Goal: Task Accomplishment & Management: Use online tool/utility

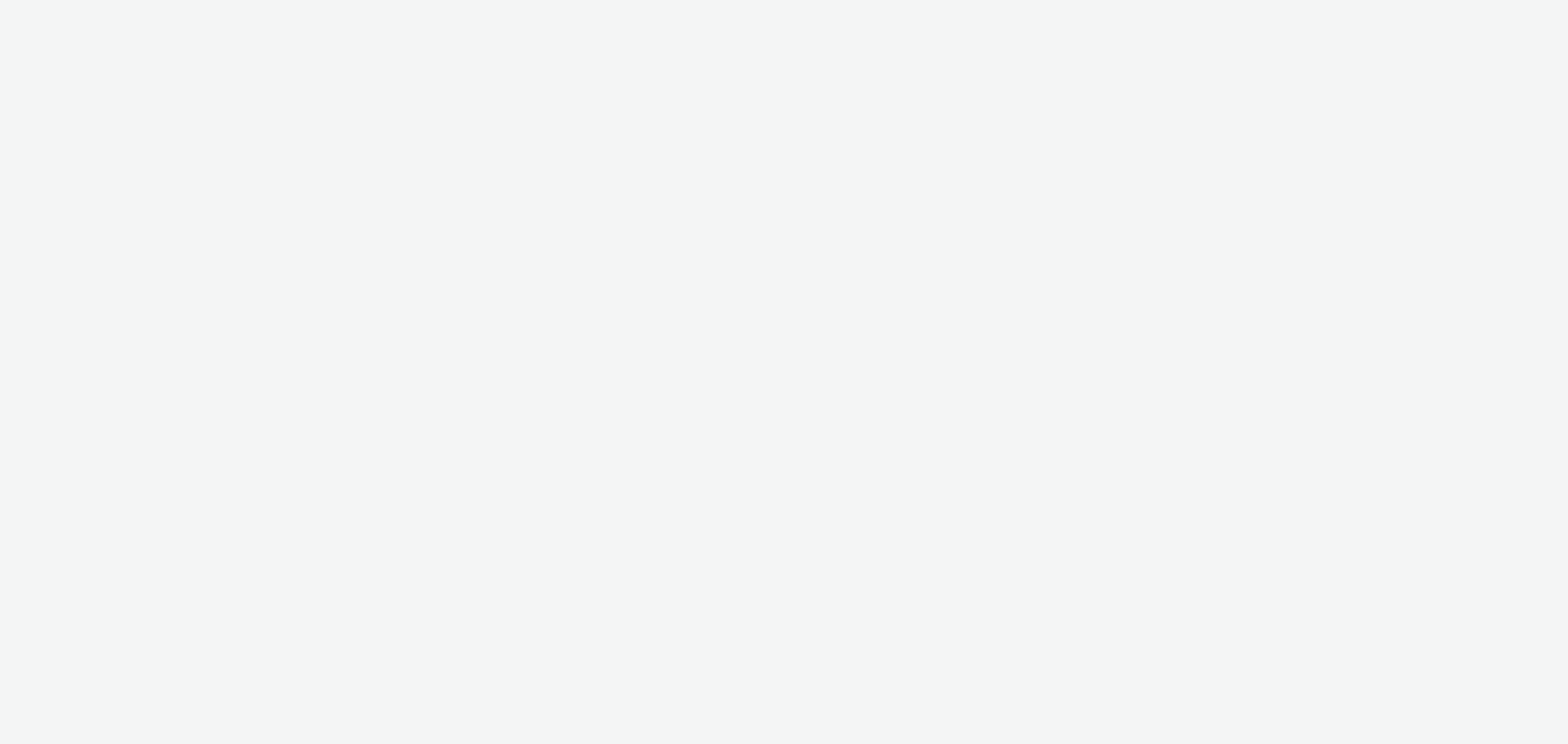
select select "11a7df10-284f-415c-b52a-427acf4c31ae"
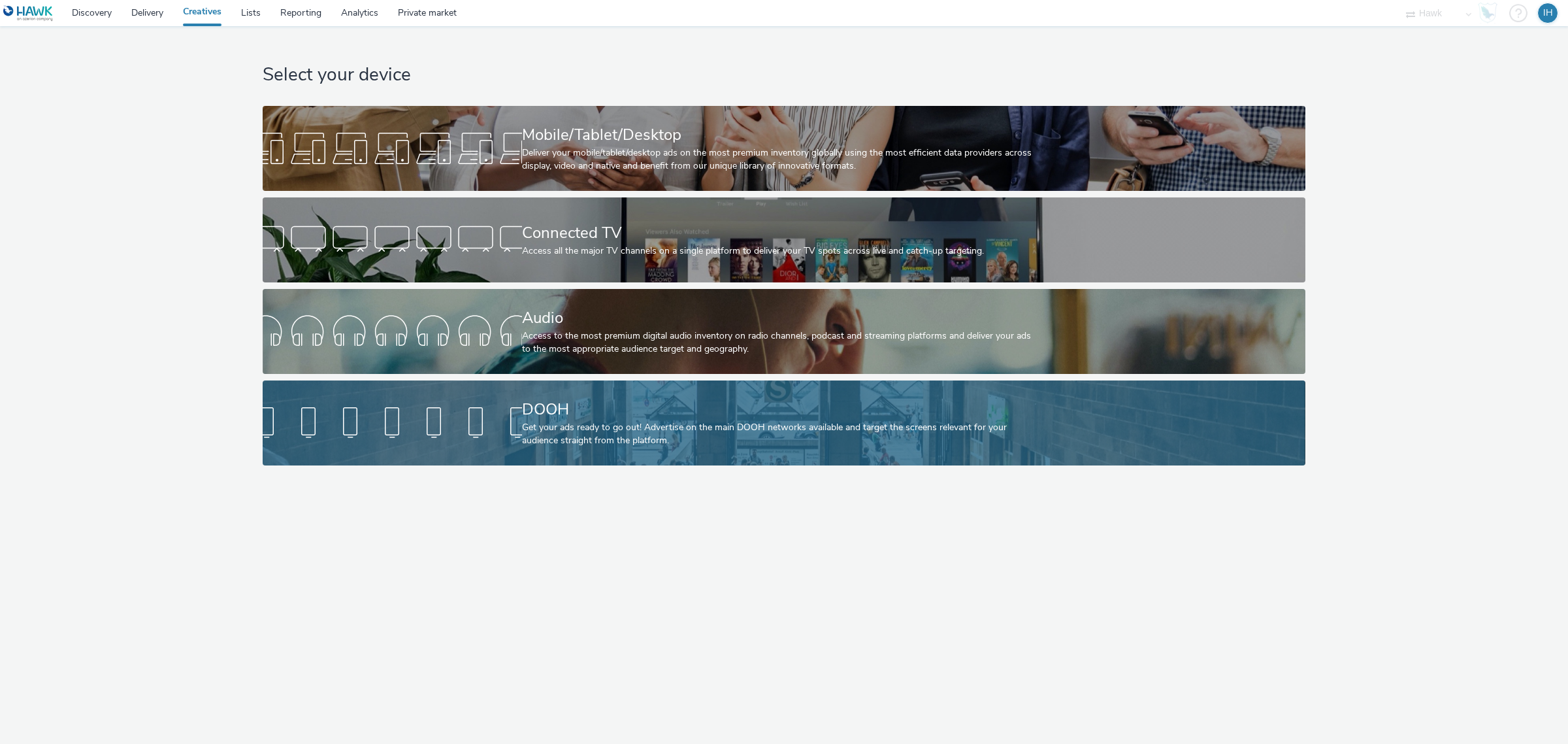
click at [603, 437] on div "Get your ads ready to go out! Advertise on the main DOOH networks available and…" at bounding box center [782, 434] width 519 height 27
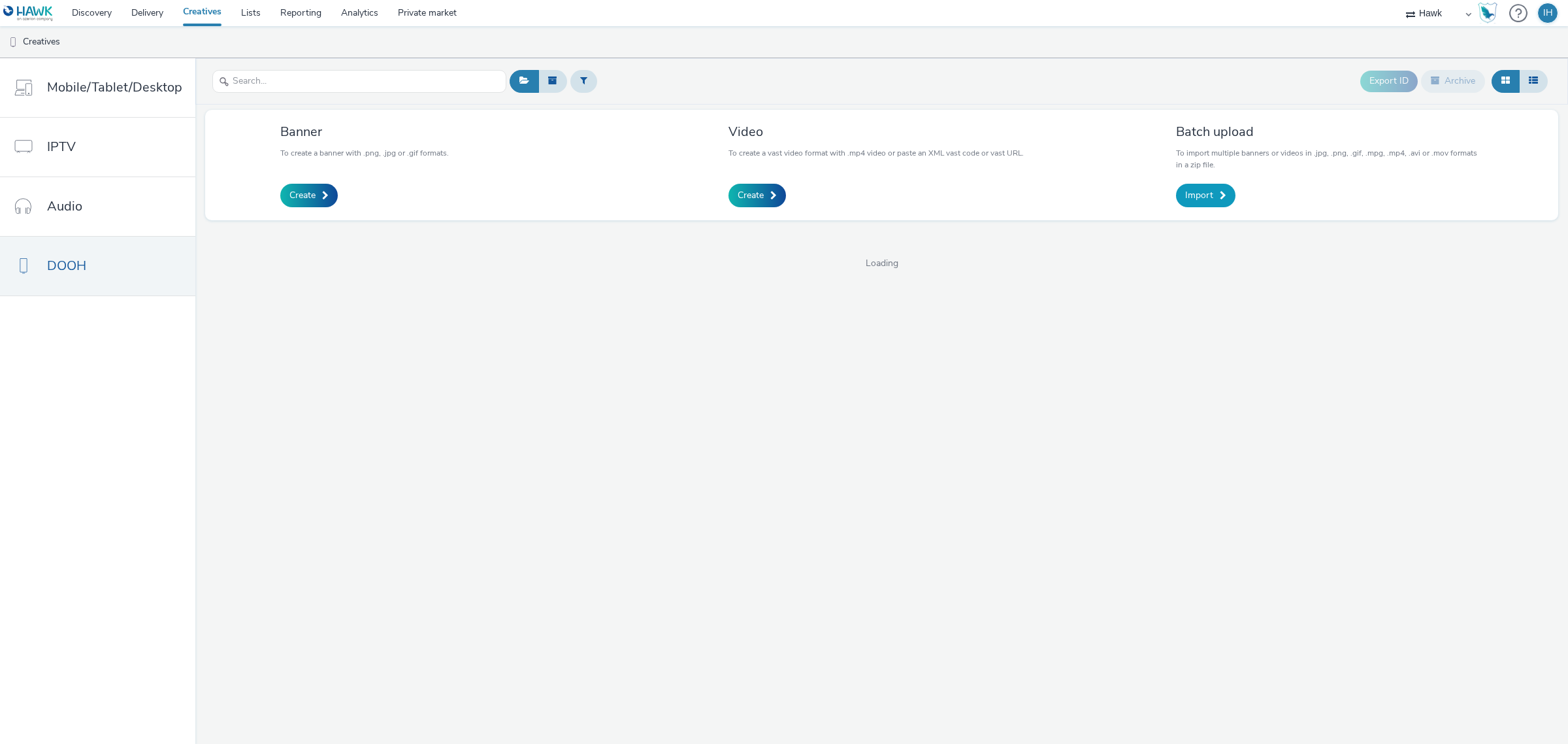
click at [1213, 190] on link "Import" at bounding box center [1206, 195] width 60 height 24
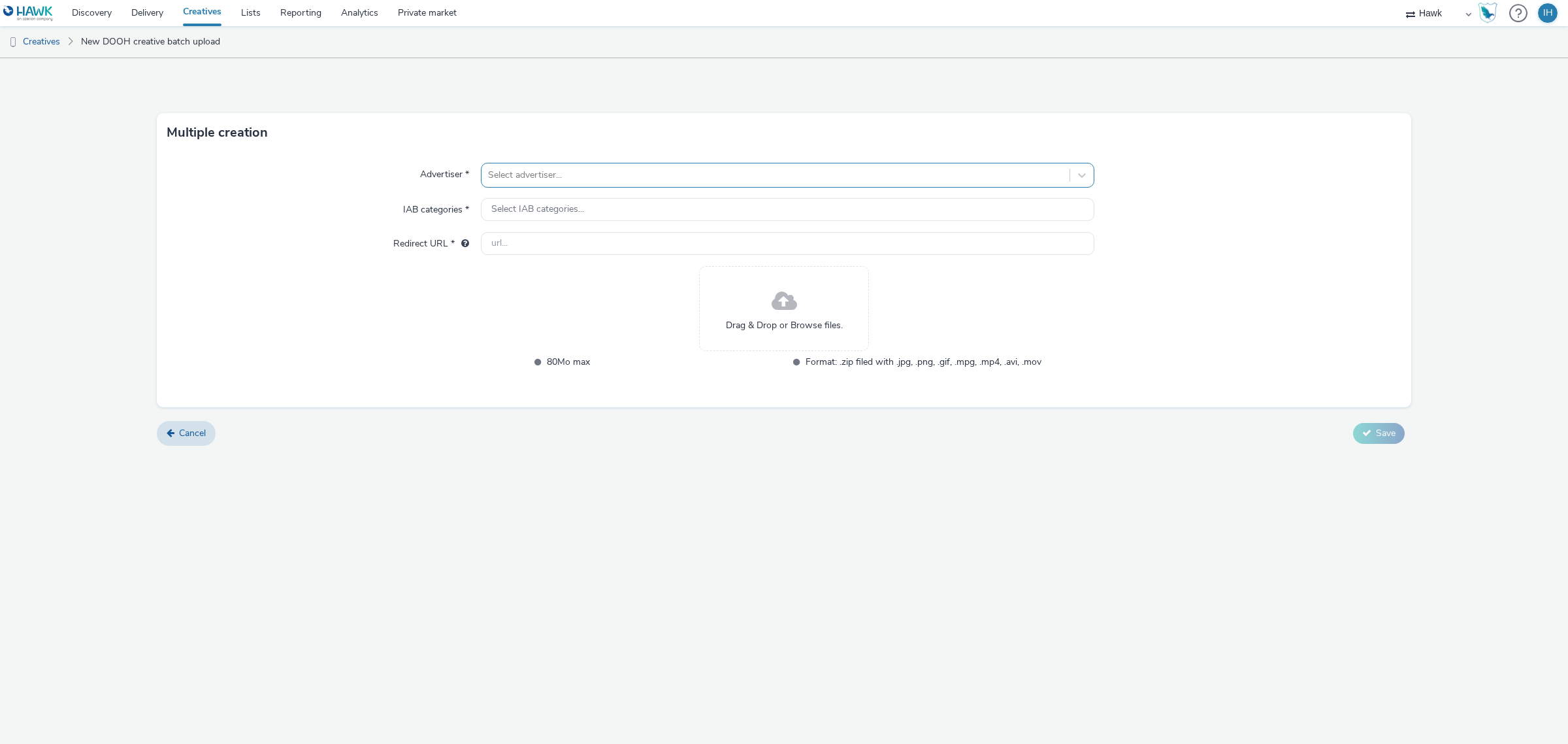
click at [648, 174] on div at bounding box center [776, 175] width 575 height 16
type input "queens"
type input "http://queensgate-shopping.co.uk"
click at [841, 329] on span "Drag & Drop or Browse files." at bounding box center [784, 334] width 117 height 13
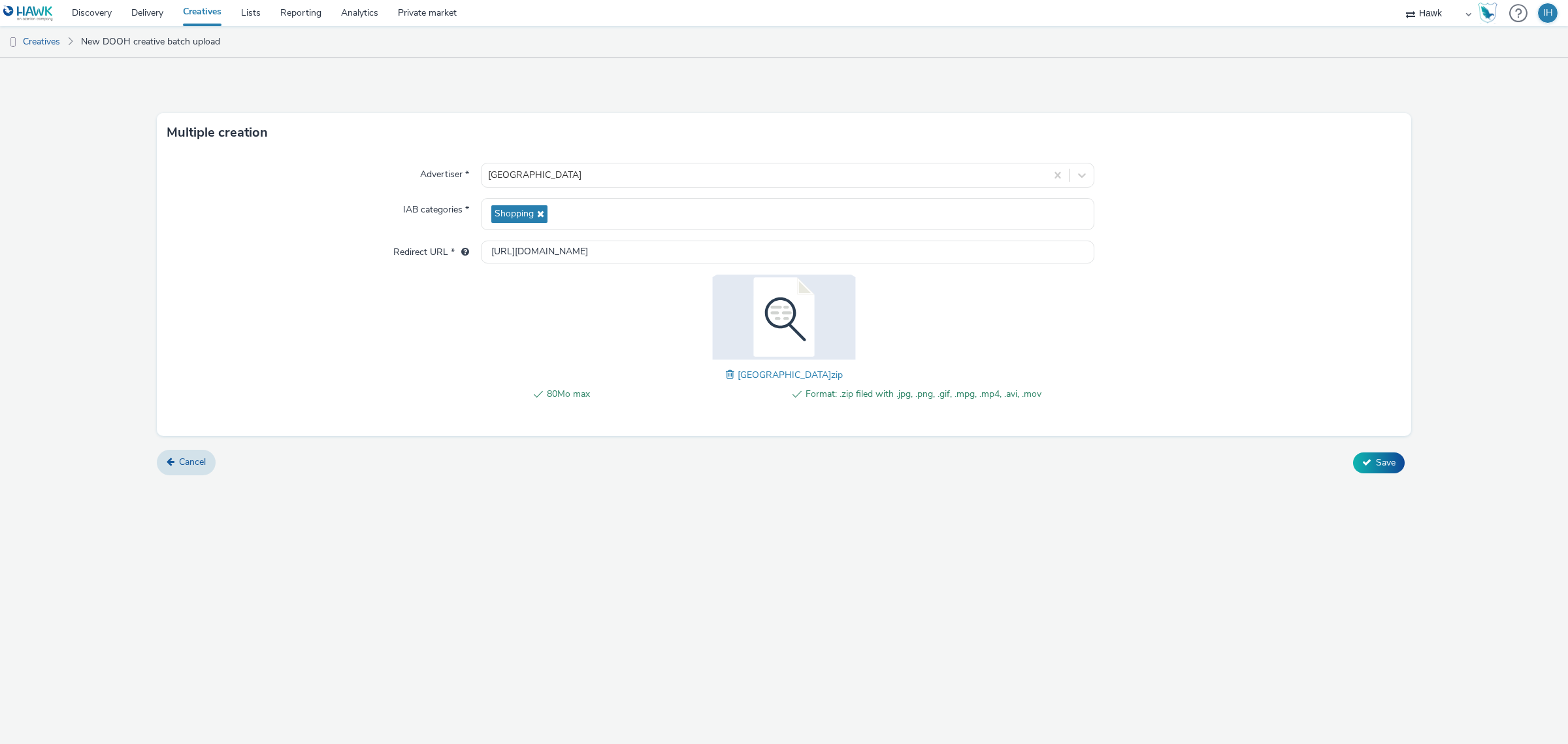
click at [726, 376] on span at bounding box center [732, 374] width 12 height 14
click at [1390, 456] on span "Save" at bounding box center [1386, 462] width 20 height 12
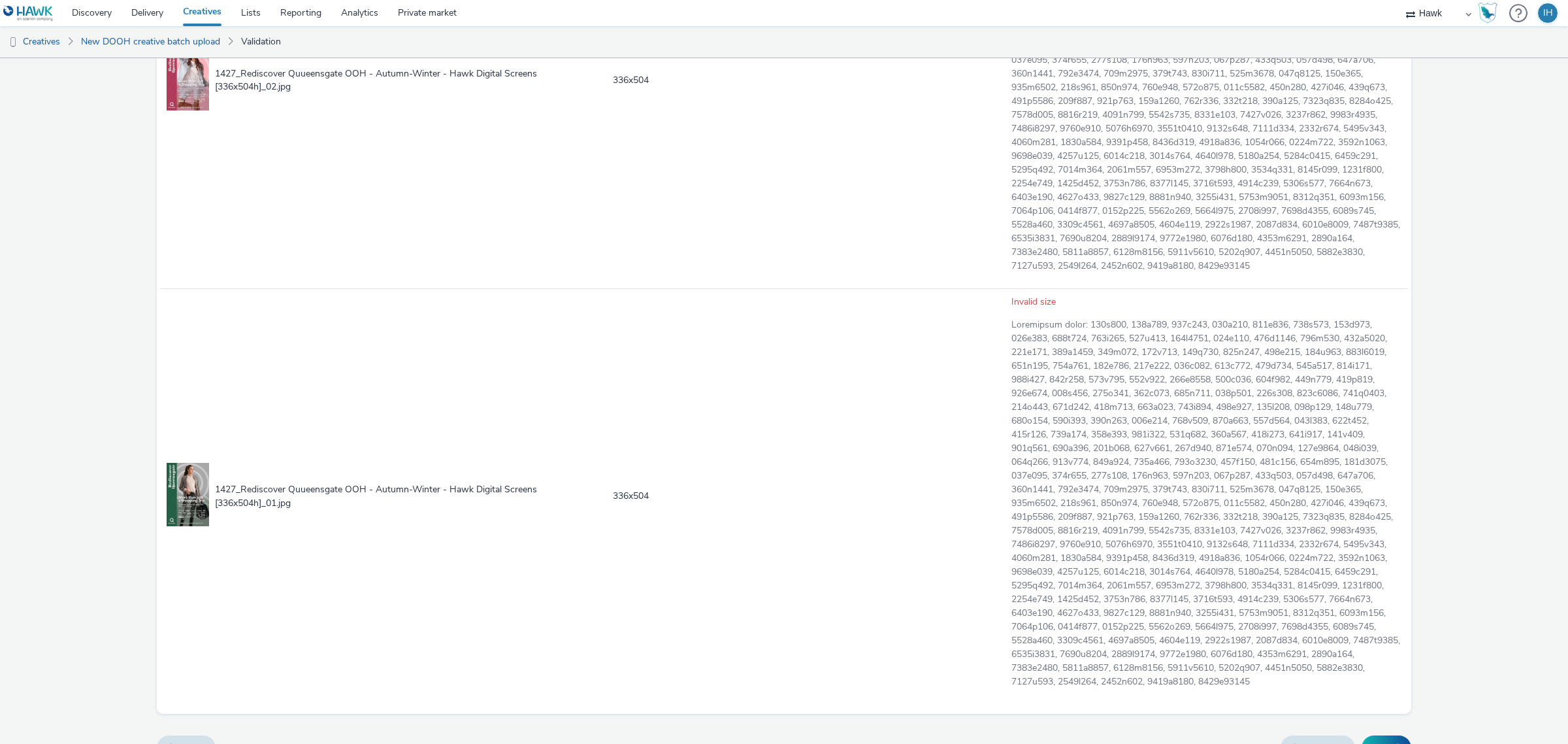
scroll to position [1317, 0]
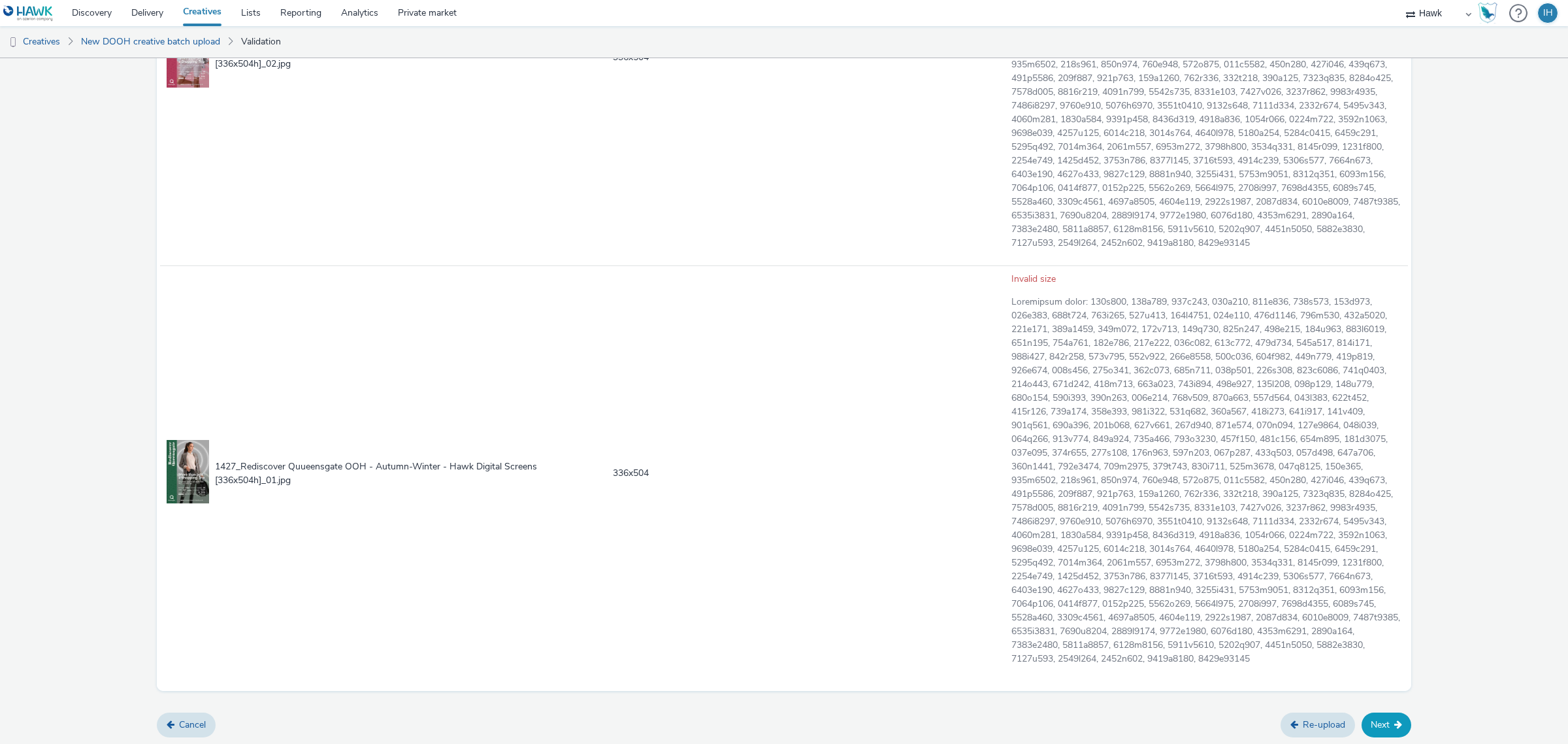
click at [1396, 730] on button "Next" at bounding box center [1386, 725] width 50 height 25
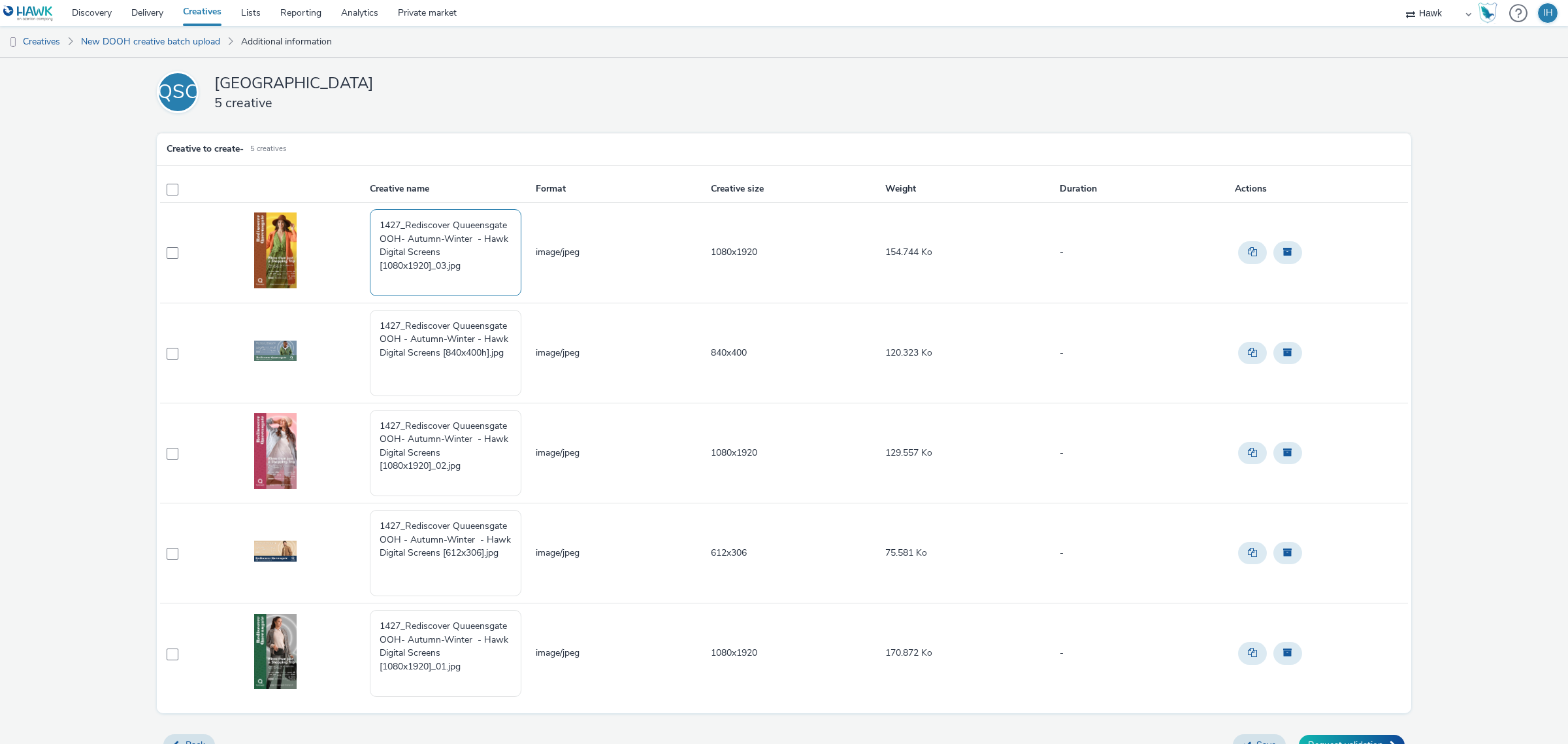
click at [484, 267] on textarea "1427_Rediscover Quueensgate OOH- Autumn-Winter - Hawk Digital Screens [1080x192…" at bounding box center [445, 252] width 151 height 87
click at [1010, 47] on ul "Creatives New DOOH creative batch upload Additional information" at bounding box center [784, 42] width 1568 height 31
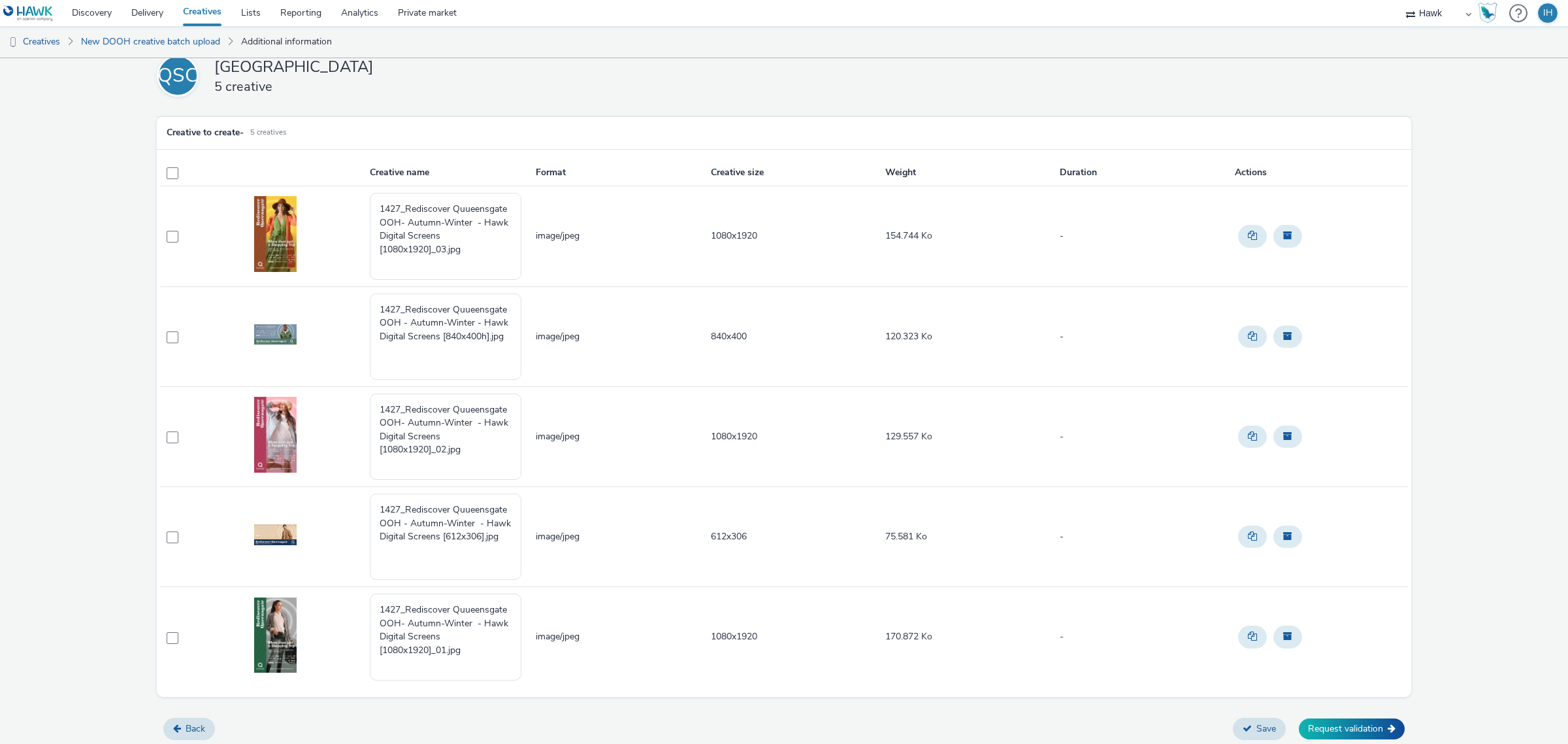
scroll to position [21, 0]
click at [182, 730] on button "Back" at bounding box center [189, 726] width 52 height 22
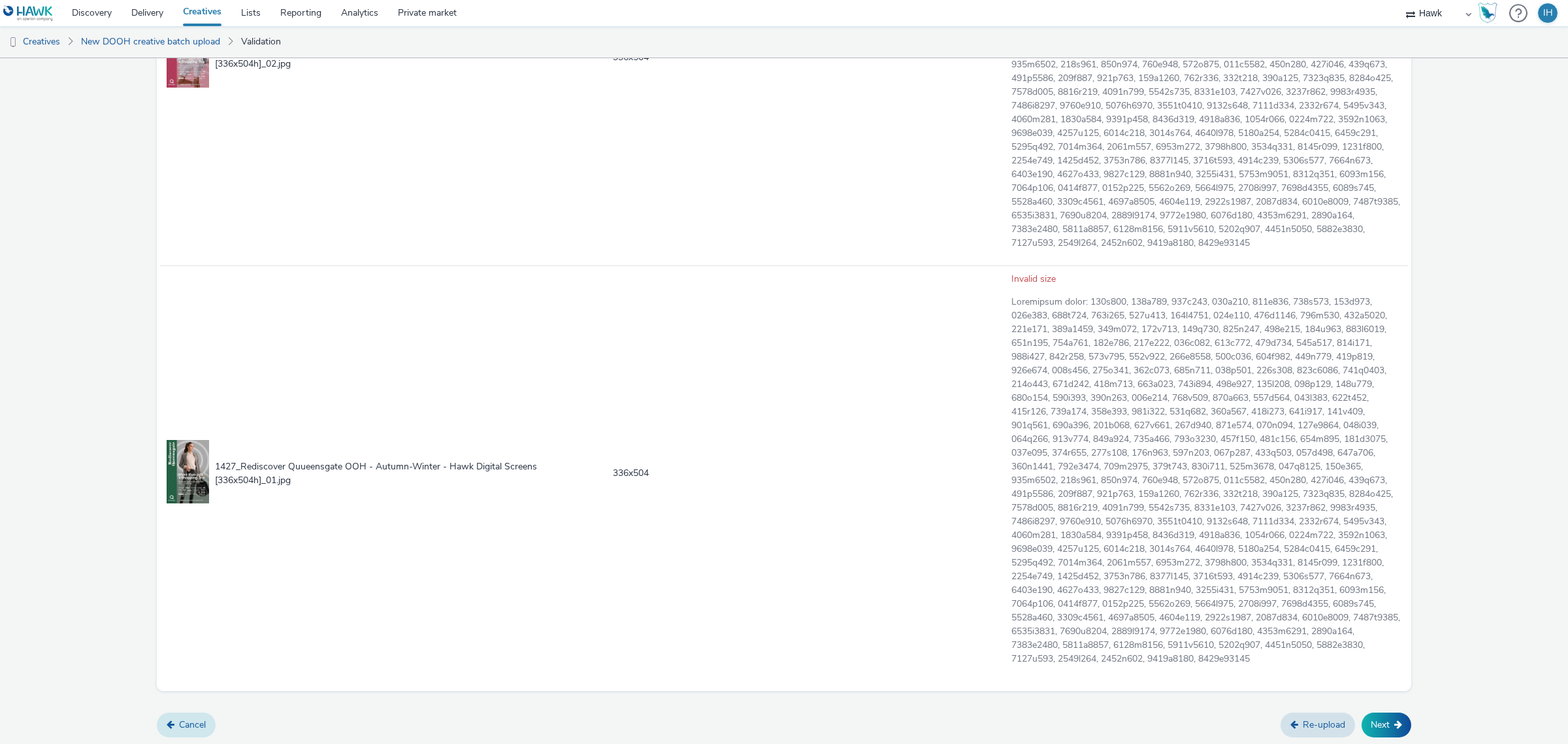
scroll to position [1317, 0]
click at [191, 731] on link "Cancel" at bounding box center [186, 725] width 59 height 25
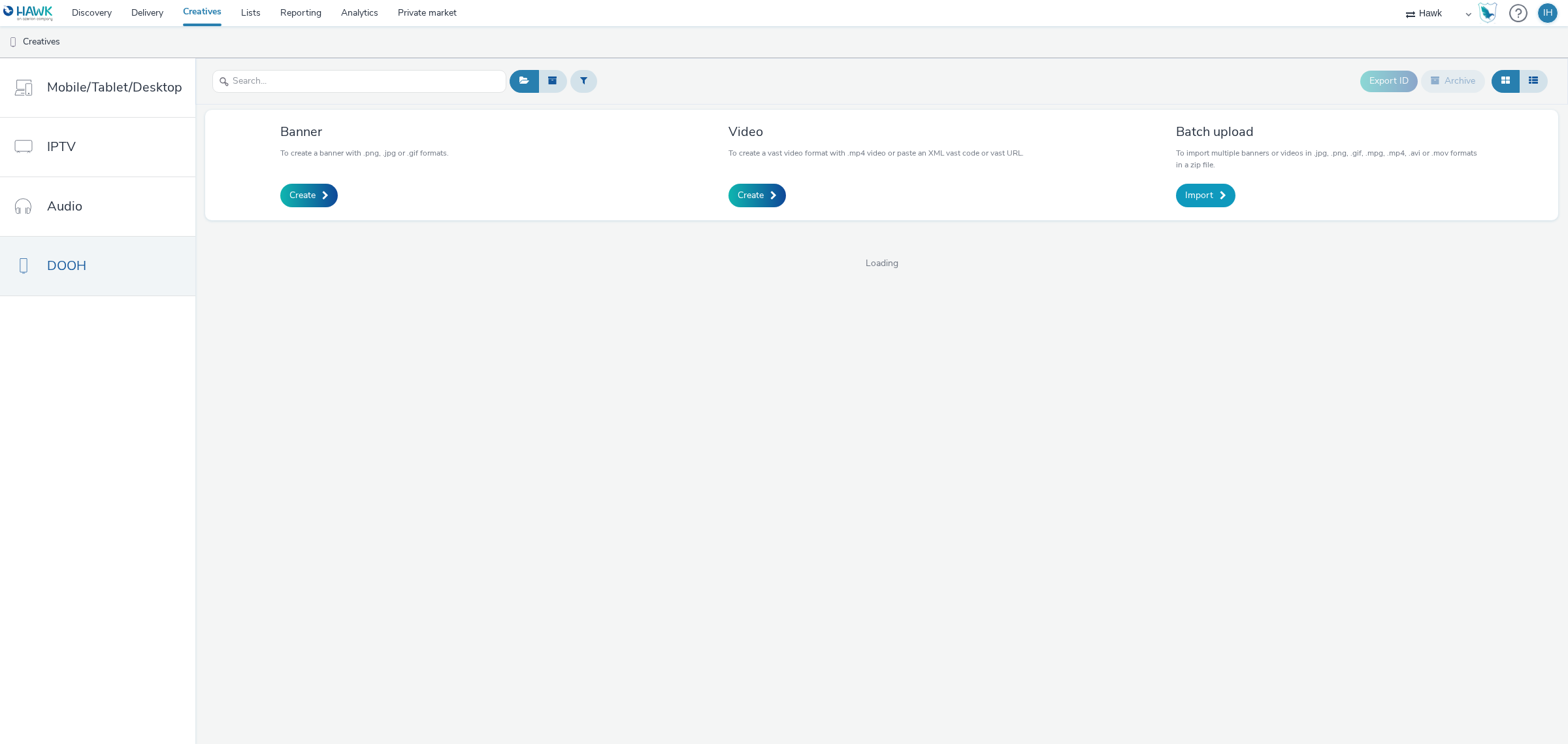
click at [1191, 206] on link "Import" at bounding box center [1206, 195] width 60 height 24
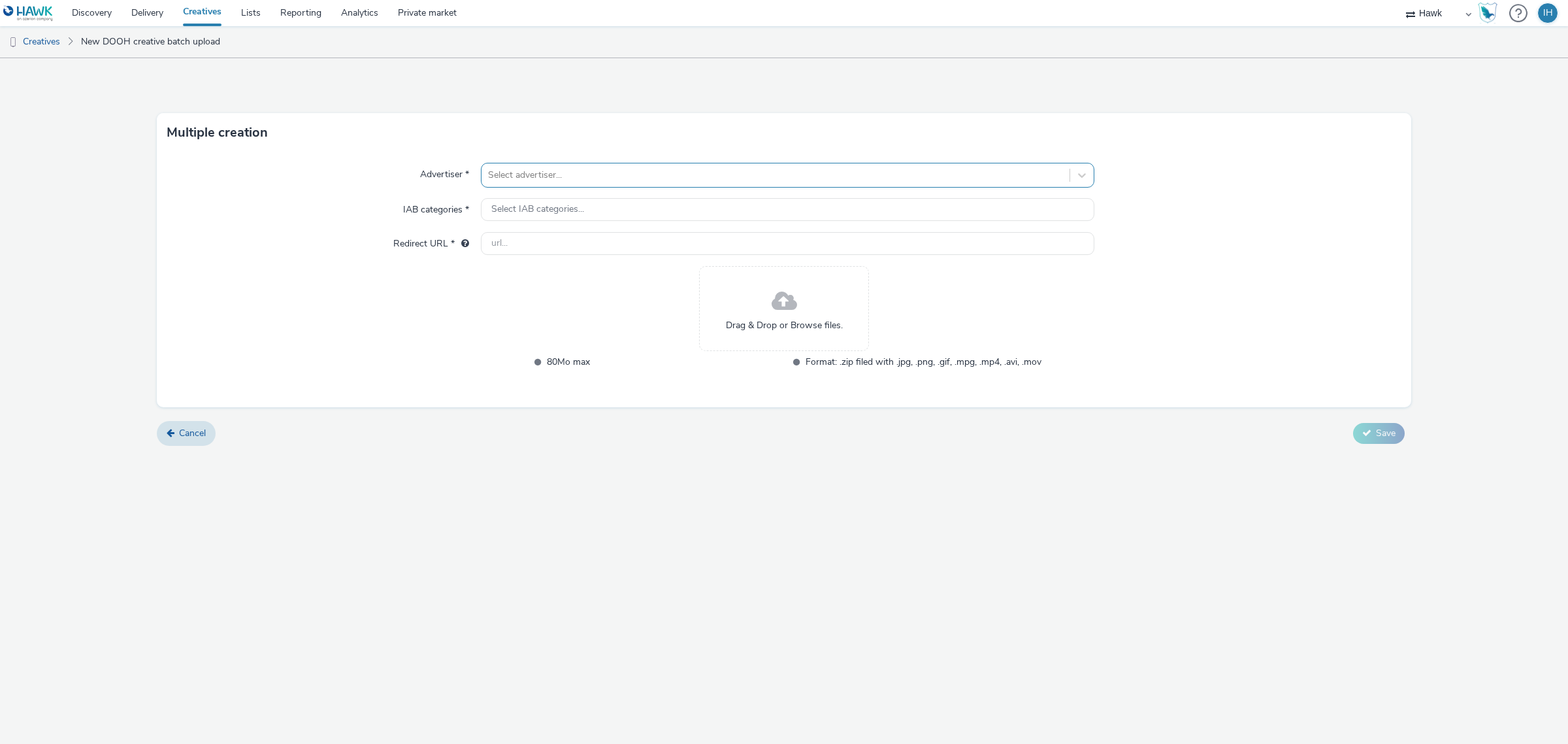
click at [704, 180] on div at bounding box center [776, 175] width 575 height 16
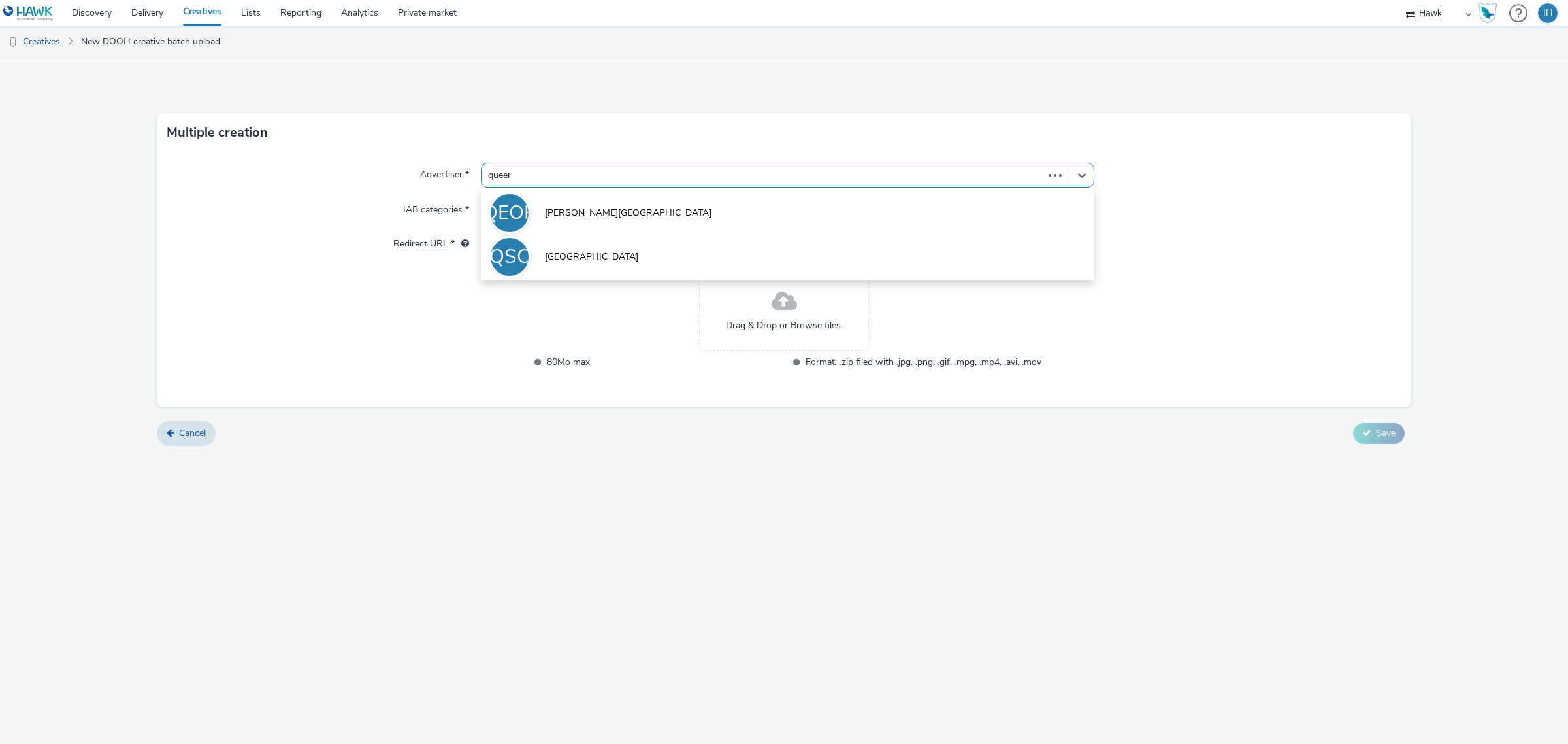
type input "queens"
type input "http://queensgate-shopping.co.uk"
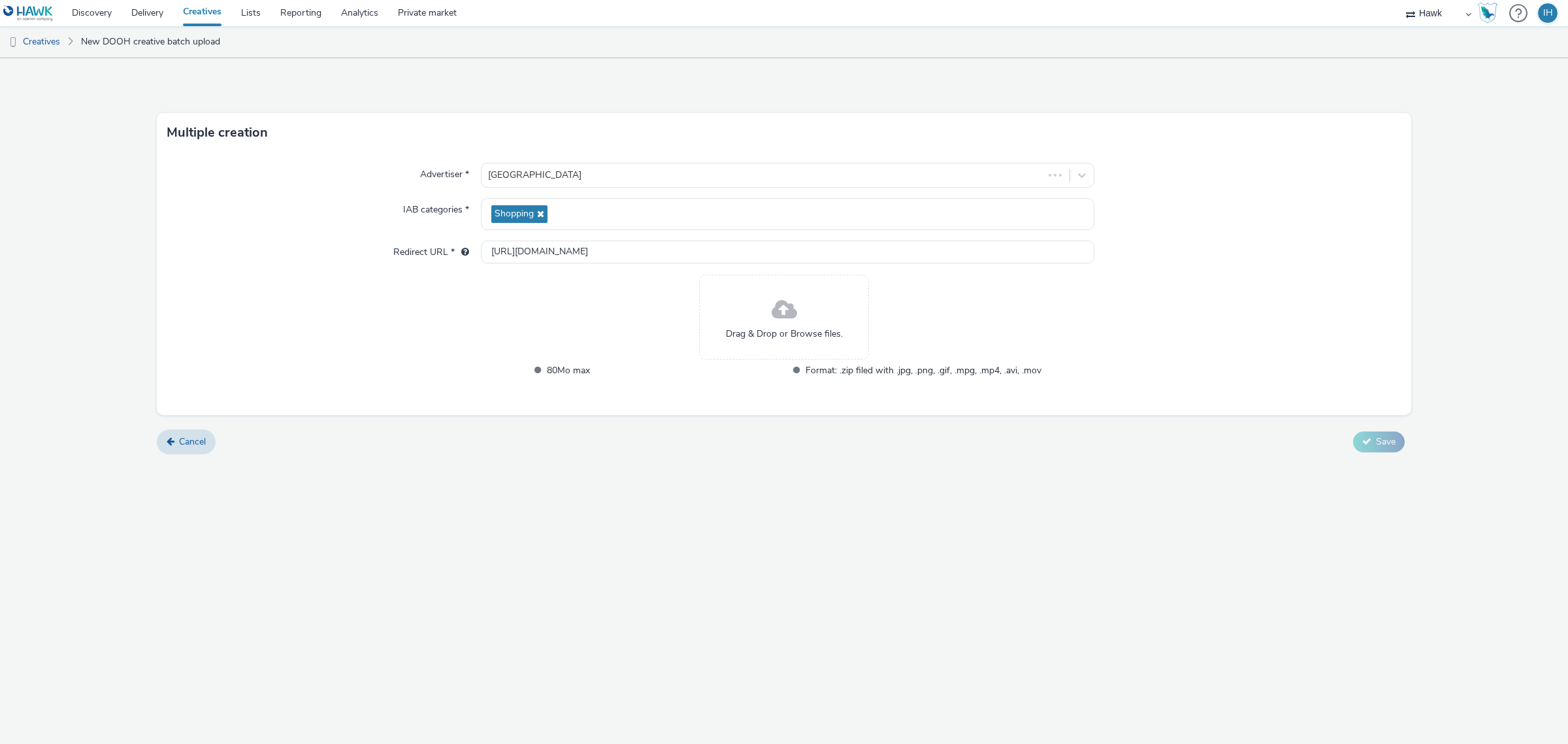
click at [780, 342] on div "Drag & Drop or Browse files." at bounding box center [784, 317] width 170 height 85
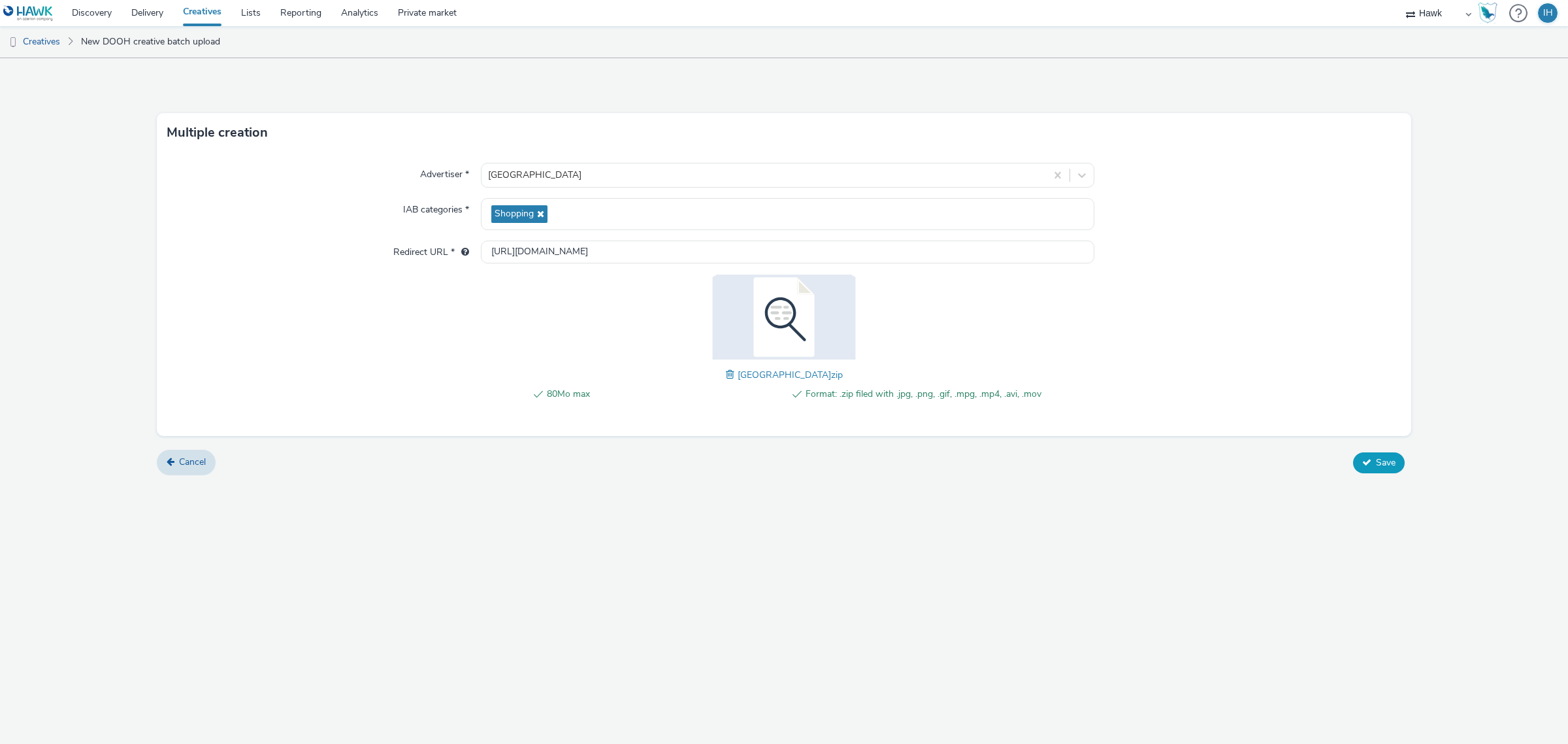
click at [1376, 459] on span "Save" at bounding box center [1386, 462] width 20 height 12
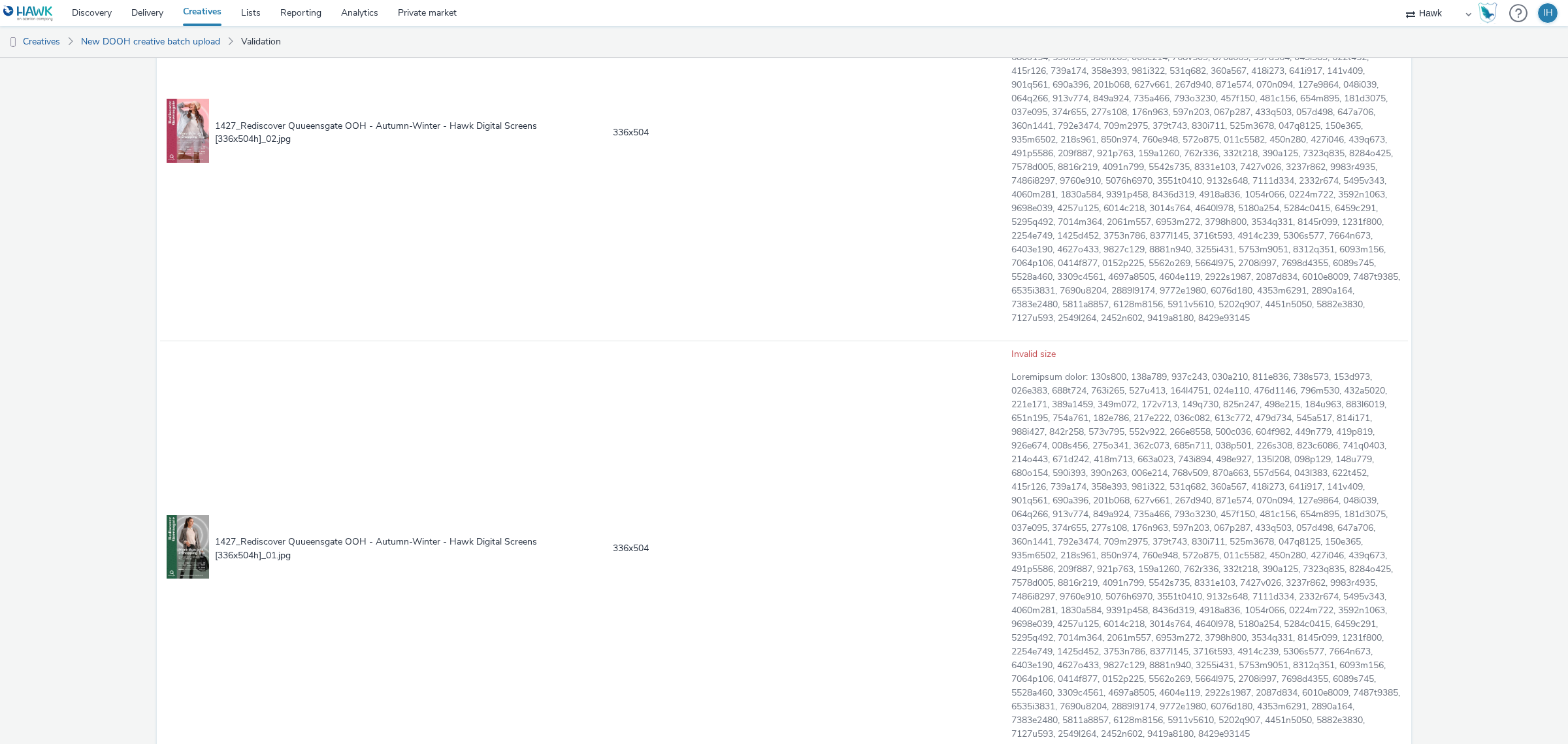
scroll to position [1317, 0]
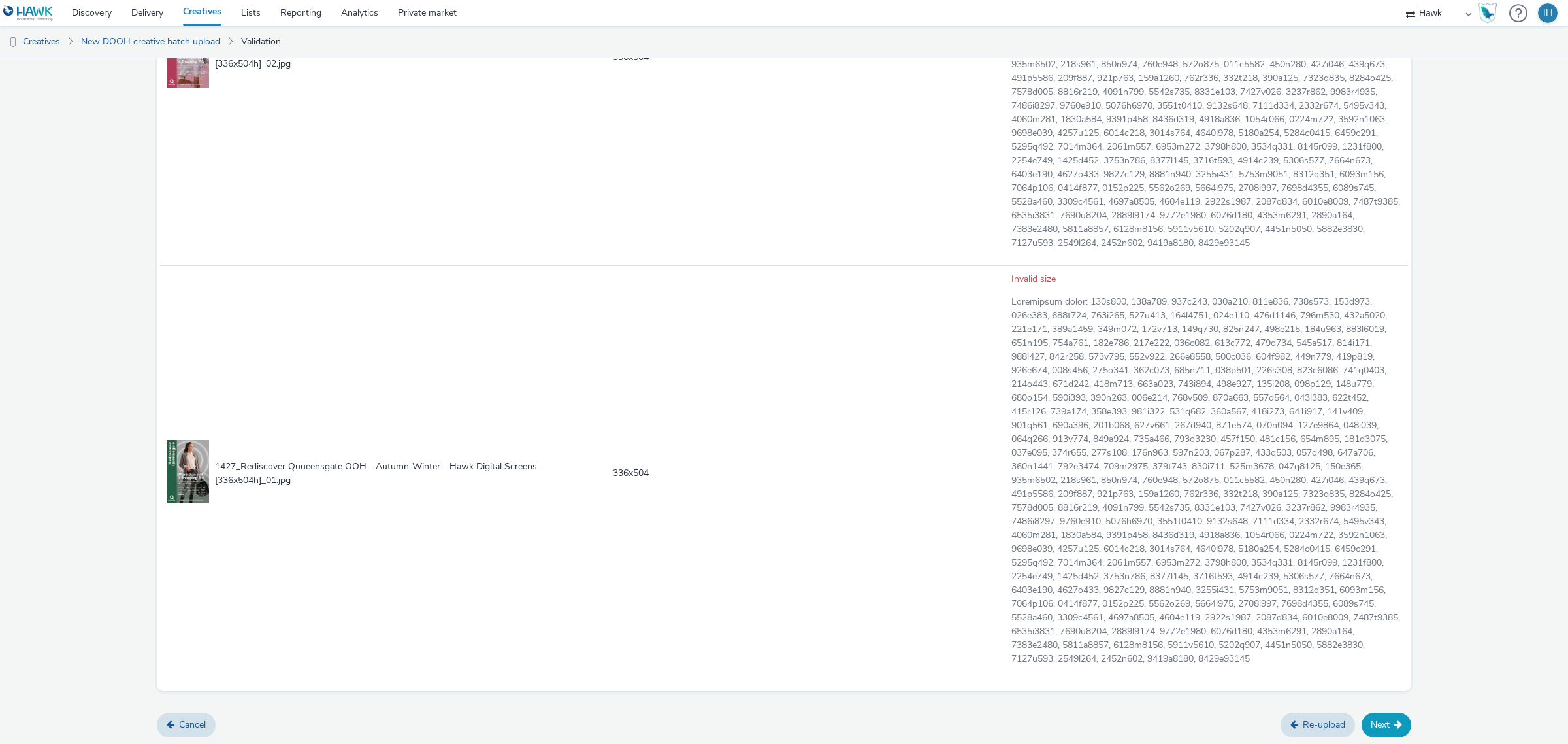
click at [1362, 717] on button "Next" at bounding box center [1386, 725] width 50 height 25
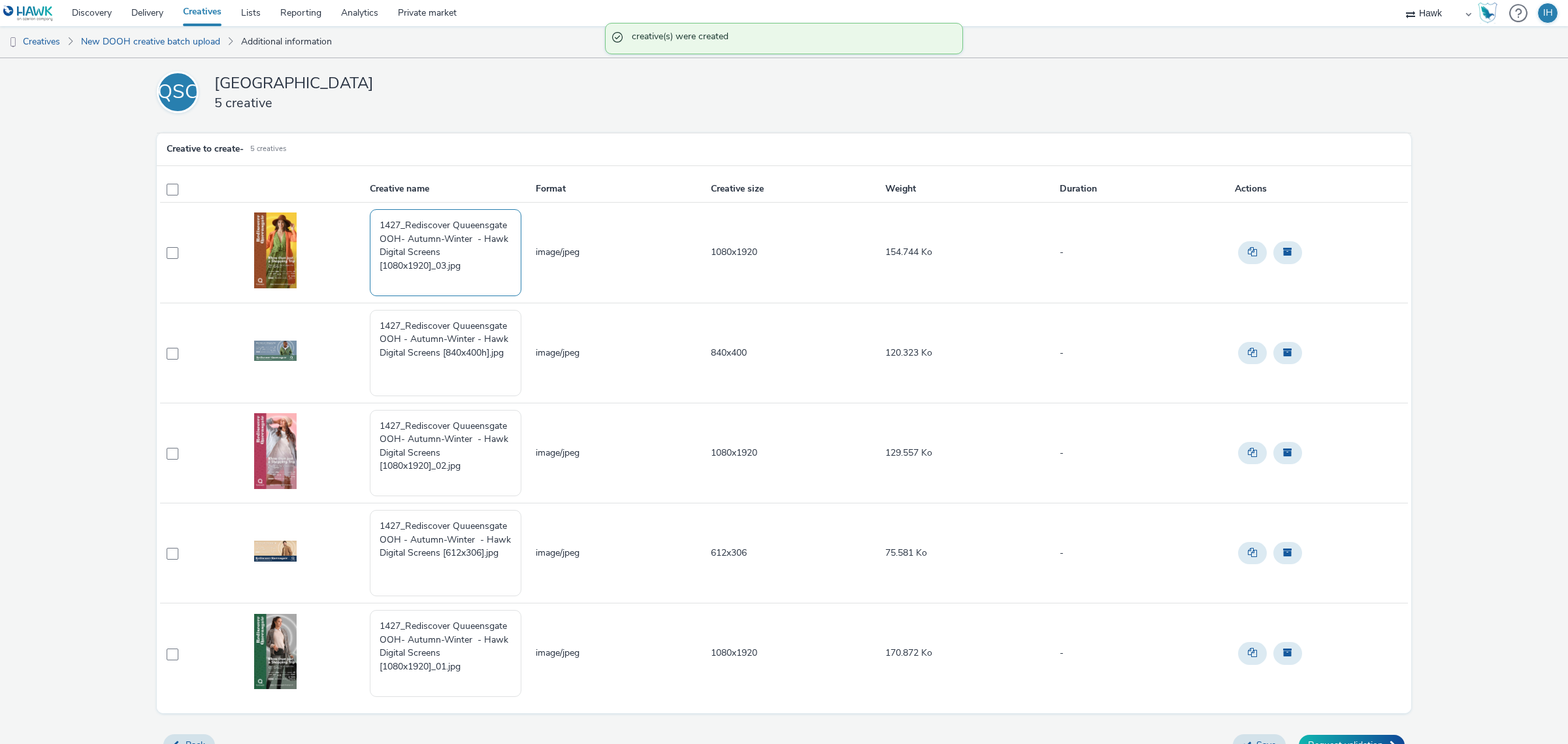
click at [443, 263] on textarea "1427_Rediscover Quueensgate OOH- Autumn-Winter - Hawk Digital Screens [1080x192…" at bounding box center [445, 252] width 151 height 87
paste textarea "UK_Queensgate Shopping Centre_Hawk_DOOH_840x400_11082025"
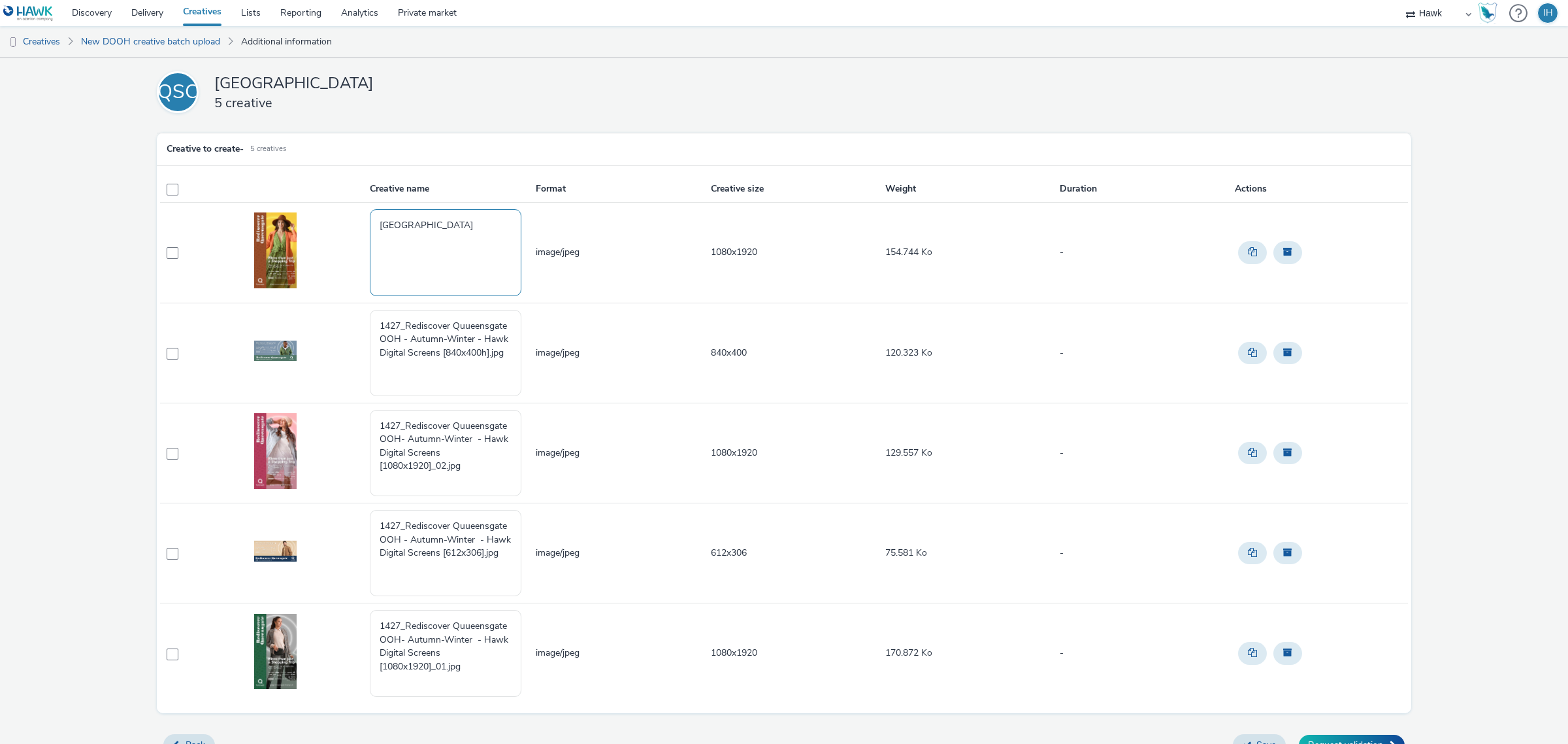
drag, startPoint x: 504, startPoint y: 239, endPoint x: 469, endPoint y: 239, distance: 35.0
click at [469, 239] on textarea "UK_Queensgate Shopping Centre_Hawk_DOOH_840x400_11082025" at bounding box center [445, 252] width 151 height 87
click at [398, 253] on textarea "UK_Queensgate Shopping Centre_Hawk_DOOH_1080x1920_11082025" at bounding box center [445, 252] width 151 height 87
drag, startPoint x: 440, startPoint y: 254, endPoint x: 393, endPoint y: 250, distance: 47.2
click at [393, 250] on textarea "[GEOGRAPHIC_DATA]" at bounding box center [445, 252] width 151 height 87
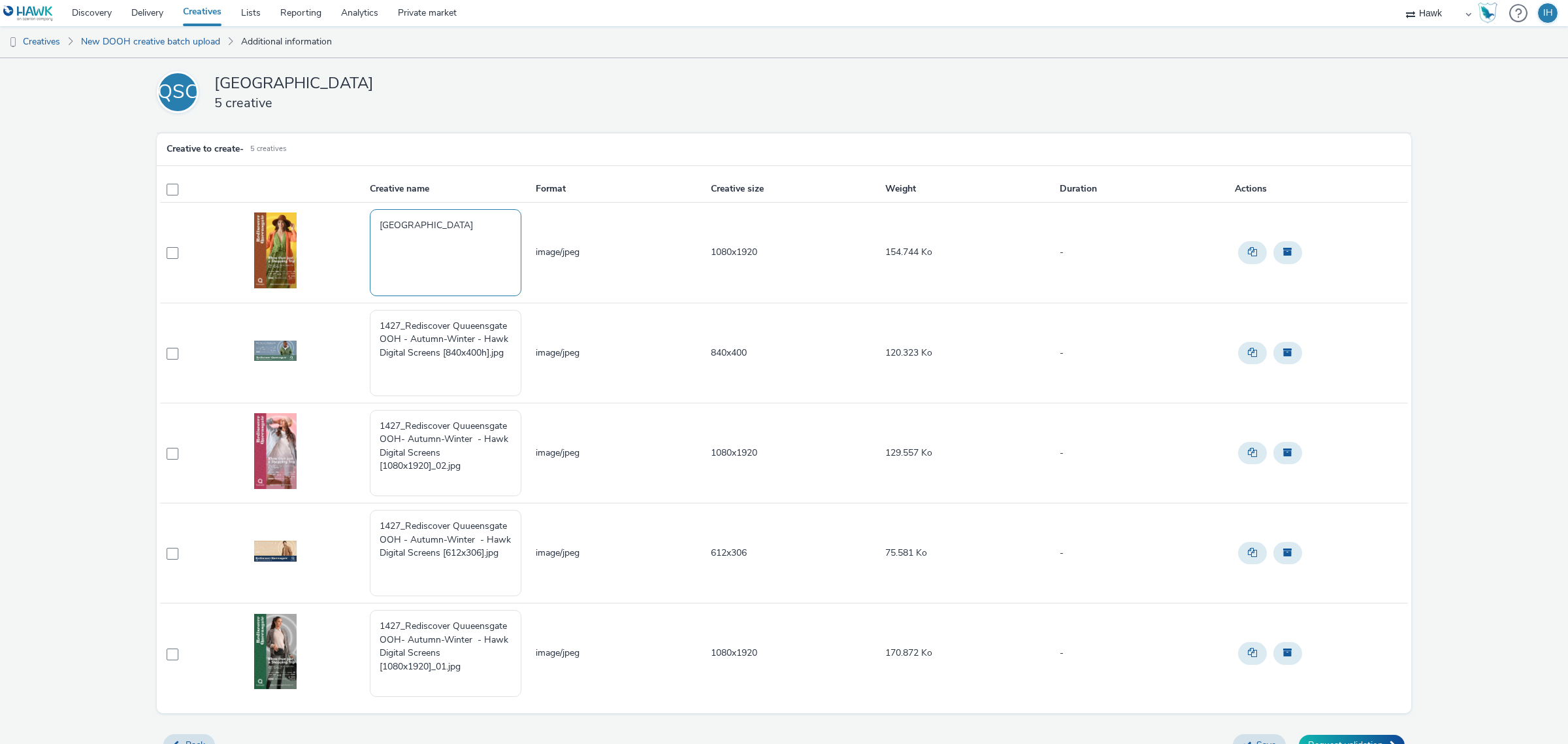
click at [472, 252] on textarea "[GEOGRAPHIC_DATA]" at bounding box center [445, 252] width 151 height 87
type textarea "[GEOGRAPHIC_DATA]"
click at [463, 336] on textarea "1427_Rediscover Quueensgate OOH - Autumn-Winter - Hawk Digital Screens [840x400…" at bounding box center [445, 353] width 151 height 87
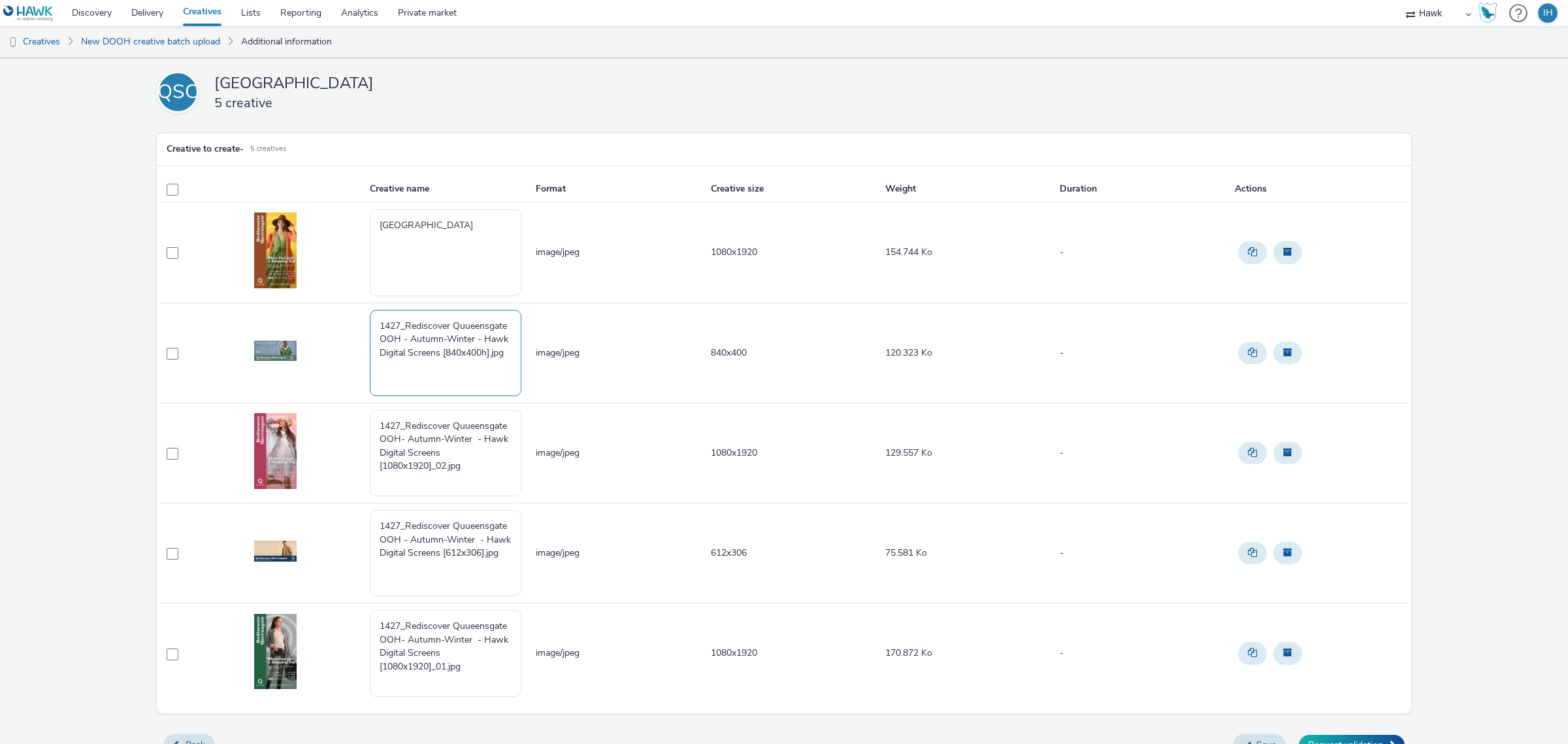
click at [463, 336] on textarea "1427_Rediscover Quueensgate OOH - Autumn-Winter - Hawk Digital Screens [840x400…" at bounding box center [445, 353] width 151 height 87
paste textarea "[GEOGRAPHIC_DATA]"
type textarea "[GEOGRAPHIC_DATA]"
click at [463, 448] on textarea "1427_Rediscover Quueensgate OOH- Autumn-Winter - Hawk Digital Screens [1080x192…" at bounding box center [445, 453] width 151 height 87
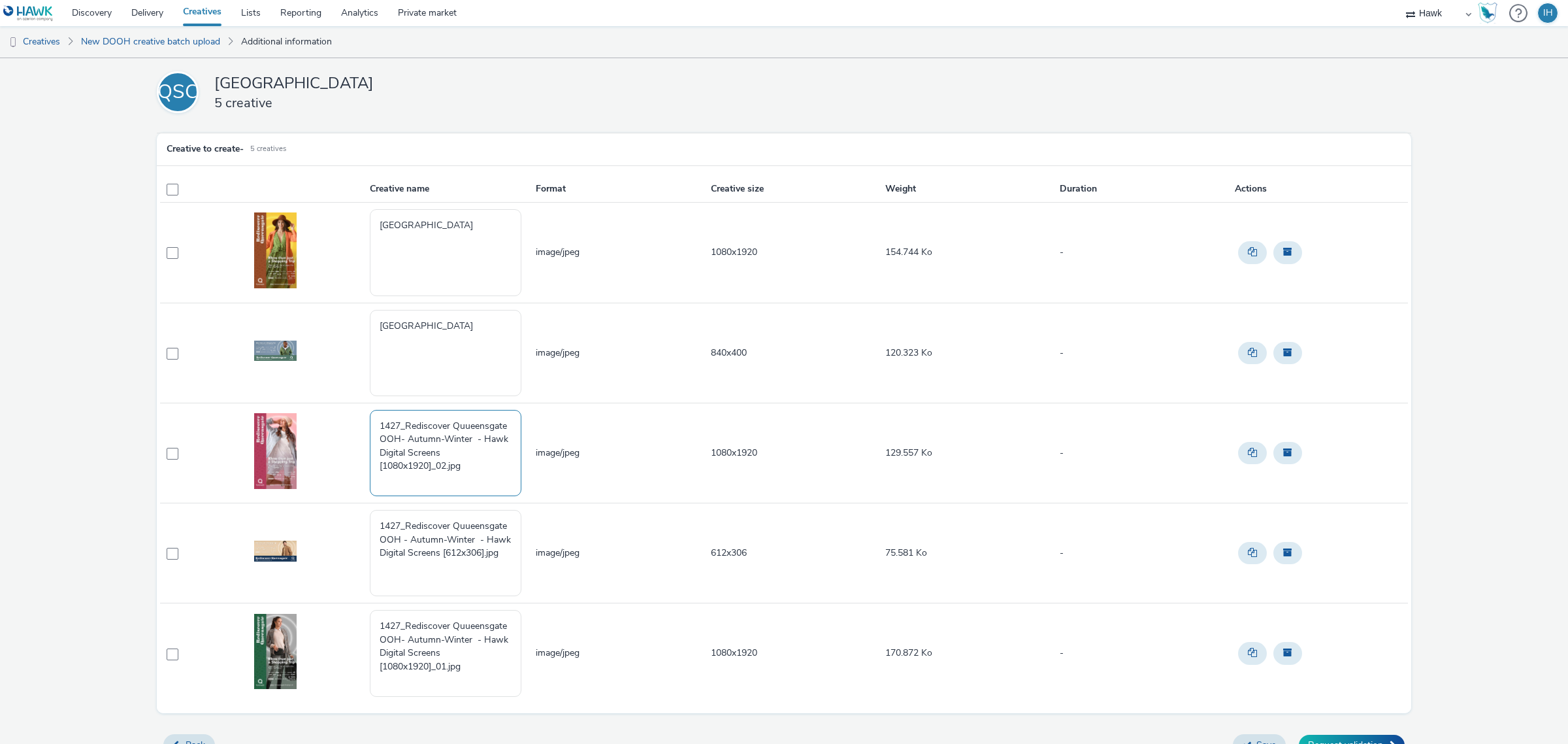
click at [463, 448] on textarea "1427_Rediscover Quueensgate OOH- Autumn-Winter - Hawk Digital Screens [1080x192…" at bounding box center [445, 453] width 151 height 87
paste textarea "[GEOGRAPHIC_DATA]"
type textarea "[GEOGRAPHIC_DATA]"
click at [467, 534] on textarea "1427_Rediscover Quueensgate OOH - Autumn-Winter - Hawk Digital Screens [612x306…" at bounding box center [445, 553] width 151 height 87
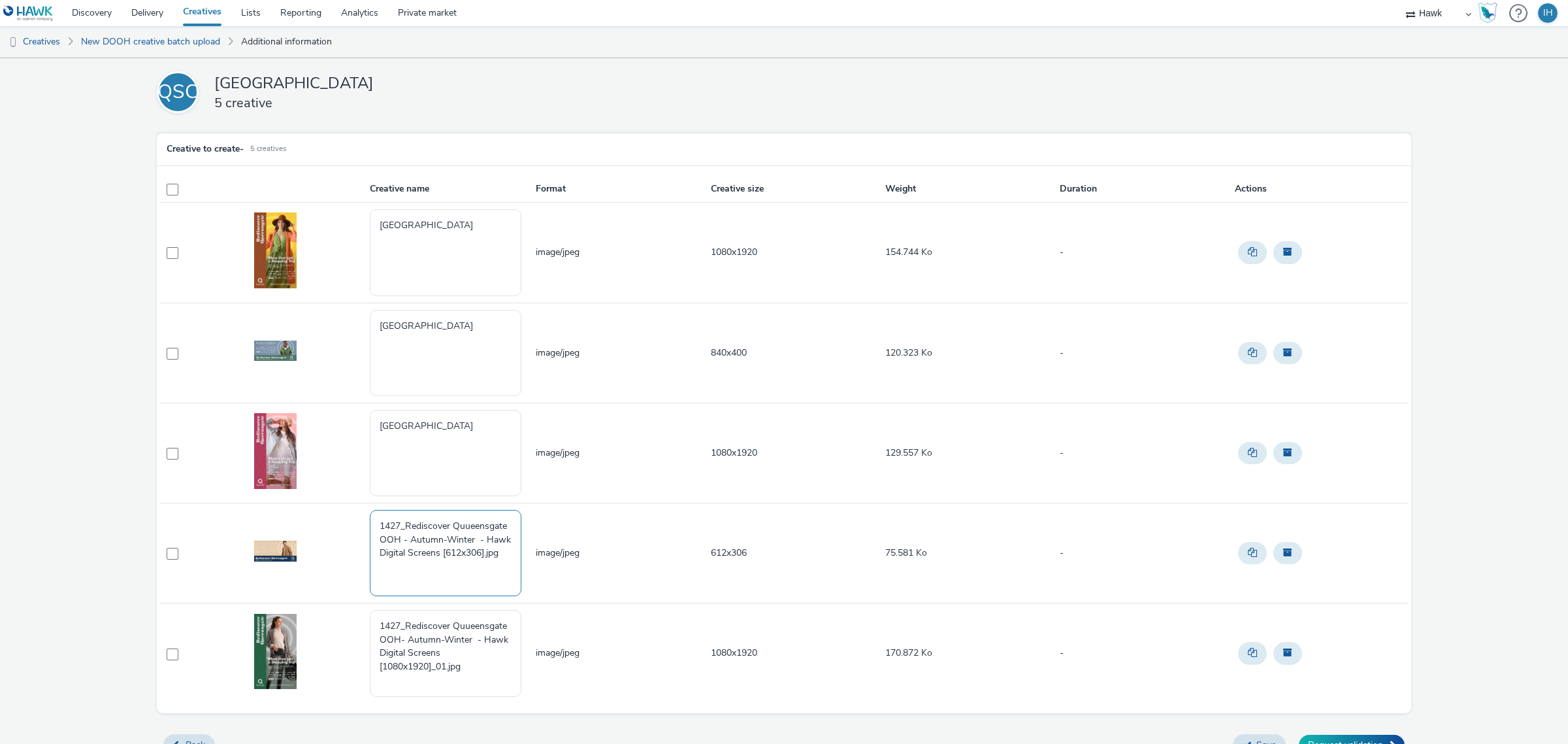
click at [467, 534] on textarea "1427_Rediscover Quueensgate OOH - Autumn-Winter - Hawk Digital Screens [612x306…" at bounding box center [445, 553] width 151 height 87
paste textarea "[GEOGRAPHIC_DATA]"
type textarea "[GEOGRAPHIC_DATA]"
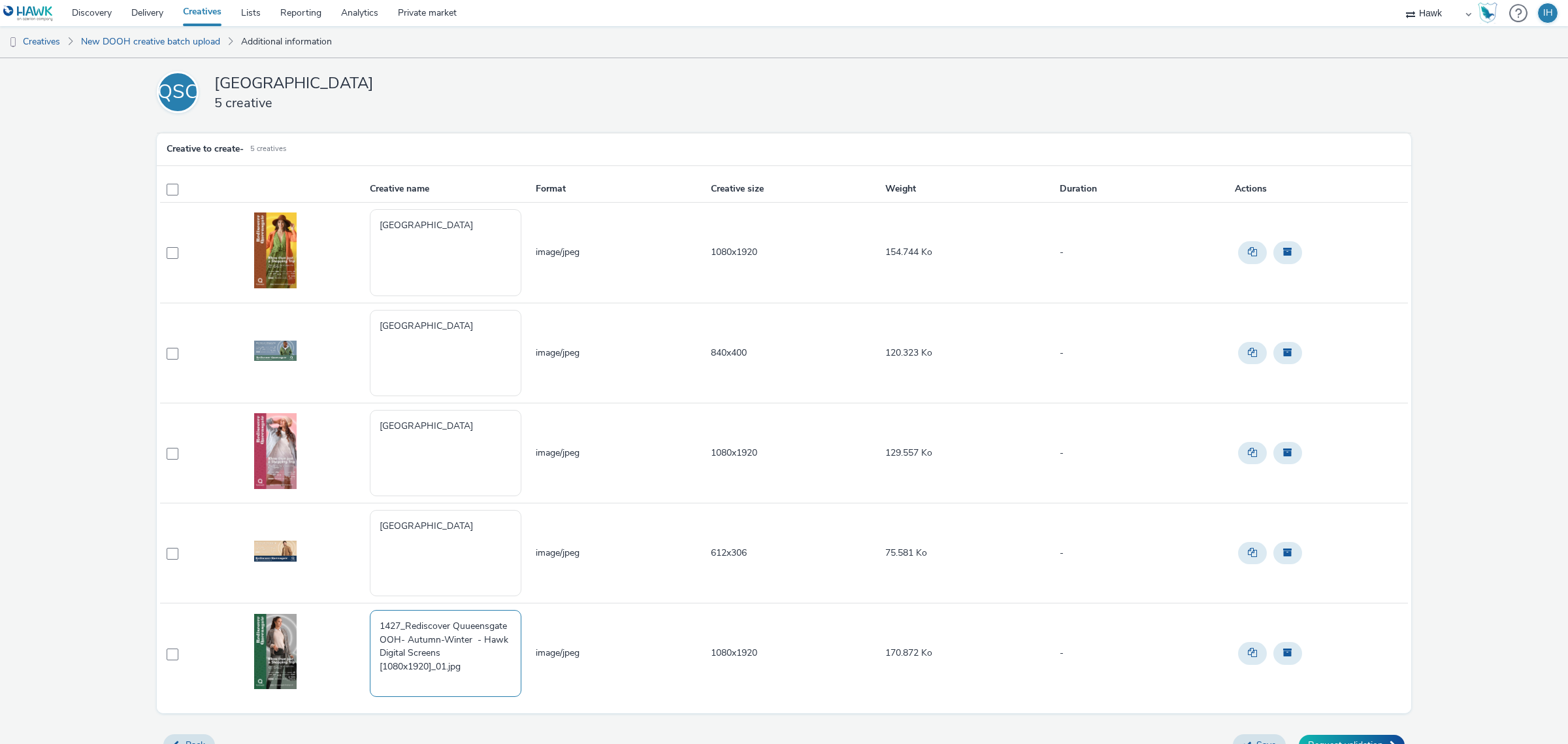
click at [480, 626] on textarea "1427_Rediscover Quueensgate OOH- Autumn-Winter - Hawk Digital Screens [1080x192…" at bounding box center [445, 653] width 151 height 87
paste textarea "[GEOGRAPHIC_DATA]"
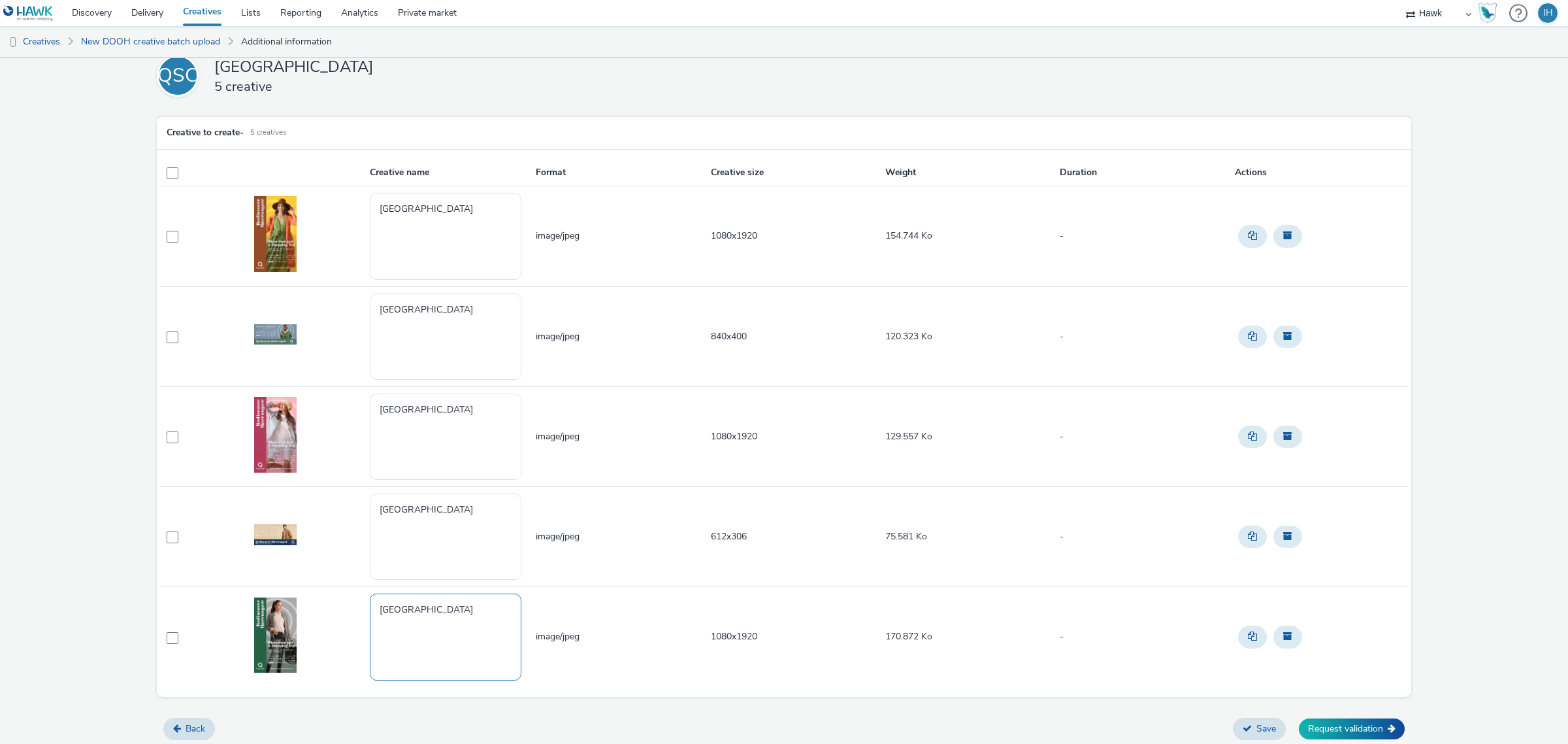
scroll to position [21, 0]
type textarea "[GEOGRAPHIC_DATA]"
click at [451, 270] on textarea "[GEOGRAPHIC_DATA]" at bounding box center [445, 233] width 151 height 87
drag, startPoint x: 387, startPoint y: 339, endPoint x: 470, endPoint y: 315, distance: 86.4
click at [470, 315] on textarea "[GEOGRAPHIC_DATA]" at bounding box center [445, 334] width 151 height 87
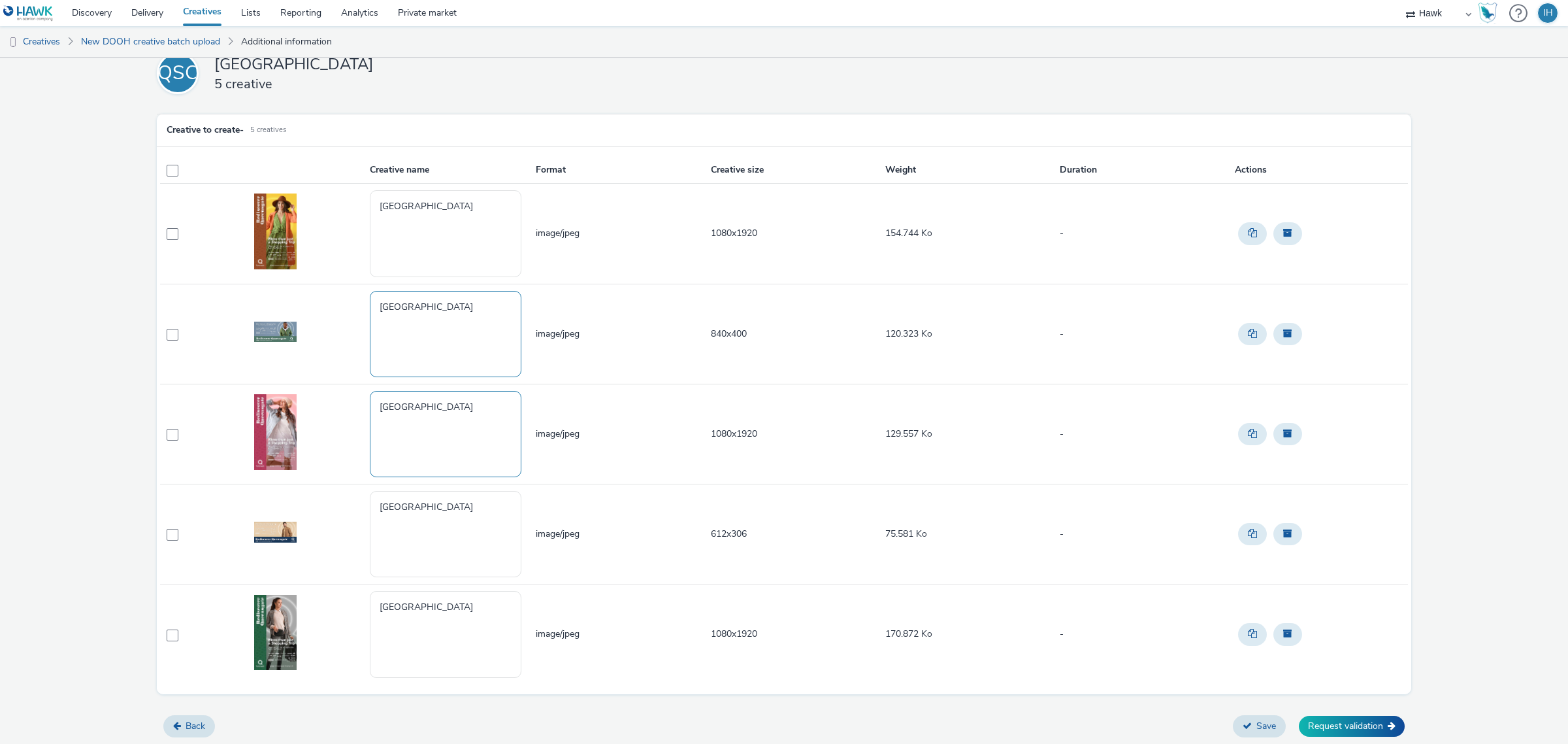
type textarea "UK_Queensgate Shopping Centre_Hawk_DOOH_840x400_18082025"
click at [468, 449] on textarea "[GEOGRAPHIC_DATA]" at bounding box center [445, 434] width 151 height 87
click at [486, 528] on textarea "[GEOGRAPHIC_DATA]" at bounding box center [445, 534] width 151 height 87
drag, startPoint x: 471, startPoint y: 522, endPoint x: 387, endPoint y: 537, distance: 85.3
click at [387, 537] on textarea "[GEOGRAPHIC_DATA]" at bounding box center [445, 534] width 151 height 87
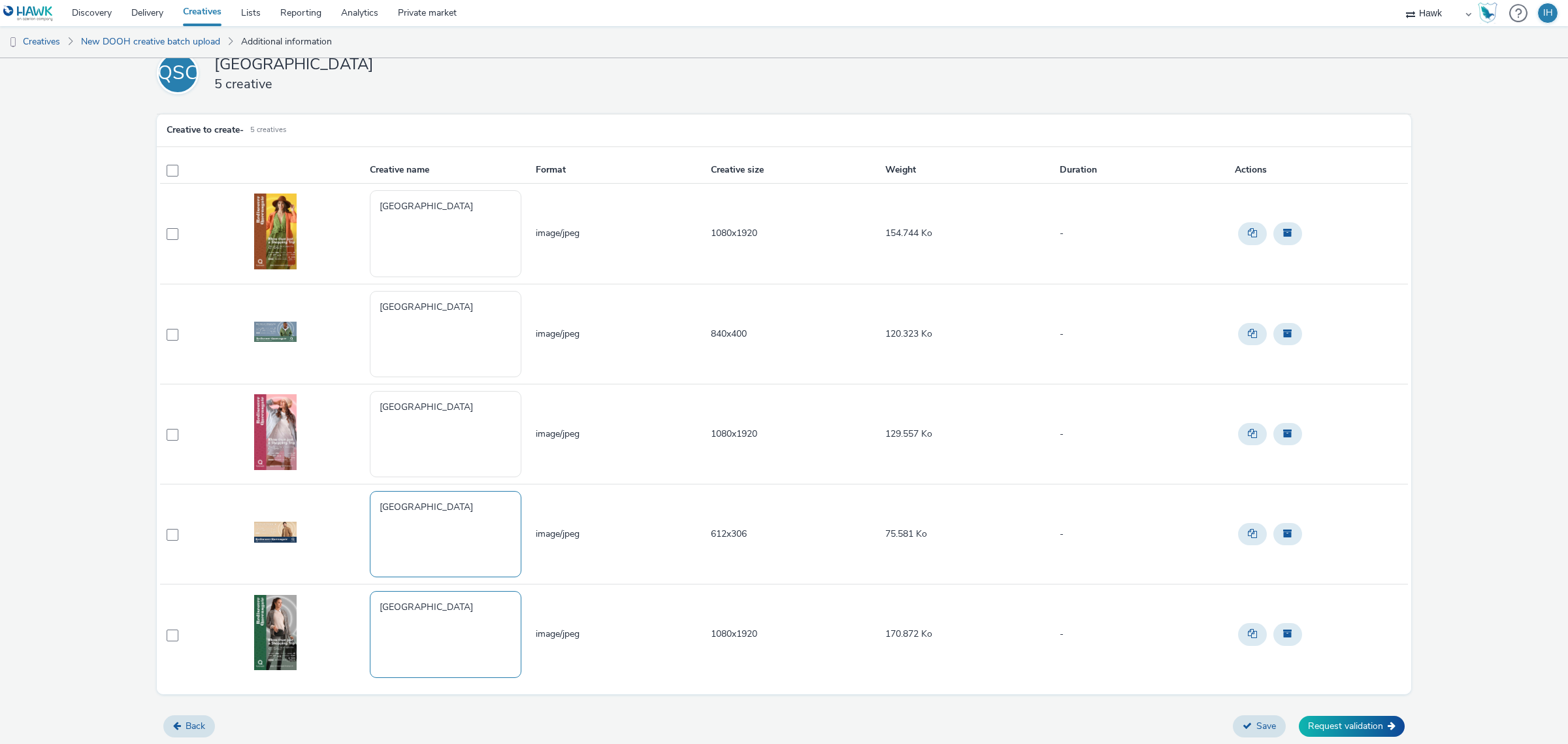
type textarea "UK_Queensgate Shopping Centre_Hawk_DOOH_612x306_18082025"
click at [465, 641] on textarea "[GEOGRAPHIC_DATA]" at bounding box center [445, 635] width 151 height 87
click at [1333, 724] on button "Request validation" at bounding box center [1352, 726] width 106 height 21
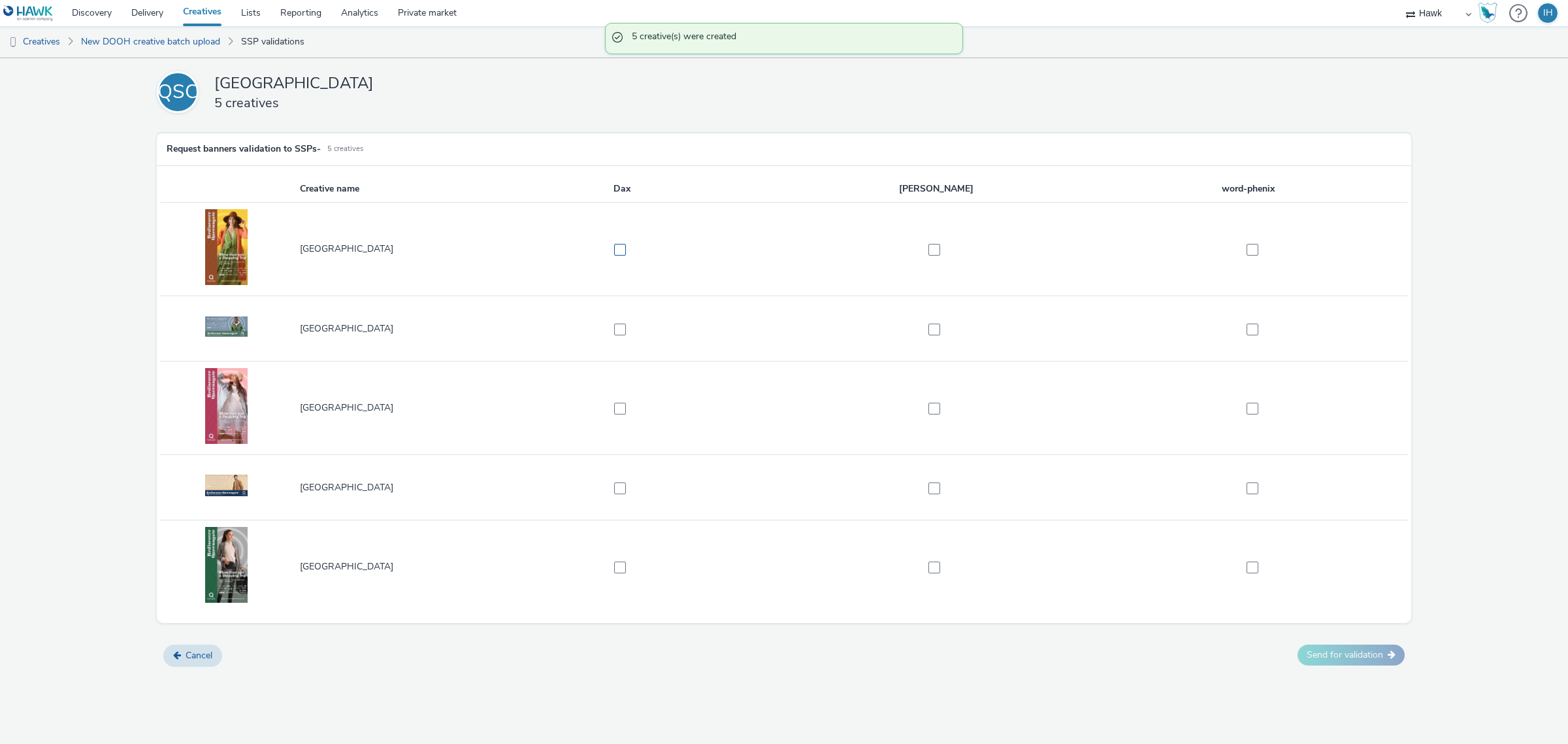
click at [619, 250] on span at bounding box center [620, 250] width 12 height 12
checkbox input "true"
click at [617, 317] on td at bounding box center [622, 329] width 315 height 66
click at [616, 337] on td at bounding box center [622, 329] width 315 height 66
click at [617, 334] on span at bounding box center [620, 330] width 12 height 12
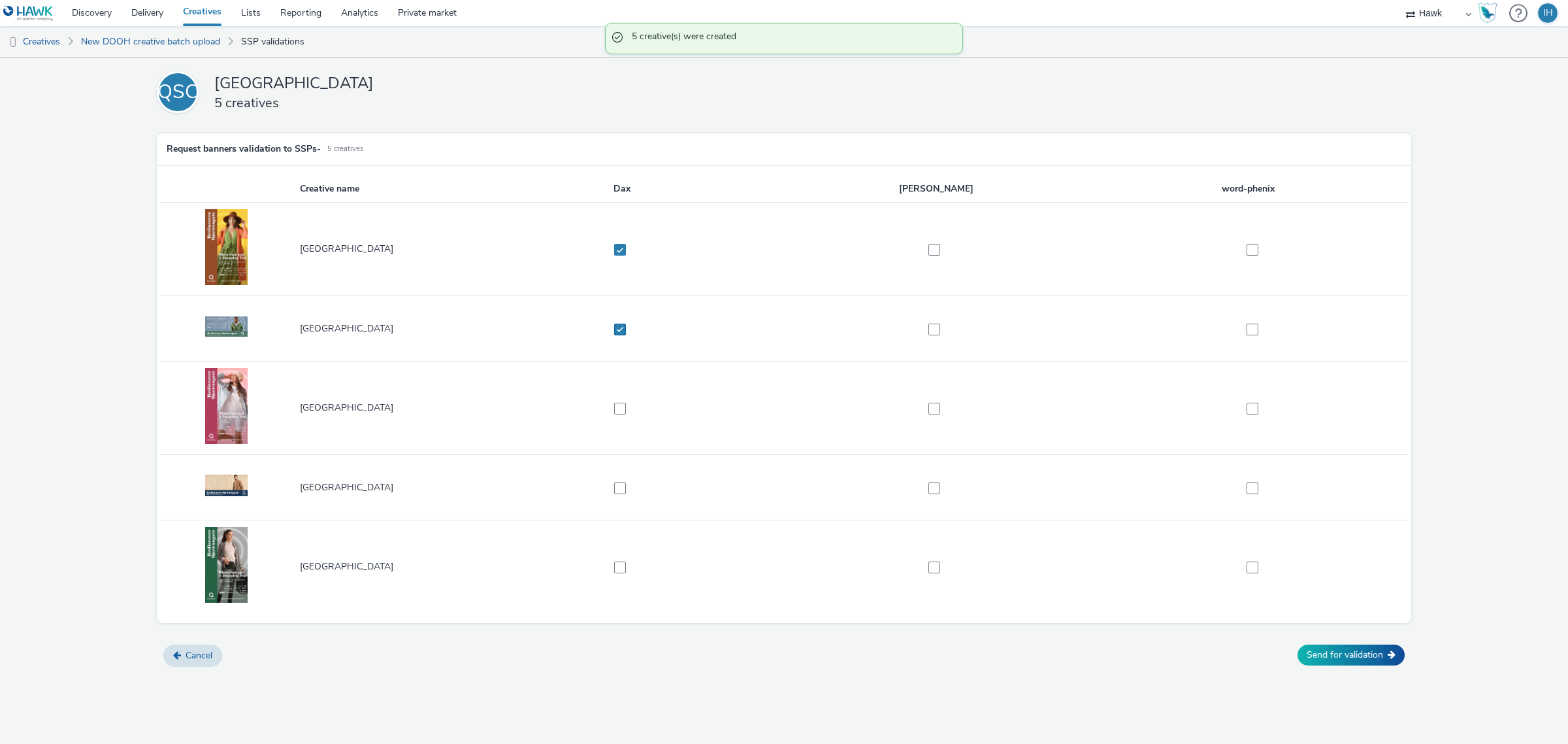
checkbox input "true"
click at [630, 399] on td at bounding box center [622, 408] width 315 height 94
drag, startPoint x: 622, startPoint y: 410, endPoint x: 622, endPoint y: 435, distance: 25.0
click at [621, 410] on span at bounding box center [620, 408] width 12 height 12
checkbox input "true"
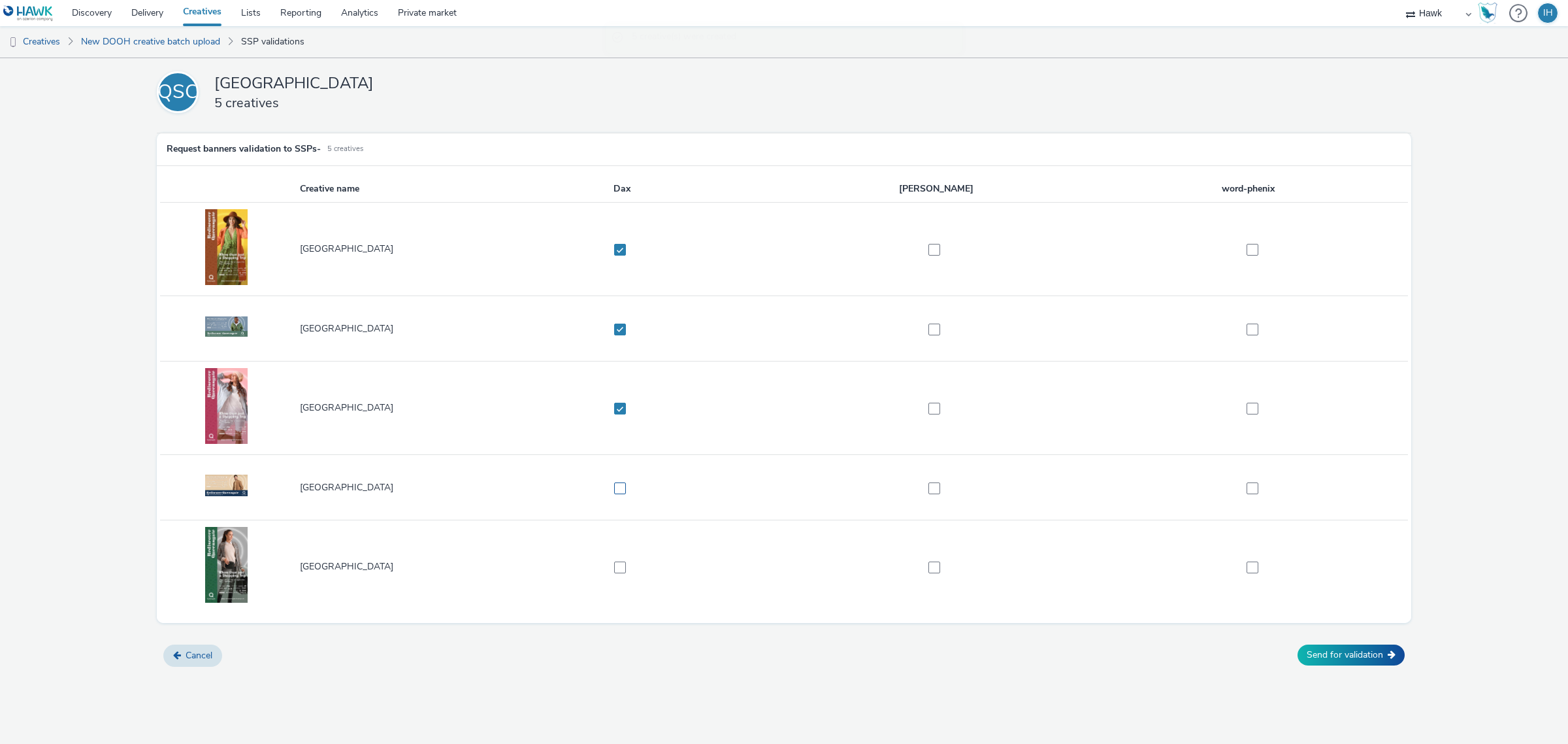
click at [614, 494] on span at bounding box center [620, 488] width 12 height 12
checkbox input "true"
click at [621, 566] on span at bounding box center [620, 568] width 12 height 12
checkbox input "true"
click at [654, 680] on div "QSC Queensgate Shopping Centre 5 creatives Request banners validation to SSPs -…" at bounding box center [784, 401] width 1568 height 686
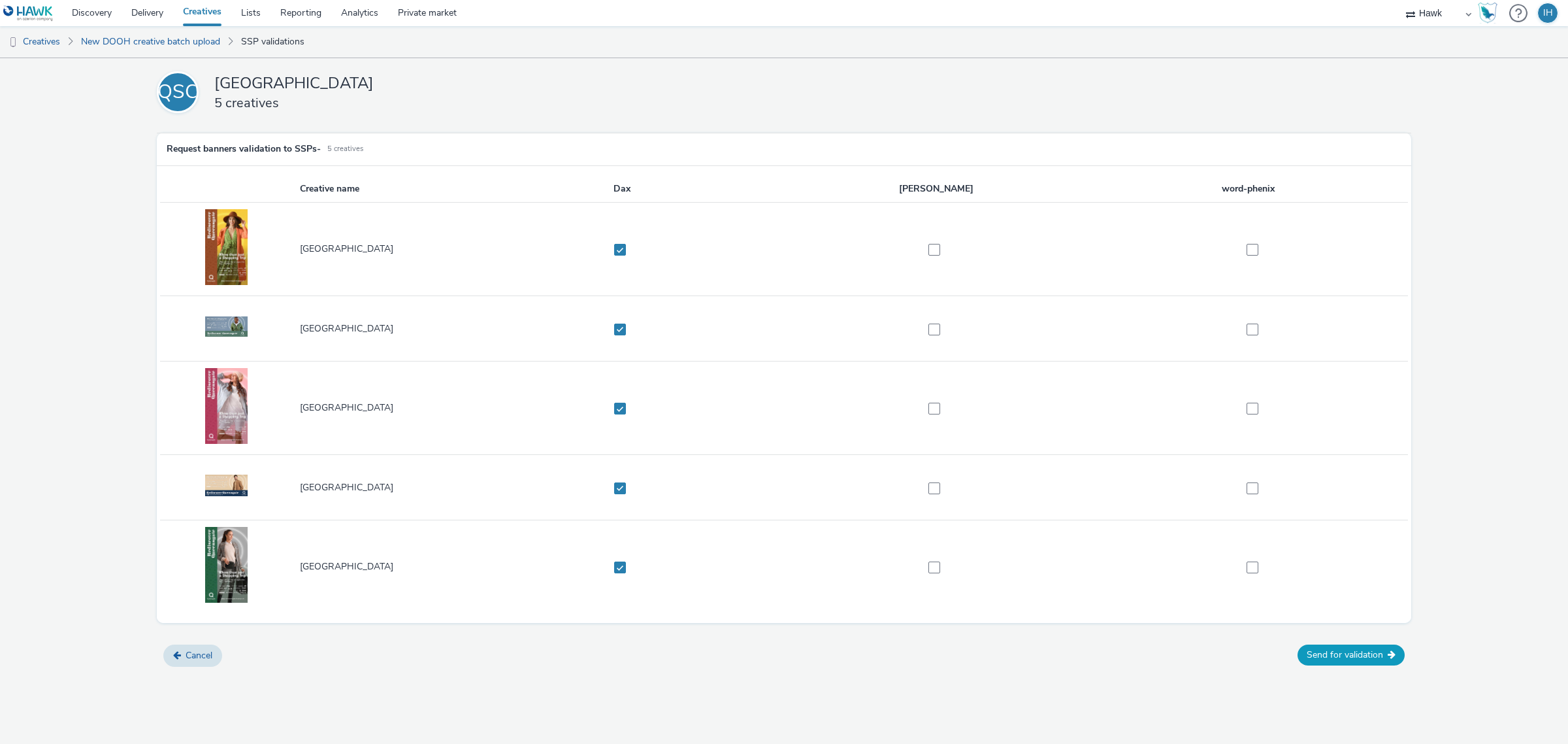
click at [1308, 656] on button "Send for validation" at bounding box center [1352, 655] width 107 height 21
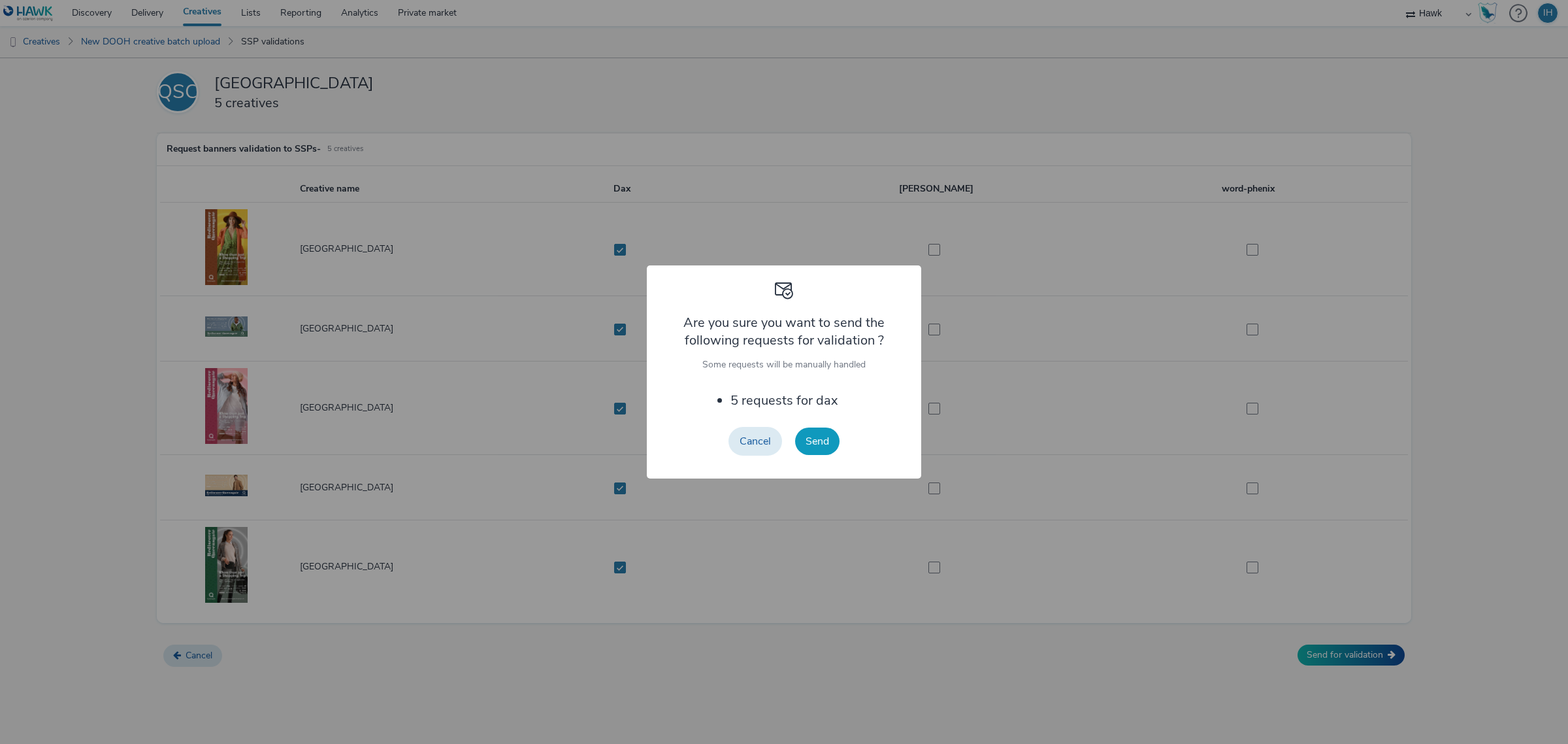
click at [827, 441] on button "Send" at bounding box center [818, 441] width 45 height 28
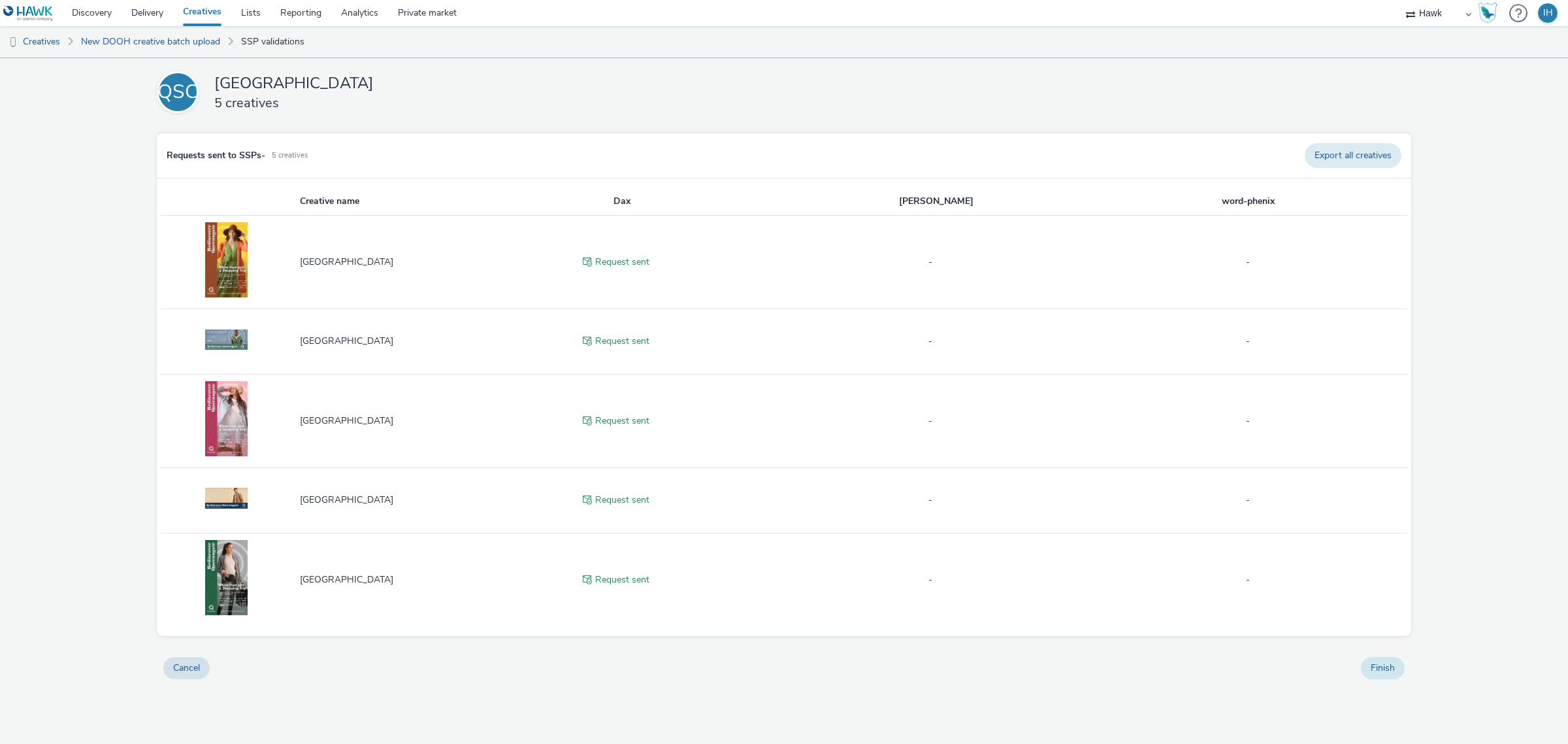
click at [1388, 668] on button "Finish" at bounding box center [1383, 668] width 44 height 22
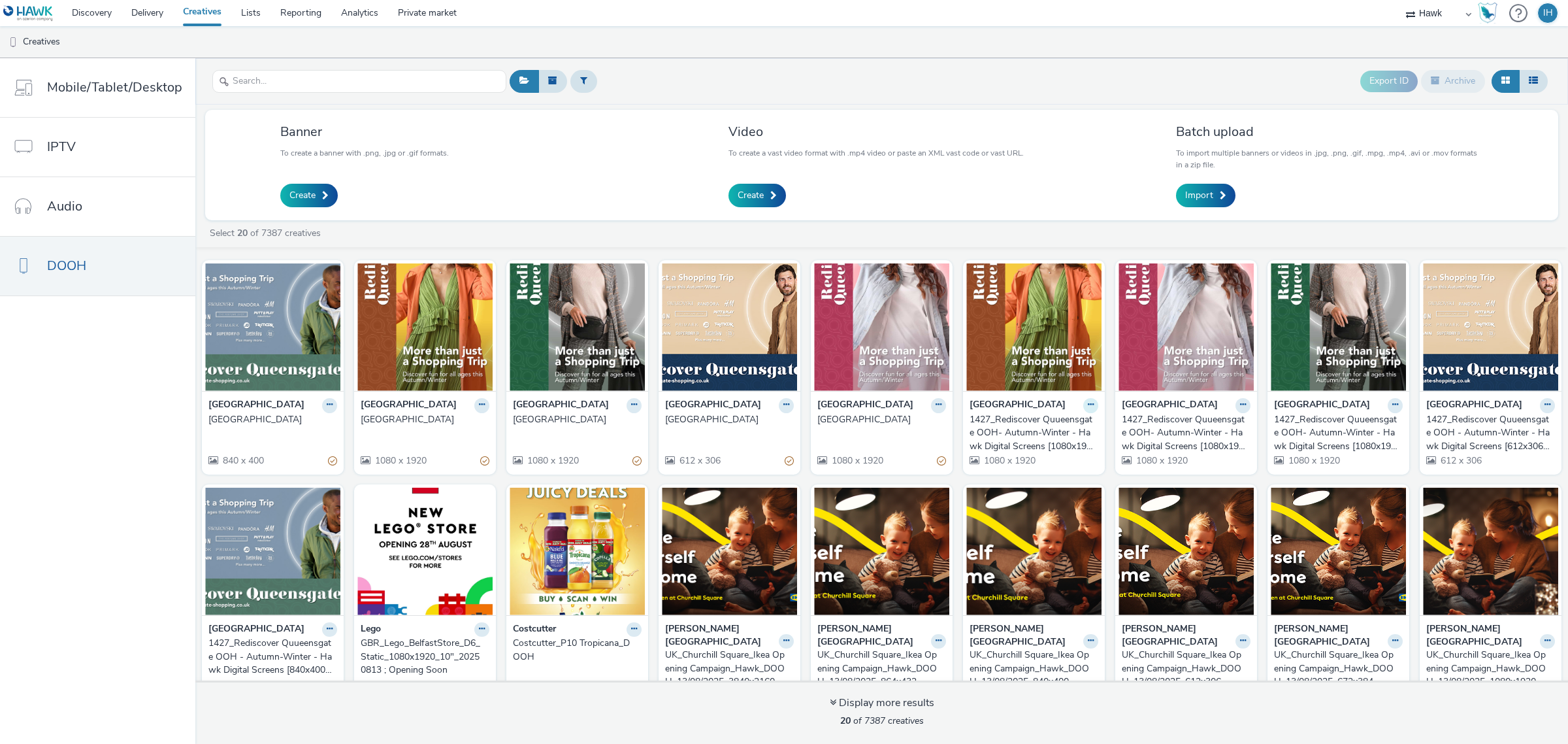
click at [333, 408] on icon at bounding box center [330, 404] width 6 height 8
click at [1048, 518] on link "Archive" at bounding box center [1050, 507] width 98 height 26
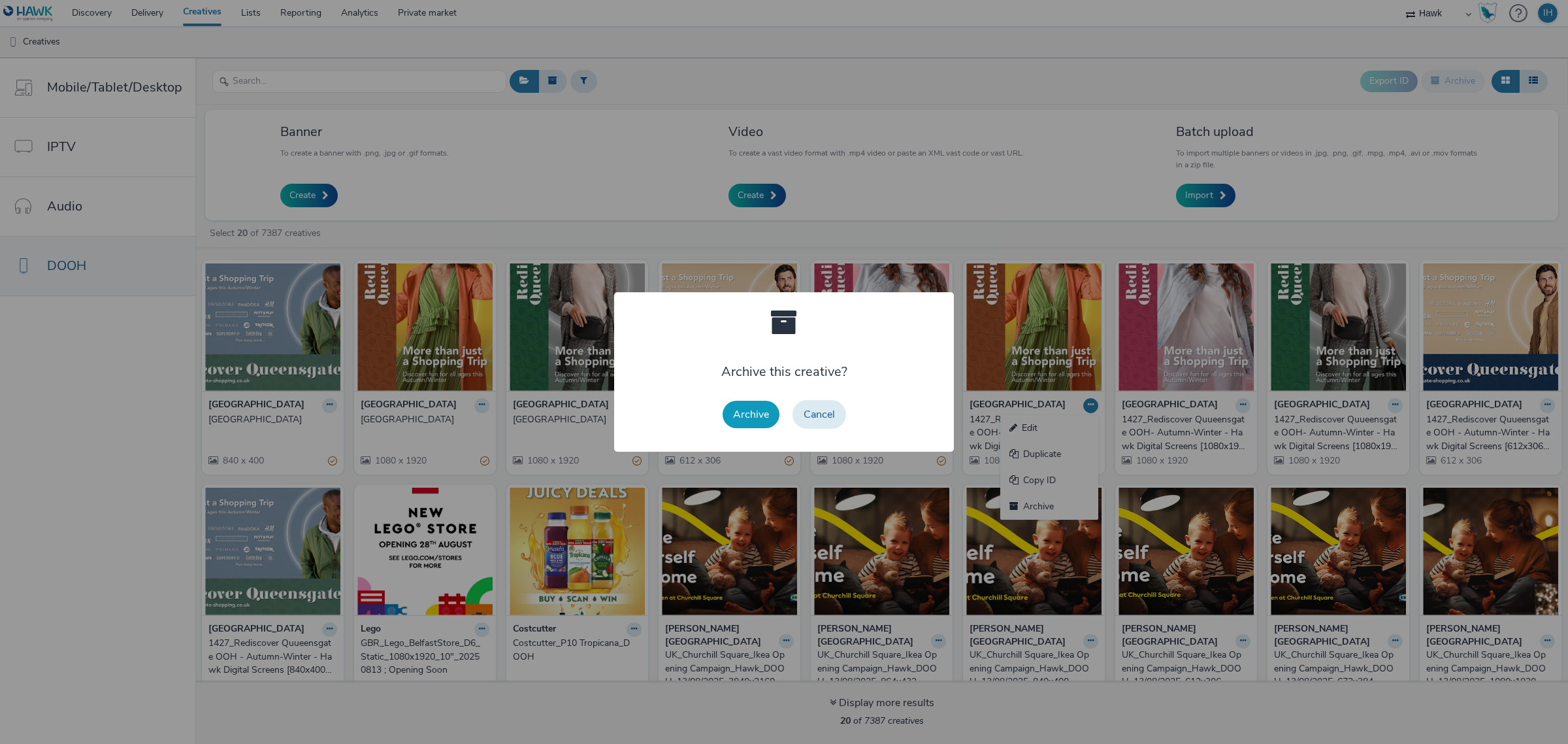
click at [740, 406] on button "Archive" at bounding box center [751, 414] width 57 height 28
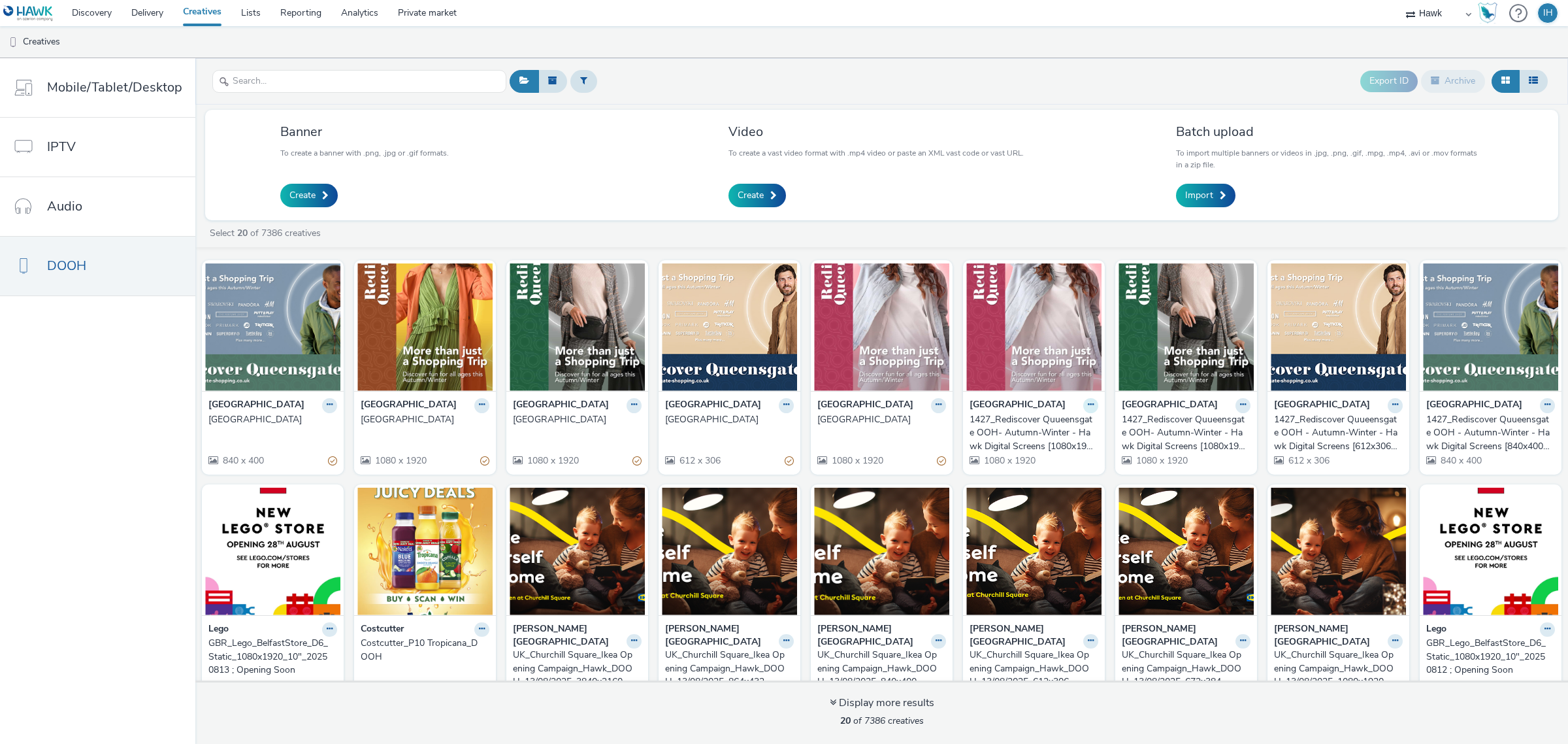
click at [333, 408] on icon at bounding box center [330, 404] width 6 height 8
click at [1033, 509] on link "Archive" at bounding box center [1050, 507] width 98 height 26
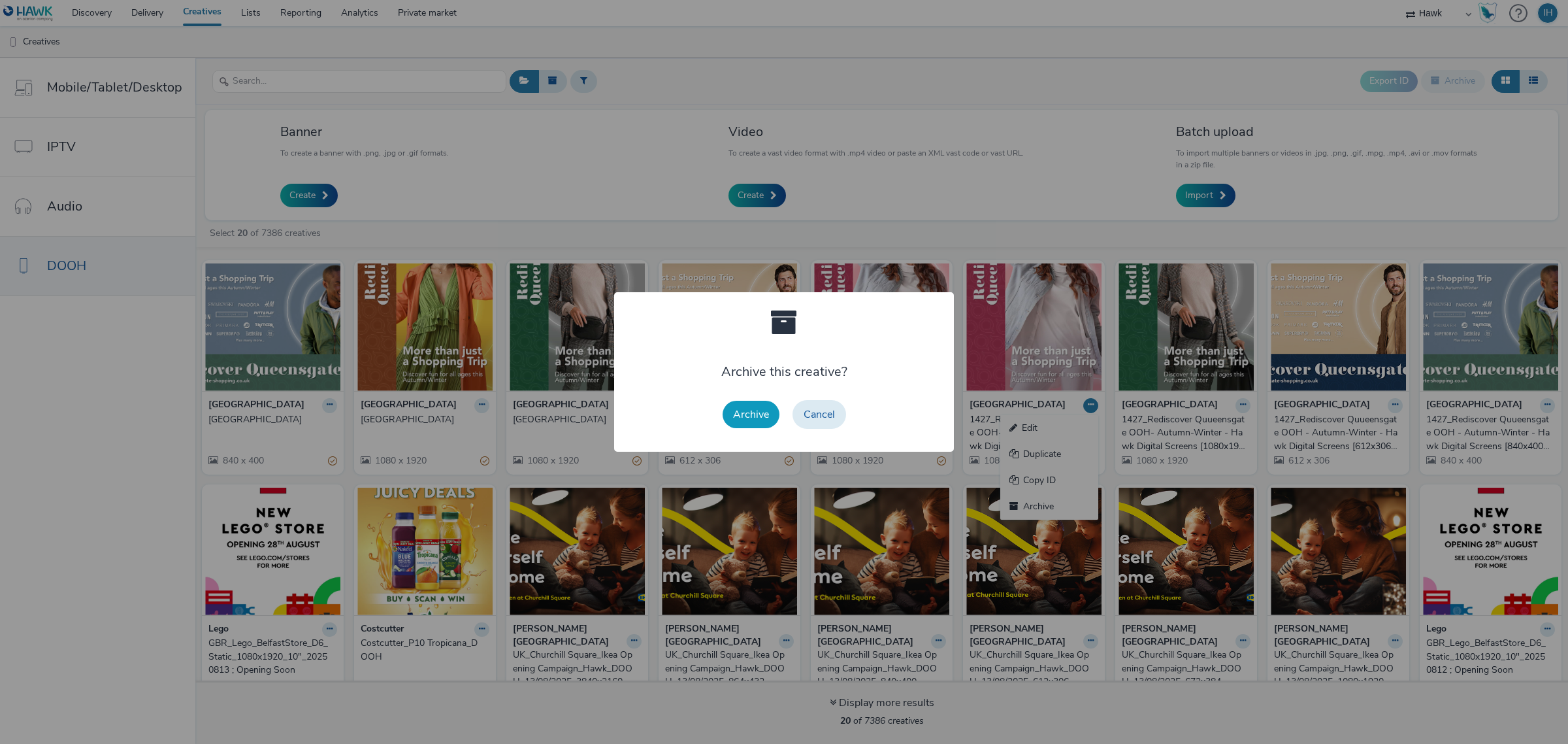
click at [752, 422] on button "Archive" at bounding box center [751, 414] width 57 height 28
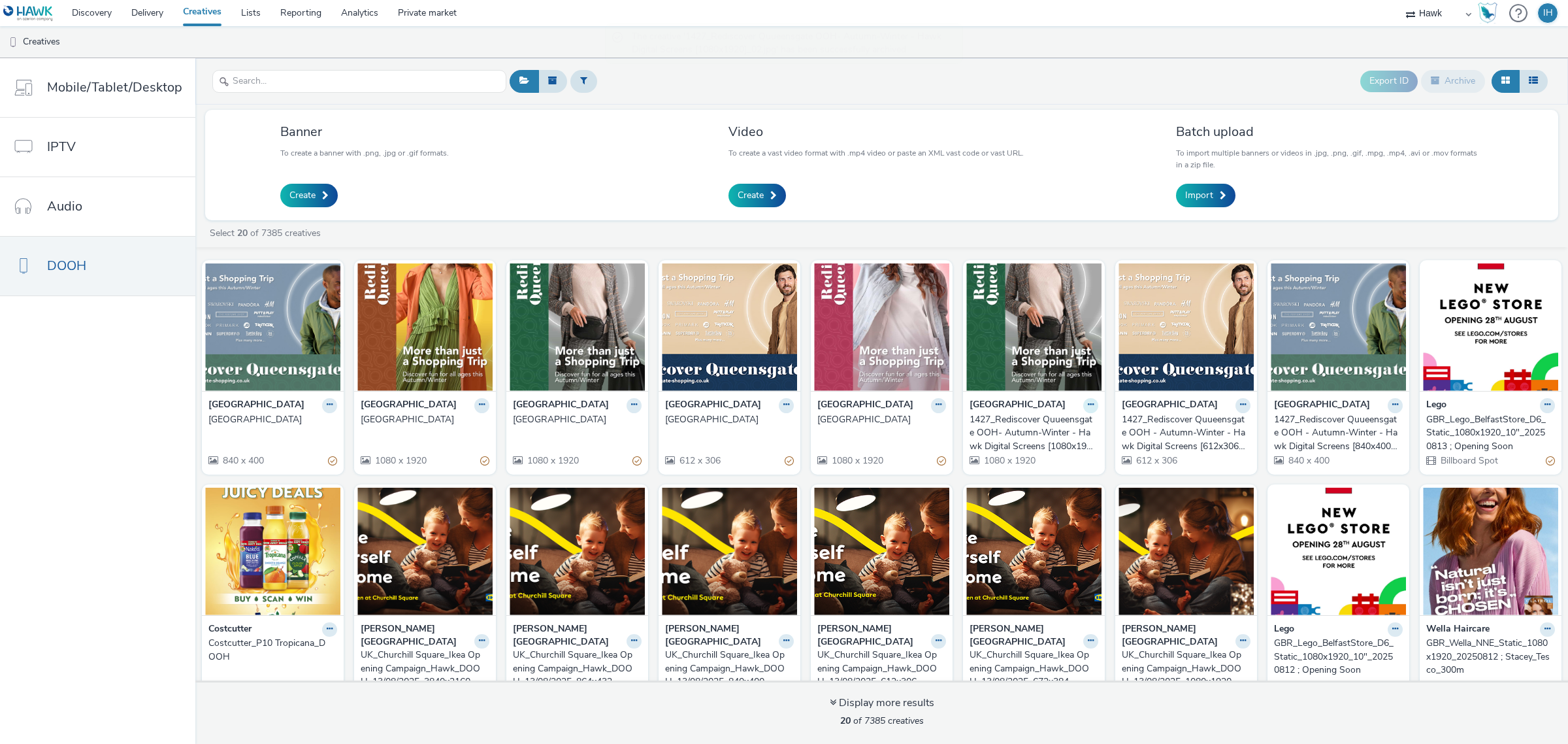
click at [333, 408] on icon at bounding box center [330, 404] width 6 height 8
click at [1030, 512] on link "Archive" at bounding box center [1050, 507] width 98 height 26
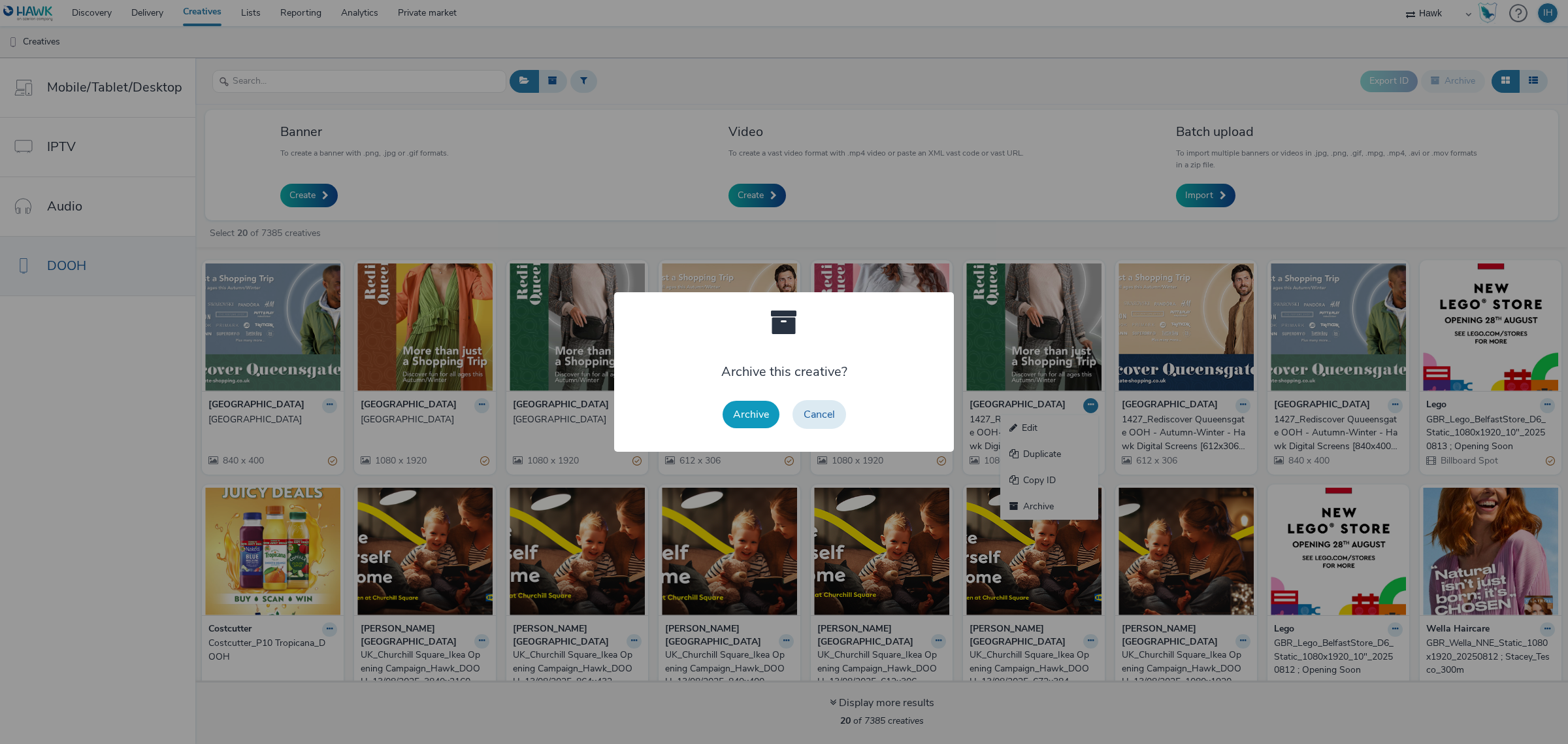
click at [750, 428] on div "Archive Cancel" at bounding box center [784, 414] width 136 height 42
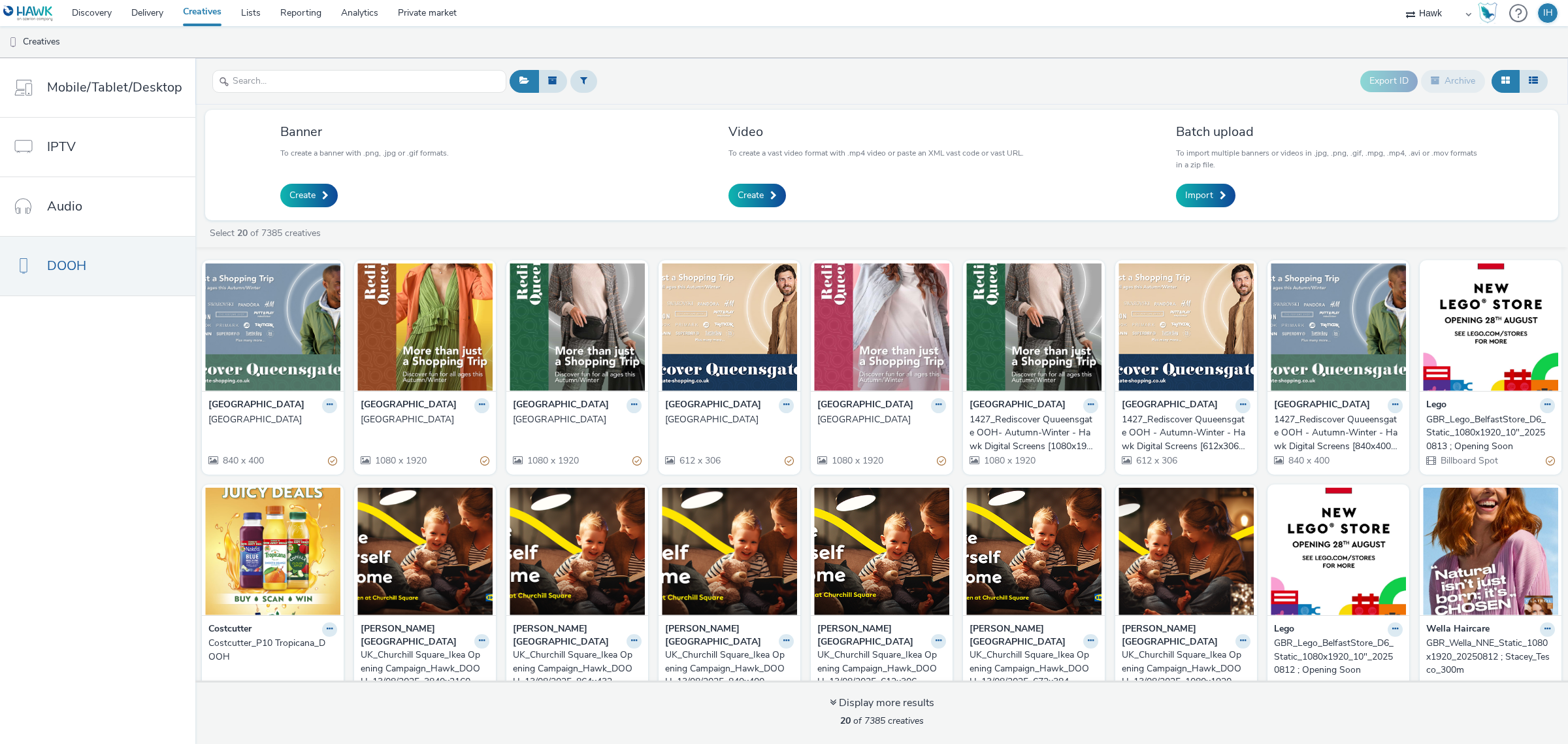
click at [741, 422] on div at bounding box center [741, 422] width 0 height 0
click at [1071, 248] on div "Banner To create a banner with .png, .jpg or .gif formats. Create Video To crea…" at bounding box center [881, 424] width 1373 height 639
click at [333, 408] on icon at bounding box center [330, 404] width 6 height 8
click at [1037, 514] on link "Archive" at bounding box center [1050, 507] width 98 height 26
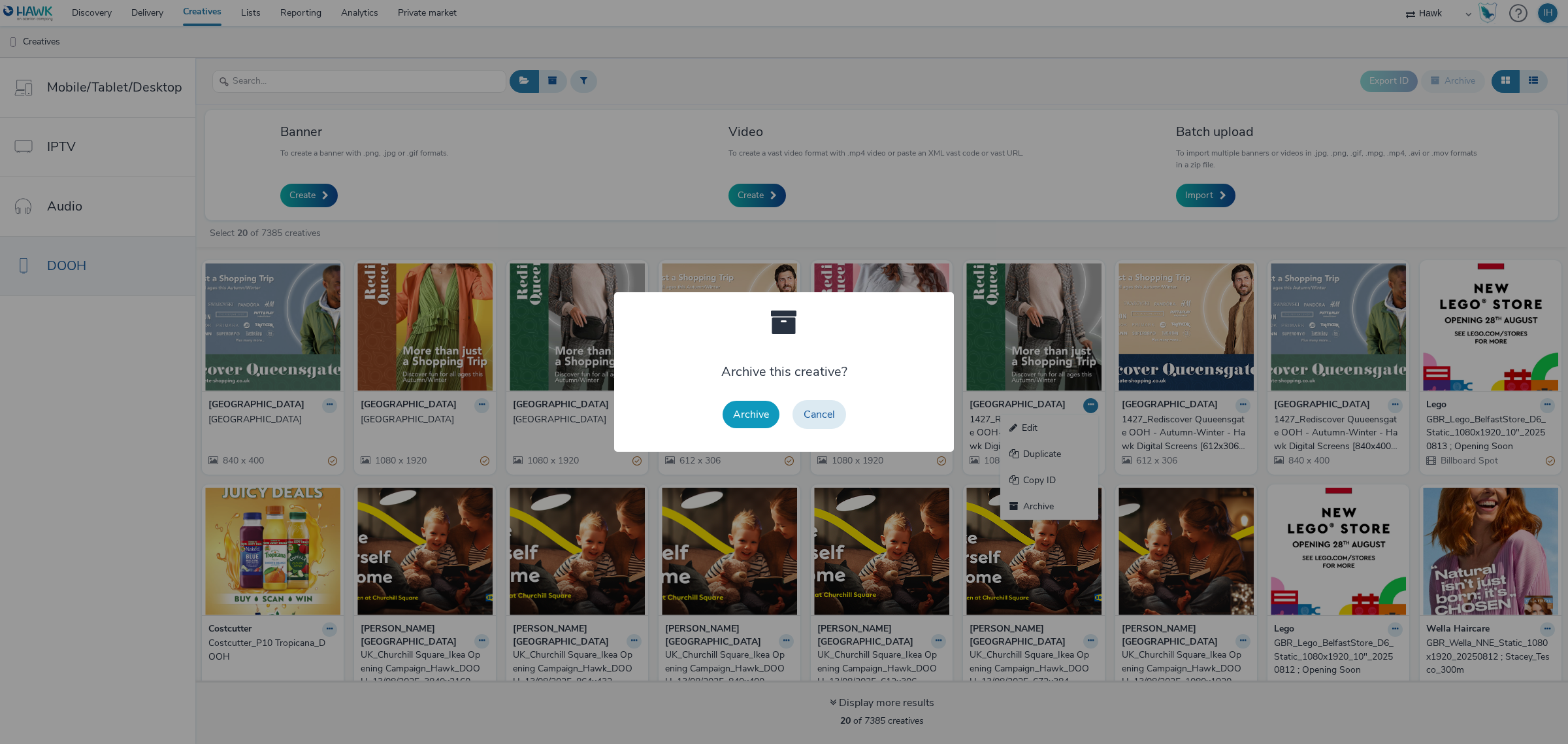
click at [765, 419] on button "Archive" at bounding box center [751, 414] width 57 height 28
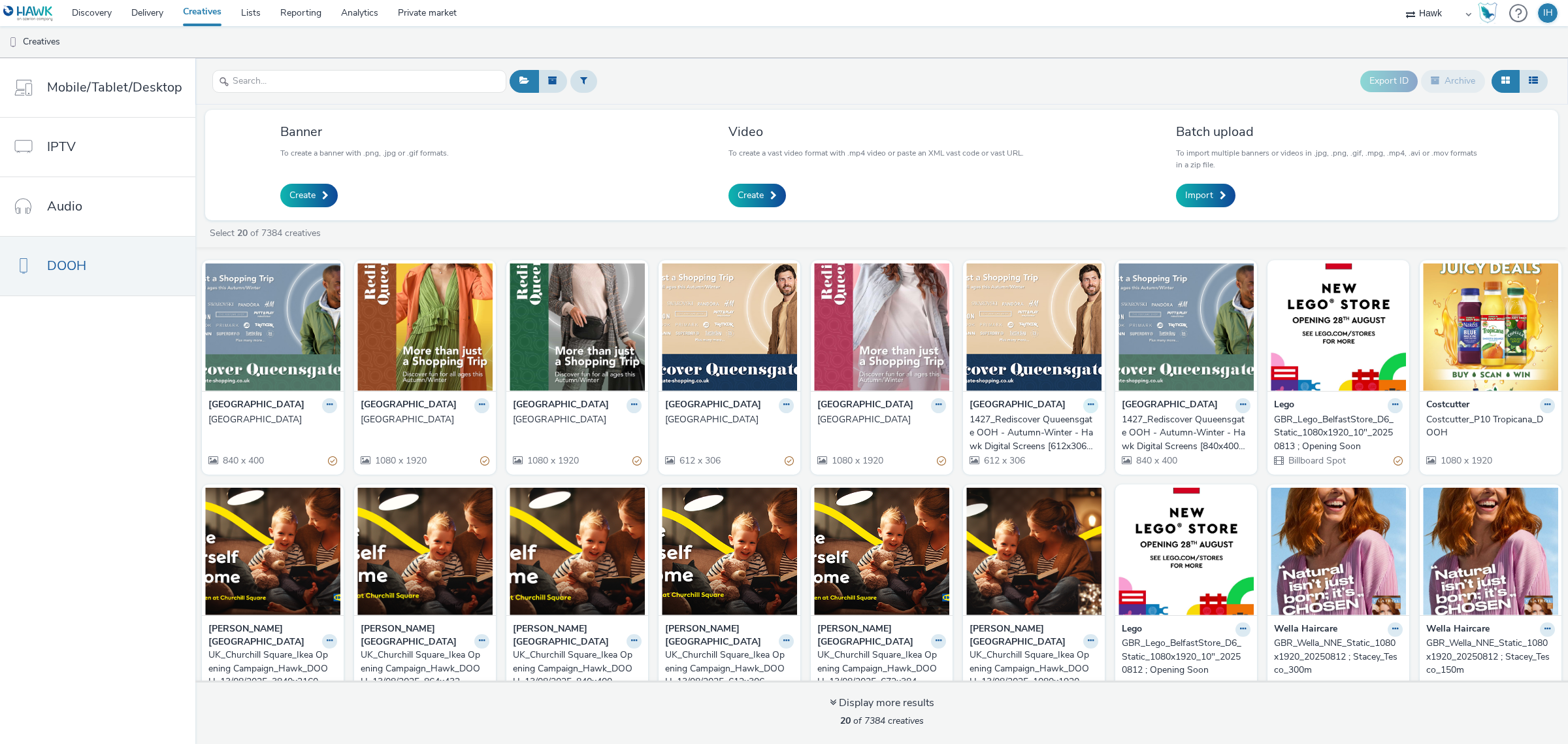
click at [333, 408] on icon at bounding box center [330, 404] width 6 height 8
click at [1029, 520] on link "Archive" at bounding box center [1050, 507] width 98 height 26
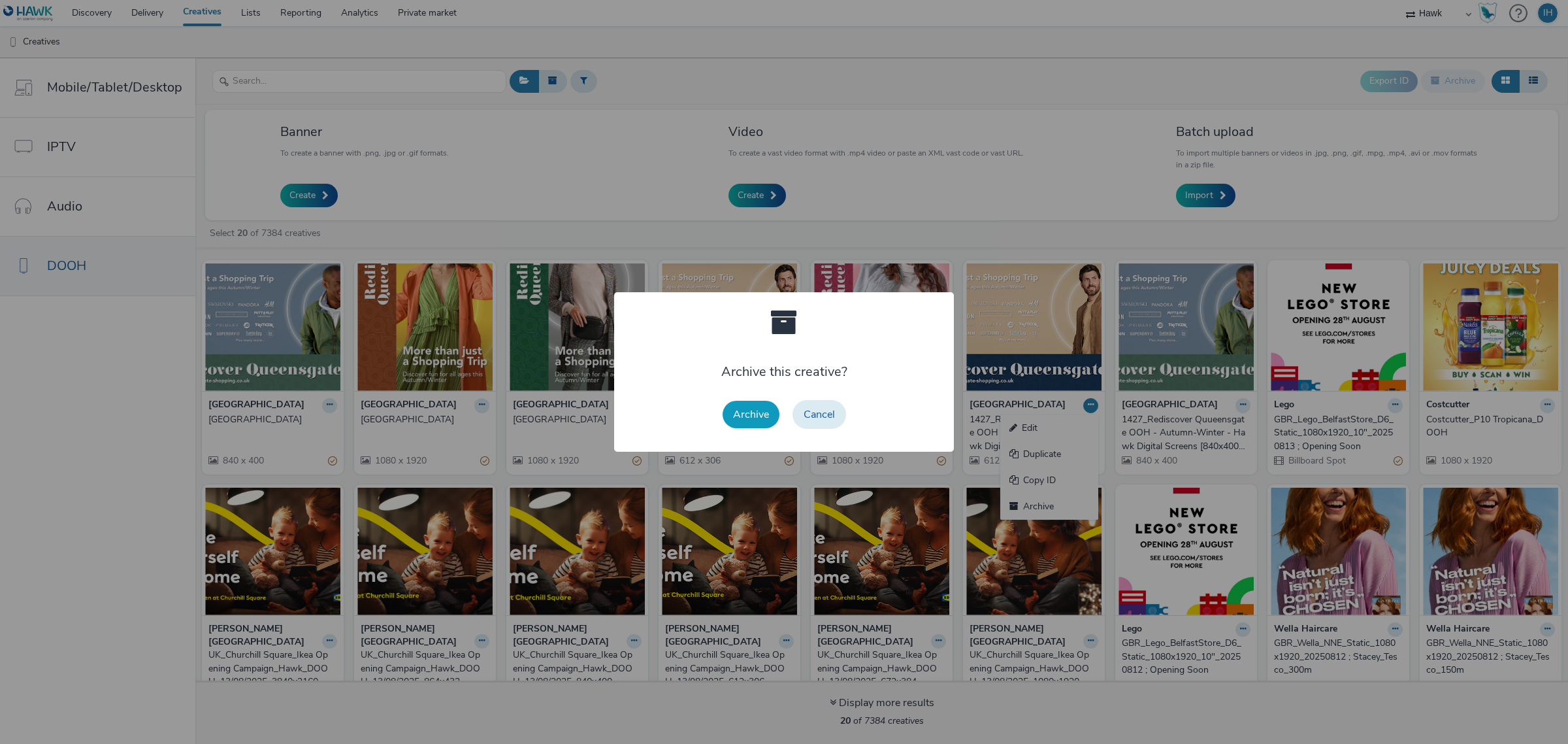
click at [752, 420] on button "Archive" at bounding box center [751, 414] width 57 height 28
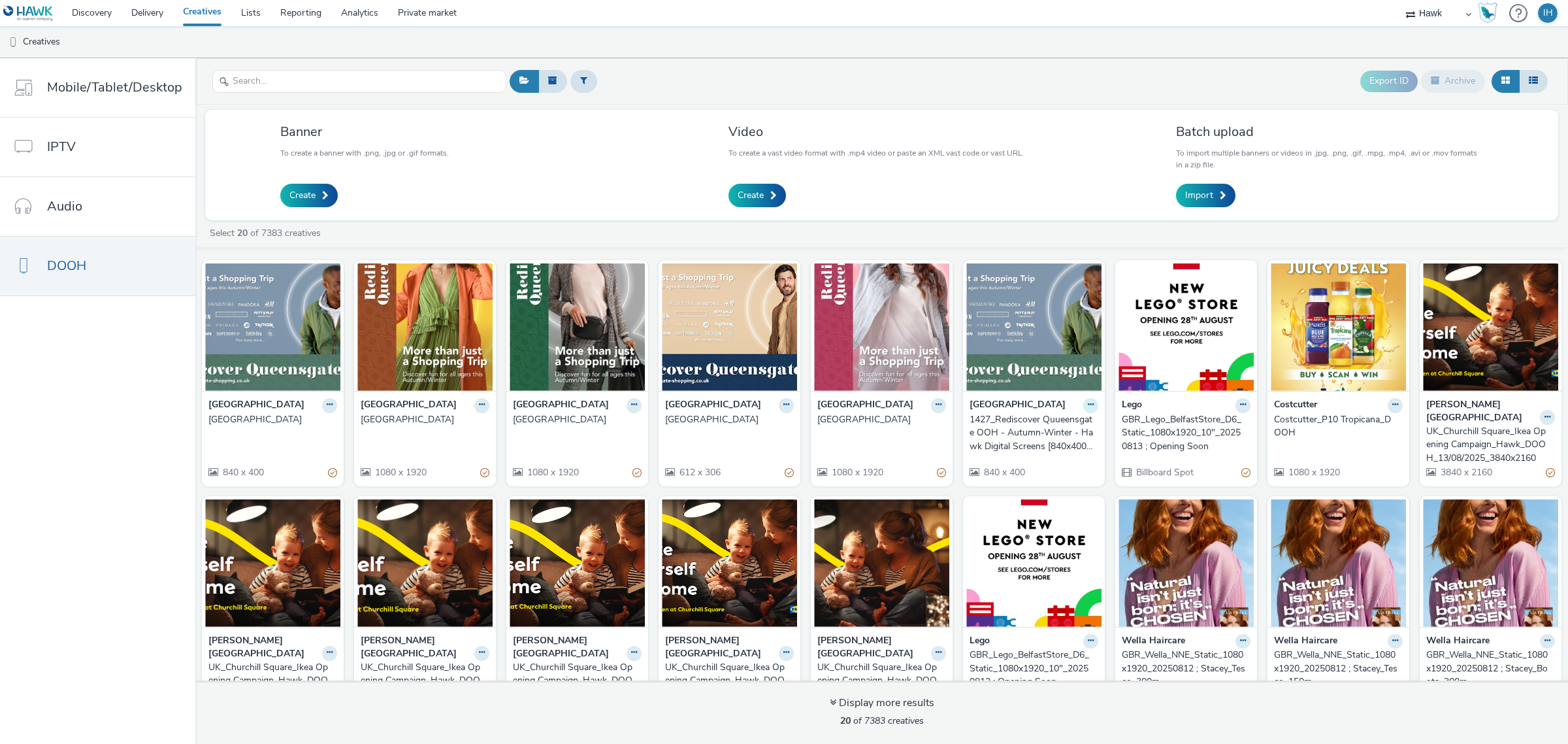
click at [333, 408] on icon at bounding box center [330, 404] width 6 height 8
click at [1018, 520] on link "Archive" at bounding box center [1050, 507] width 98 height 26
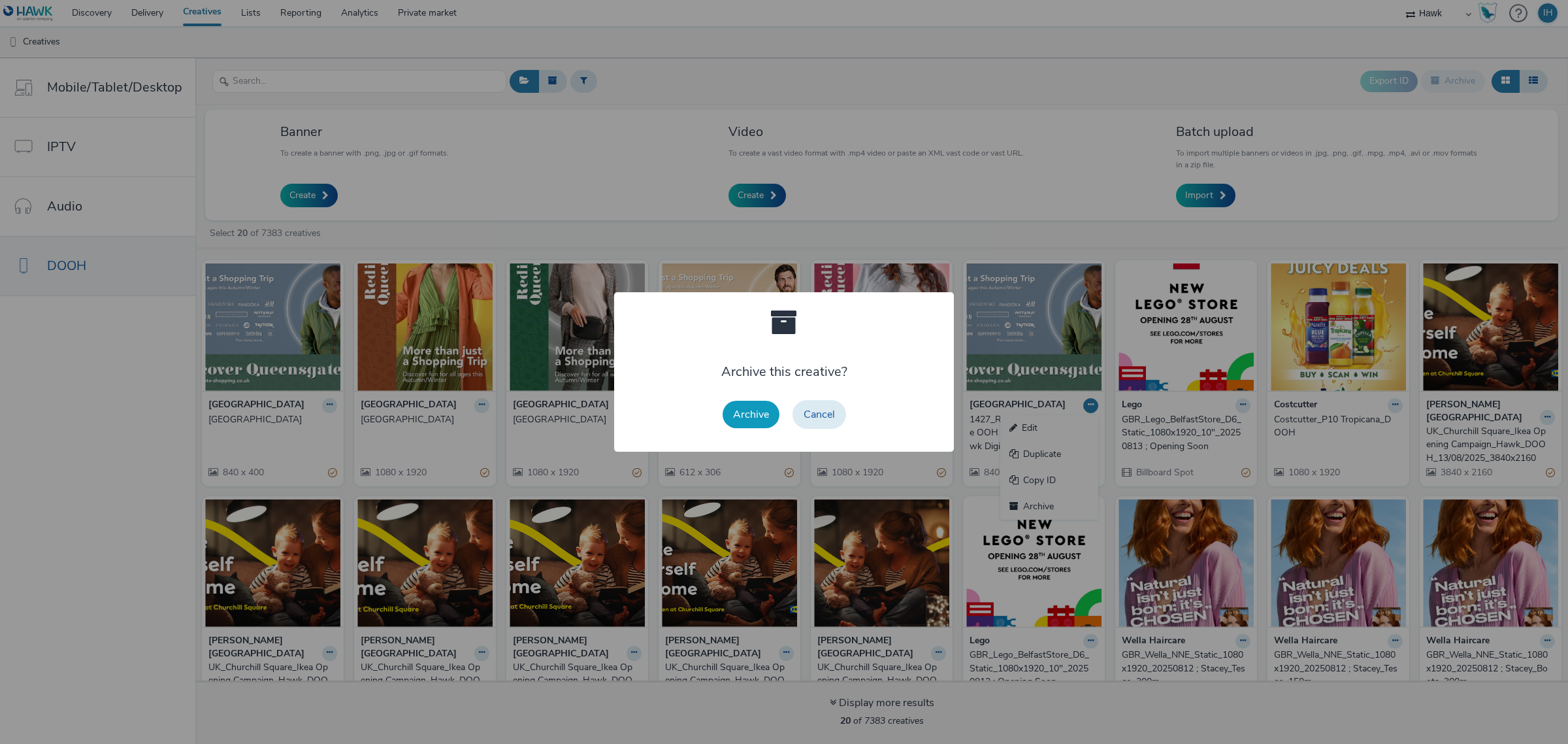
click at [747, 412] on button "Archive" at bounding box center [751, 414] width 57 height 28
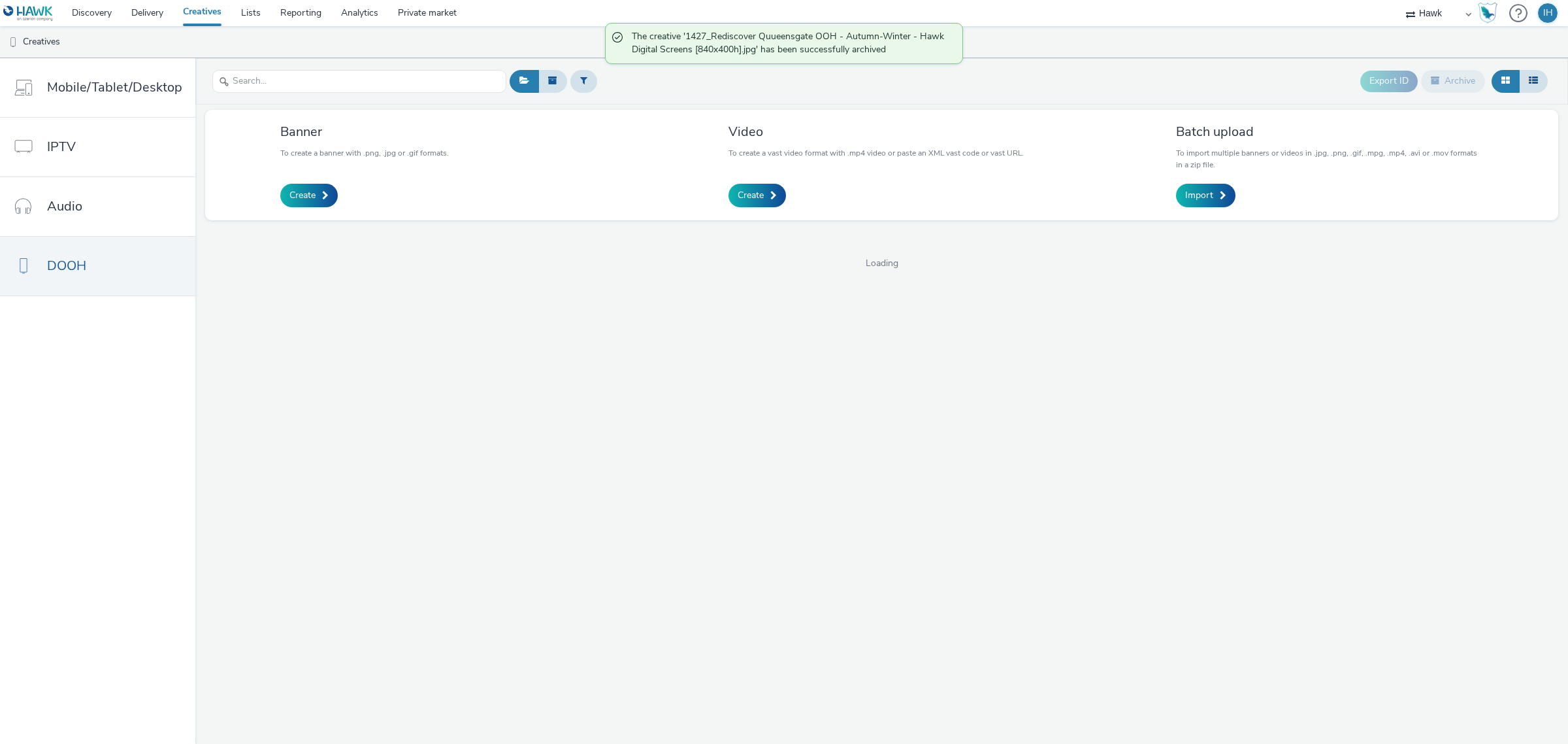
click at [1072, 89] on div "Export ID Archive" at bounding box center [1029, 81] width 1045 height 32
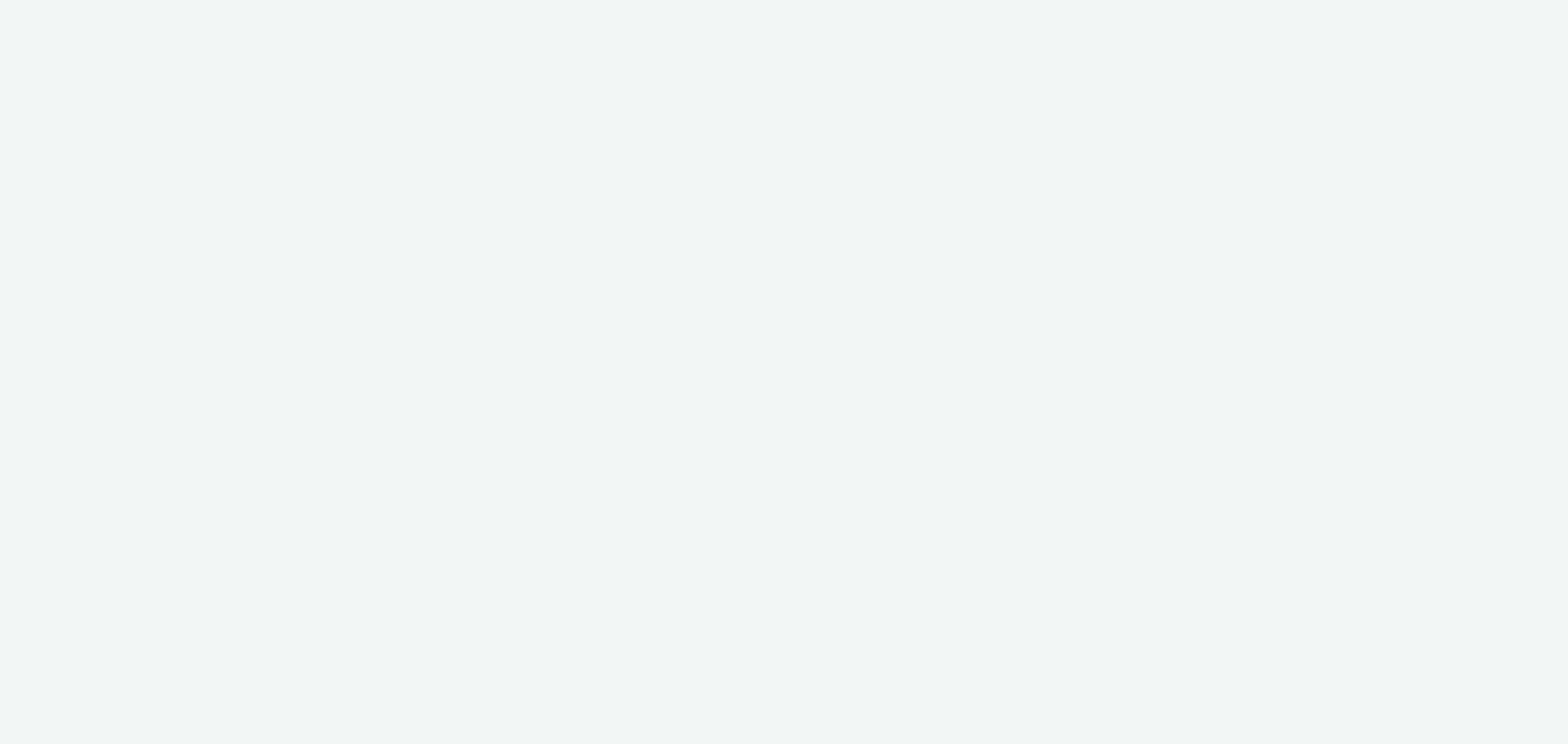
select select "11a7df10-284f-415c-b52a-427acf4c31ae"
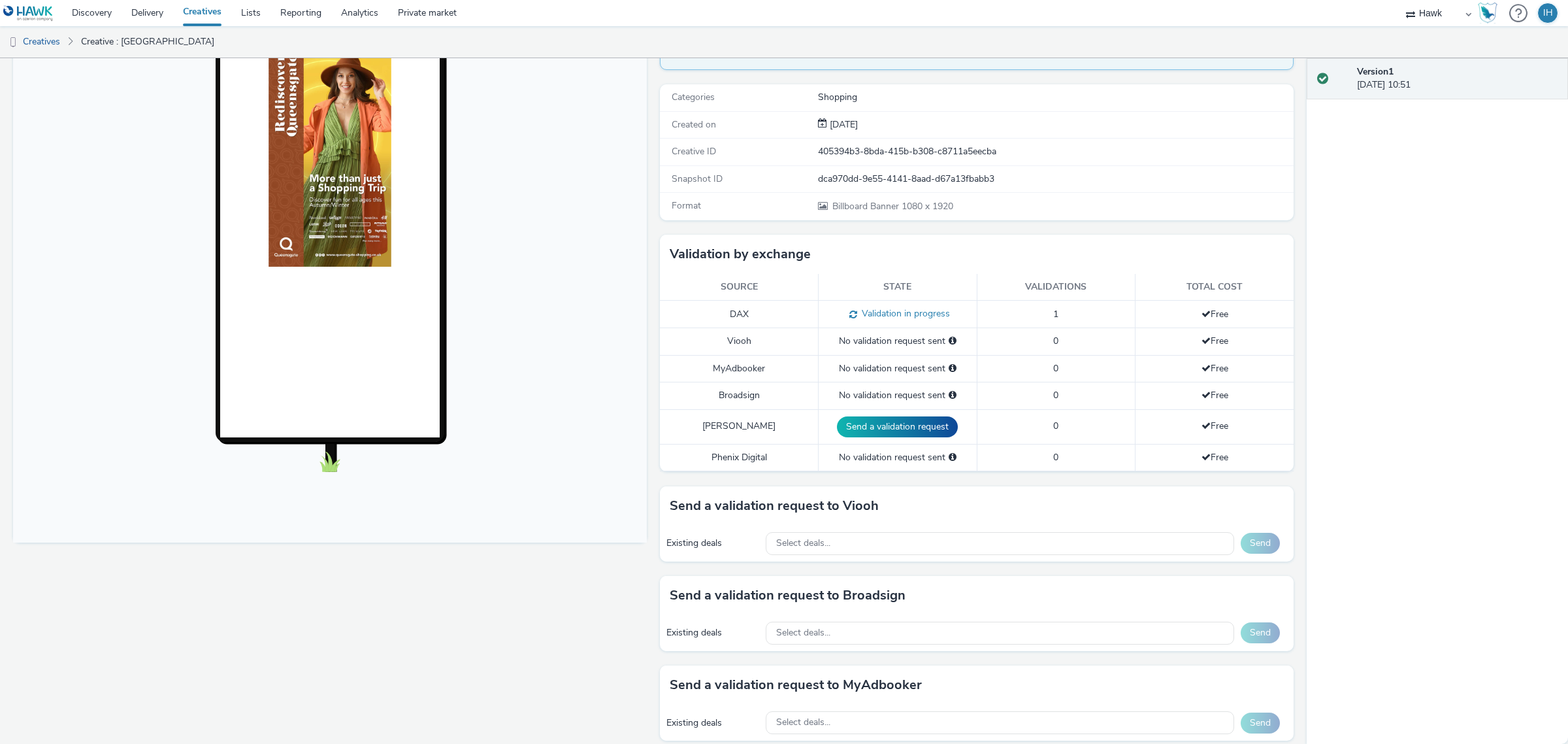
scroll to position [314, 0]
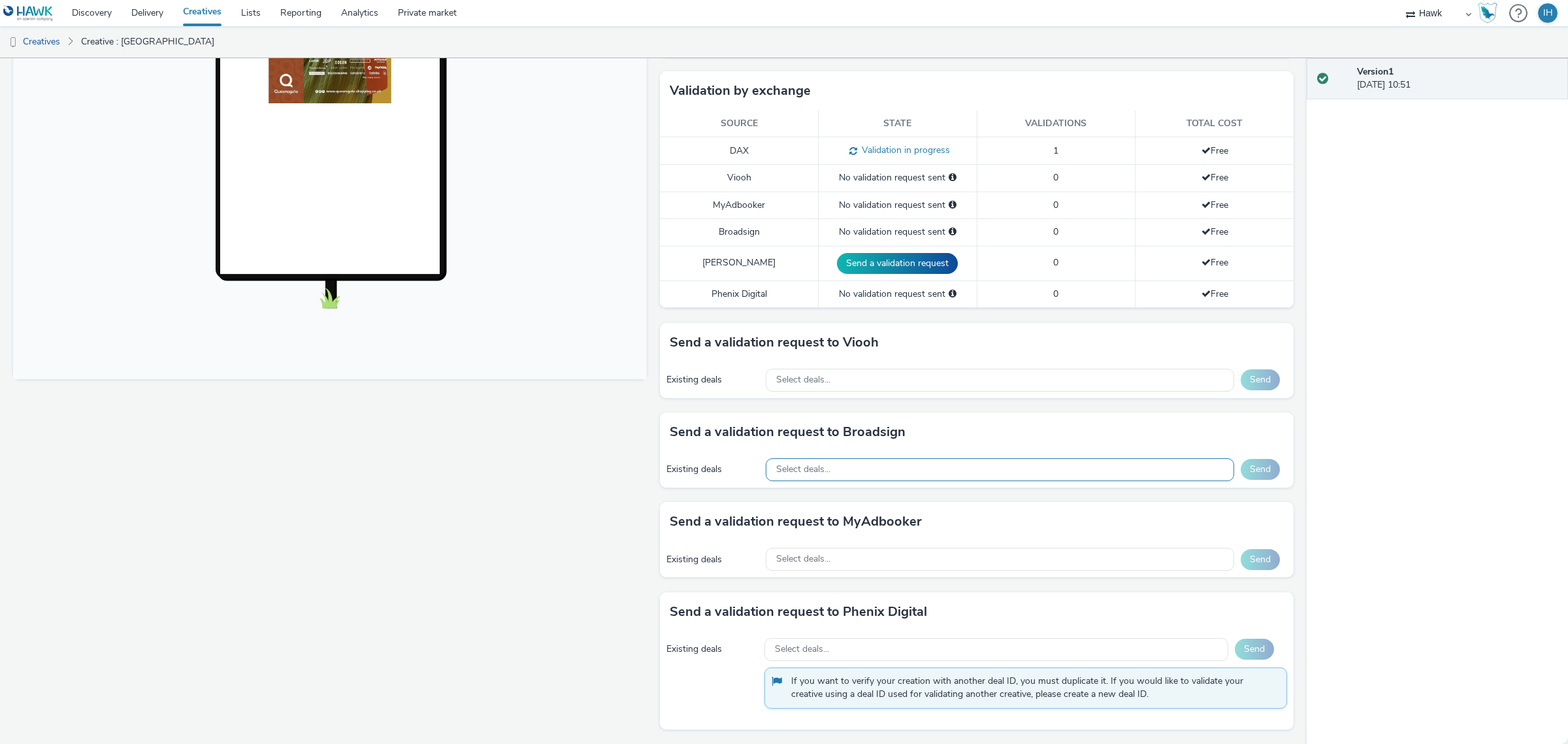
click at [866, 478] on div "Select deals..." at bounding box center [1001, 469] width 469 height 23
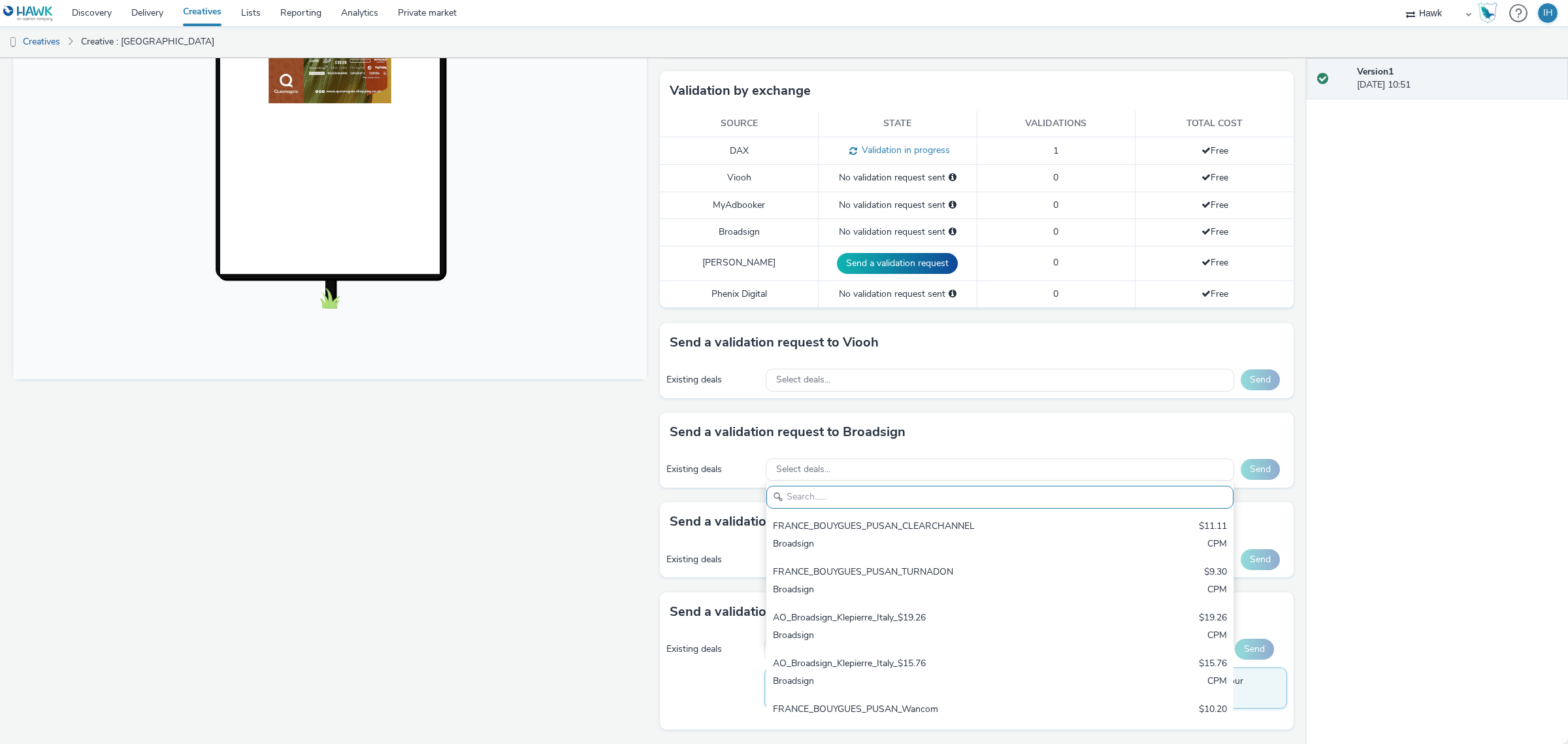
scroll to position [0, 0]
paste input "iMedia_1080x1920_£7_$9.51_9XWM1ZIF5F"
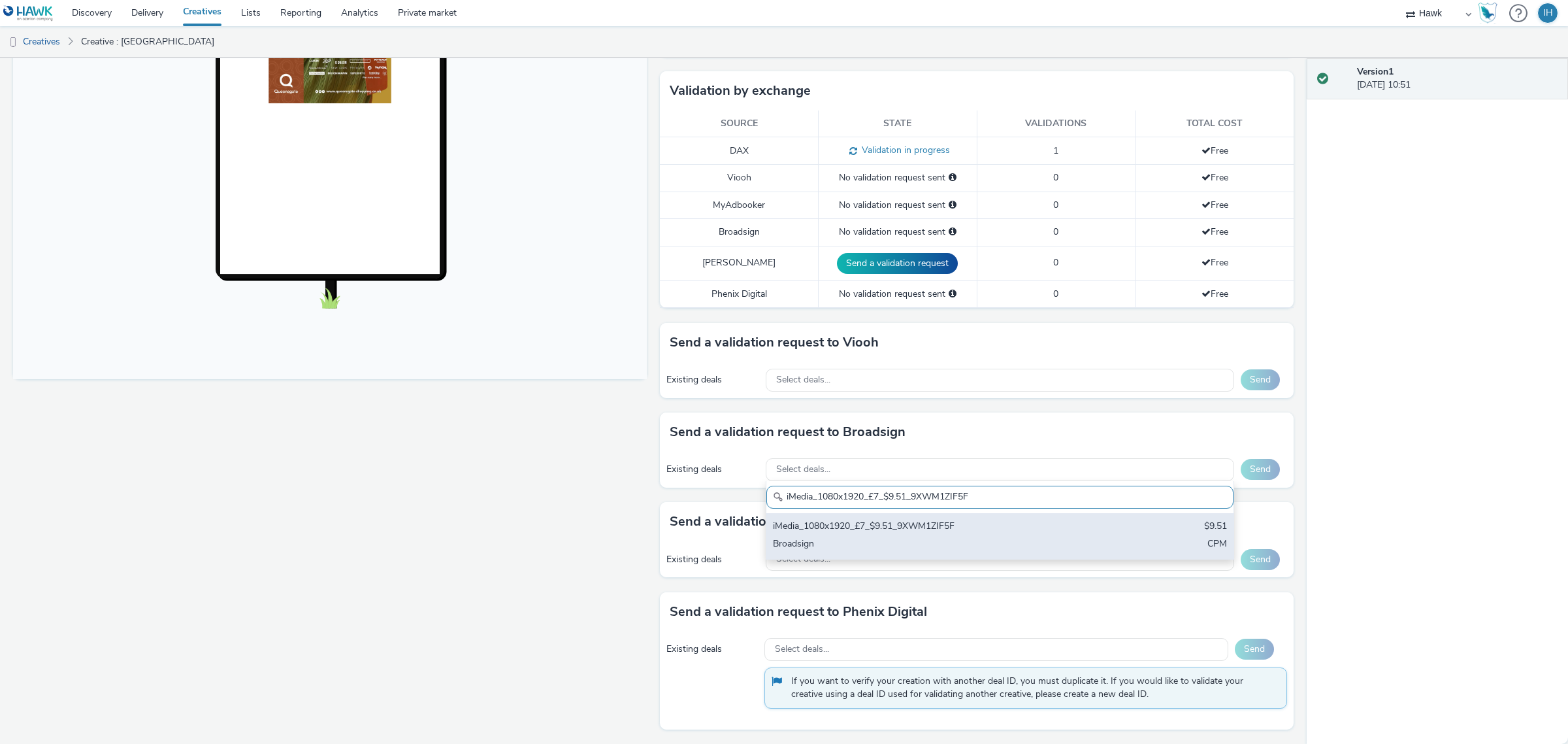
click at [886, 539] on div "Broadsign" at bounding box center [923, 545] width 301 height 15
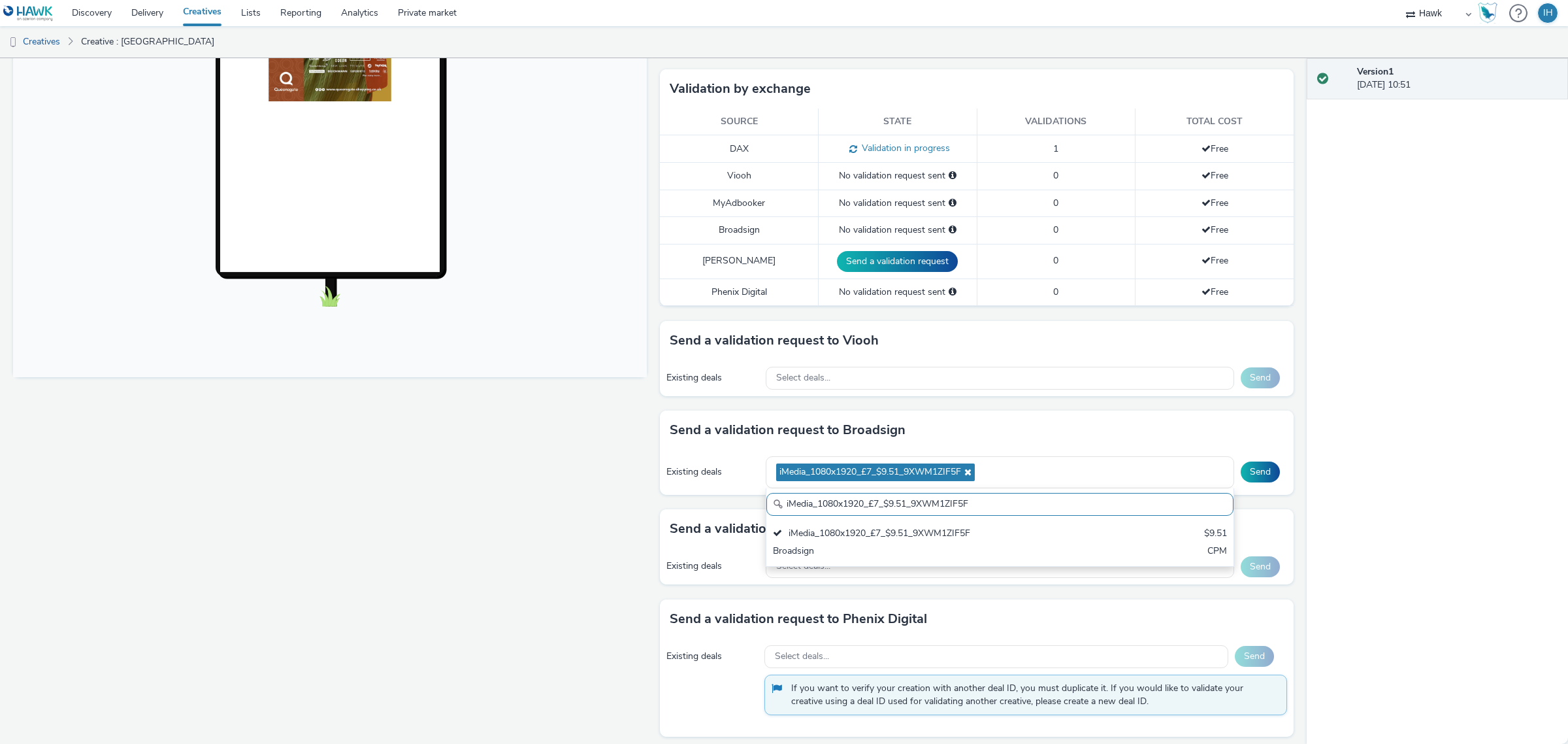
paste input "AO_ClearChannel/BauerMedia_D48_£13.00"
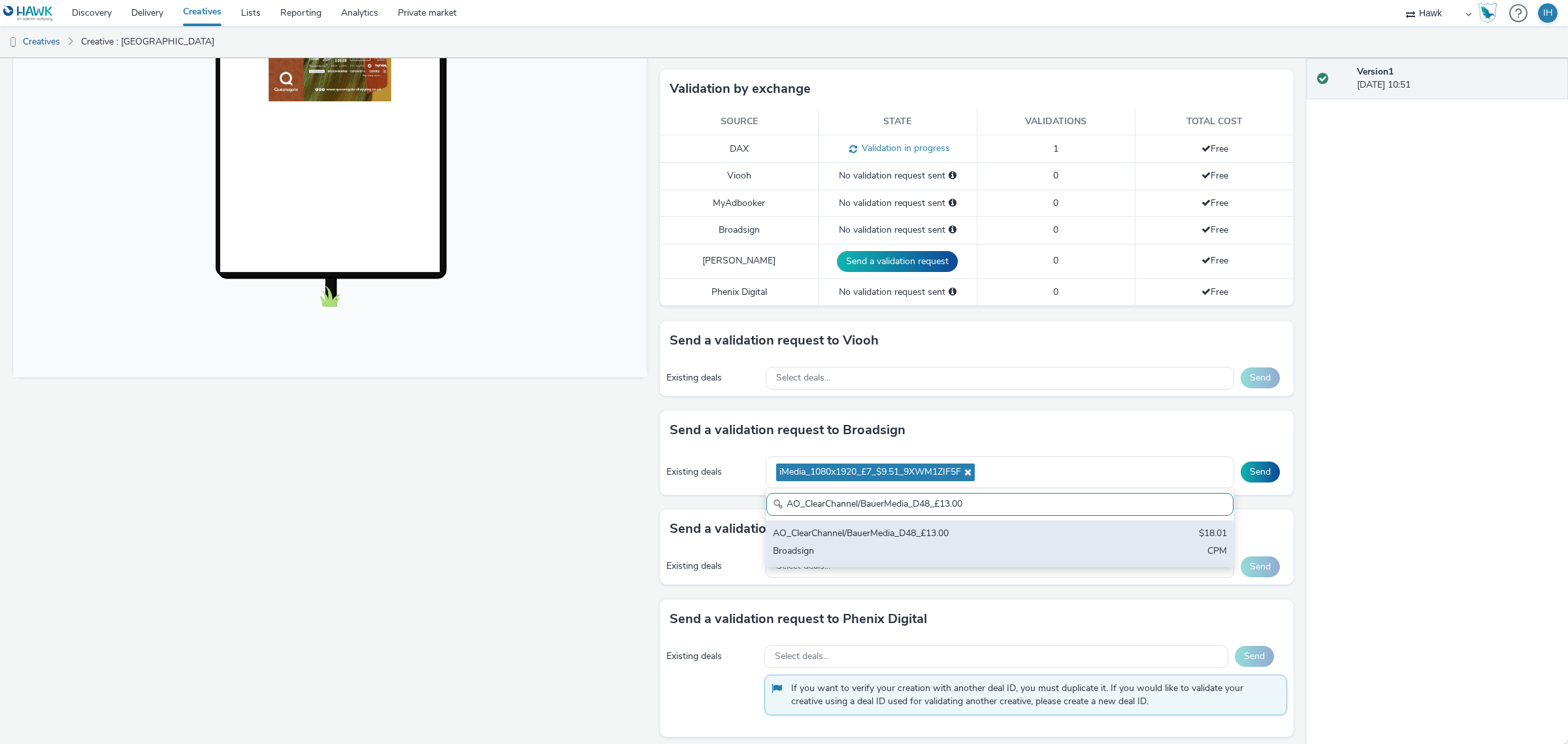
click at [964, 542] on div "AO_ClearChannel/BauerMedia_D48_£13.00" at bounding box center [923, 534] width 301 height 15
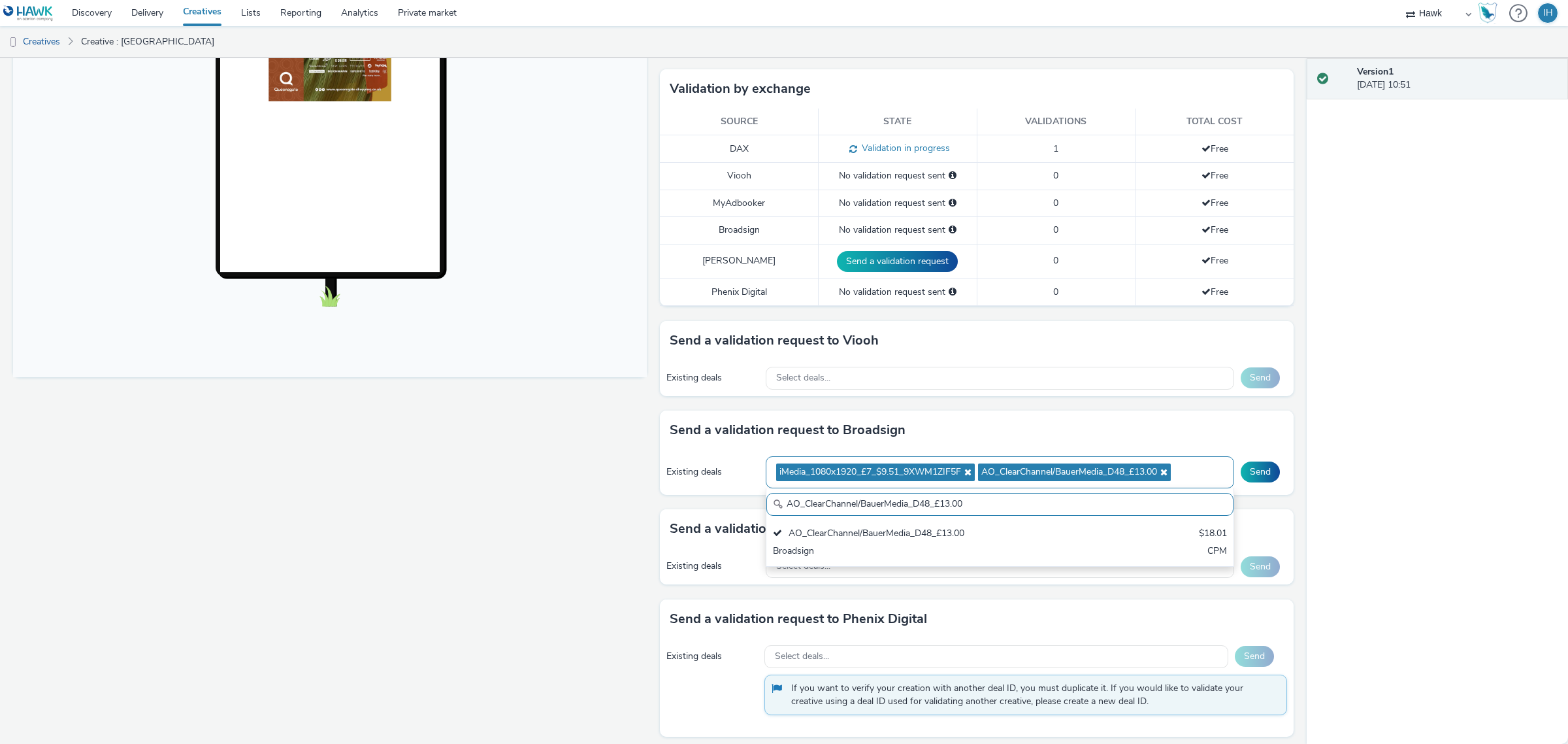
paste input "Media_POS-Sainsburys & Asda"
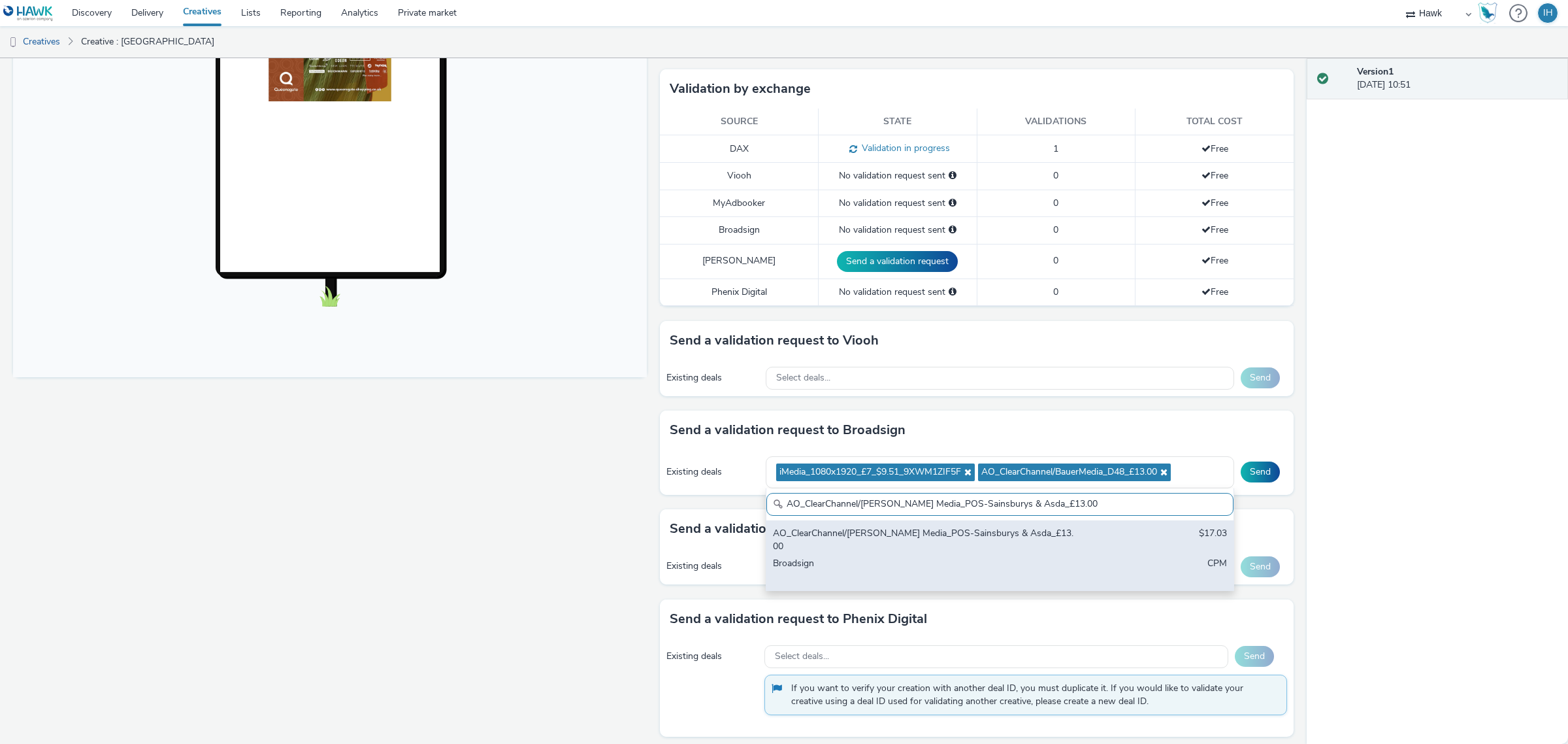
click at [1002, 535] on div "AO_ClearChannel/[PERSON_NAME] Media_POS-Sainsburys & Asda_£13.00" at bounding box center [923, 540] width 301 height 27
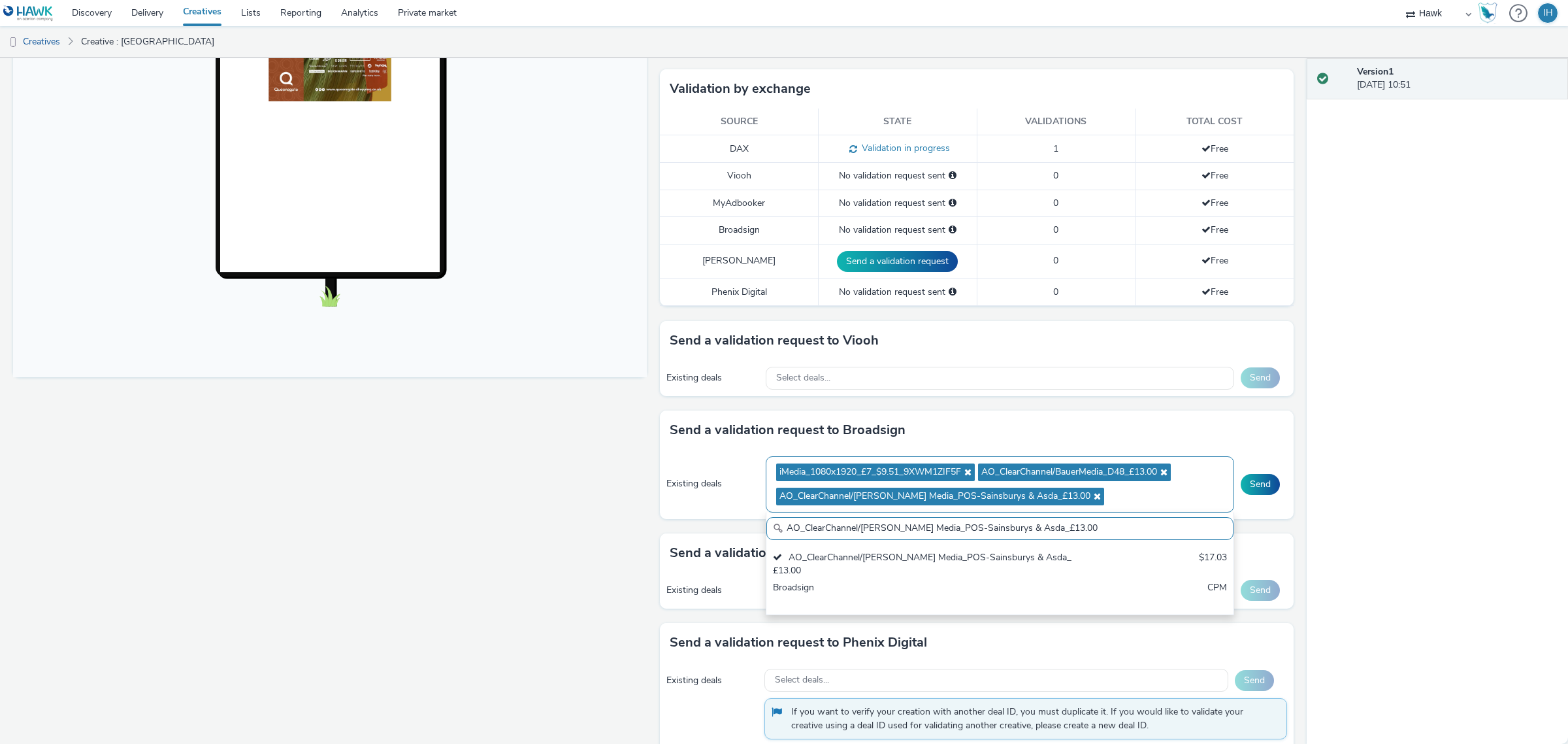
paste input "Media_All Frames_$18.01"
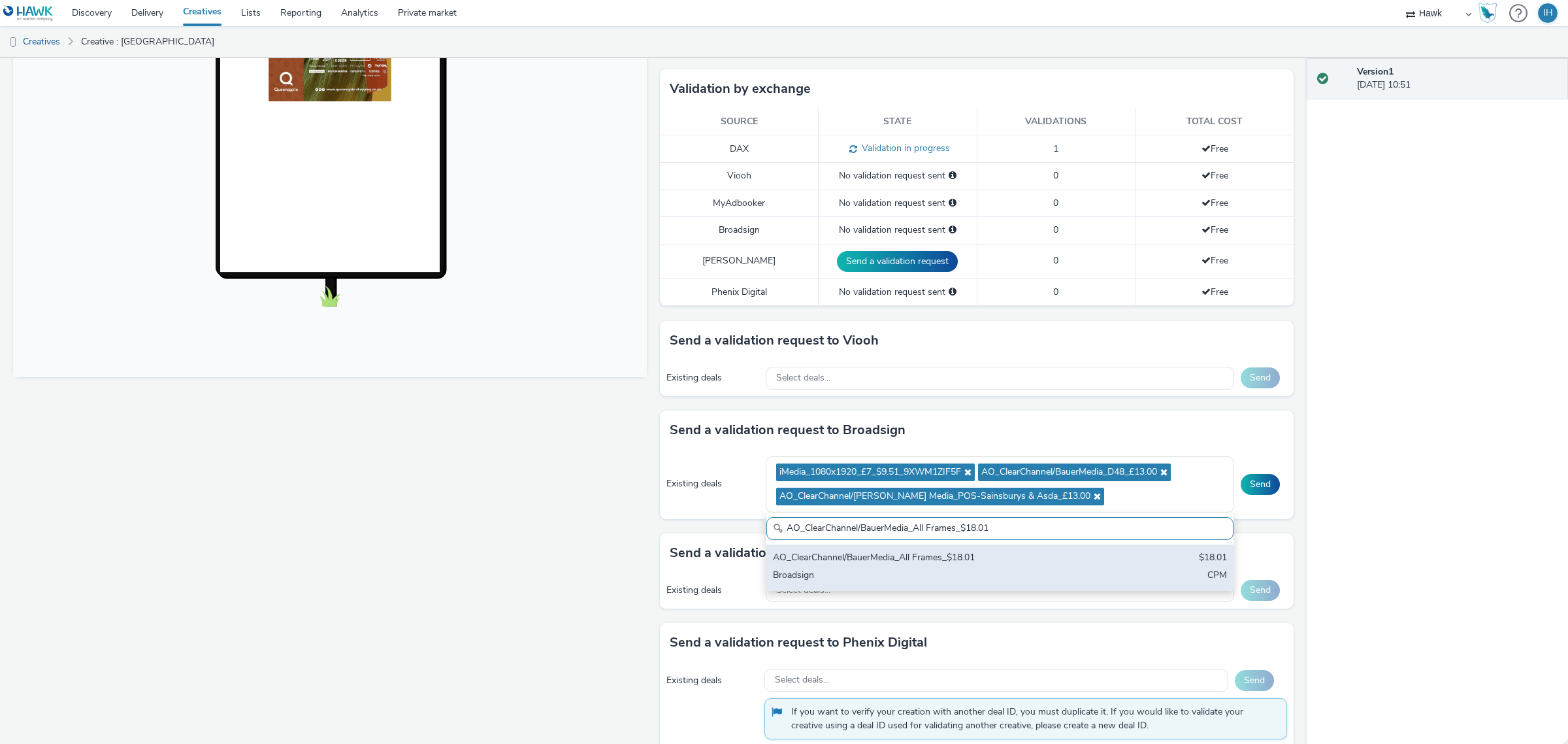
click at [1000, 568] on div "AO_ClearChannel/BauerMedia_All Frames_$18.01 $18.01 Broadsign CPM" at bounding box center [1001, 568] width 468 height 46
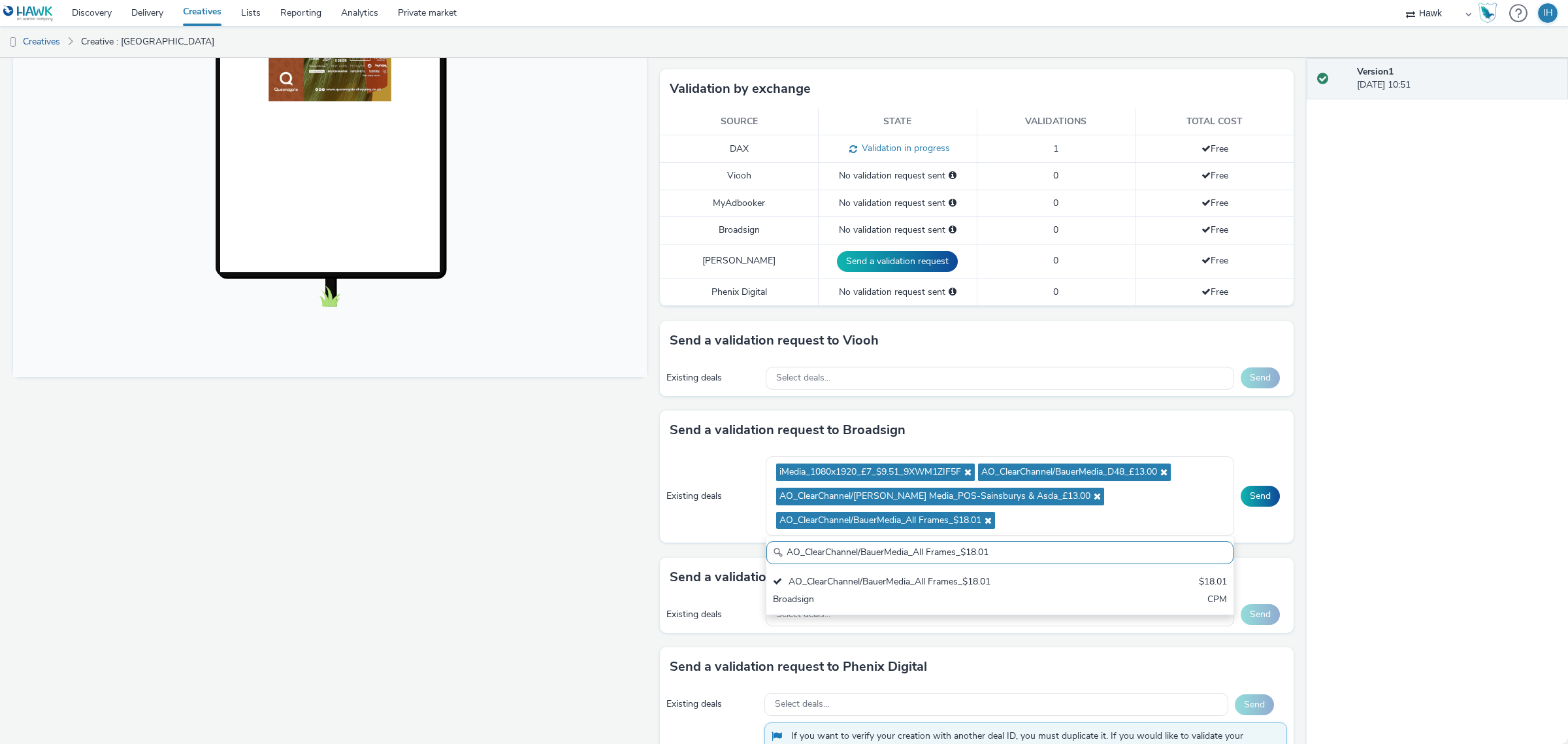
paste input "_Malls_$7.87"
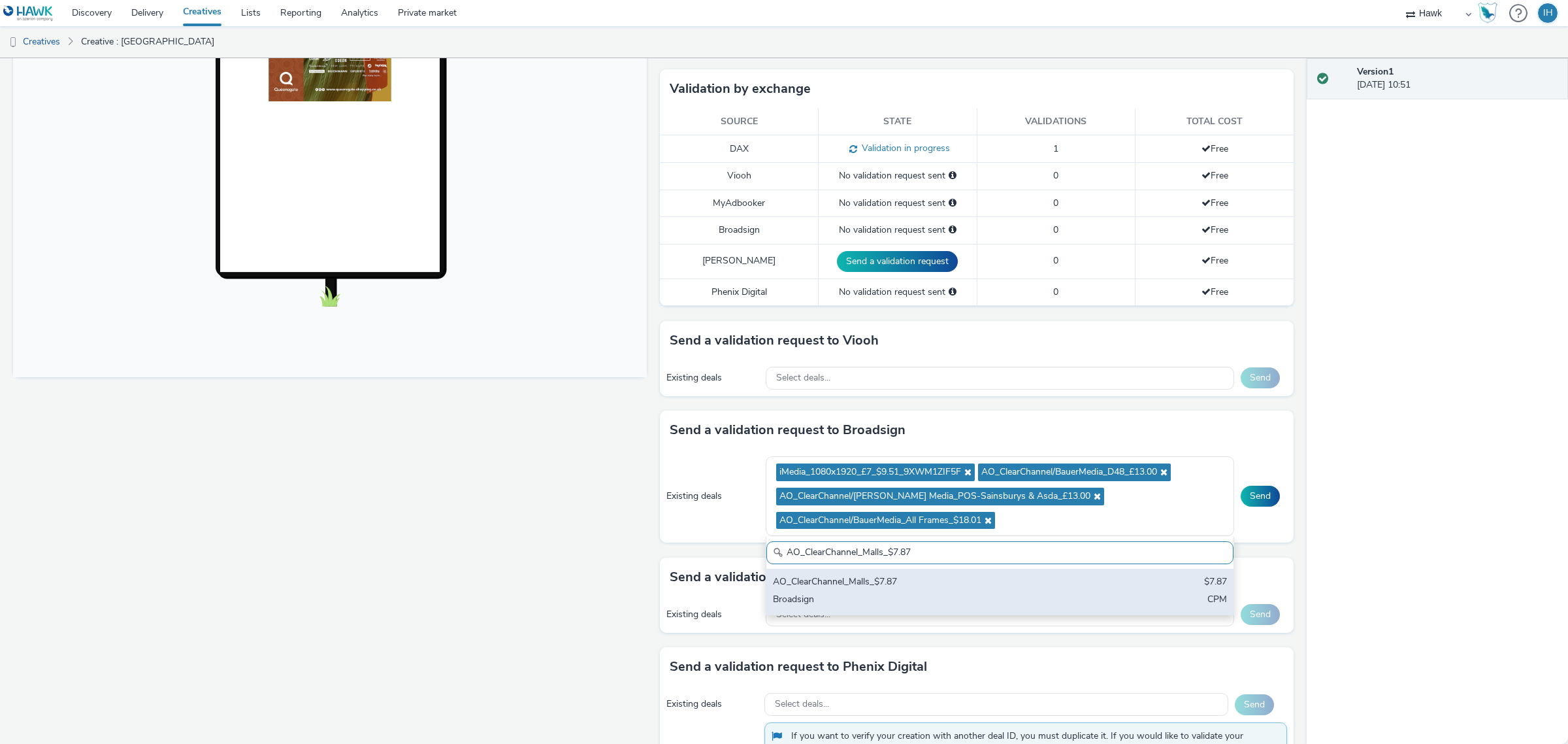
click at [979, 595] on div "Broadsign" at bounding box center [923, 600] width 301 height 15
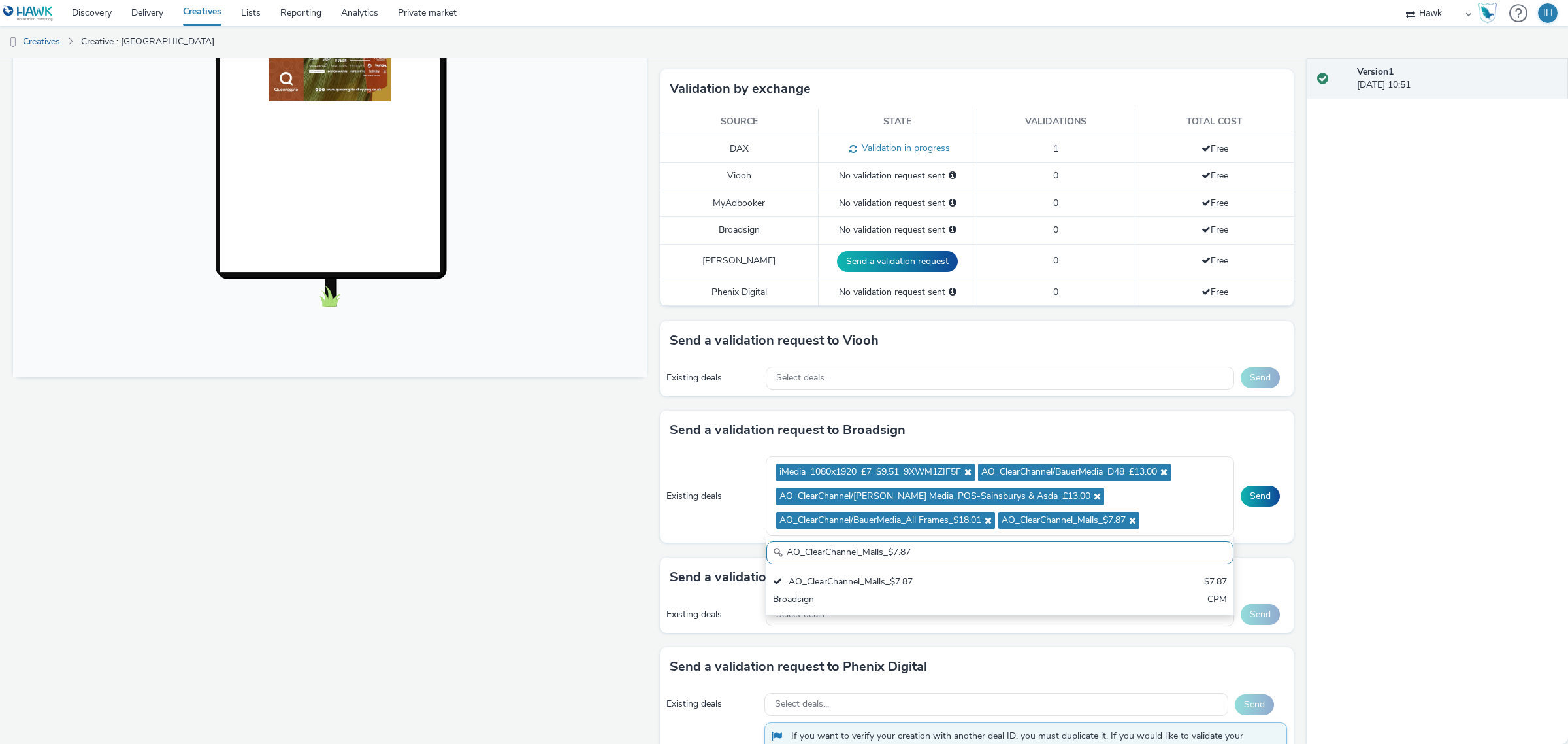
paste input "I-Media_All Frames_$10.01"
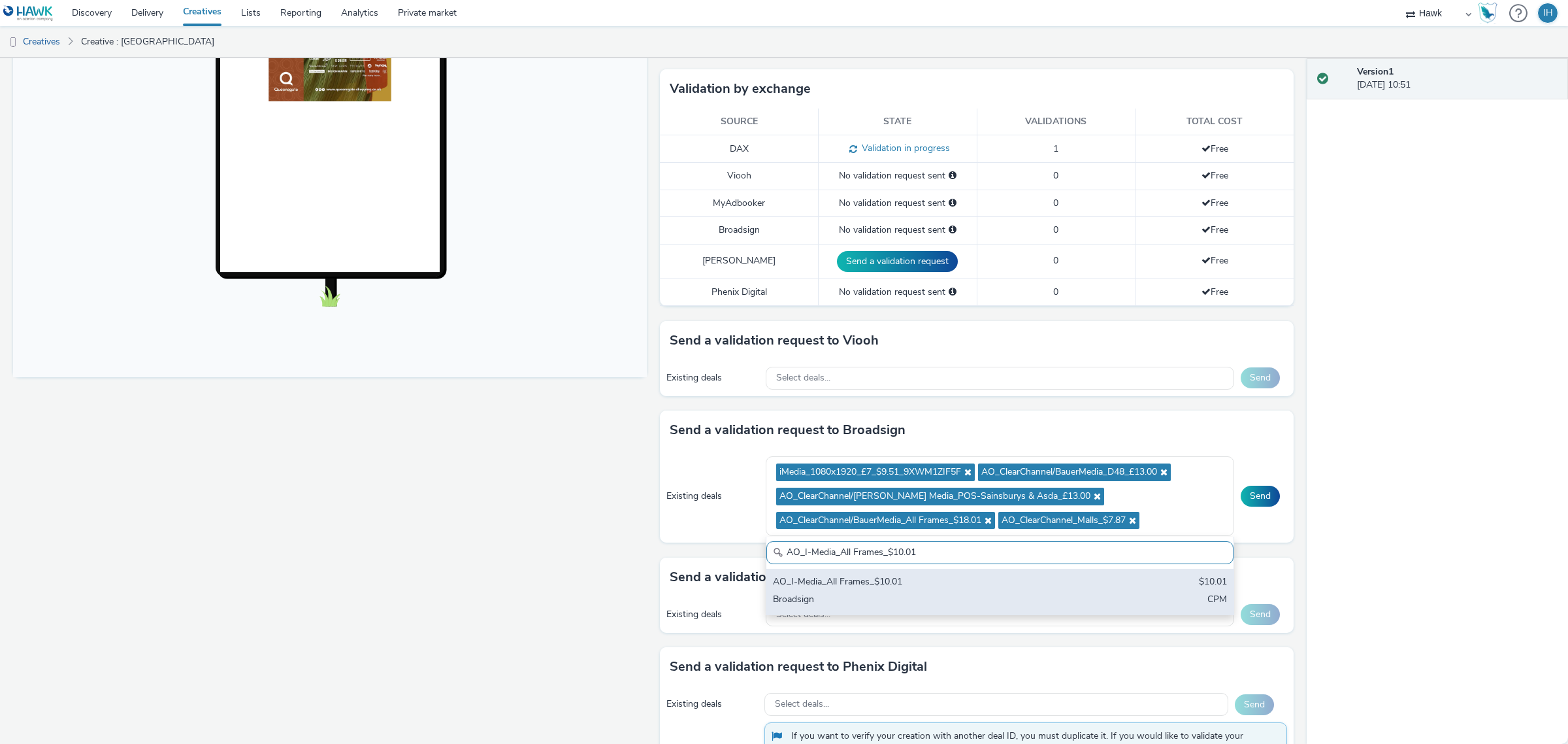
type input "AO_I-Media_All Frames_$10.01"
click at [1014, 595] on div "Broadsign" at bounding box center [923, 600] width 301 height 15
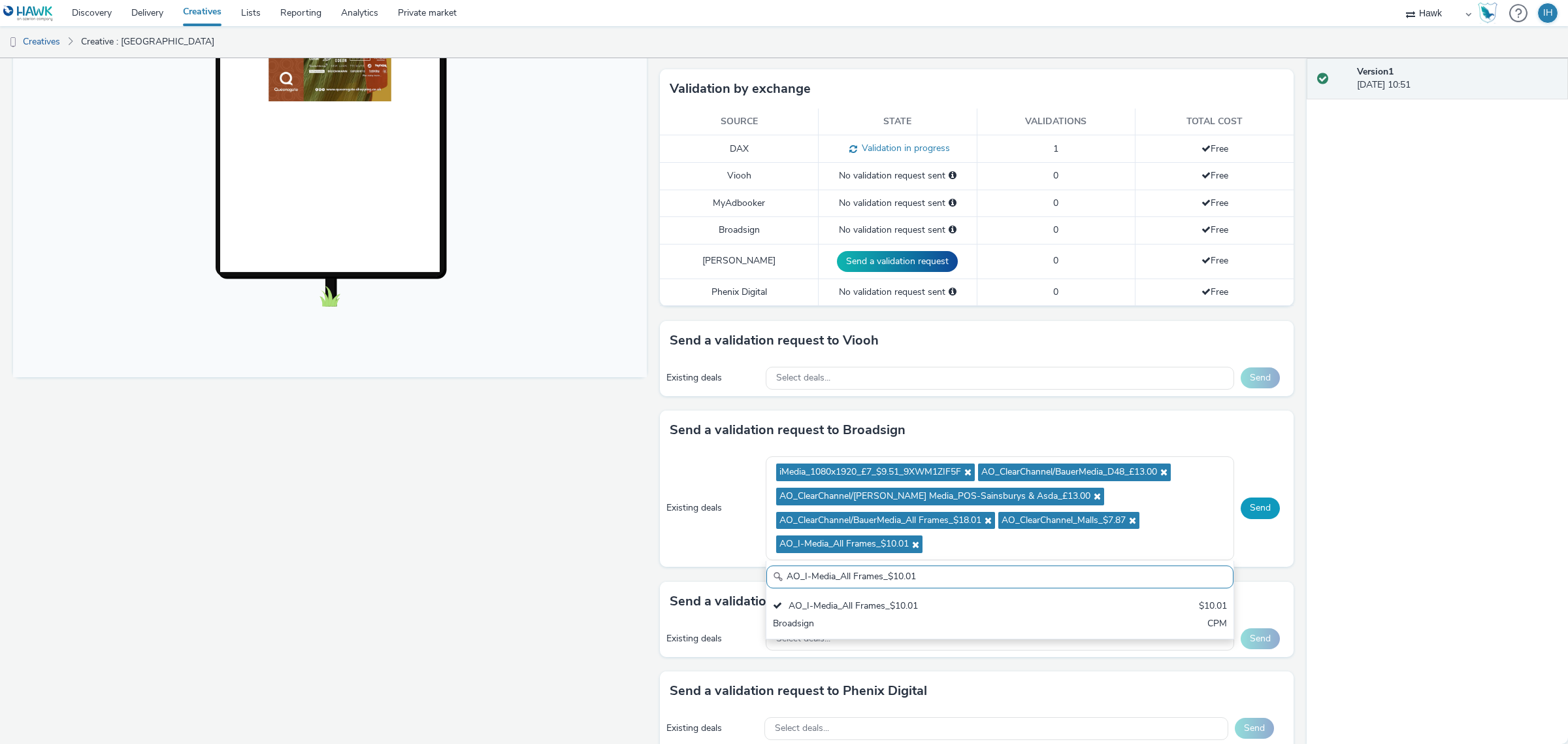
click at [1252, 515] on button "Send" at bounding box center [1261, 508] width 39 height 21
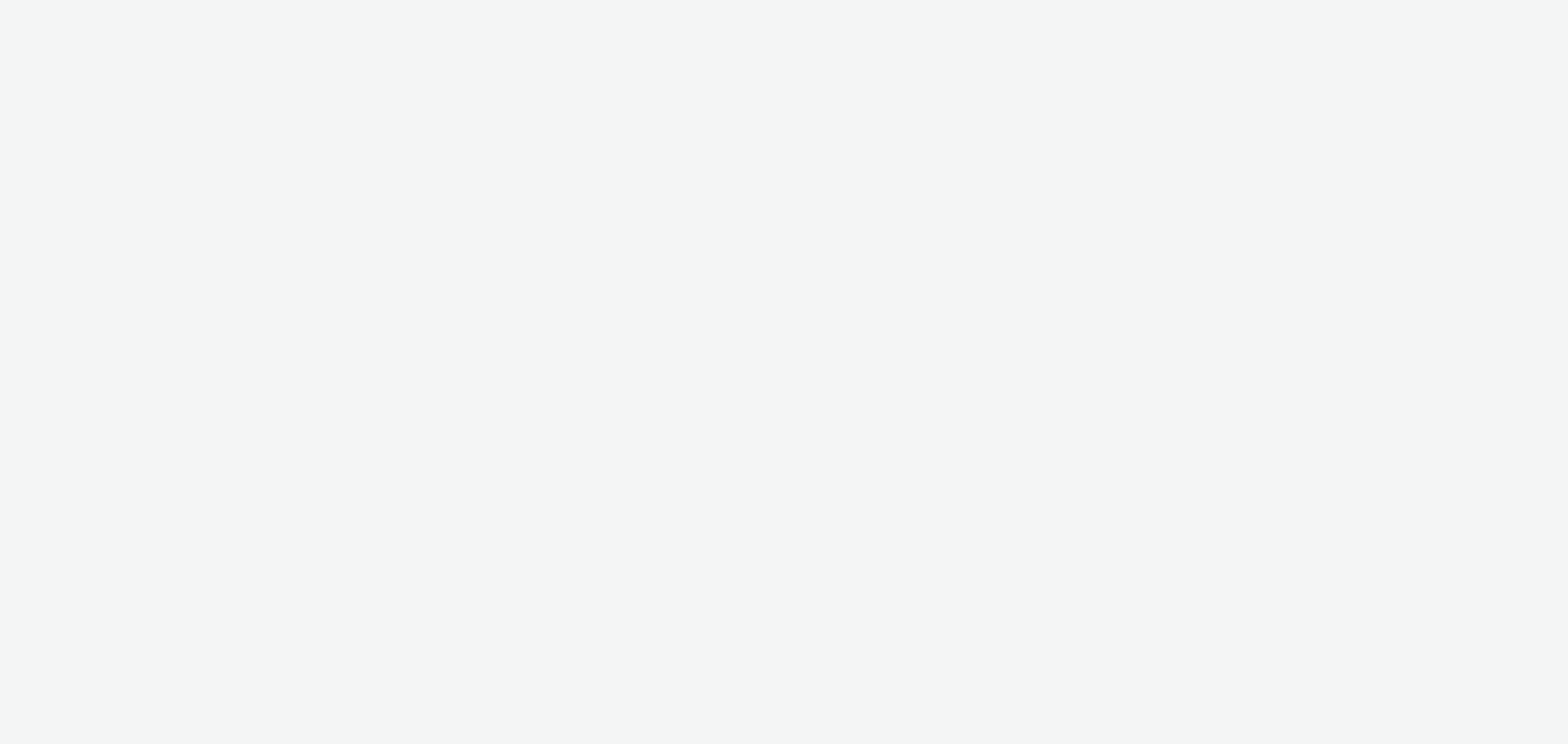
select select "11a7df10-284f-415c-b52a-427acf4c31ae"
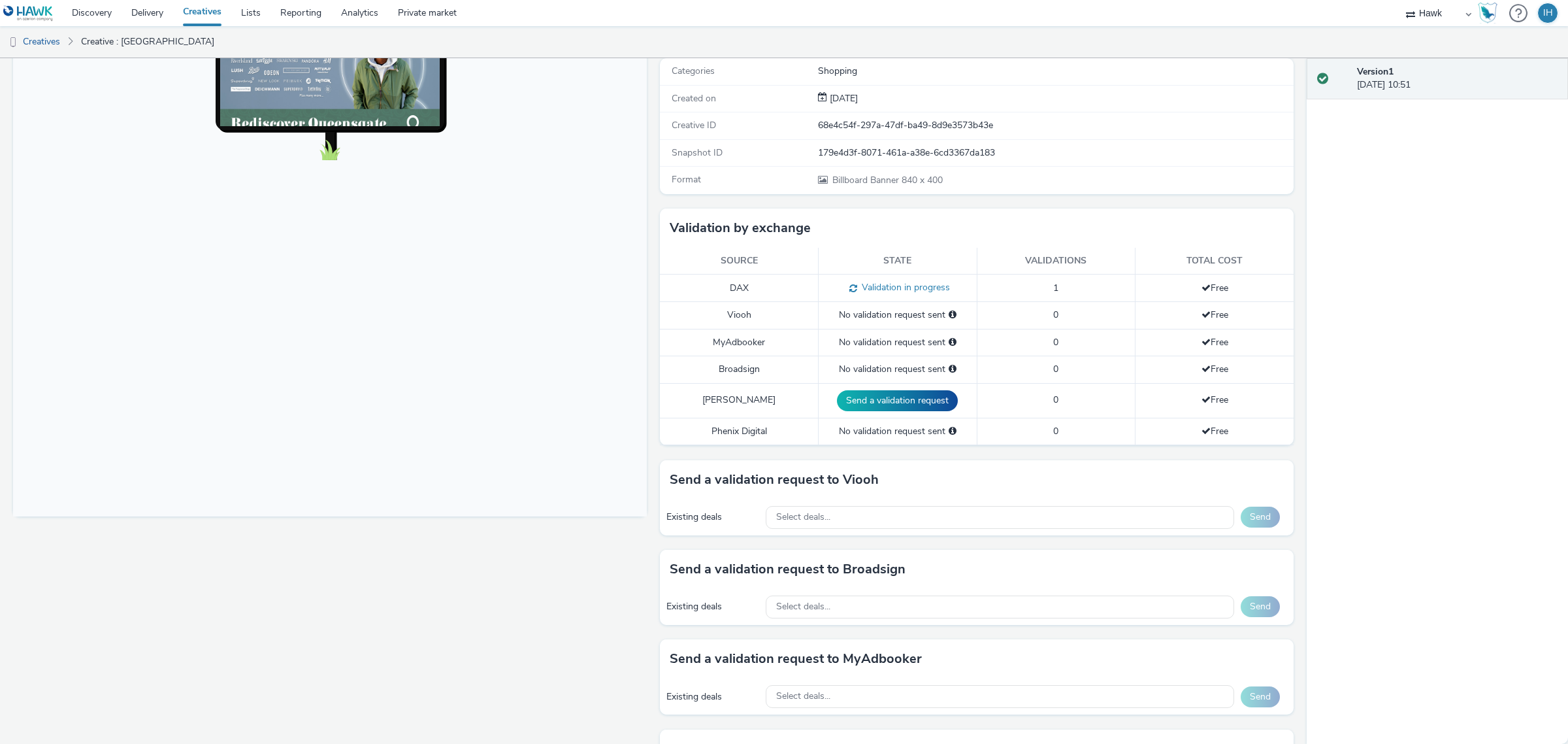
scroll to position [314, 0]
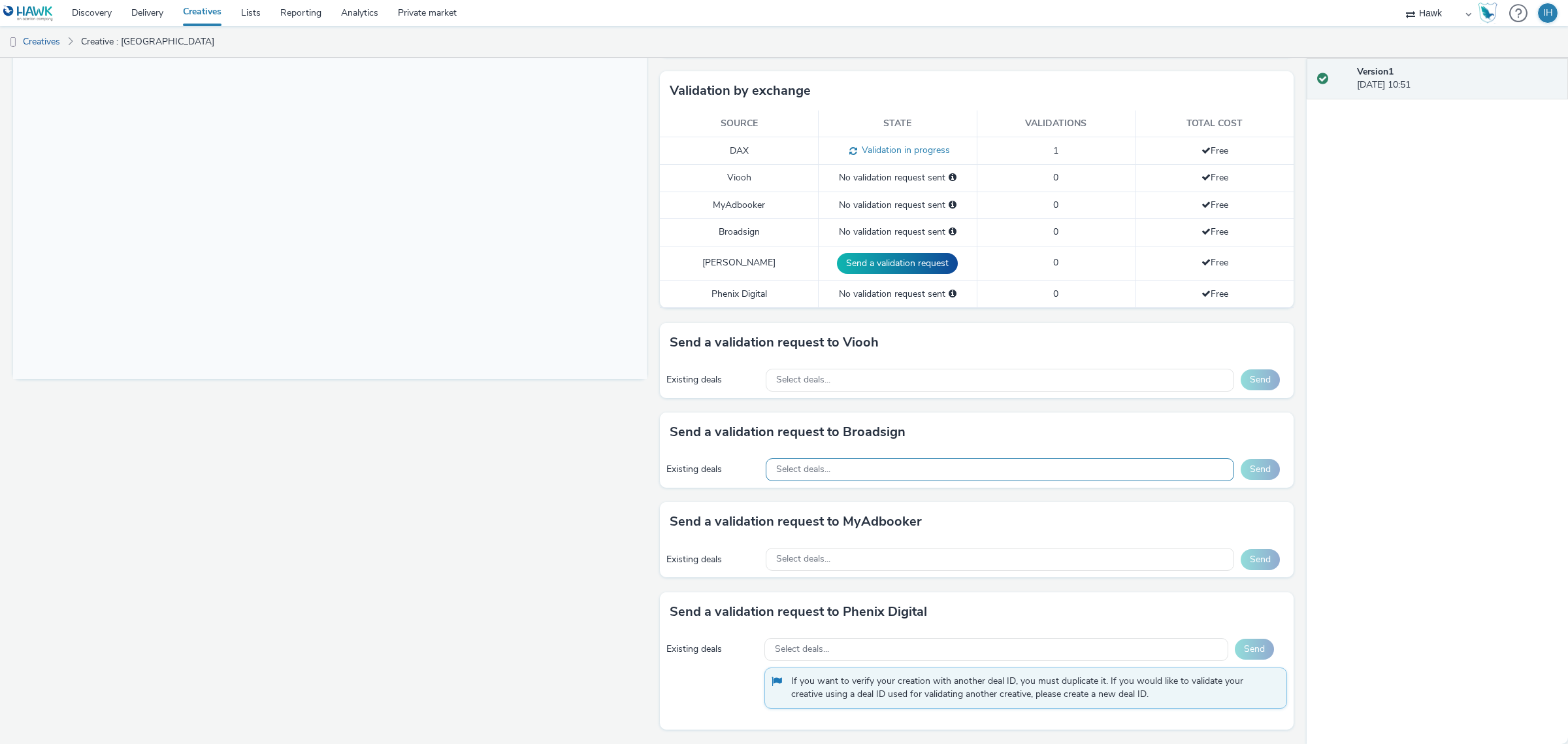
click at [866, 465] on div "Select deals..." at bounding box center [1001, 469] width 469 height 23
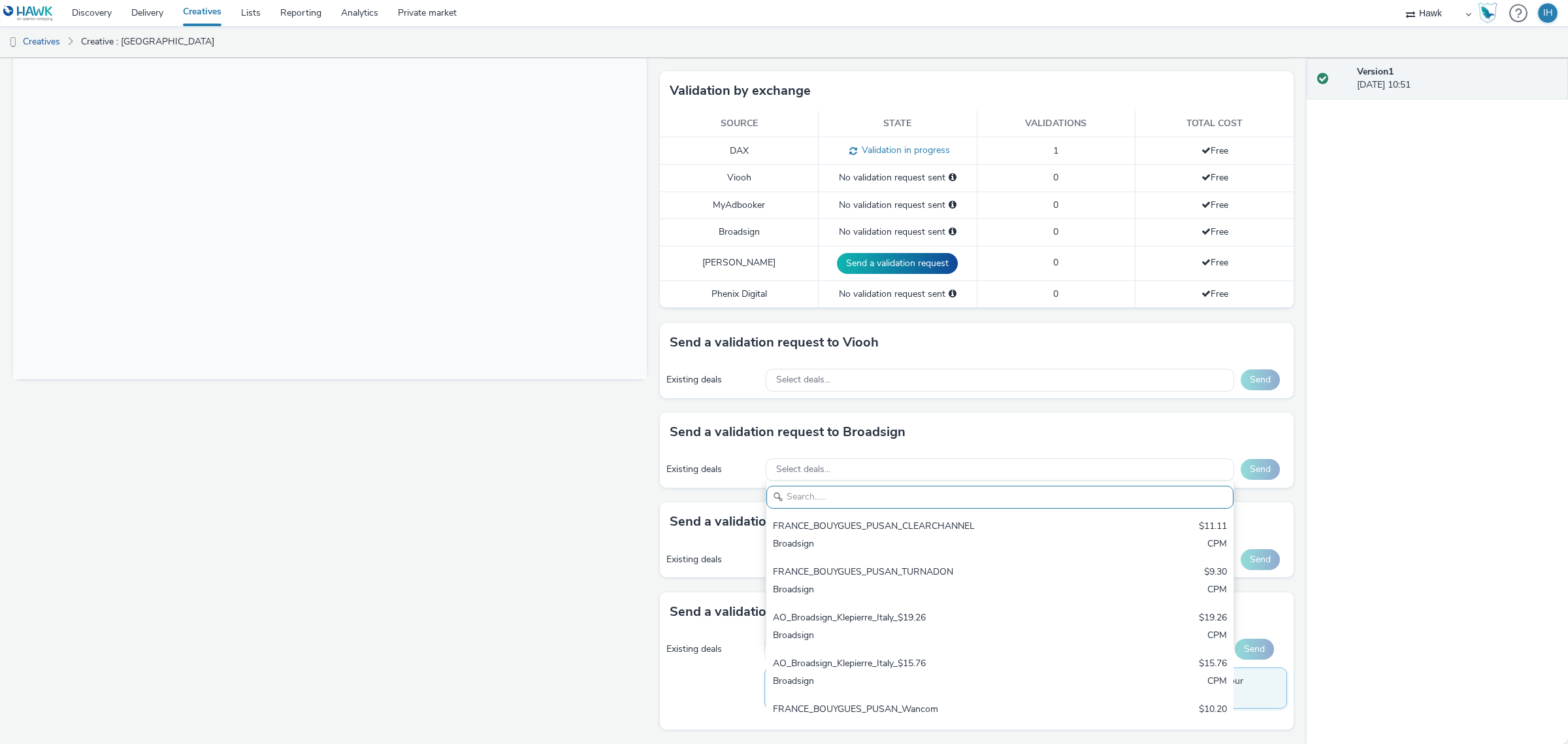
paste input "iMedia_1080x1920_£7_$9.51_9XWM1ZIF5F"
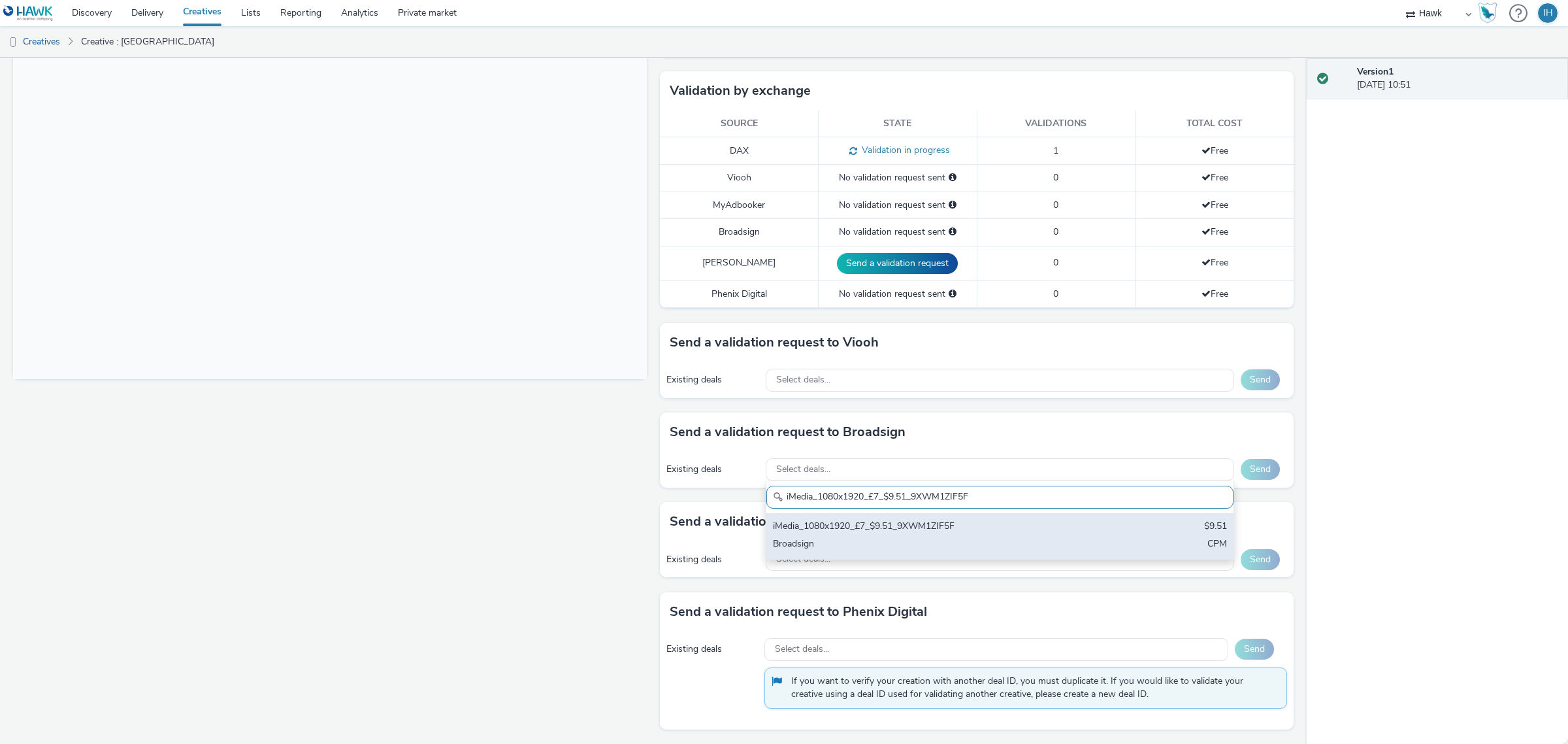
click at [858, 528] on div "iMedia_1080x1920_£7_$9.51_9XWM1ZIF5F" at bounding box center [923, 527] width 301 height 15
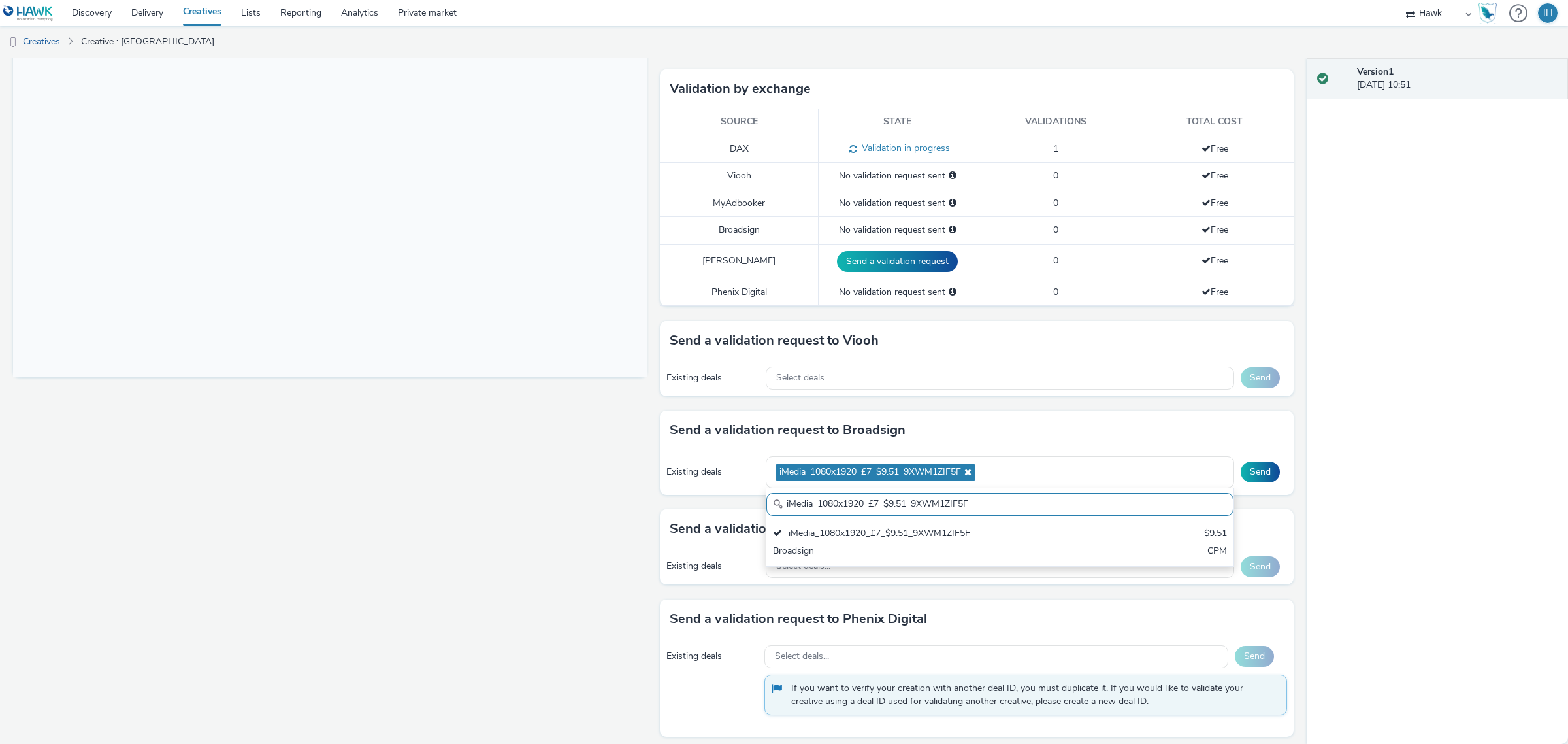
paste input "AO_ClearChannel/BauerMedia_D48_£13.00"
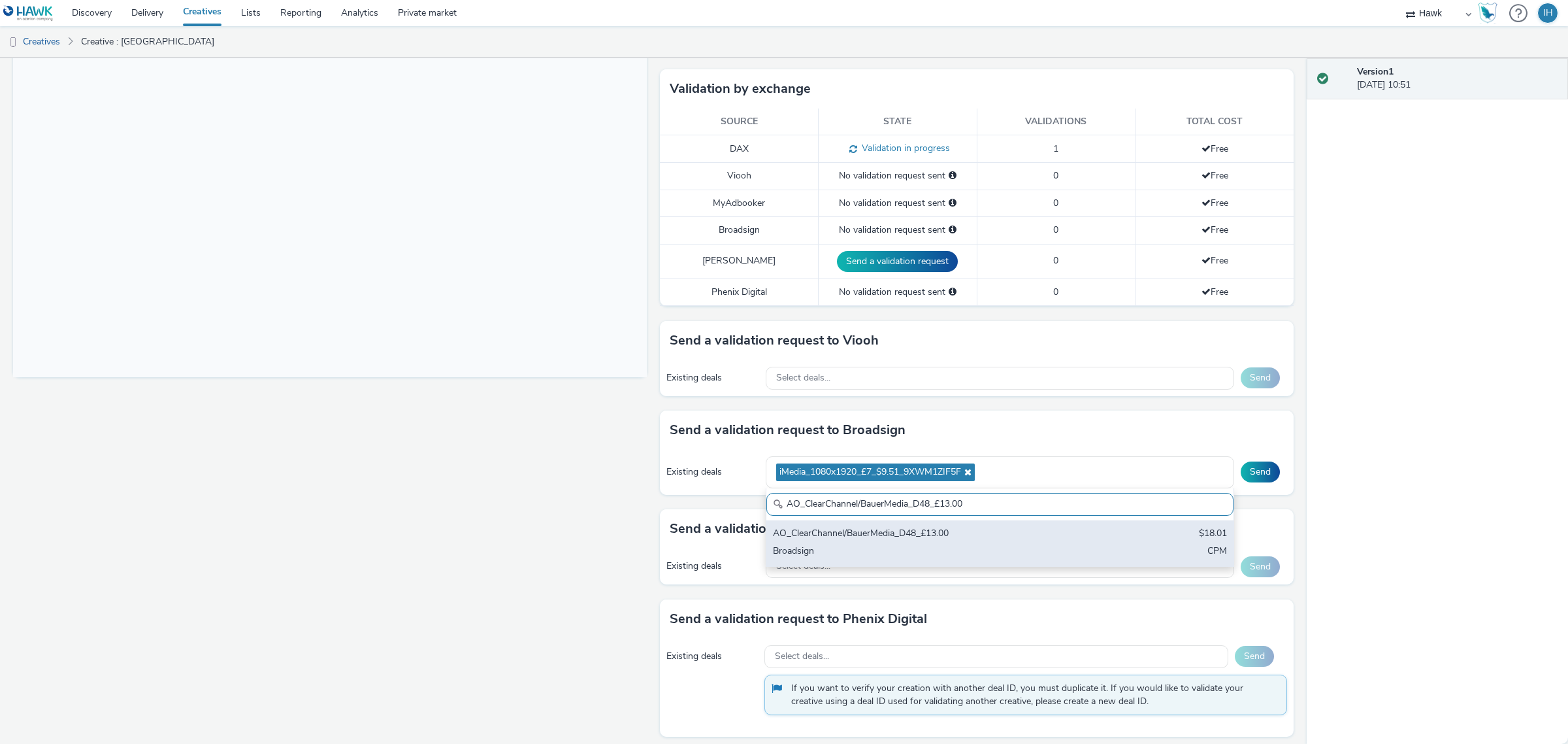
click at [939, 541] on div "AO_ClearChannel/BauerMedia_D48_£13.00" at bounding box center [923, 534] width 301 height 15
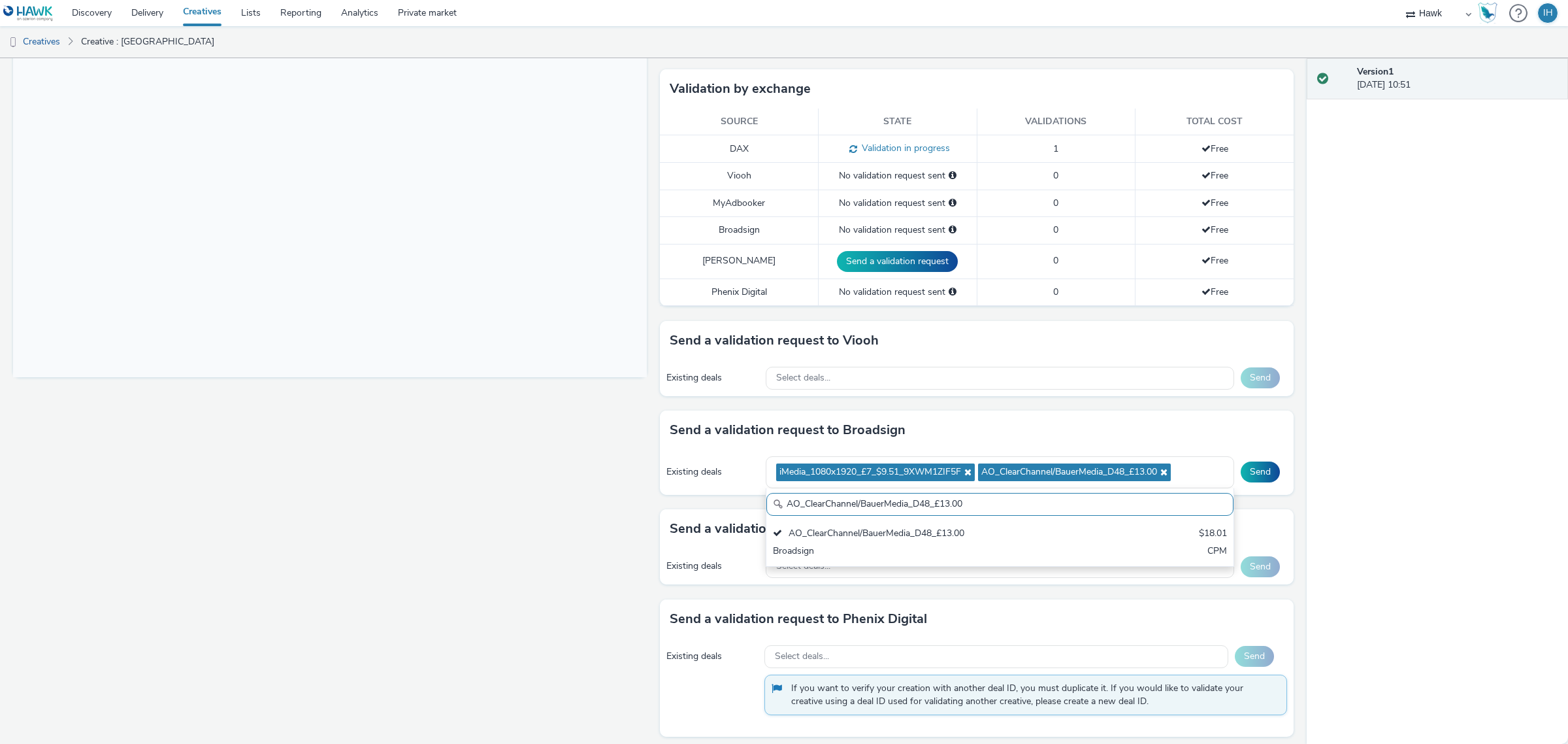
paste input "Media_POS-Sainsburys & Asda"
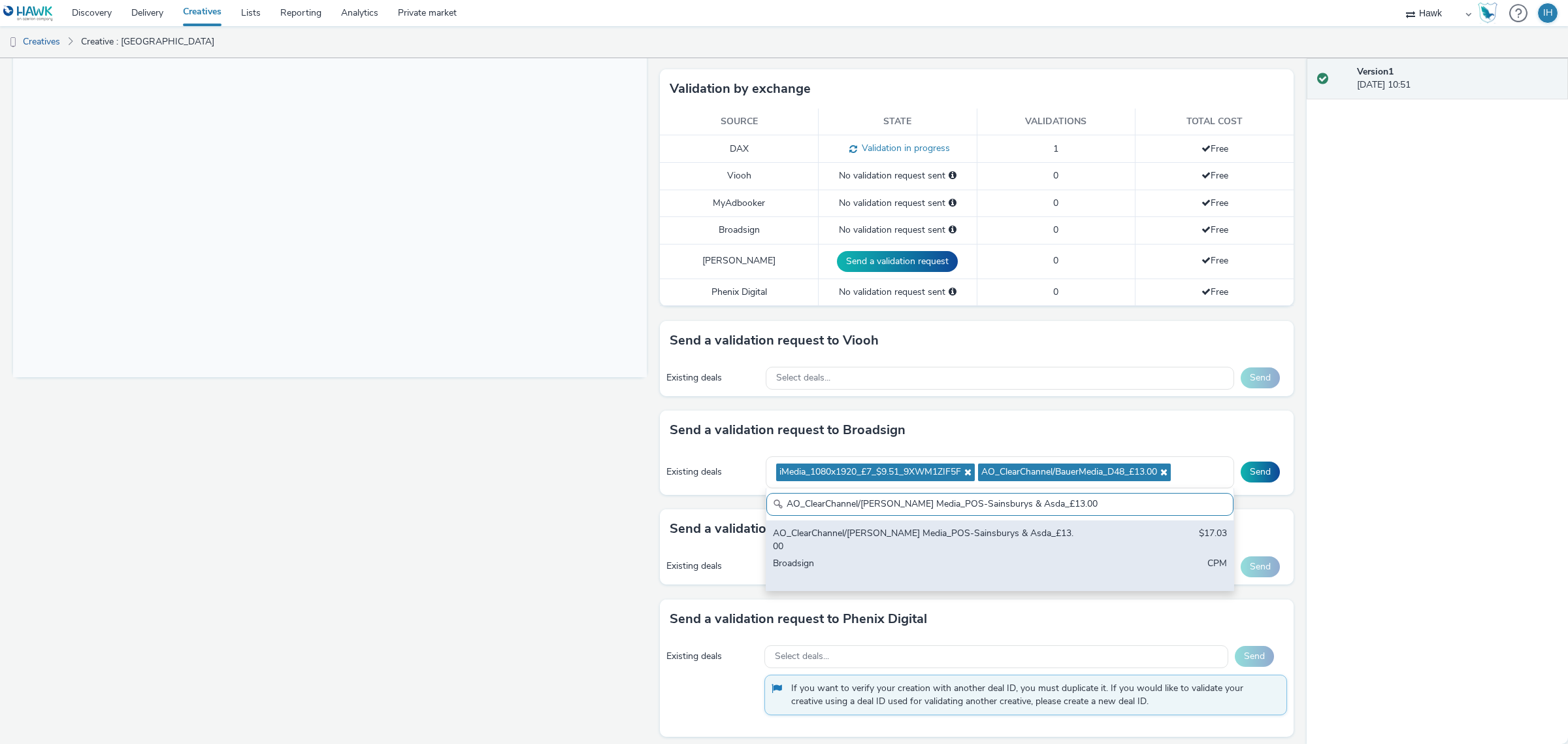
click at [952, 537] on div "AO_ClearChannel/[PERSON_NAME] Media_POS-Sainsburys & Asda_£13.00" at bounding box center [923, 540] width 301 height 27
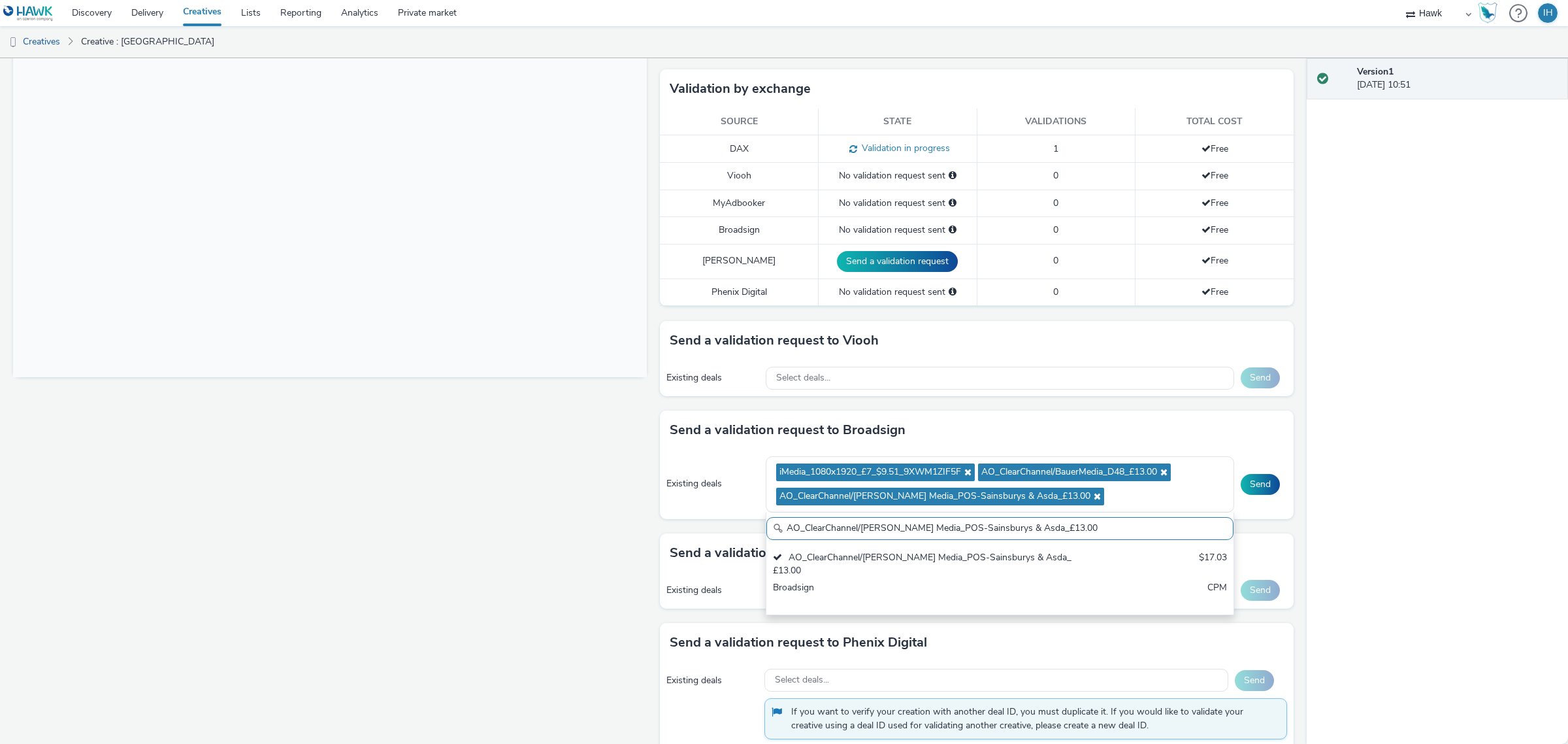
paste input "Media_All Frames_$18.01"
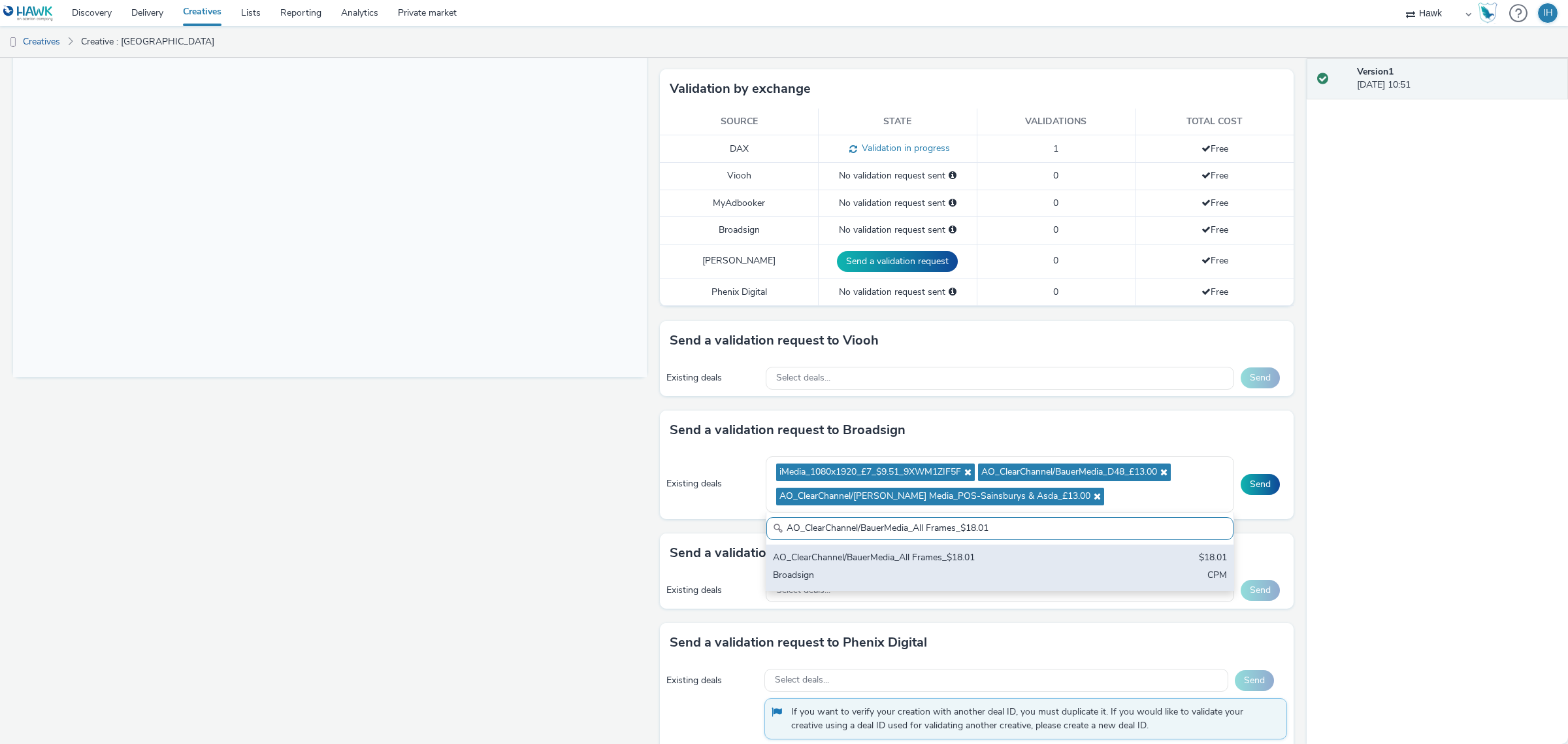
click at [965, 576] on div "Broadsign" at bounding box center [923, 576] width 301 height 15
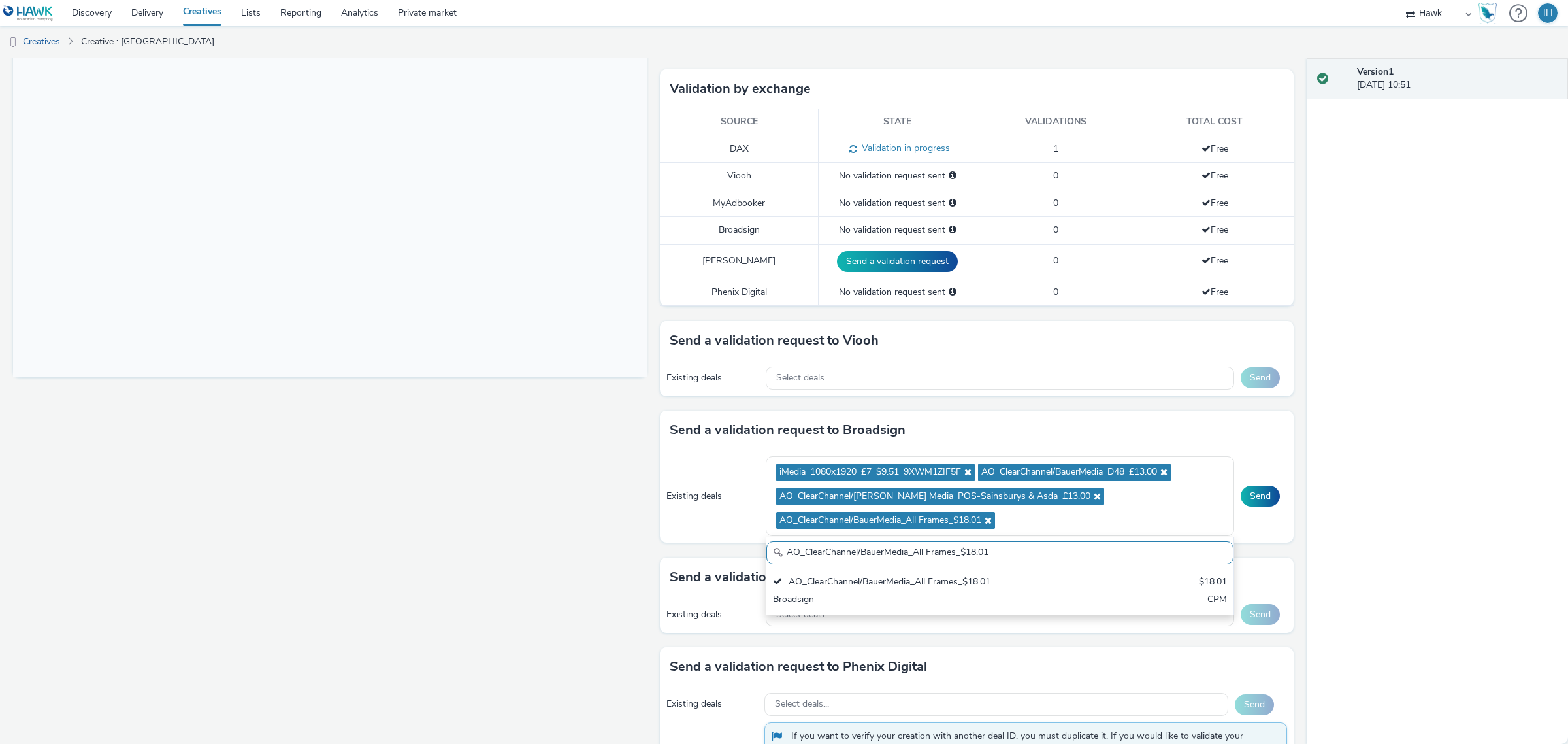
paste input "_Malls_$7.87"
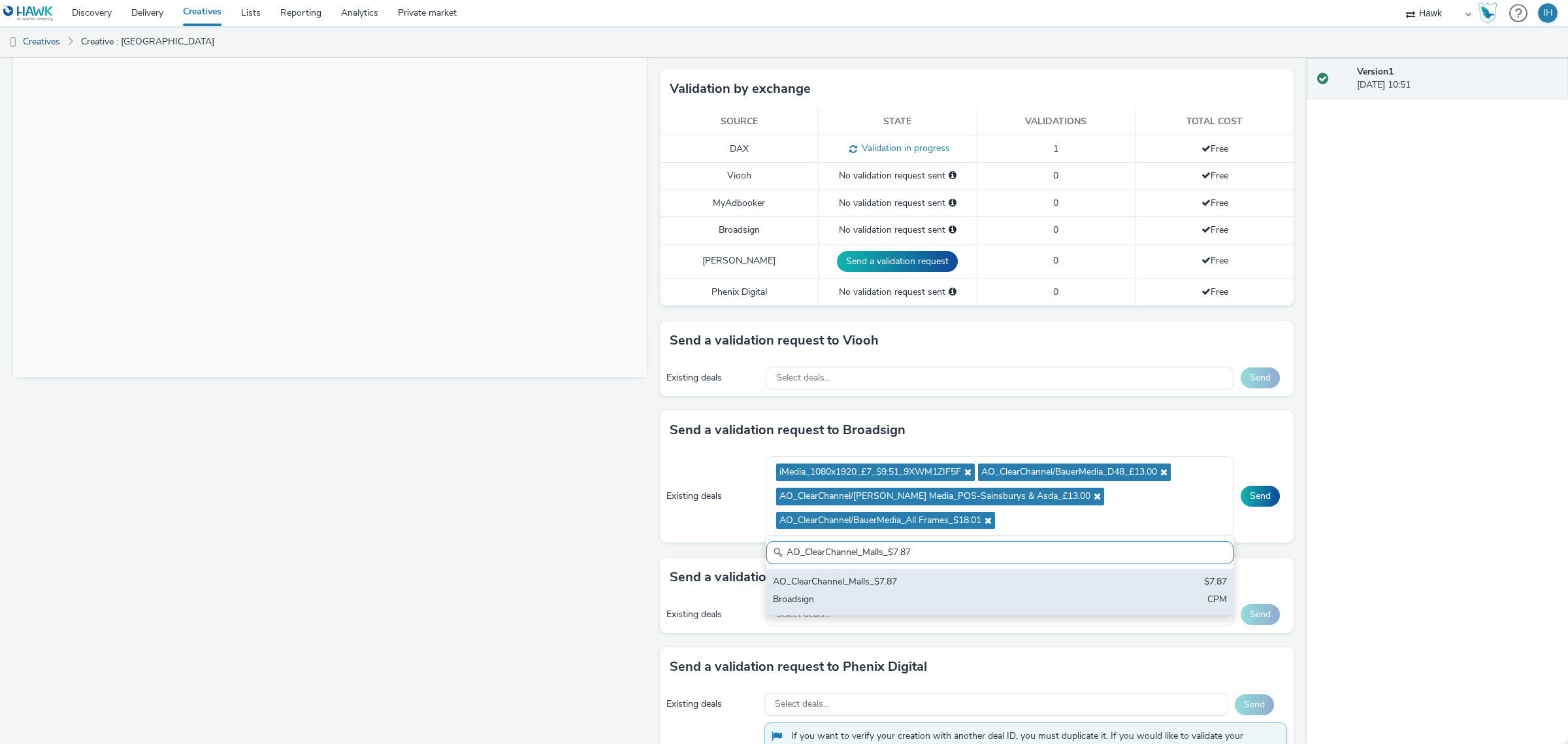
click at [1027, 589] on div "AO_ClearChannel_Malls_$7.87" at bounding box center [923, 583] width 301 height 15
paste input "I-Media_All Frames_$10.01"
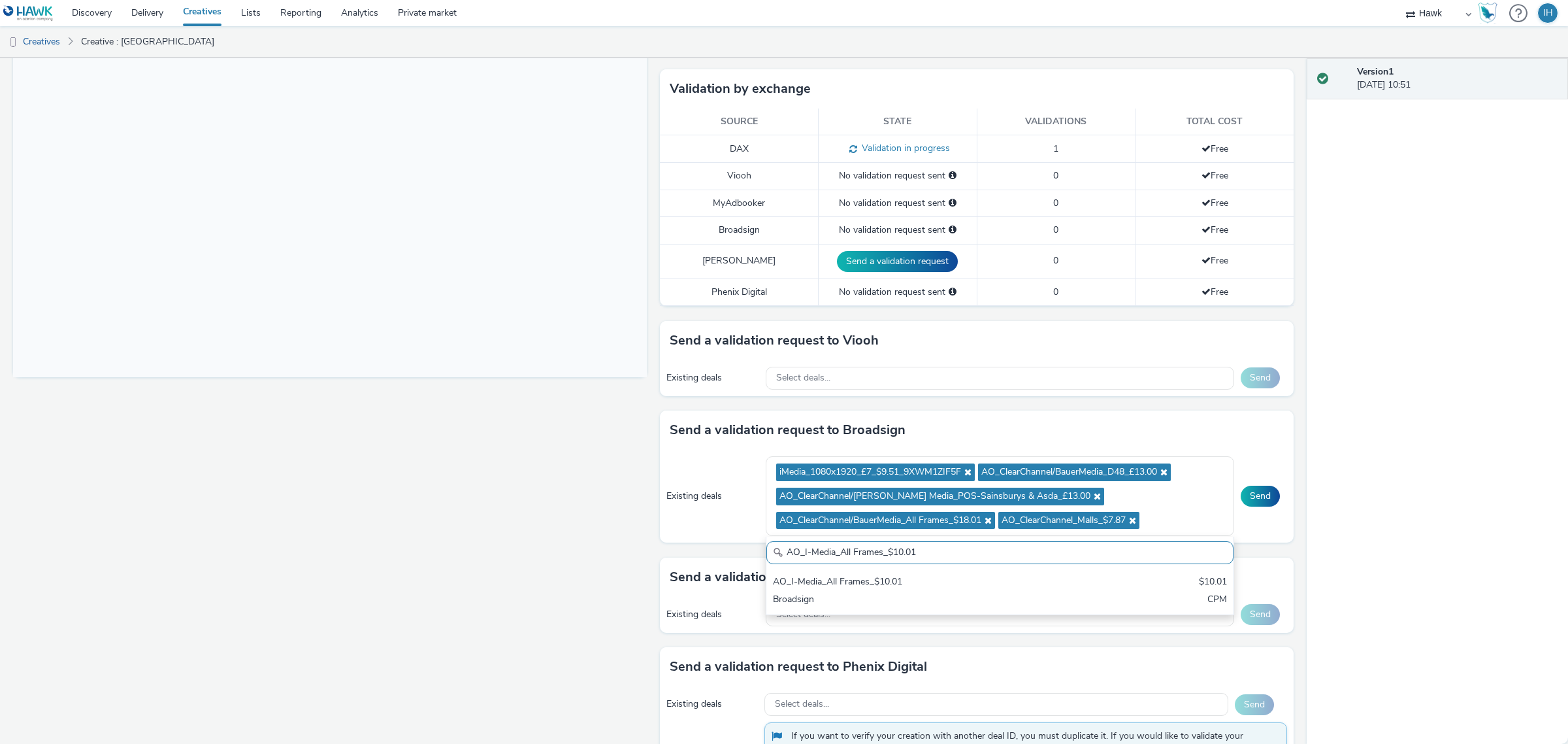
type input "AO_I-Media_All Frames_$10.01"
click at [1021, 593] on div "AO_I-Media_All Frames_$10.01 $10.01 Broadsign CPM" at bounding box center [1001, 592] width 468 height 46
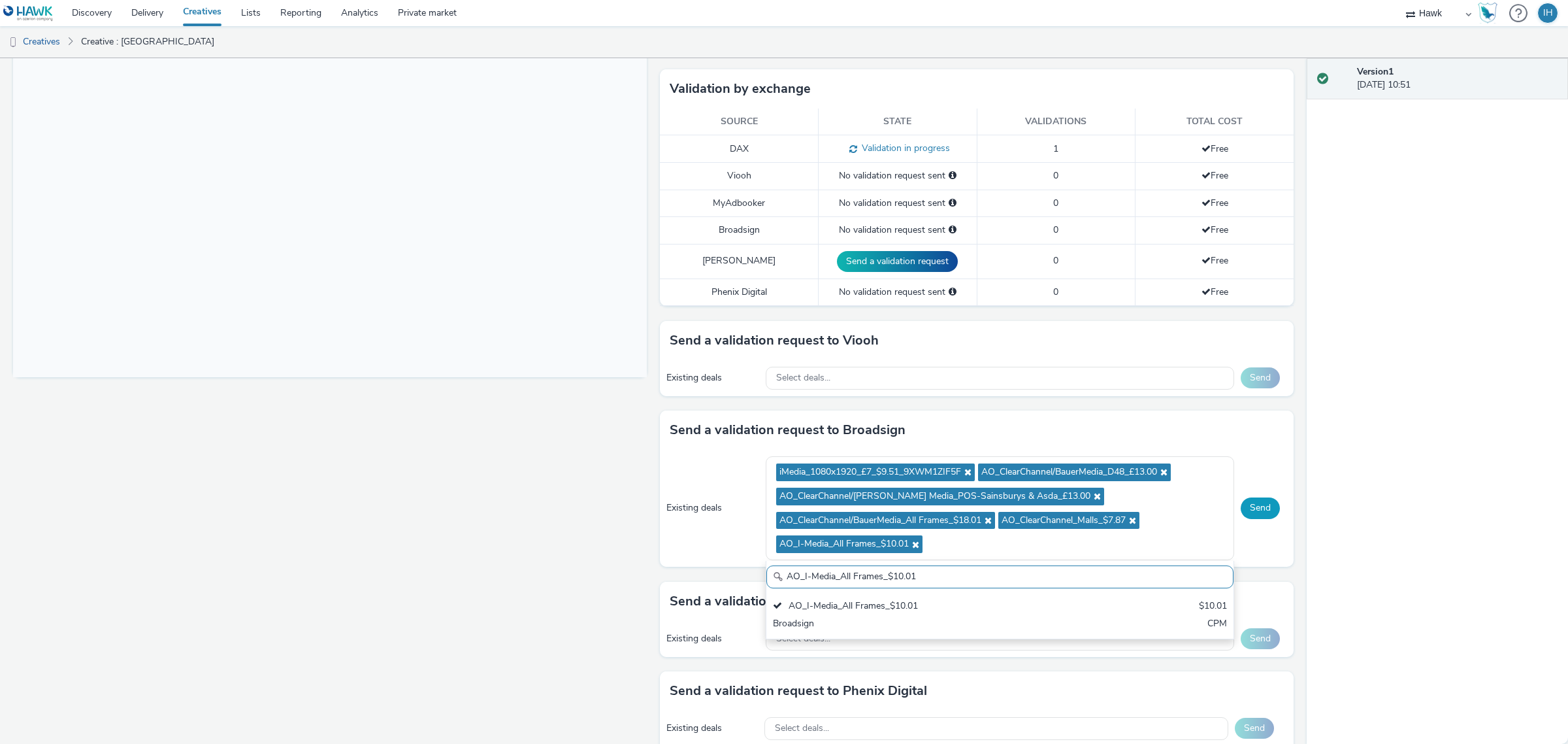
click at [1252, 502] on button "Send" at bounding box center [1261, 508] width 39 height 21
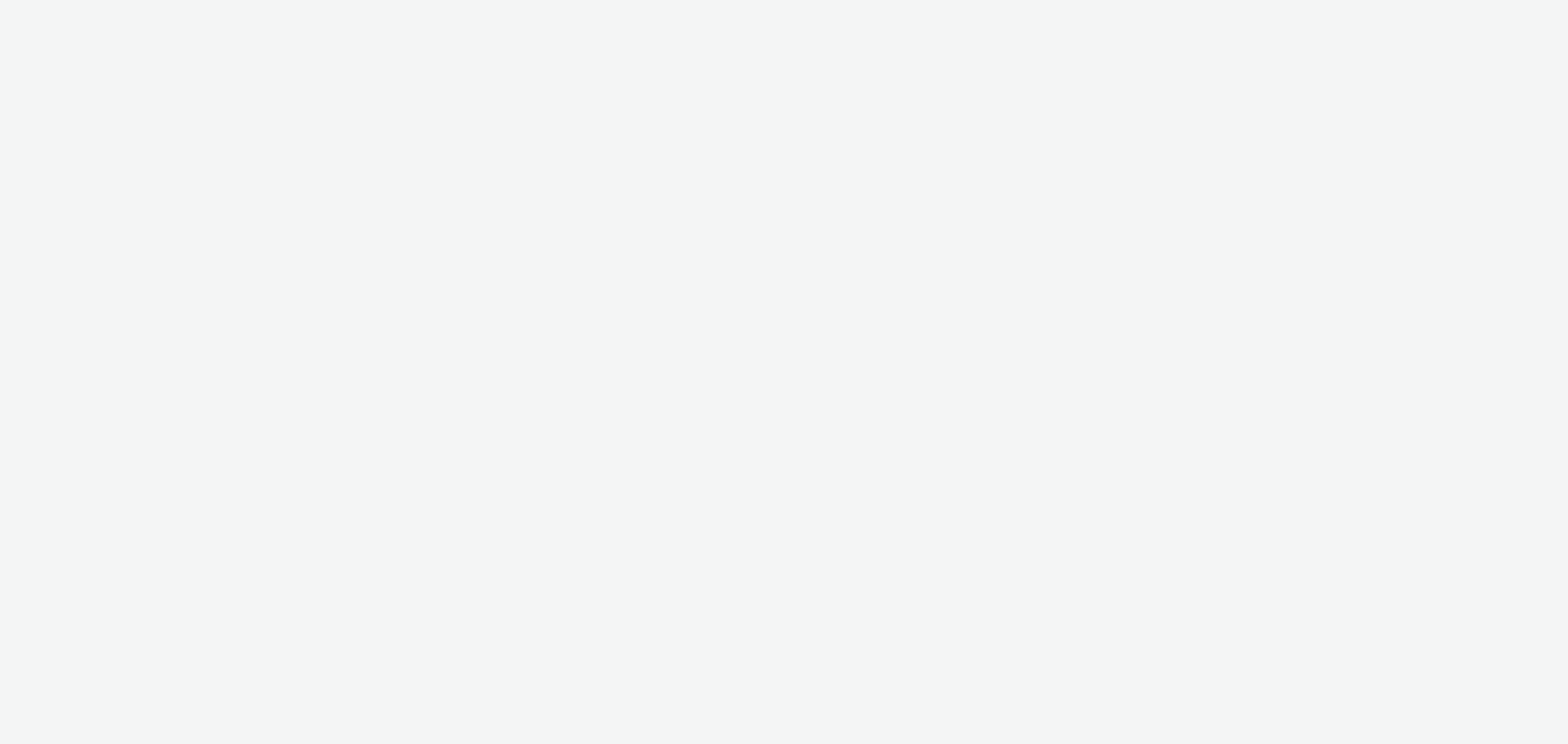
select select "11a7df10-284f-415c-b52a-427acf4c31ae"
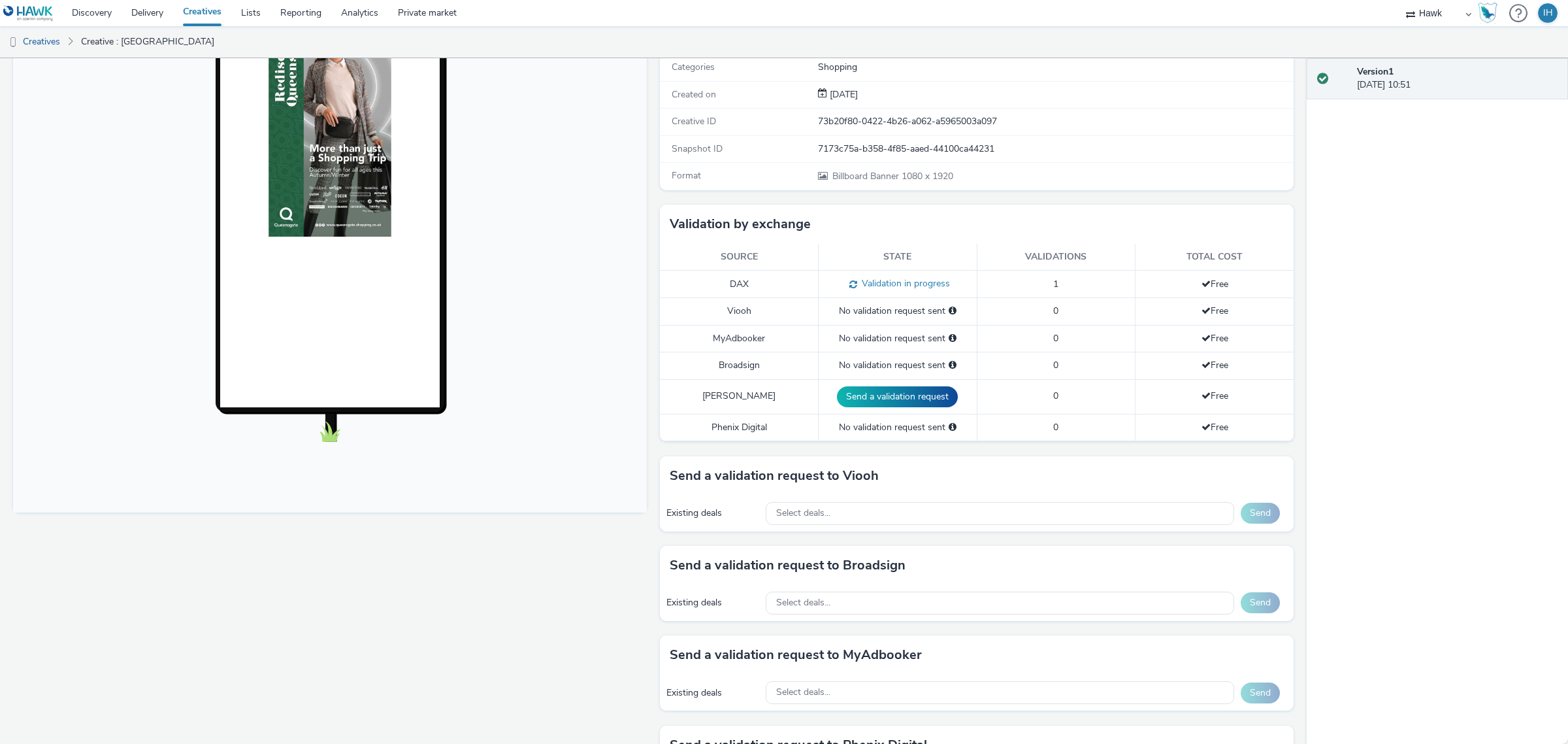
scroll to position [314, 0]
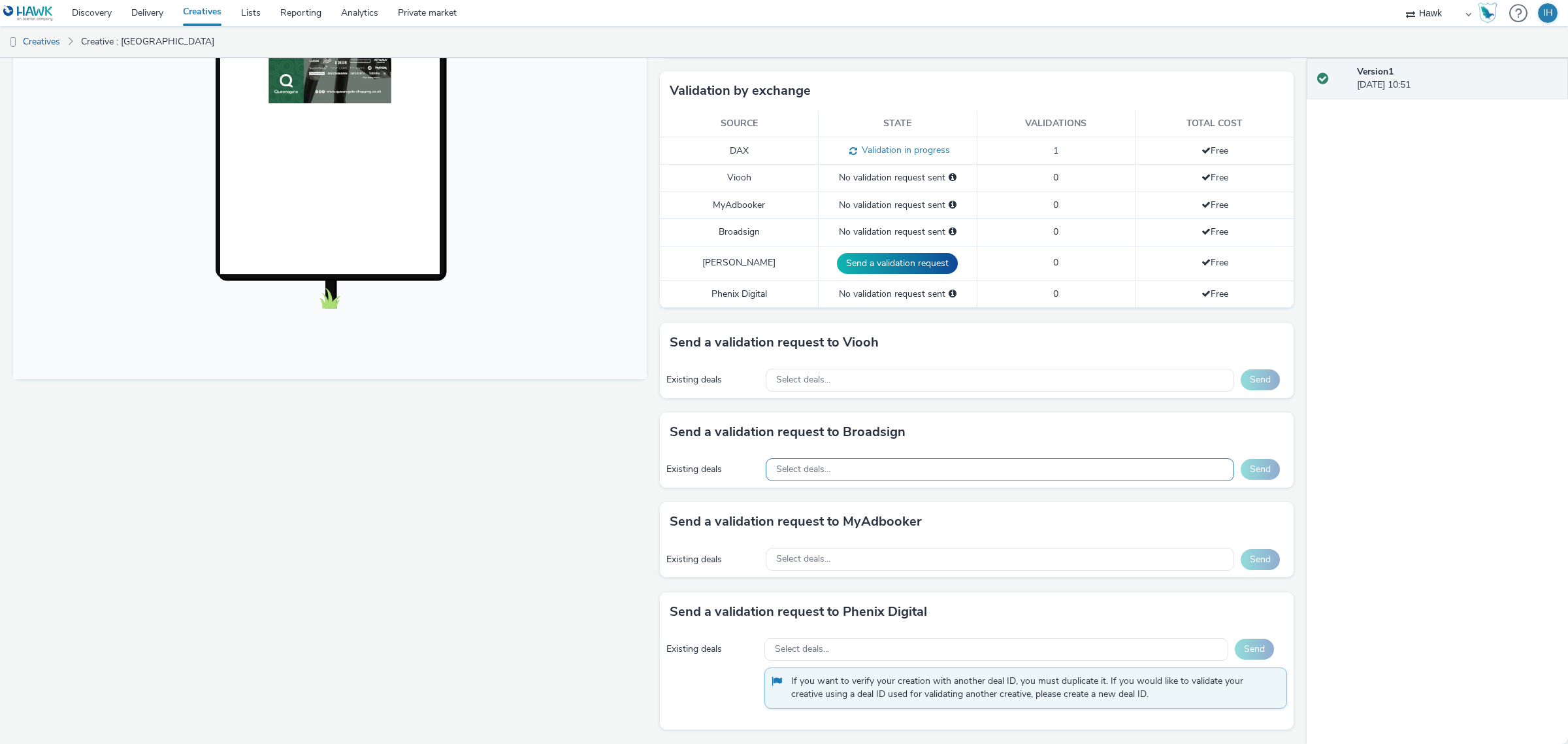
click at [850, 474] on div "Select deals..." at bounding box center [1001, 469] width 469 height 23
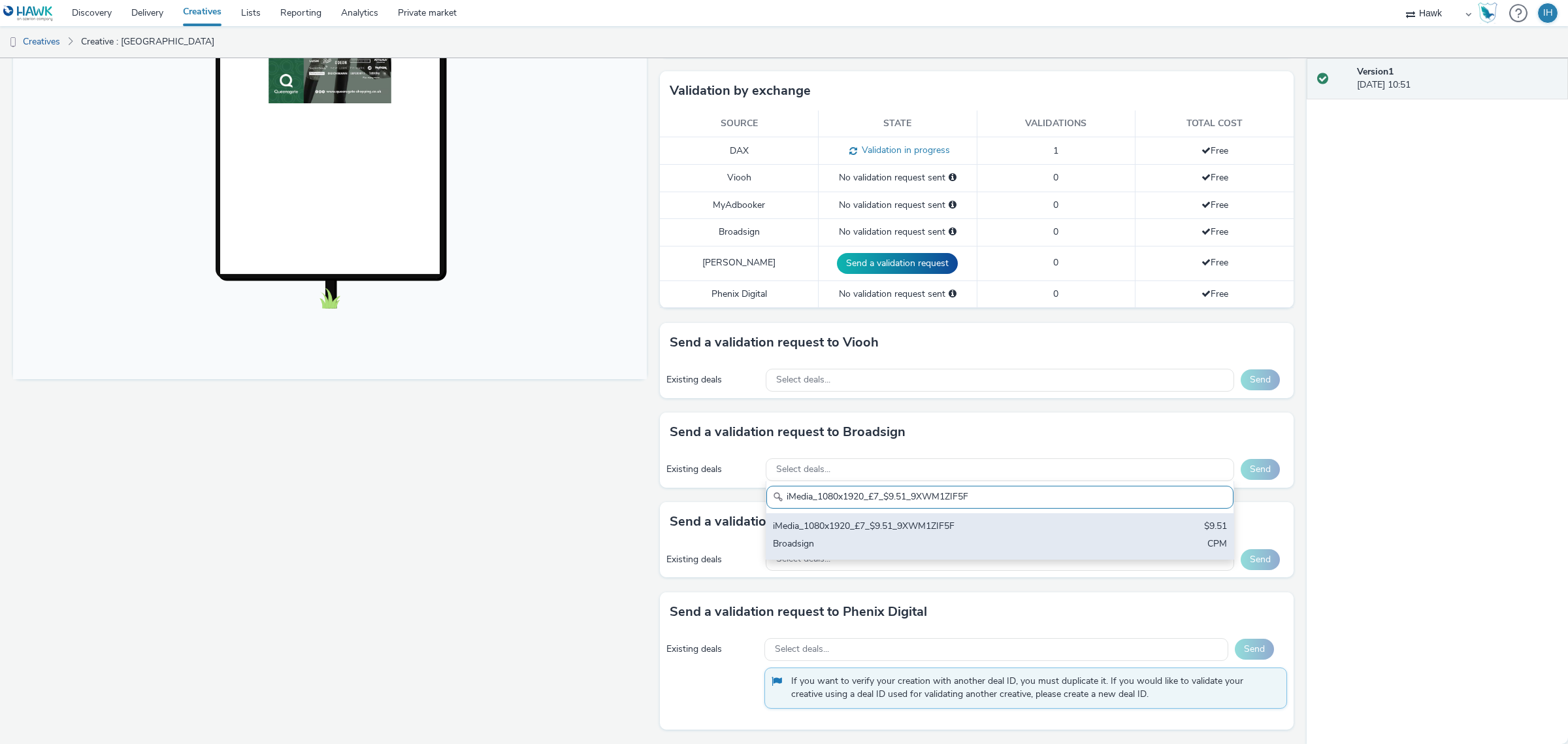
click at [877, 530] on div "iMedia_1080x1920_£7_$9.51_9XWM1ZIF5F" at bounding box center [923, 527] width 301 height 15
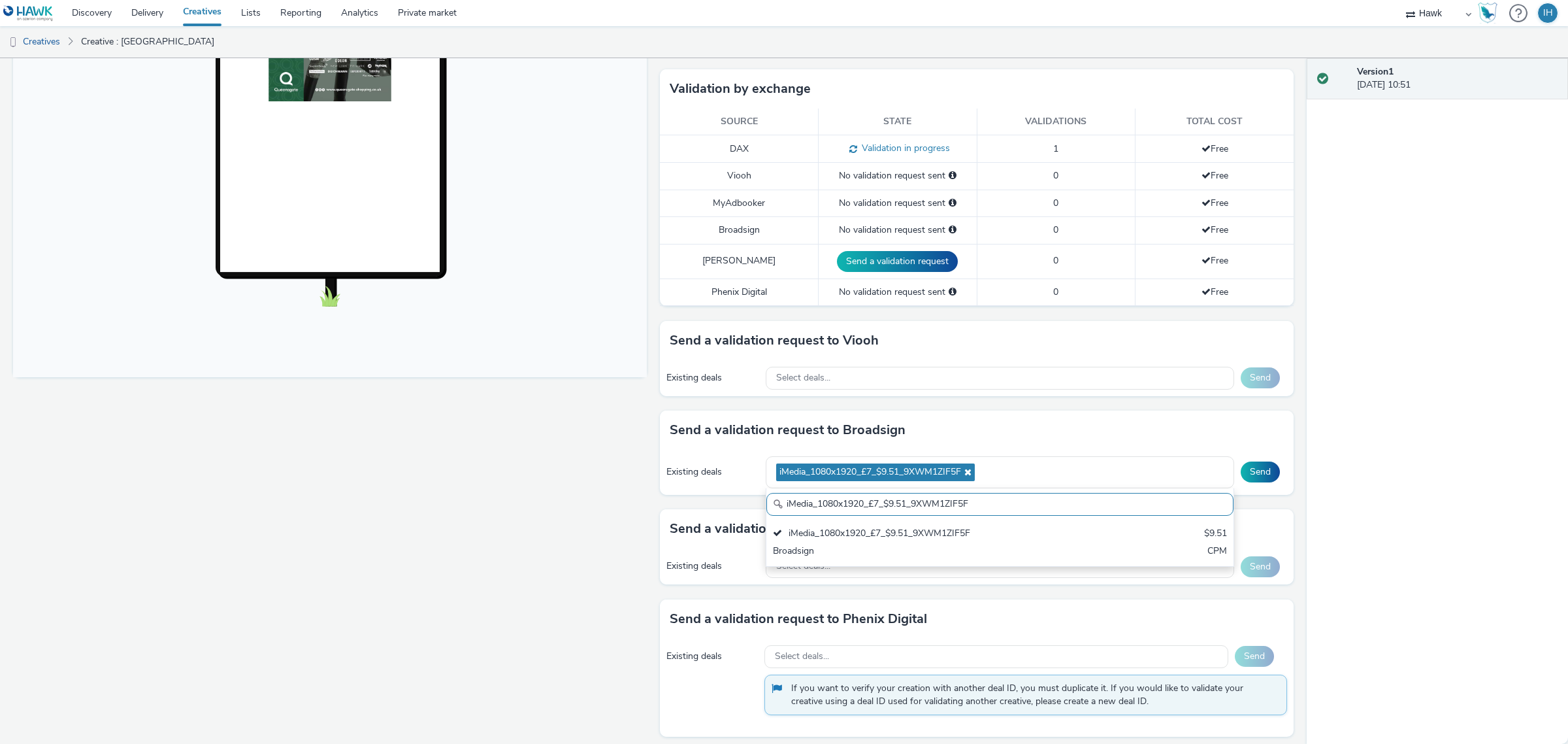
paste input "AO_ClearChannel/BauerMedia_D48_£13.00"
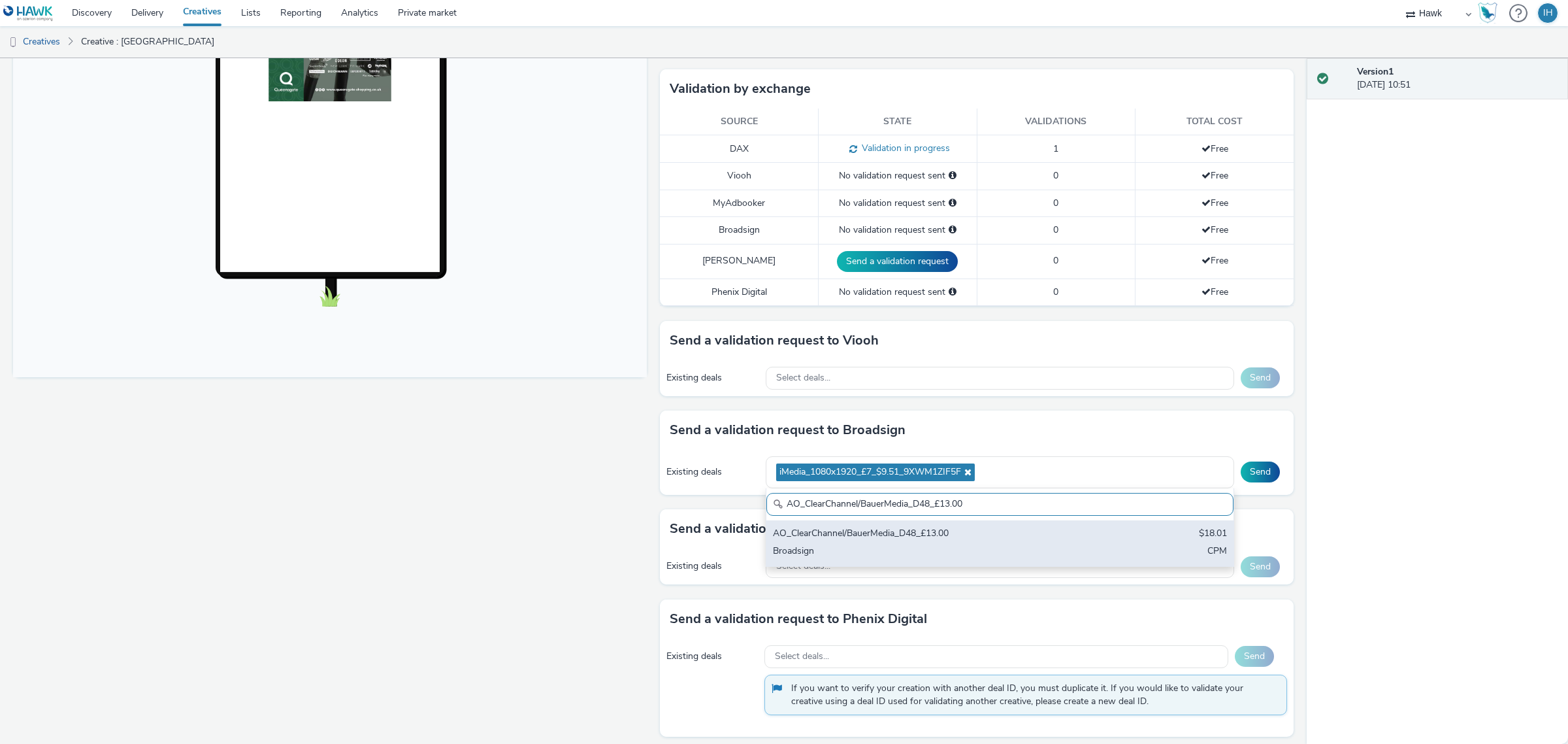
click at [931, 535] on div "AO_ClearChannel/BauerMedia_D48_£13.00" at bounding box center [923, 534] width 301 height 15
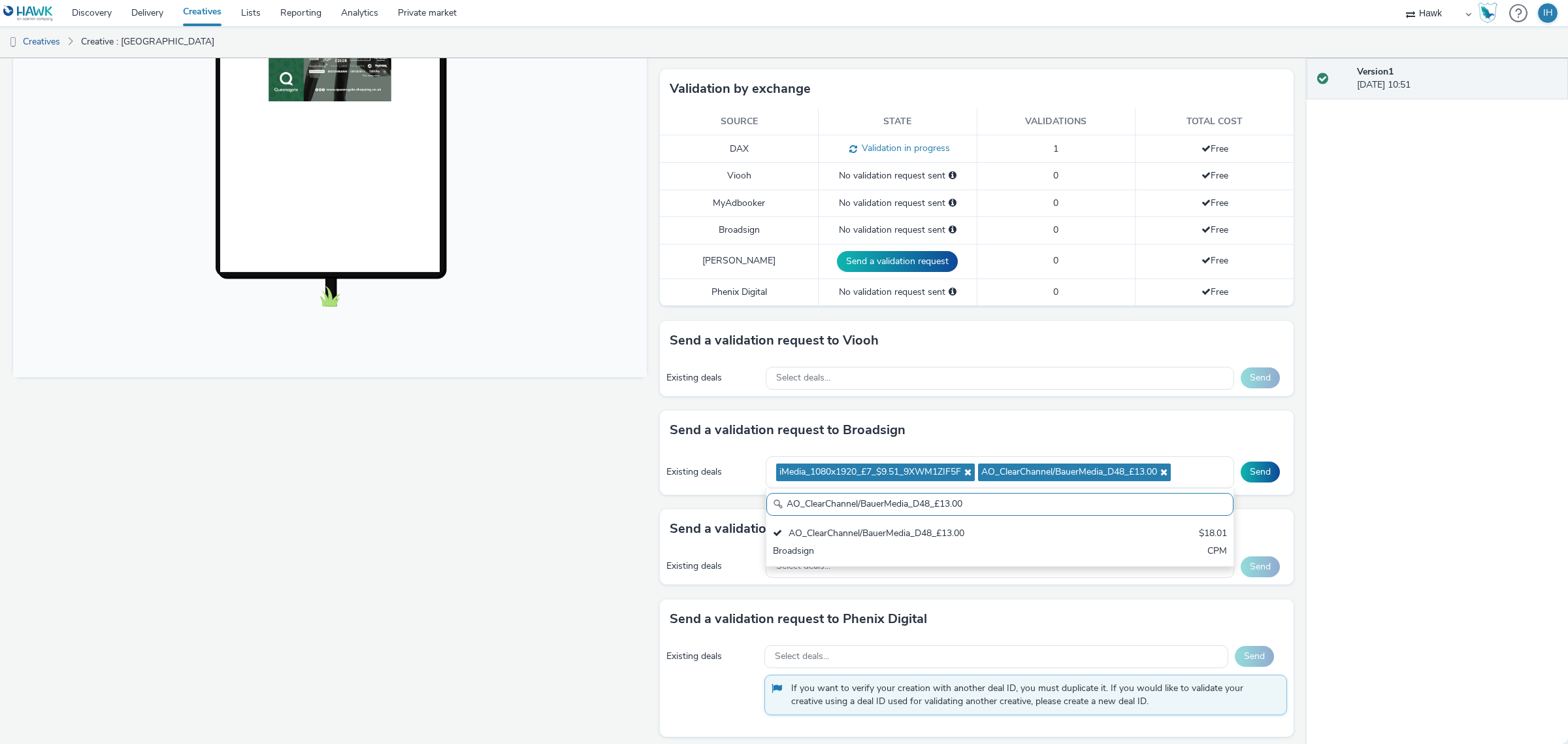
paste input "Media_POS-Sainsburys & Asda"
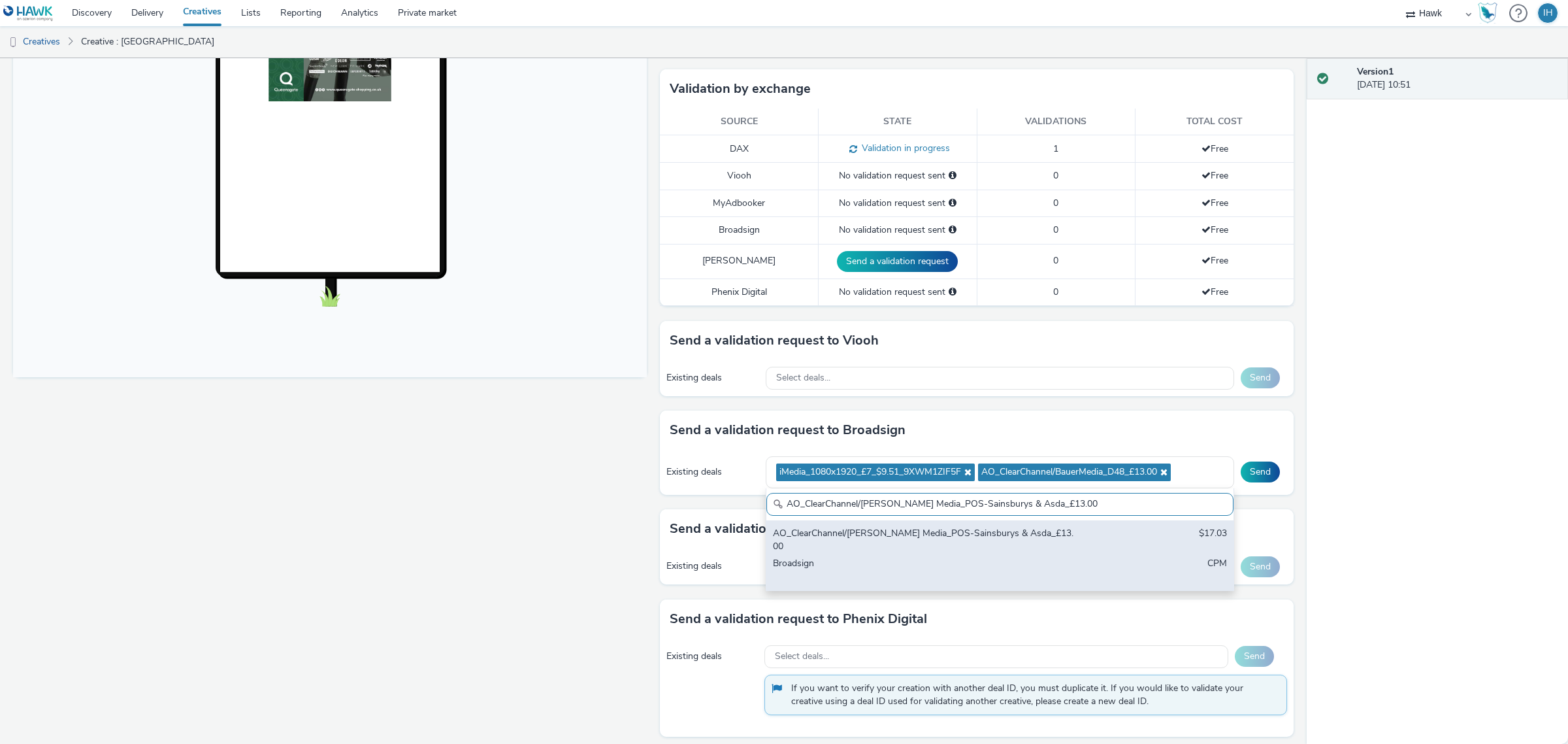
click at [980, 531] on div "AO_ClearChannel/[PERSON_NAME] Media_POS-Sainsburys & Asda_£13.00" at bounding box center [923, 540] width 301 height 27
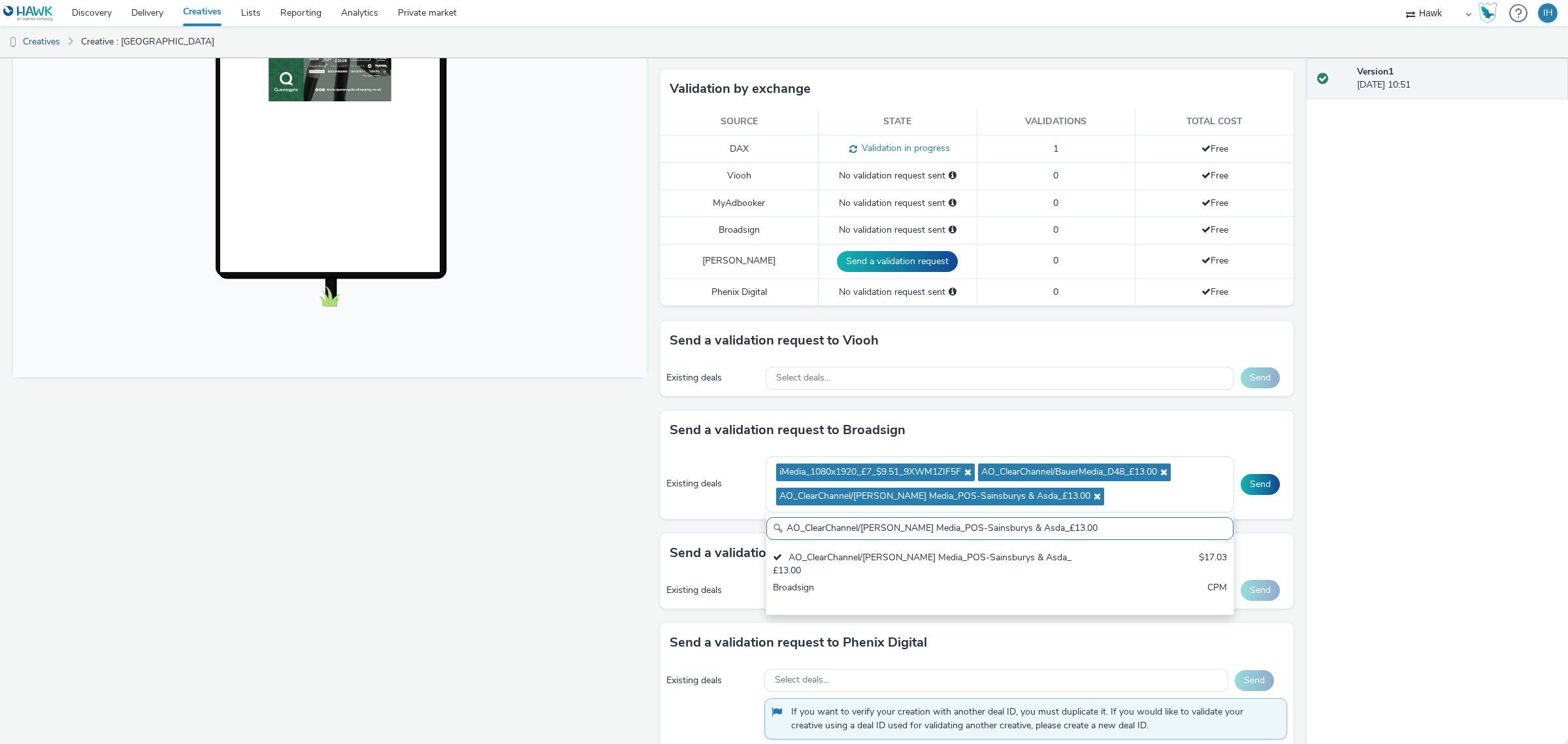
paste input "Media_All Frames_$18.01"
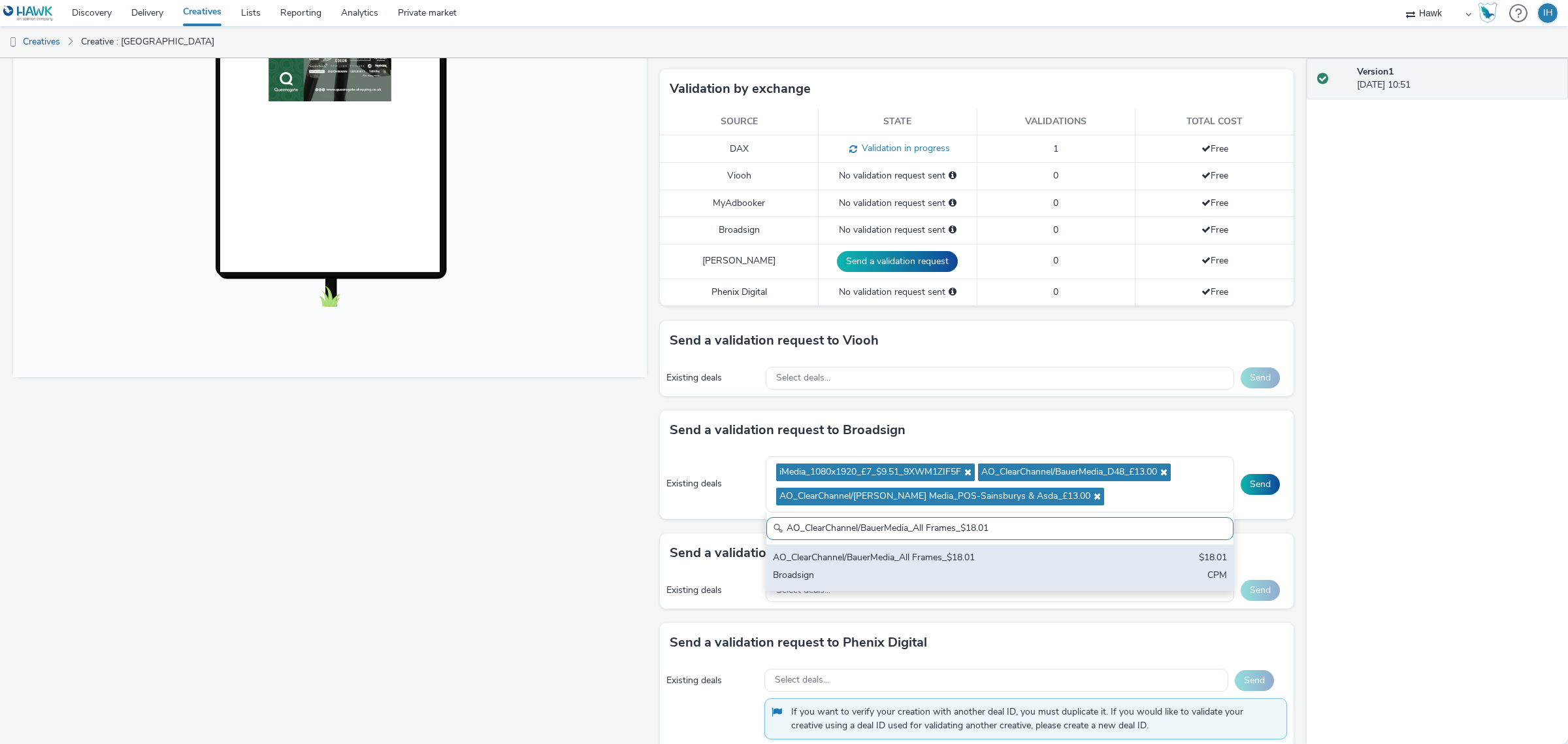
click at [928, 570] on div "Broadsign" at bounding box center [923, 576] width 301 height 15
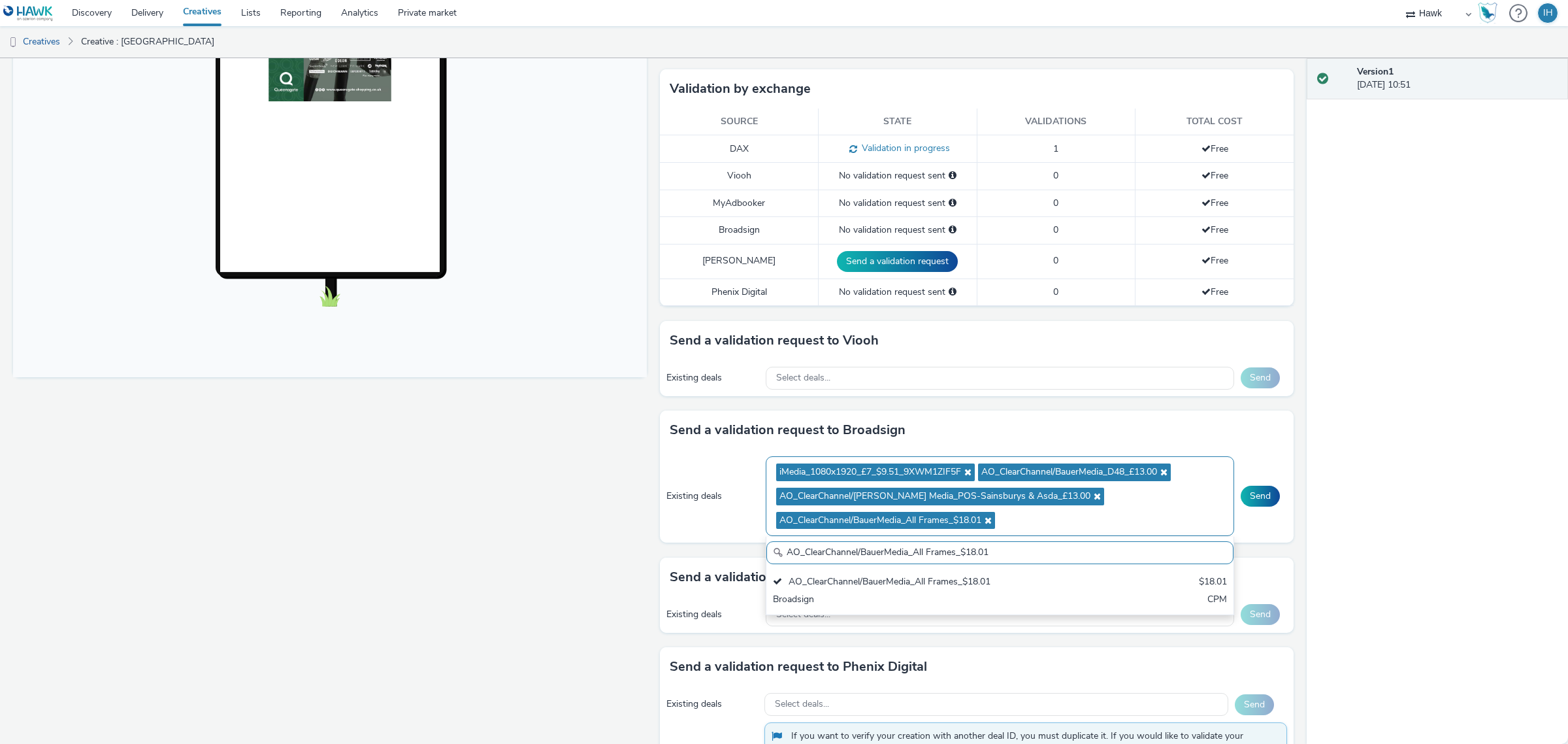
paste input "_Malls_$7.87"
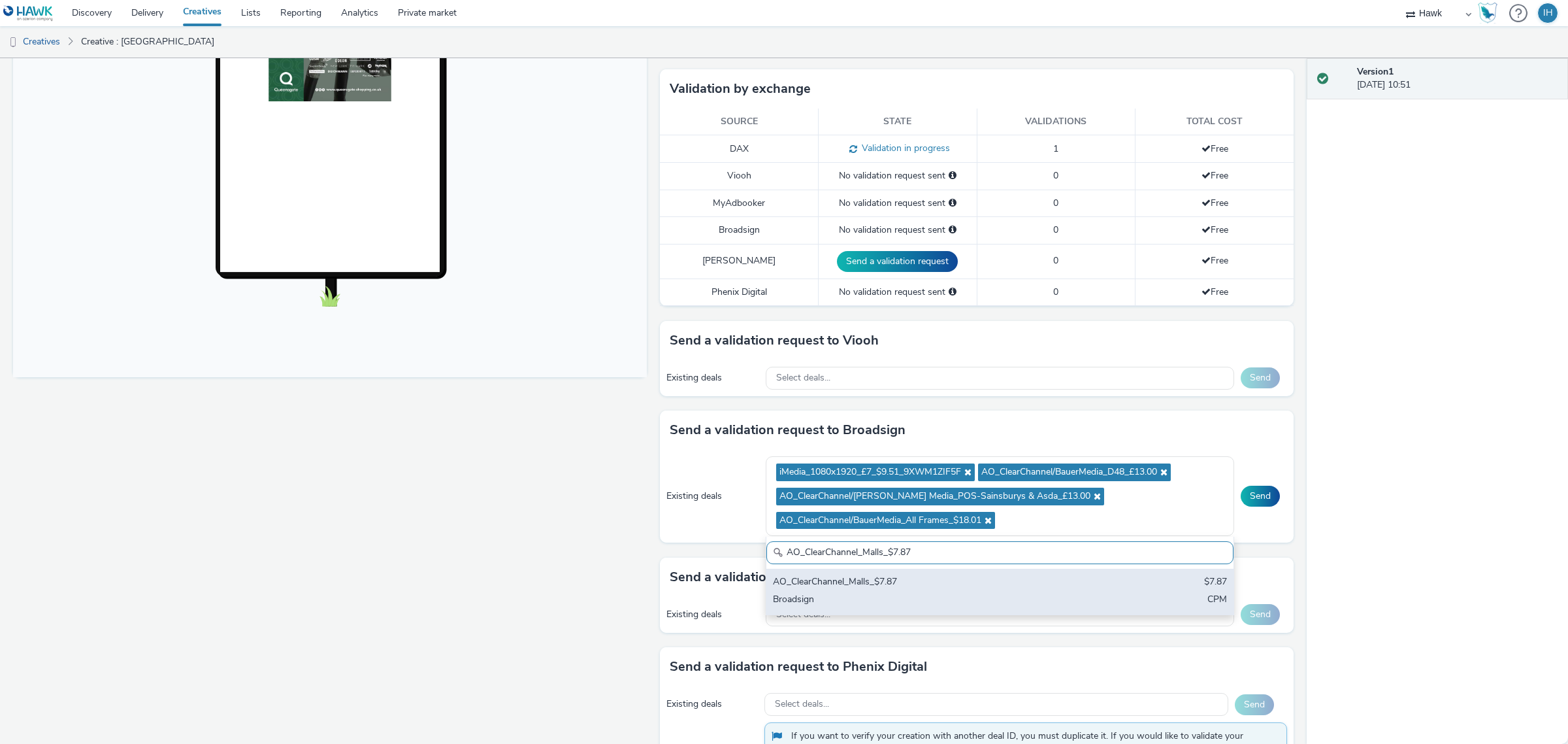
click at [994, 595] on div "Broadsign" at bounding box center [923, 600] width 301 height 15
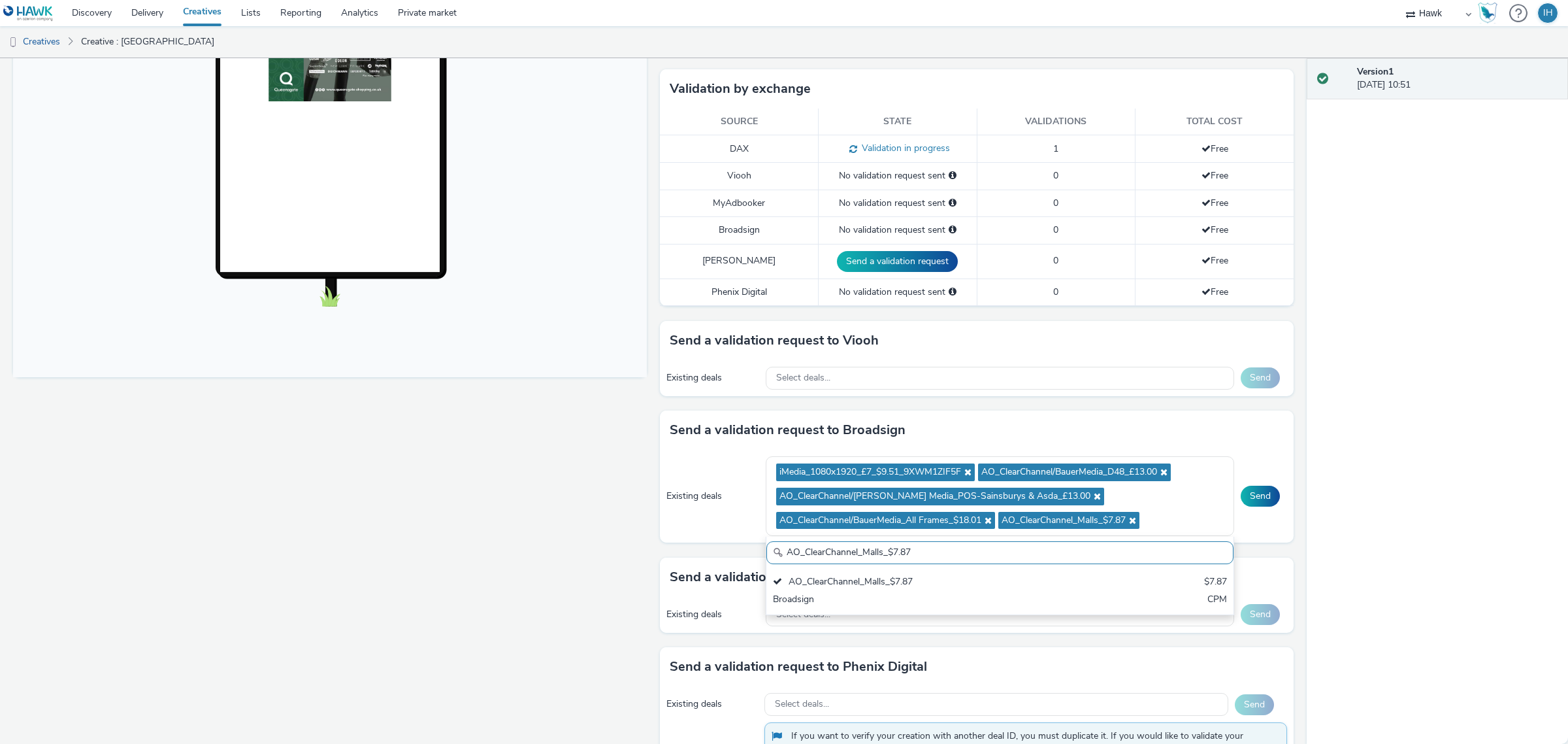
paste input "I-Media_All Frames_$10.01"
type input "AO_I-Media_All Frames_$10.01"
click at [1059, 579] on div "AO_I-Media_All Frames_$10.01" at bounding box center [923, 583] width 301 height 15
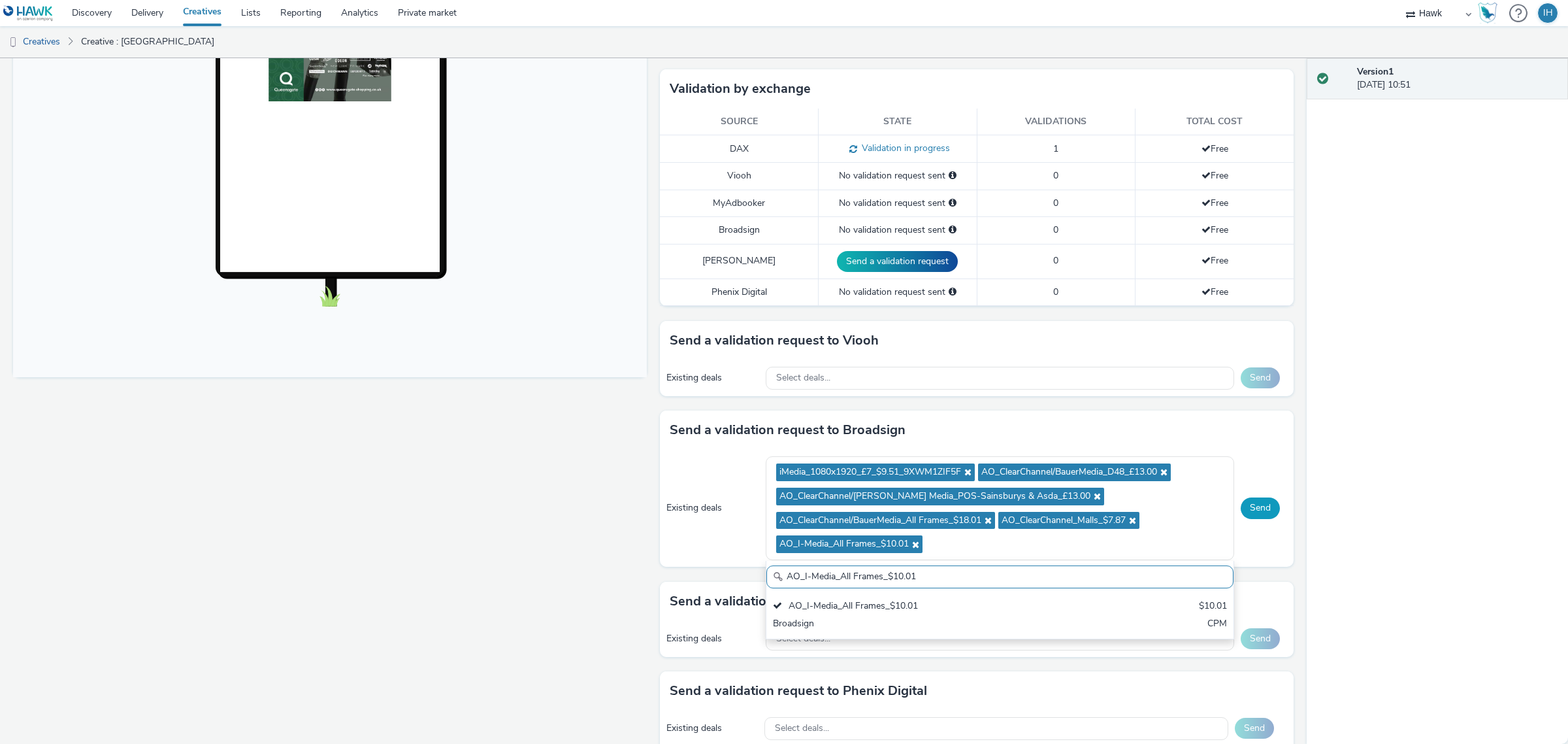
click at [1241, 514] on button "Send" at bounding box center [1261, 508] width 39 height 21
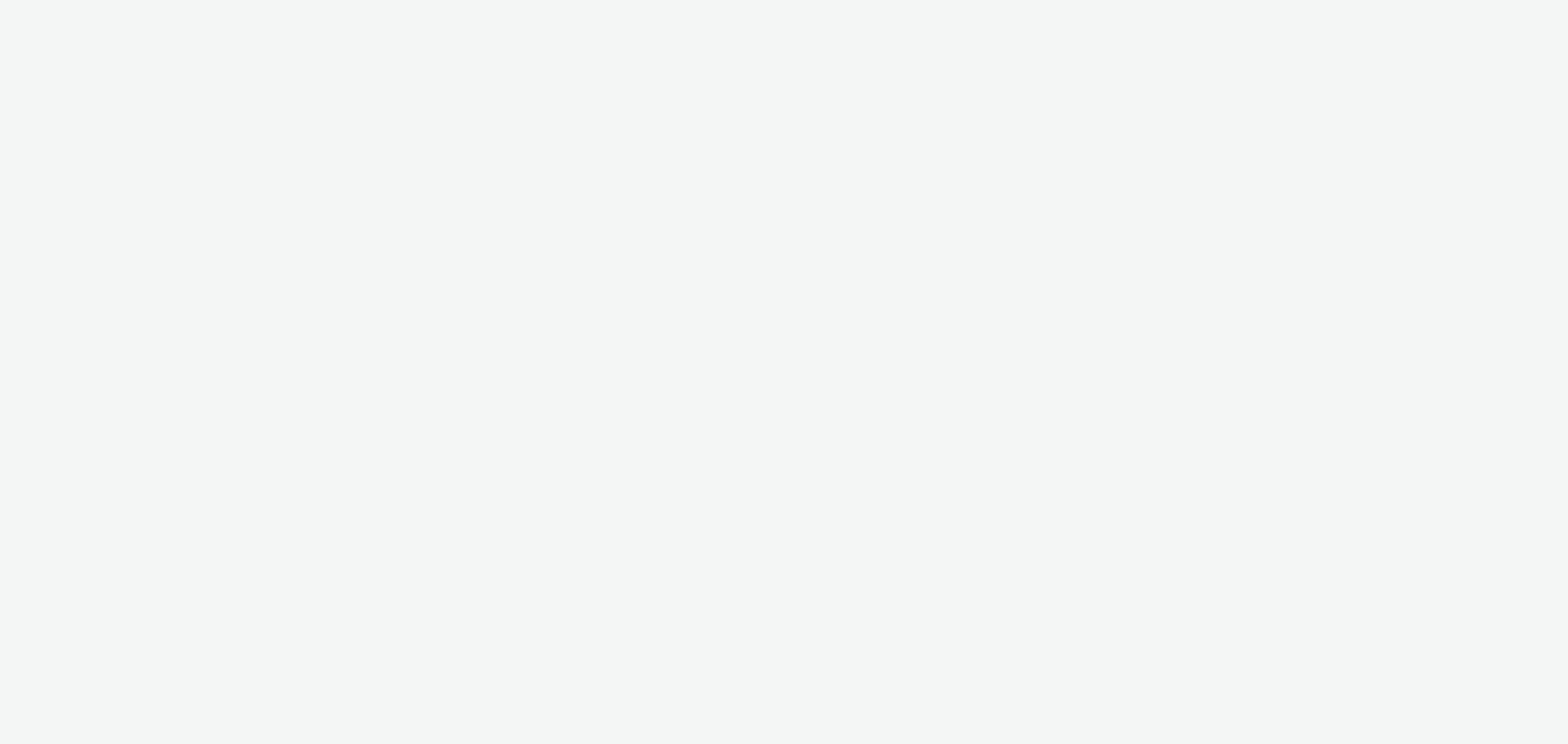
select select "11a7df10-284f-415c-b52a-427acf4c31ae"
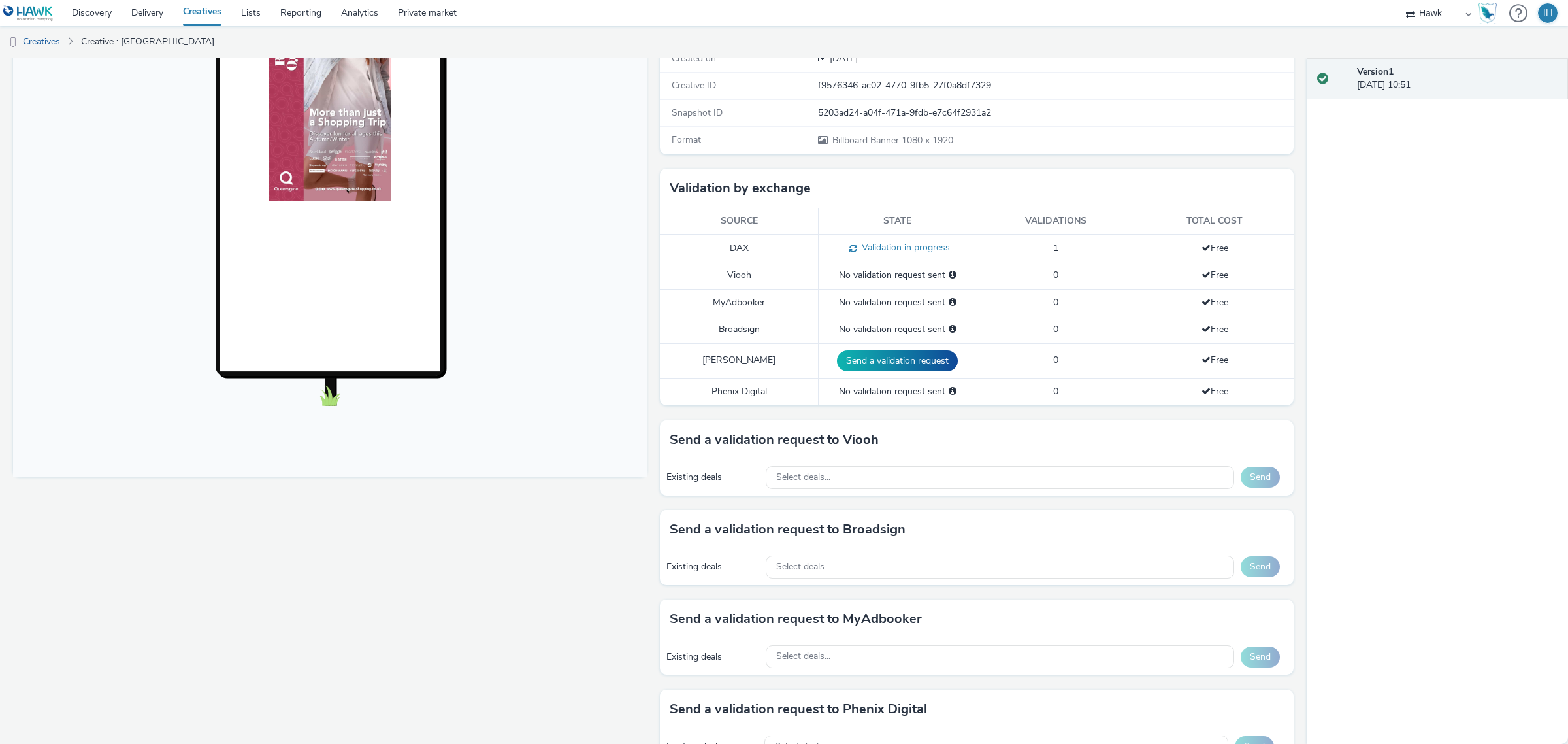
scroll to position [314, 0]
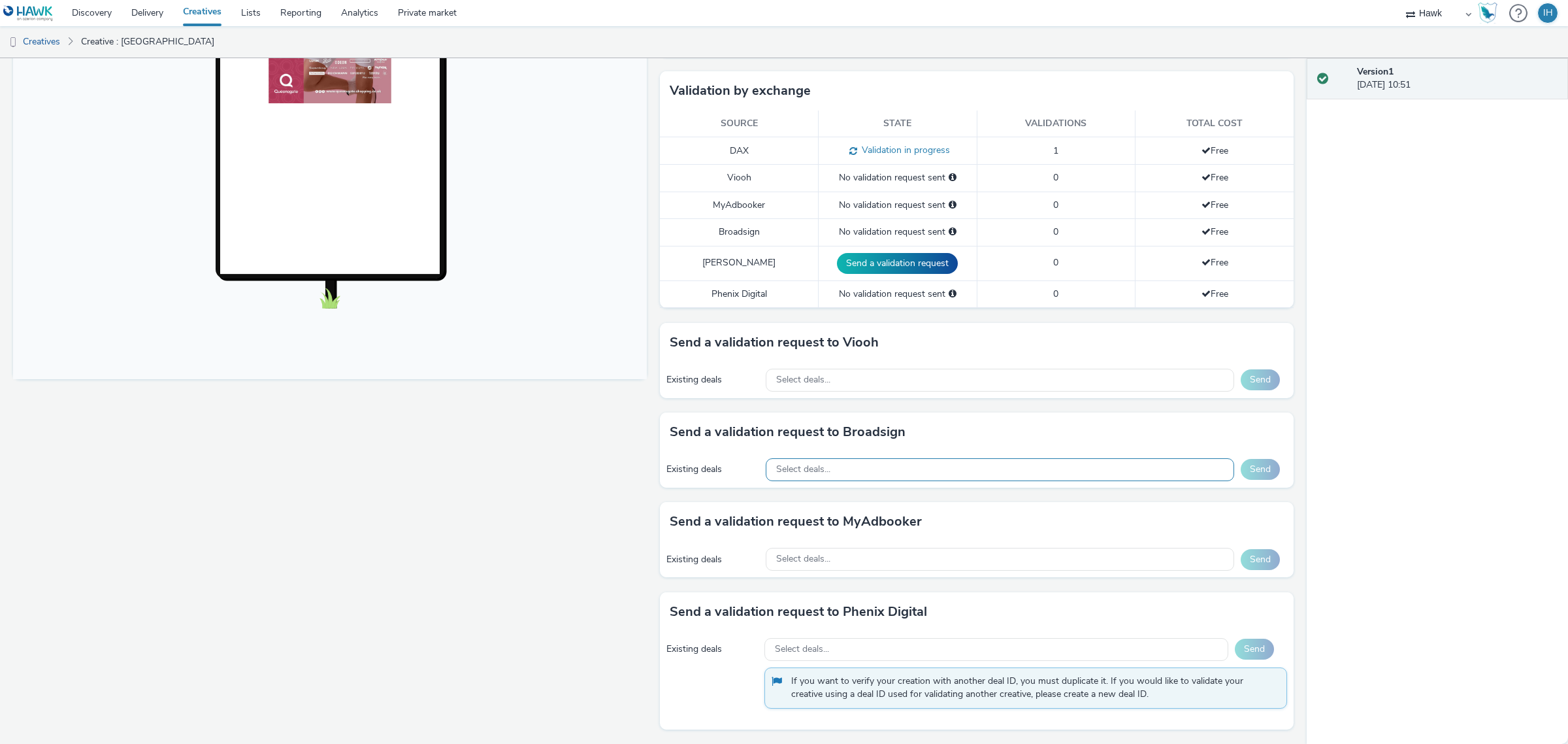
click at [893, 469] on div "Select deals..." at bounding box center [1001, 469] width 469 height 23
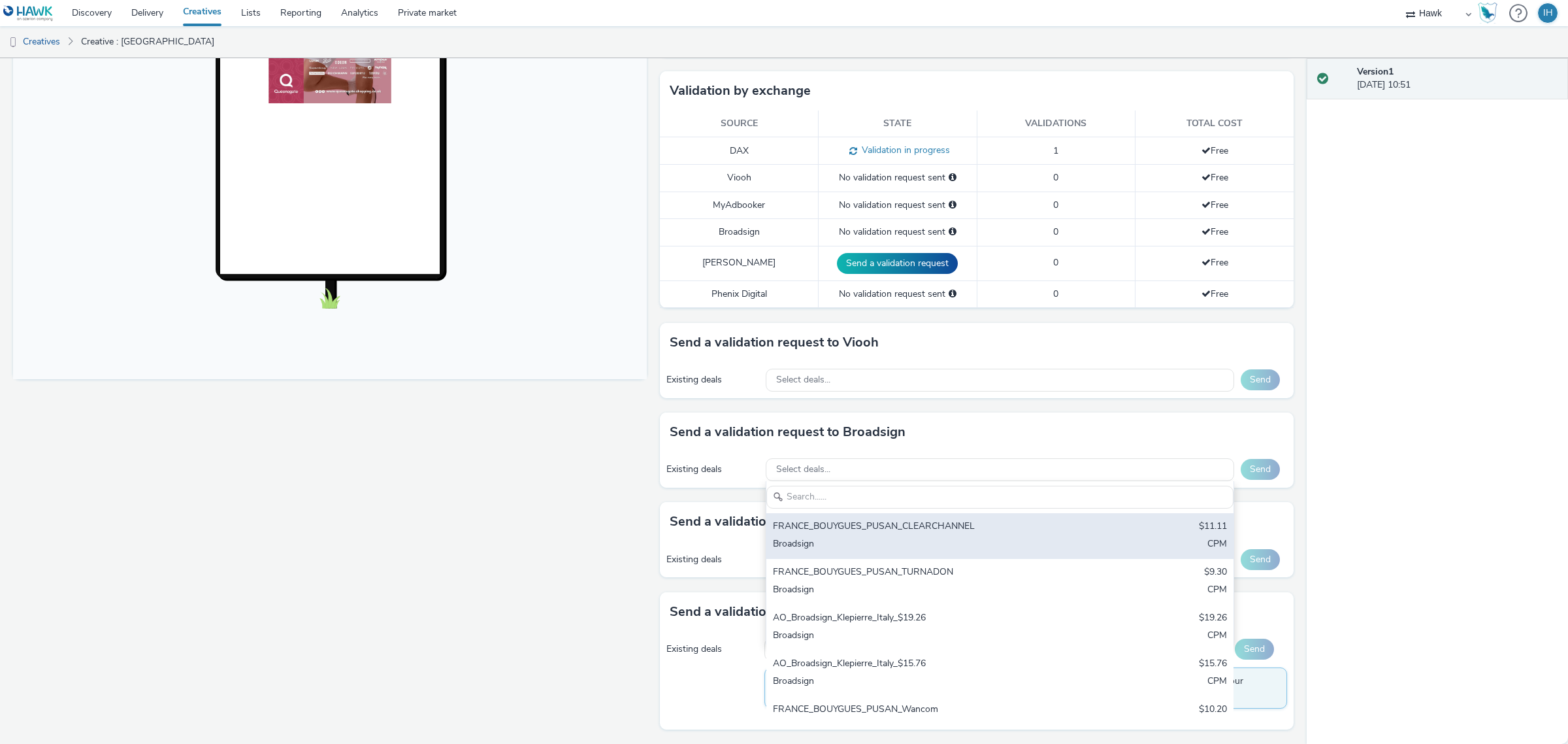
click at [893, 528] on div "FRANCE_BOUYGUES_PUSAN_CLEARCHANNEL" at bounding box center [923, 527] width 301 height 15
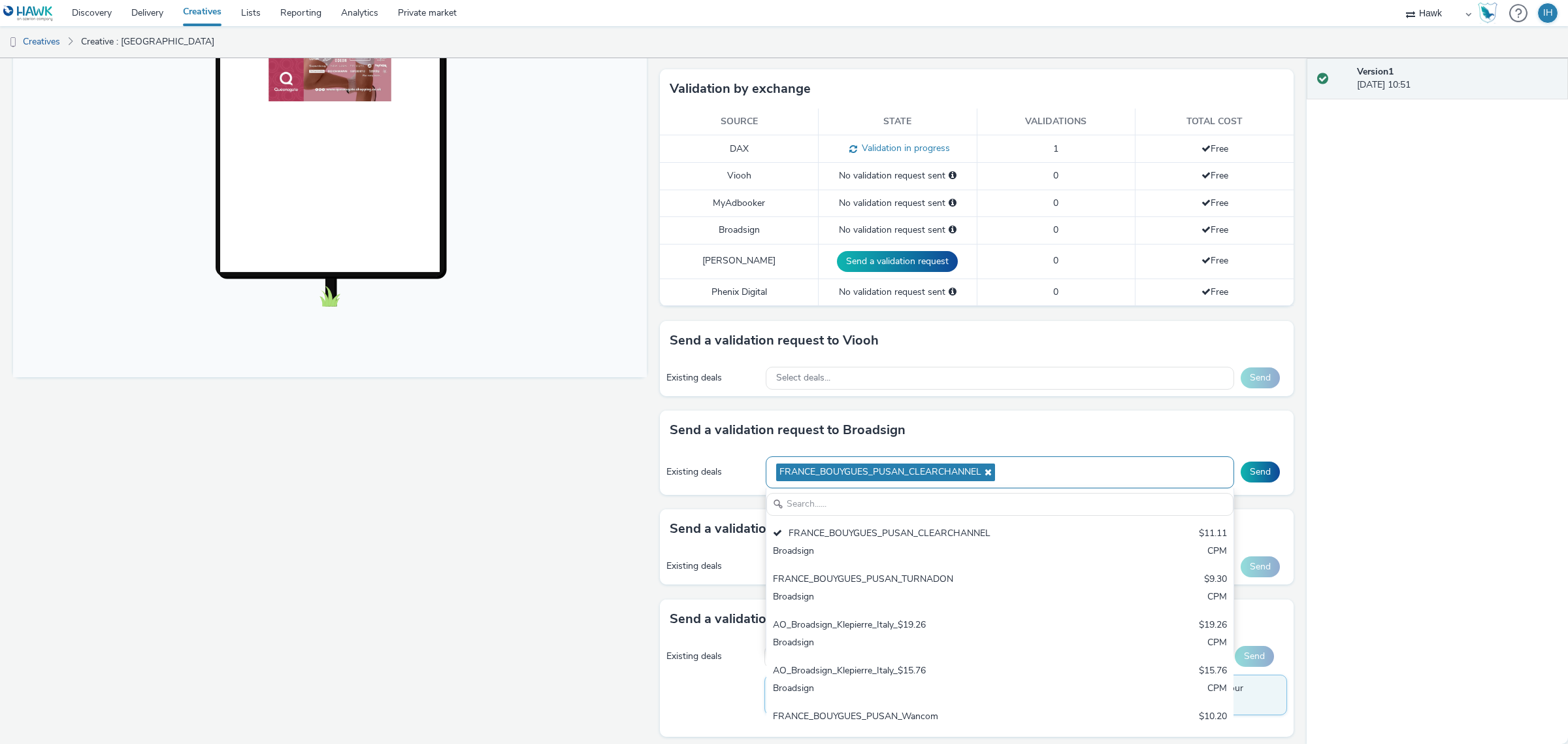
click at [982, 473] on icon at bounding box center [987, 472] width 10 height 9
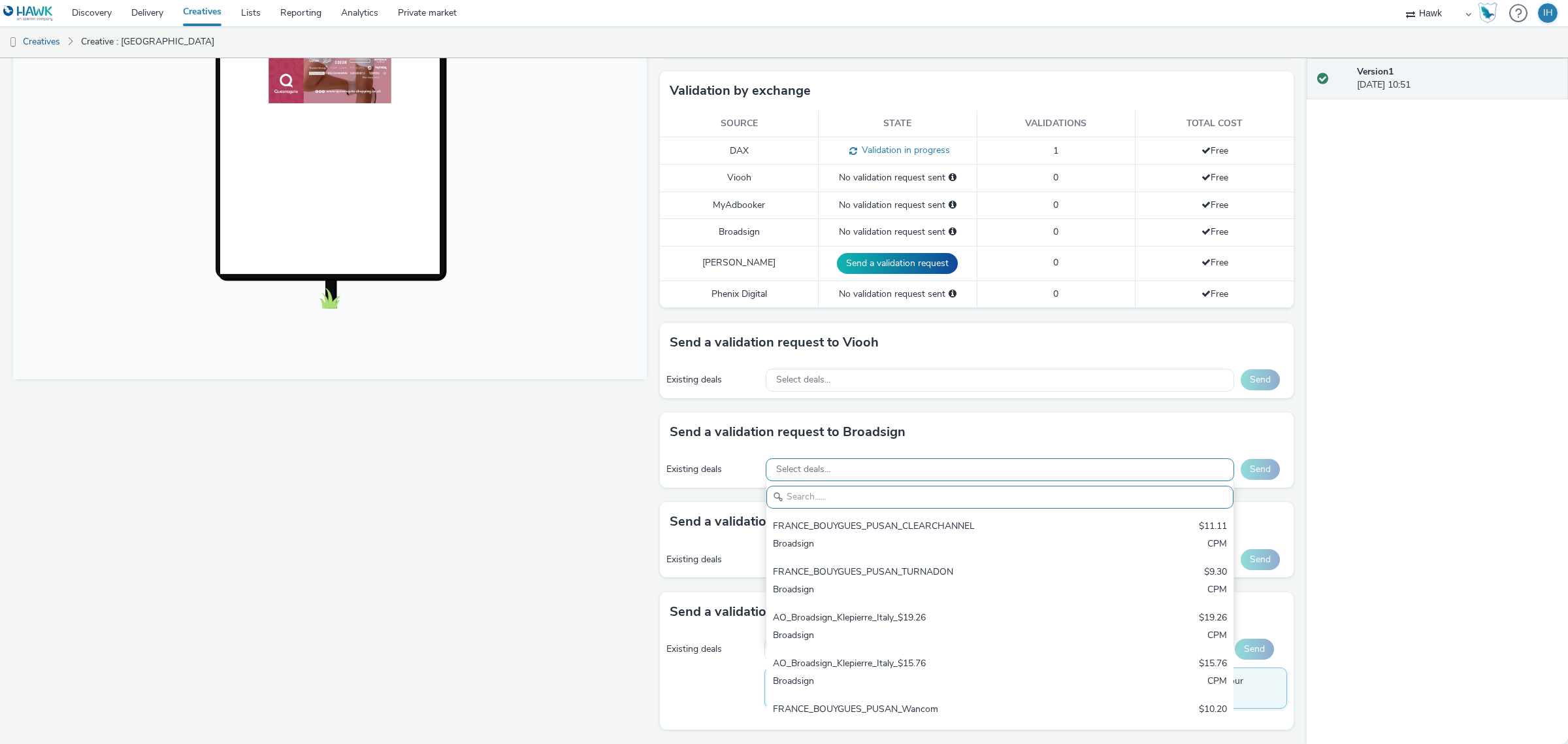
paste input "iMedia_1080x1920_£7_$9.51_9XWM1ZIF5F"
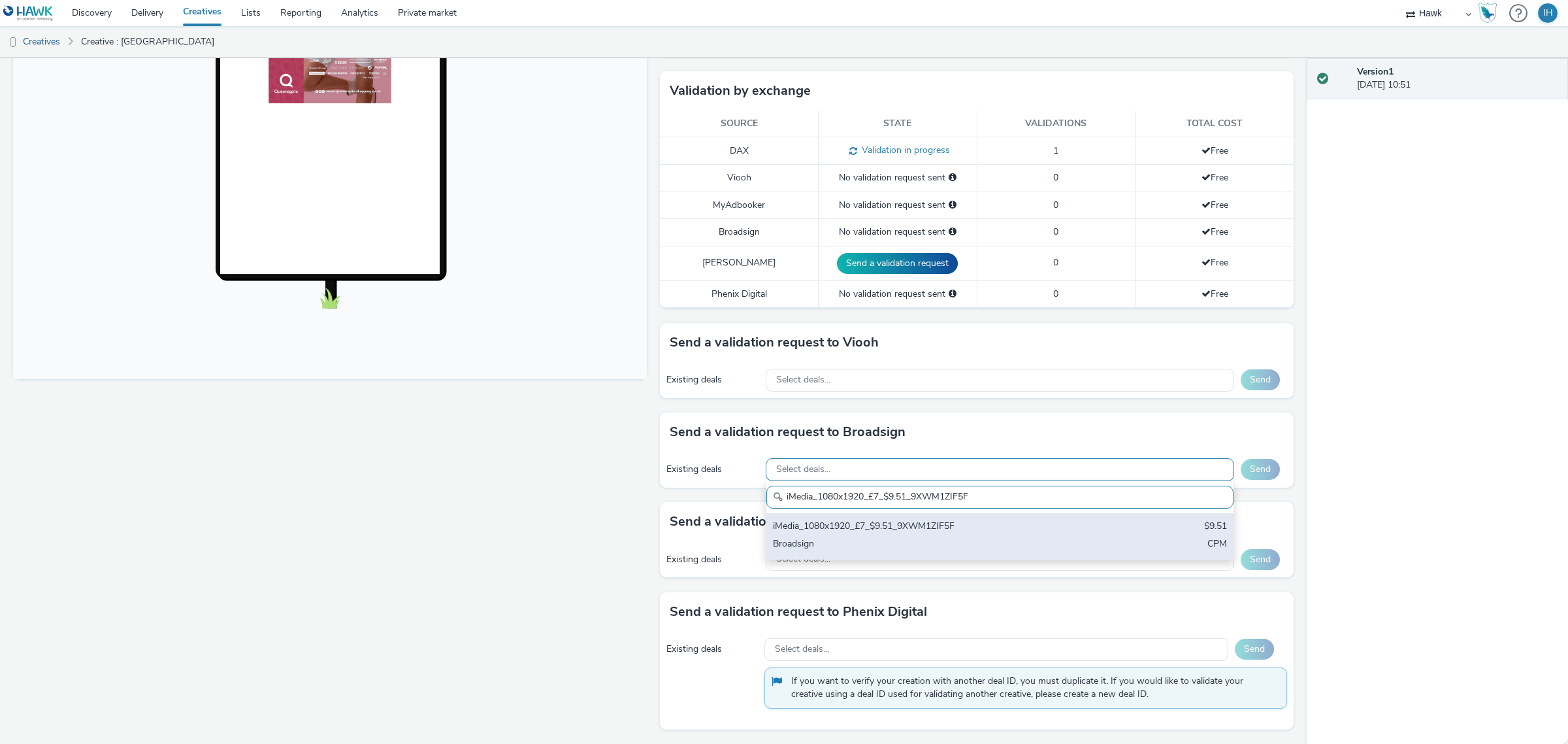
click at [875, 530] on div "iMedia_1080x1920_£7_$9.51_9XWM1ZIF5F" at bounding box center [923, 527] width 301 height 15
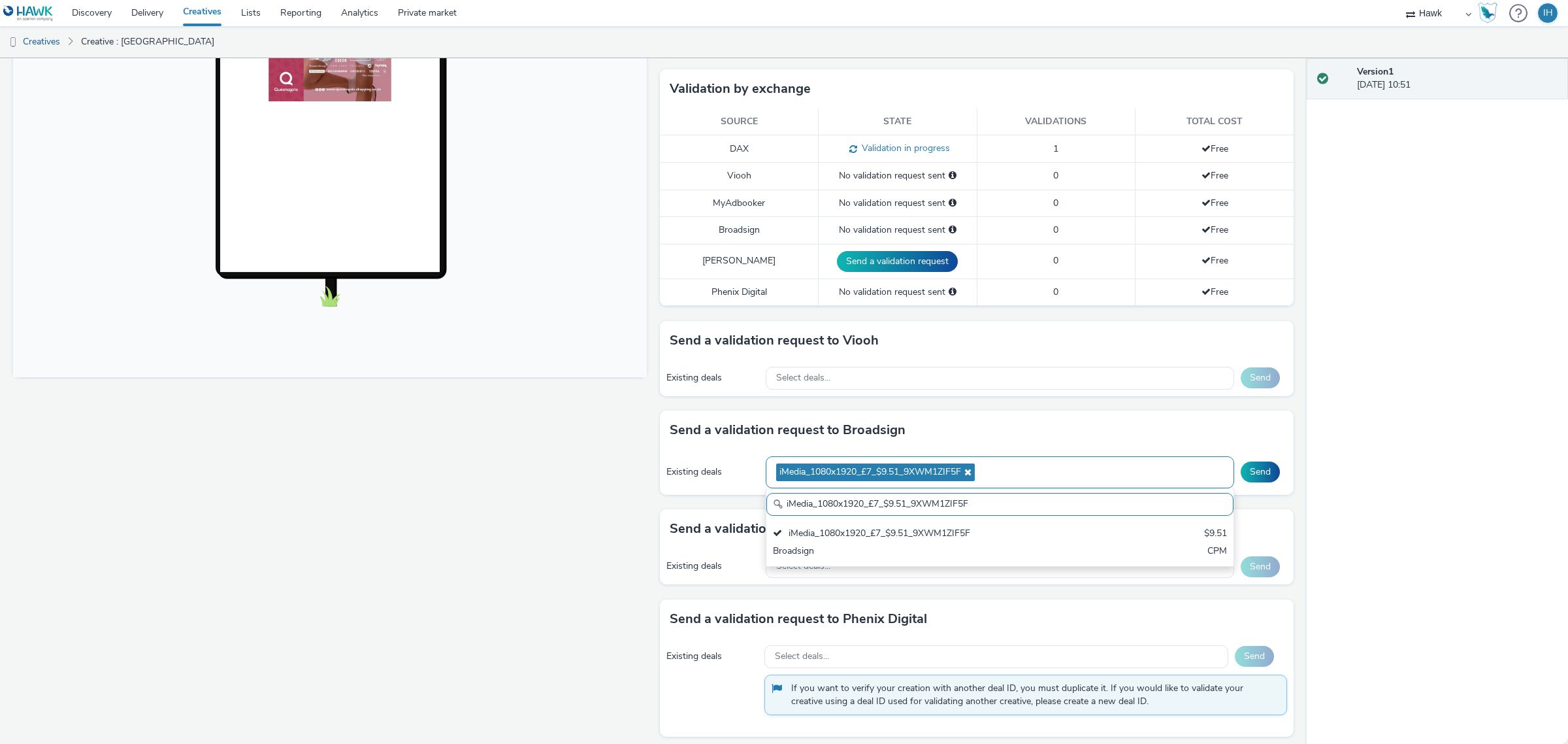
paste input "AO_ClearChannel/BauerMedia_D48_£13.00"
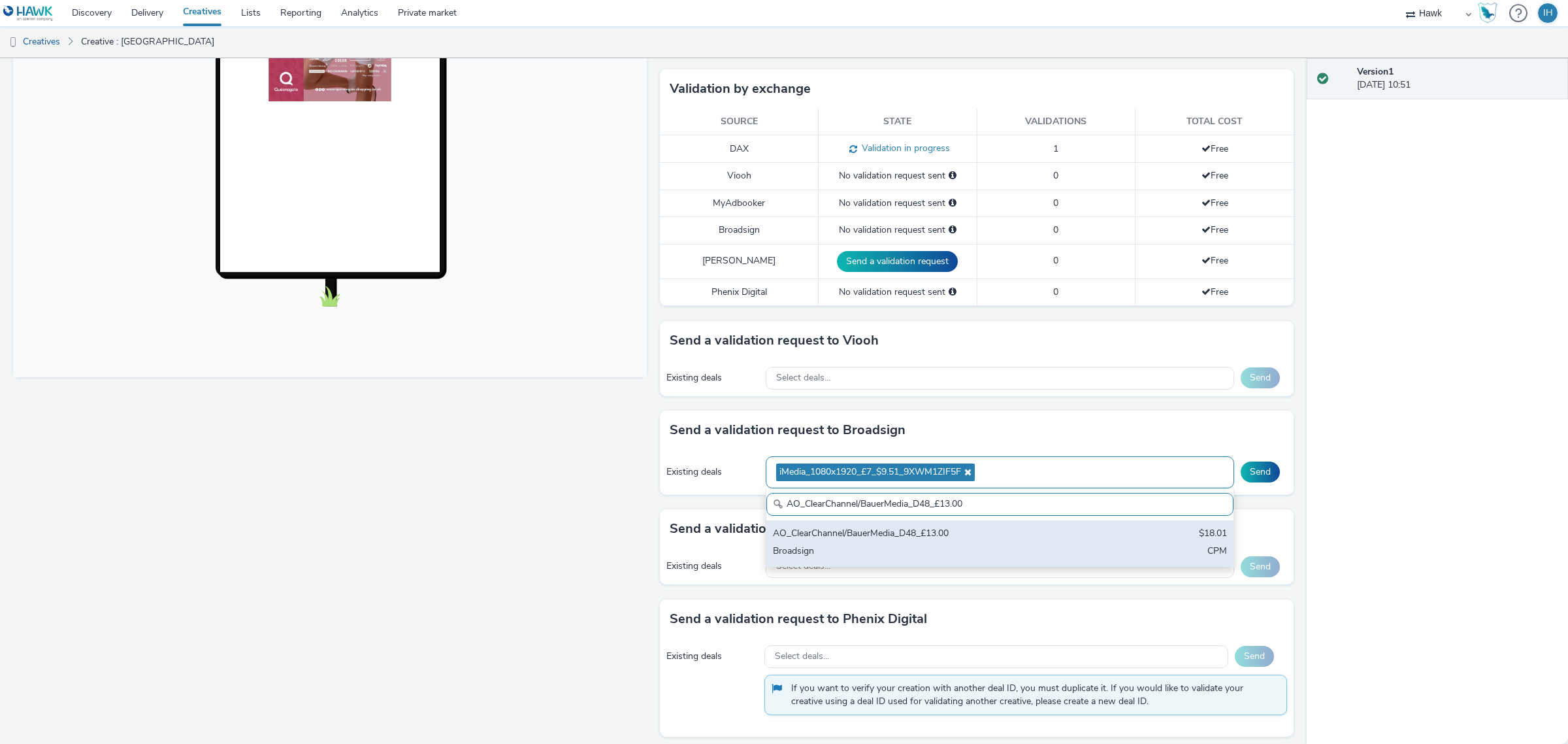
click at [932, 555] on div "Broadsign" at bounding box center [923, 552] width 301 height 15
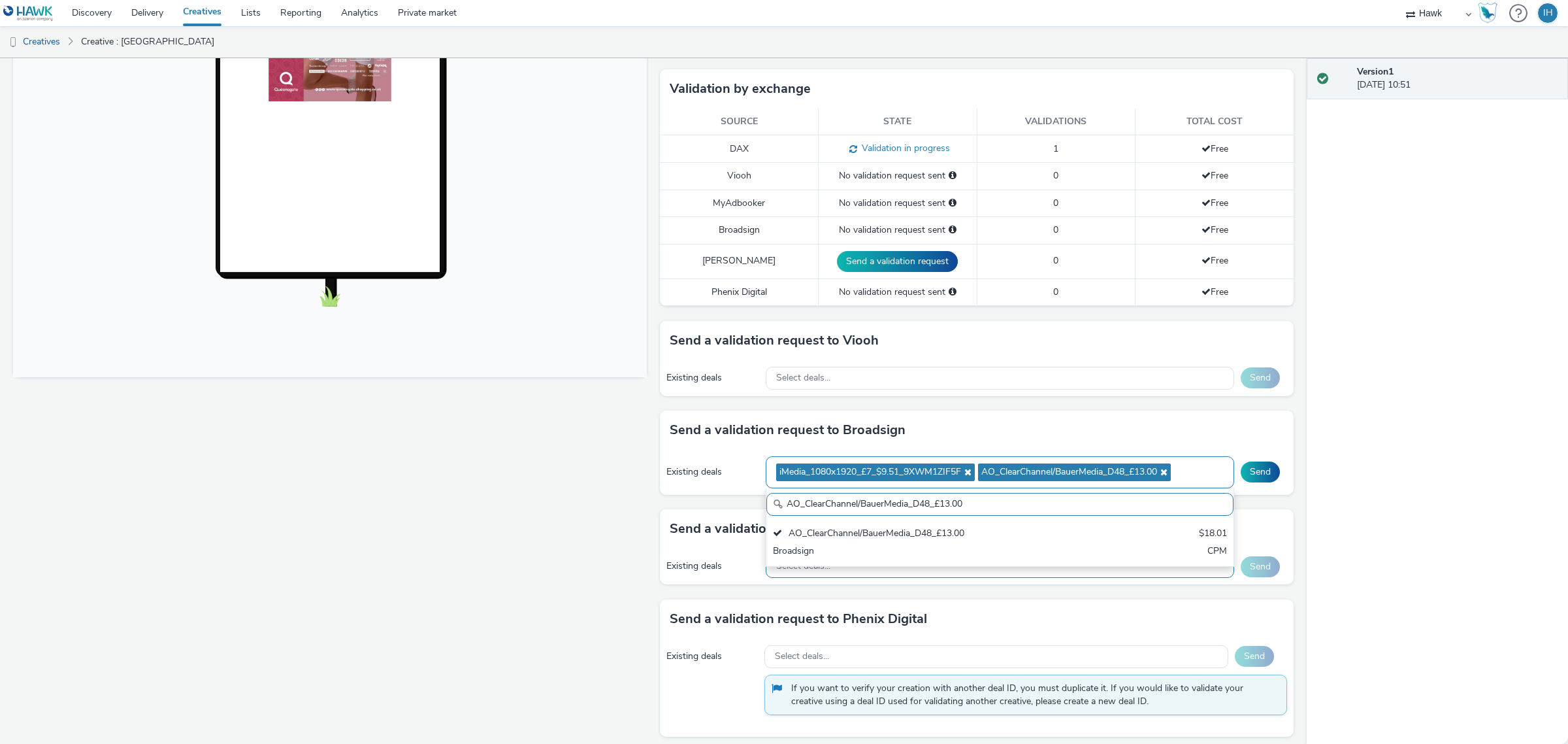
paste input "Media_POS-Sainsburys & Asda"
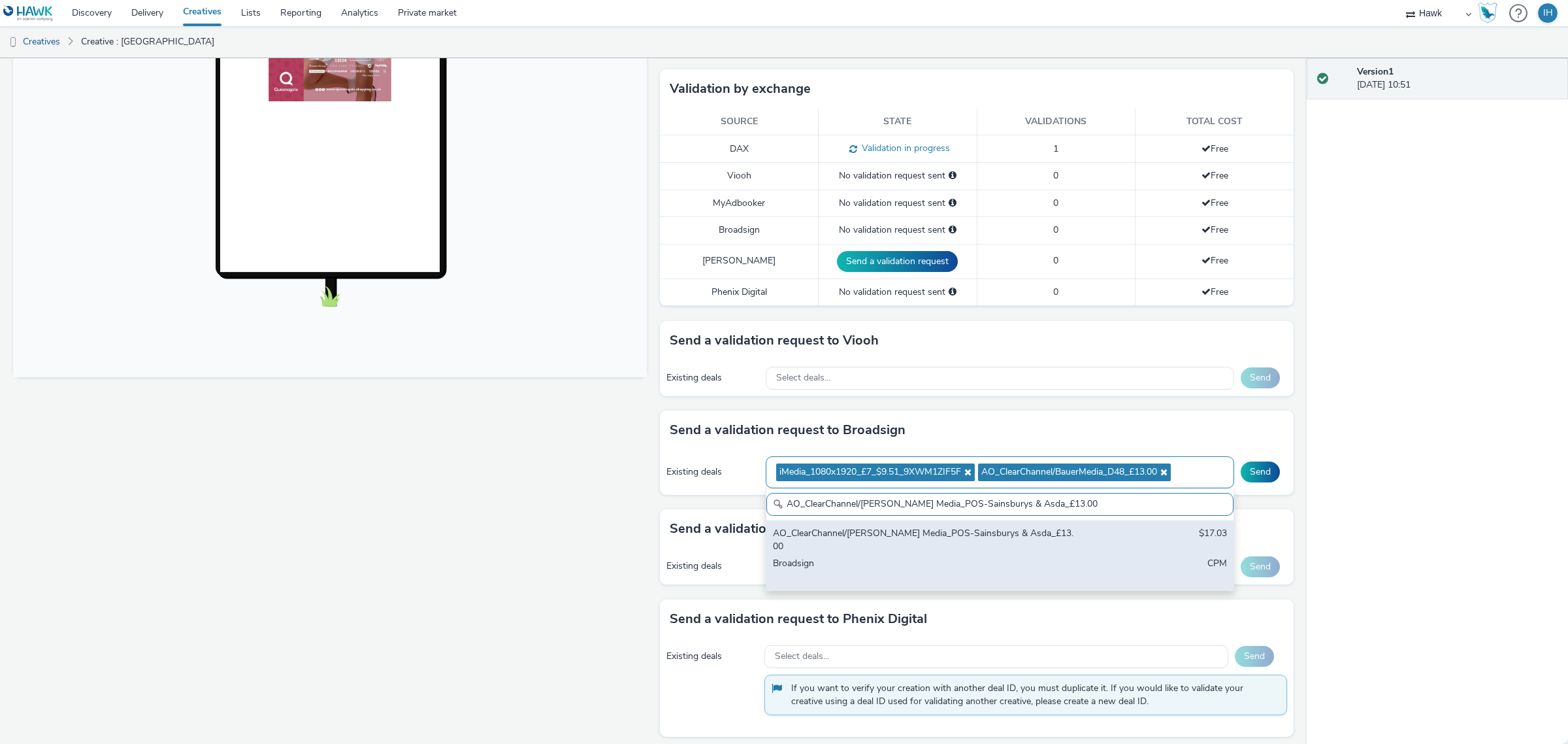
click at [992, 557] on div "Broadsign" at bounding box center [923, 570] width 301 height 27
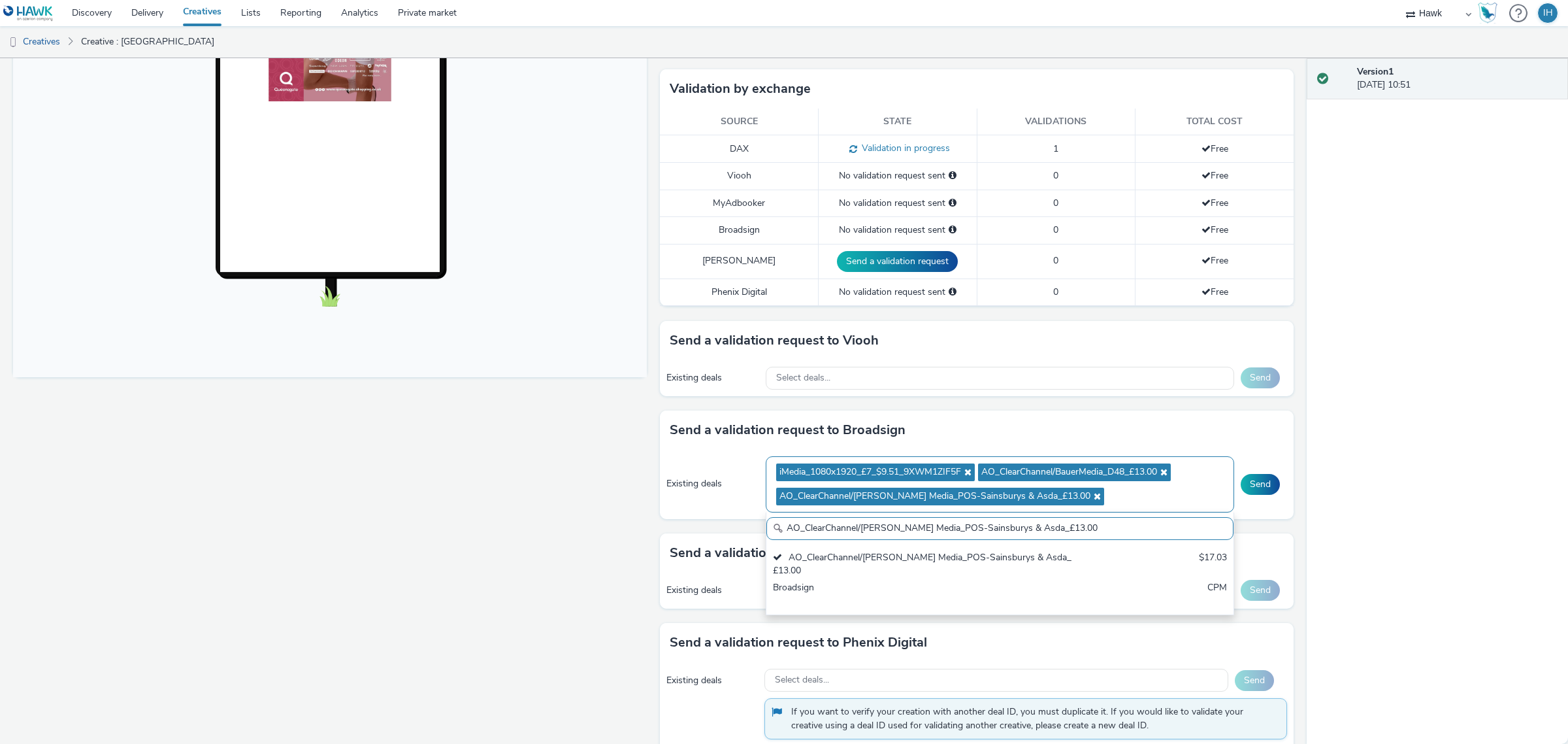
paste input "Media_All Frames_$18.01"
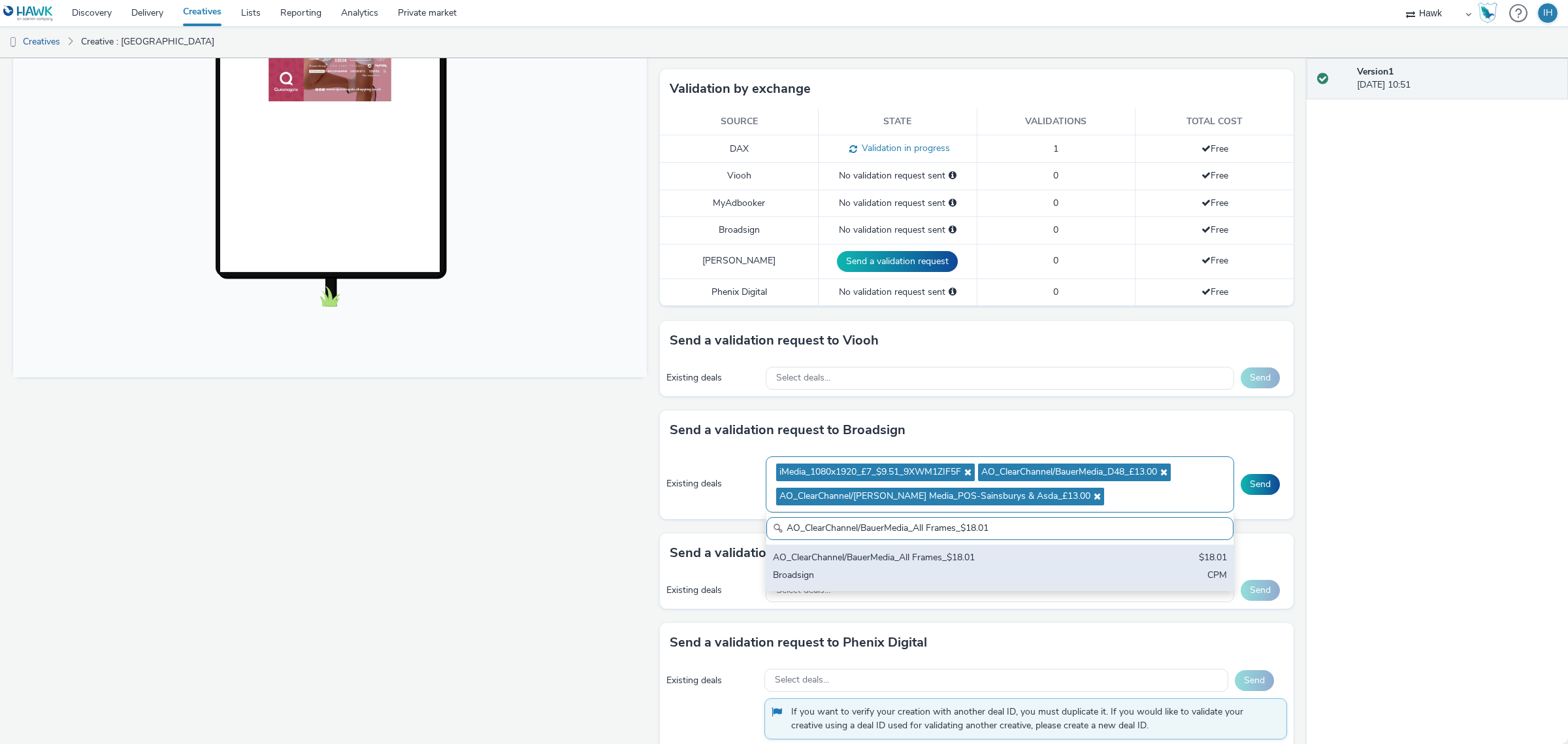
click at [987, 574] on div "Broadsign" at bounding box center [923, 576] width 301 height 15
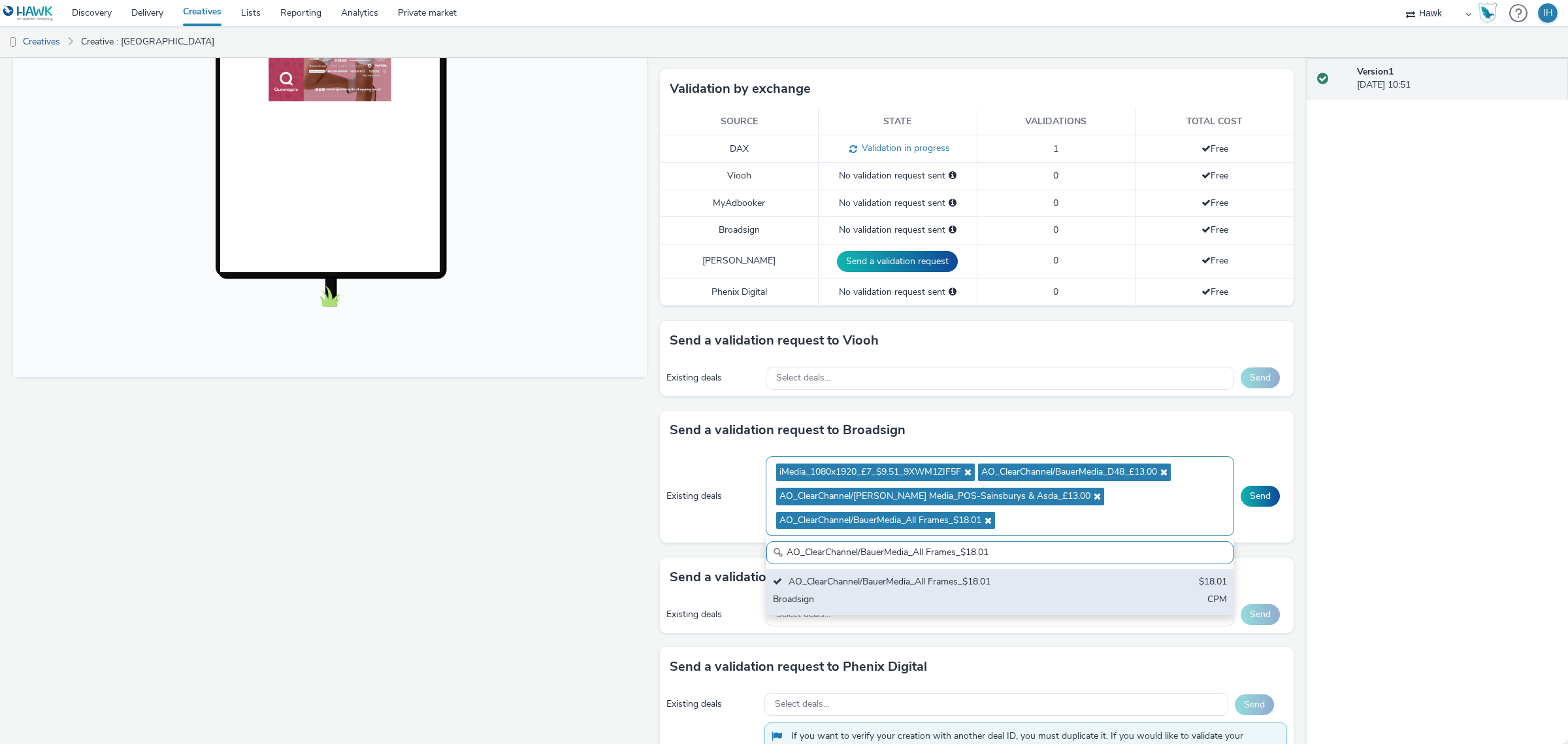
paste input "_Malls_$7.87"
click at [946, 591] on div "AO_ClearChannel_Malls_$7.87" at bounding box center [923, 583] width 301 height 15
paste input "I-Media_All Frames_$10.01"
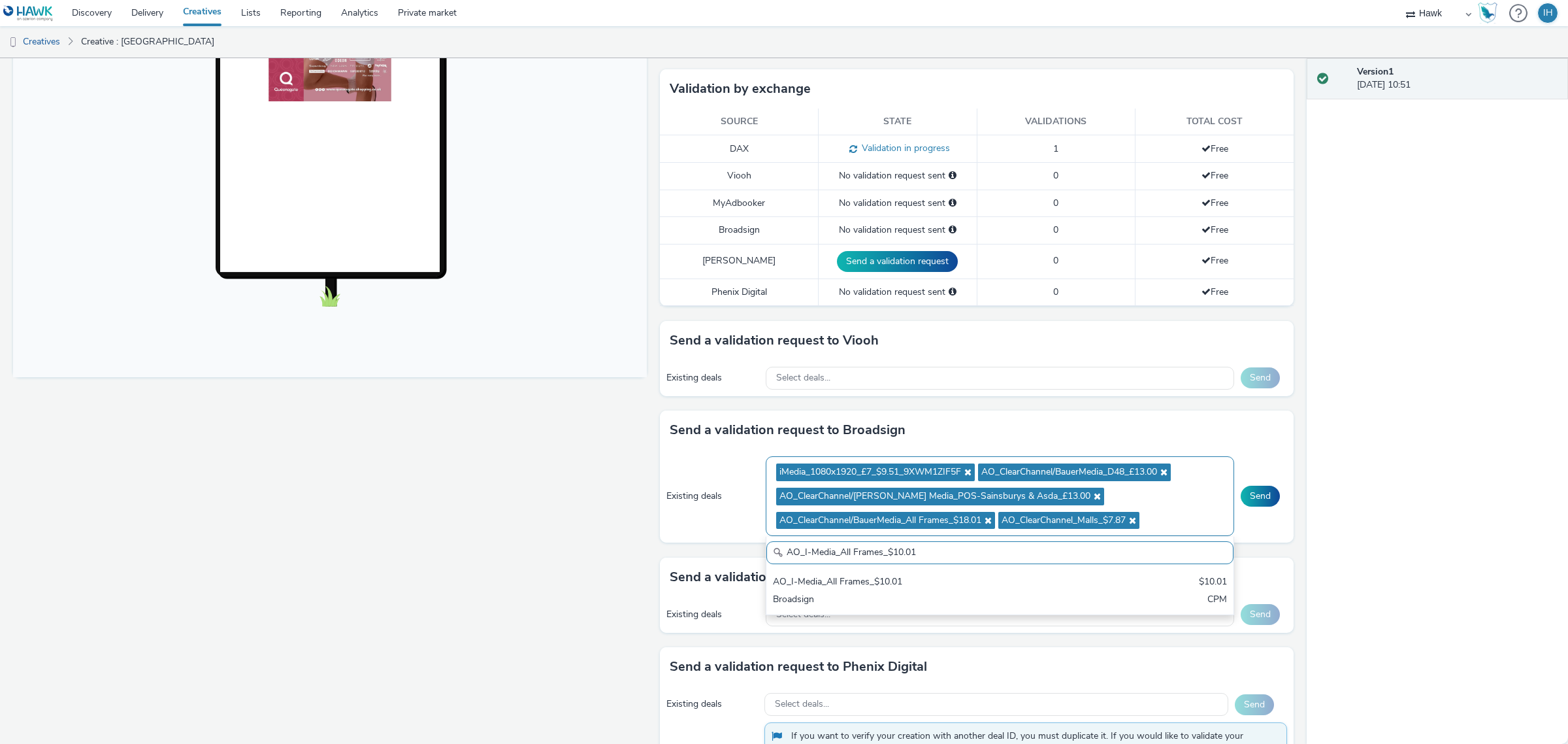
type input "AO_I-Media_All Frames_$10.01"
click at [1066, 593] on div "AO_I-Media_All Frames_$10.01 $10.01 Broadsign CPM" at bounding box center [1001, 592] width 468 height 46
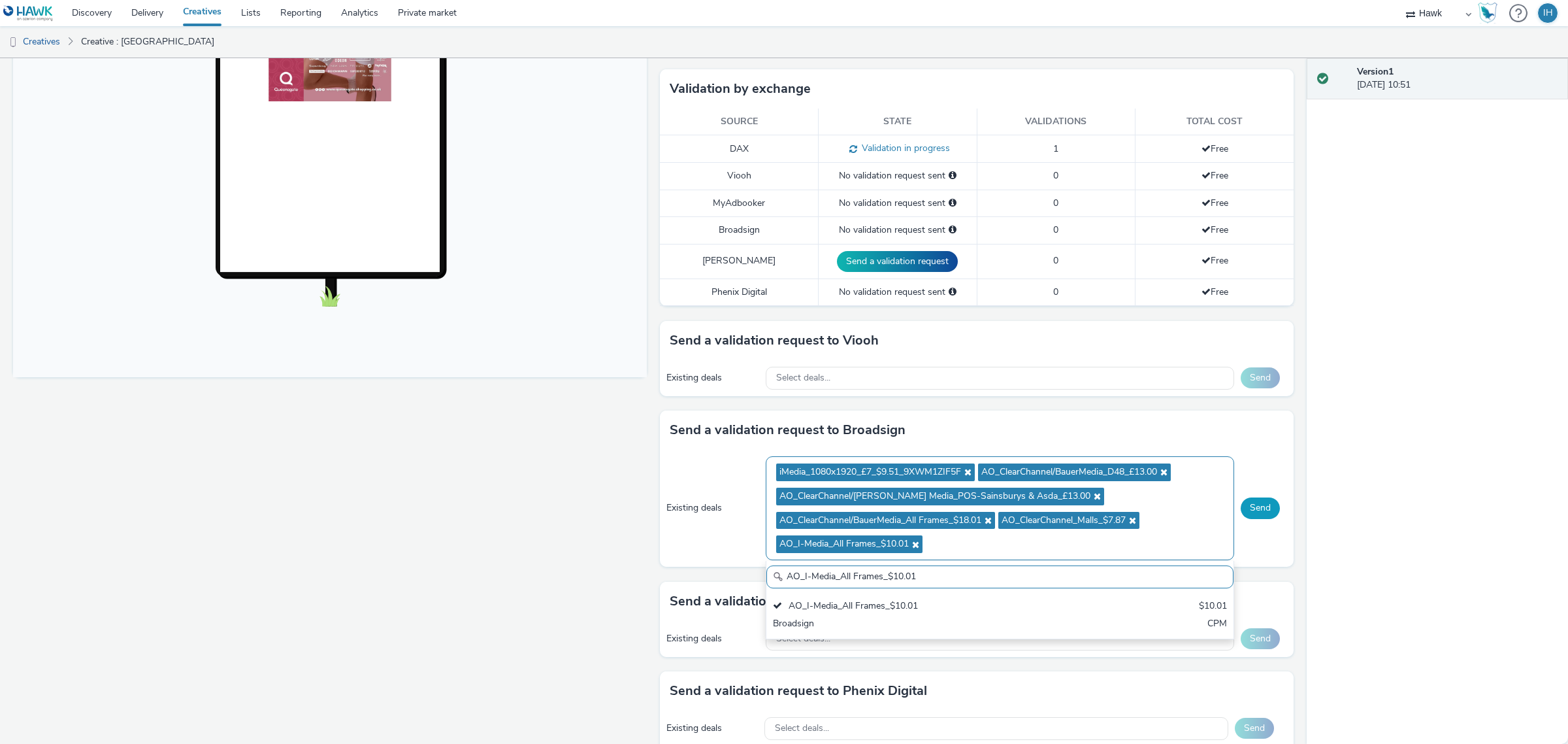
click at [1247, 512] on button "Send" at bounding box center [1261, 508] width 39 height 21
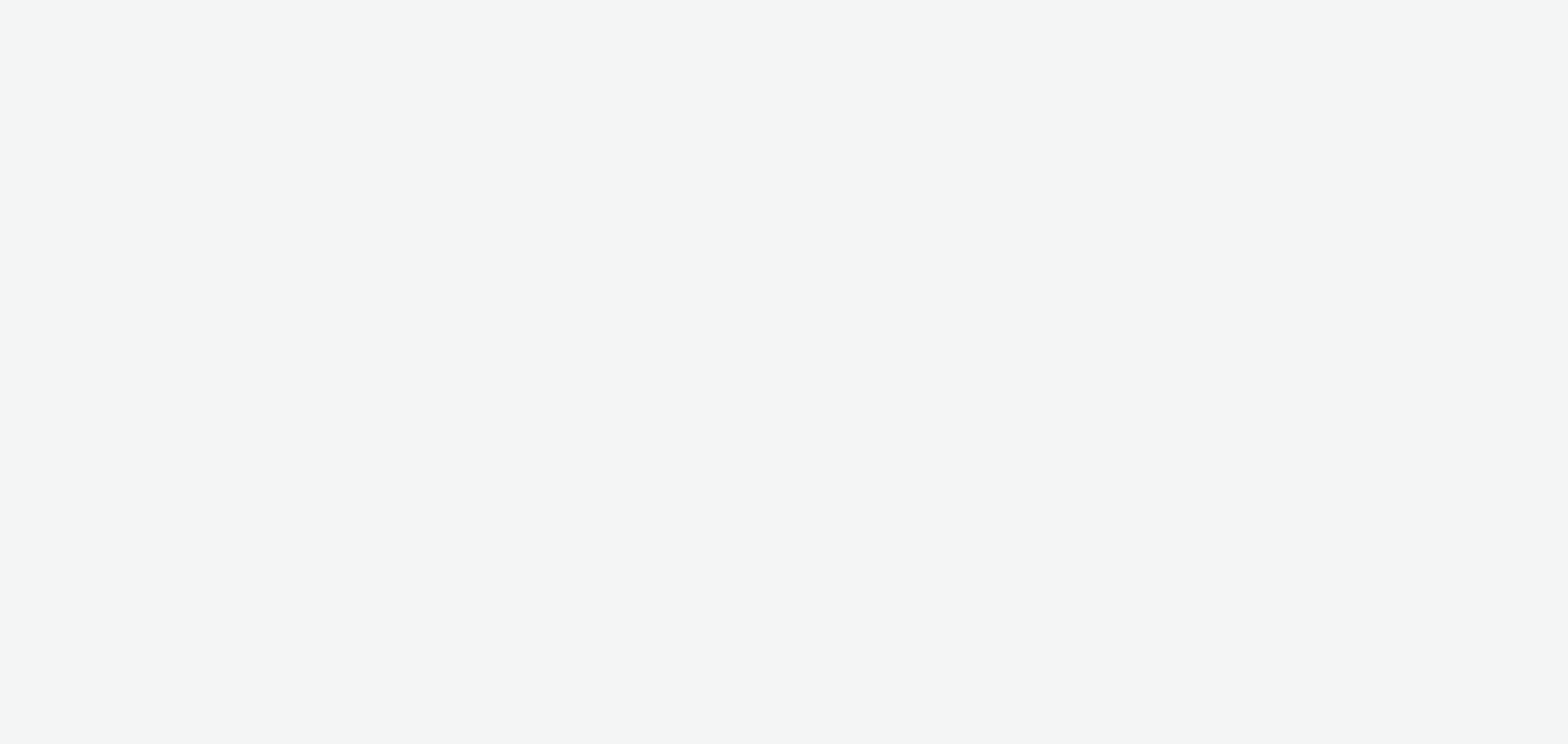
select select "11a7df10-284f-415c-b52a-427acf4c31ae"
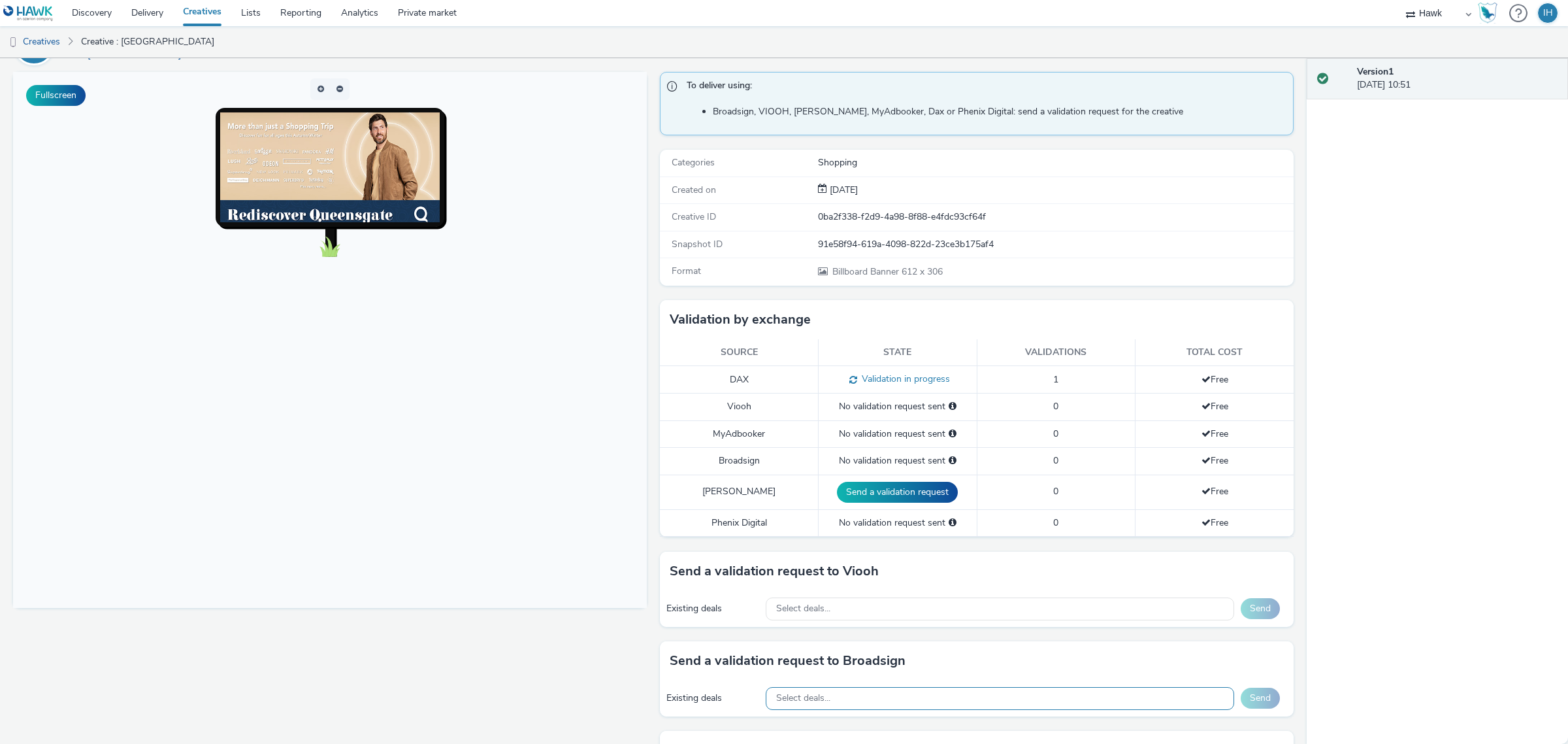
scroll to position [314, 0]
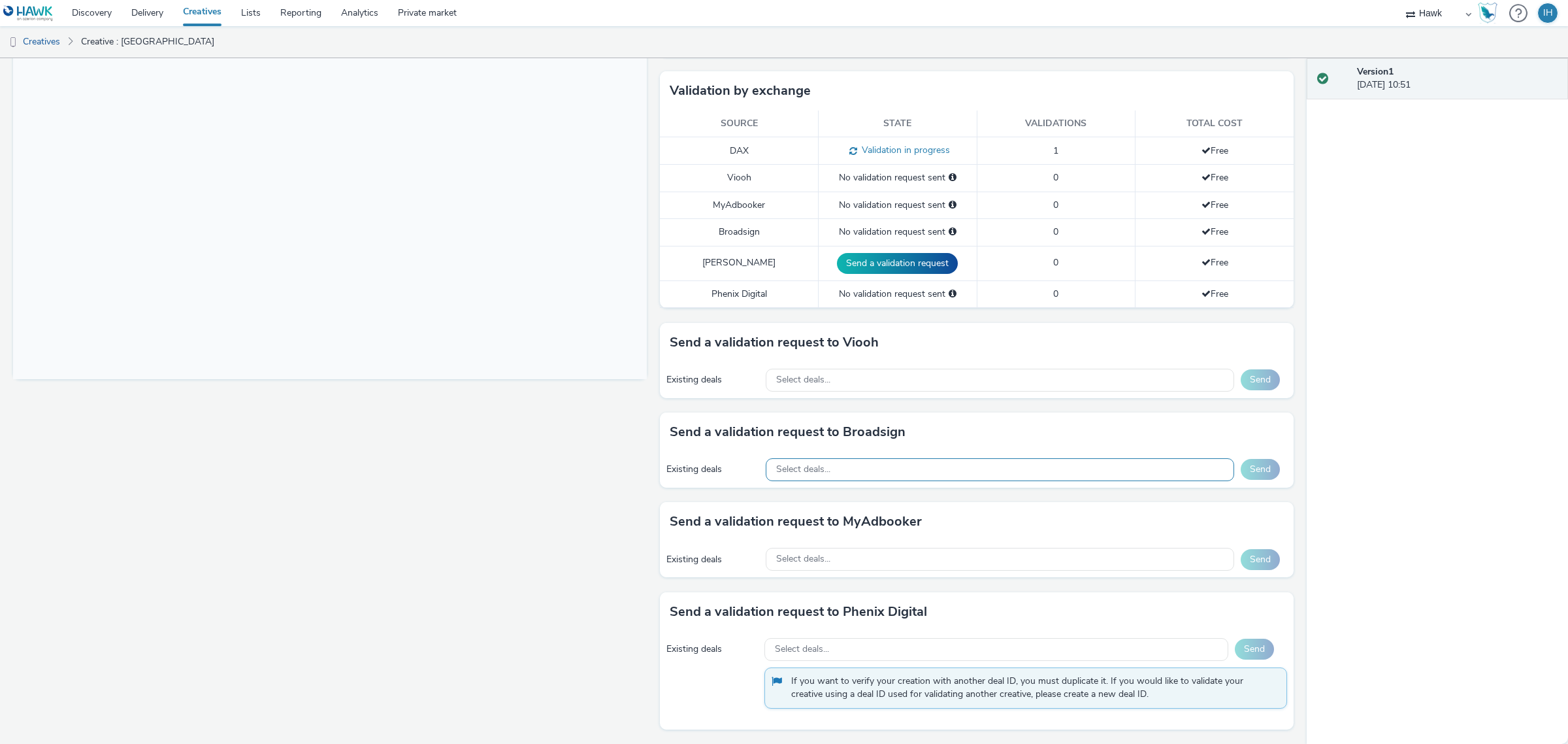
click at [894, 465] on div "Select deals..." at bounding box center [1001, 469] width 469 height 23
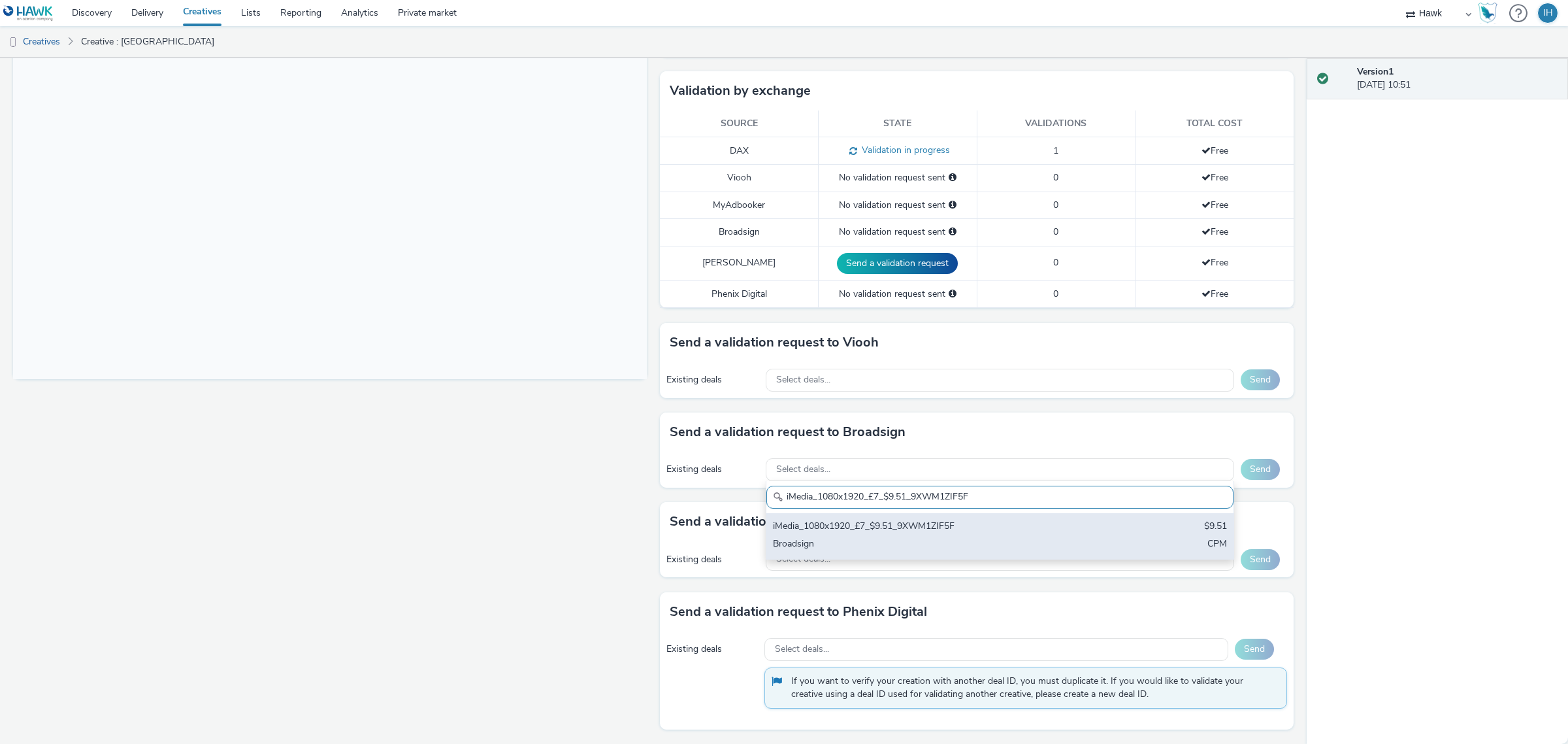
click at [900, 541] on div "Broadsign" at bounding box center [923, 545] width 301 height 15
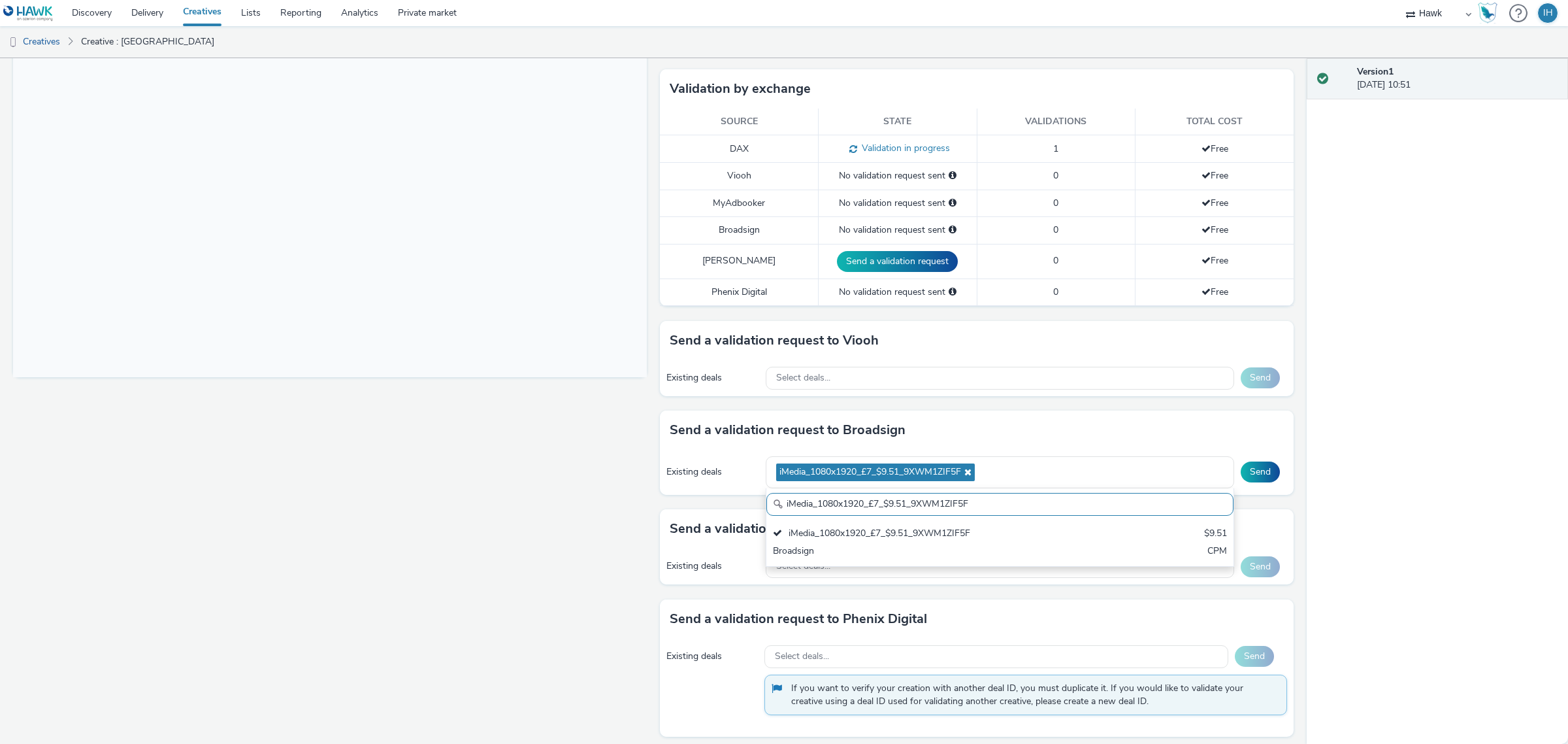
paste input "AO_ClearChannel/BauerMedia_D48_£13.00"
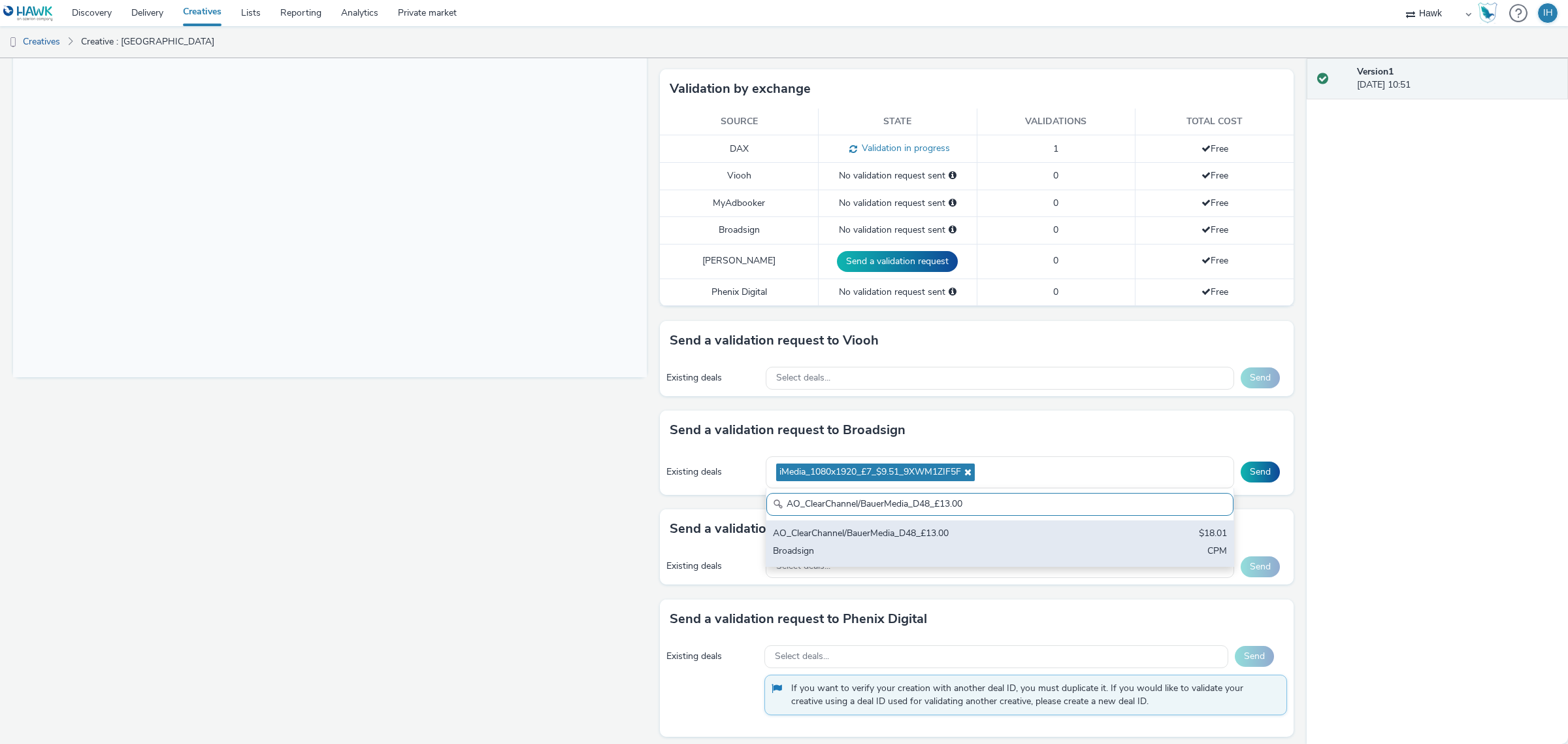
click at [999, 547] on div "Broadsign" at bounding box center [923, 552] width 301 height 15
paste input "Media_POS-Sainsburys & Asda"
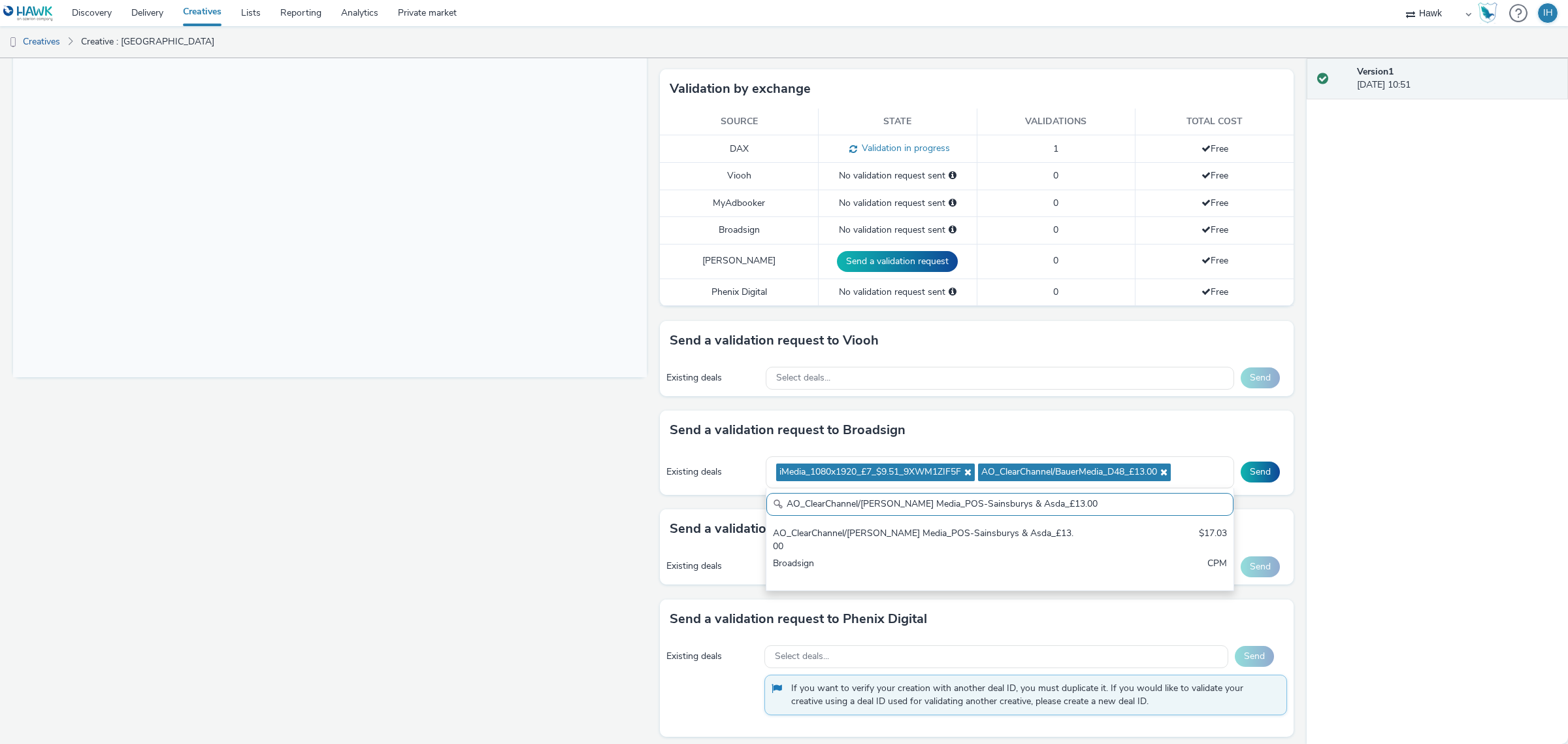
click at [1043, 557] on div "Broadsign" at bounding box center [923, 570] width 301 height 27
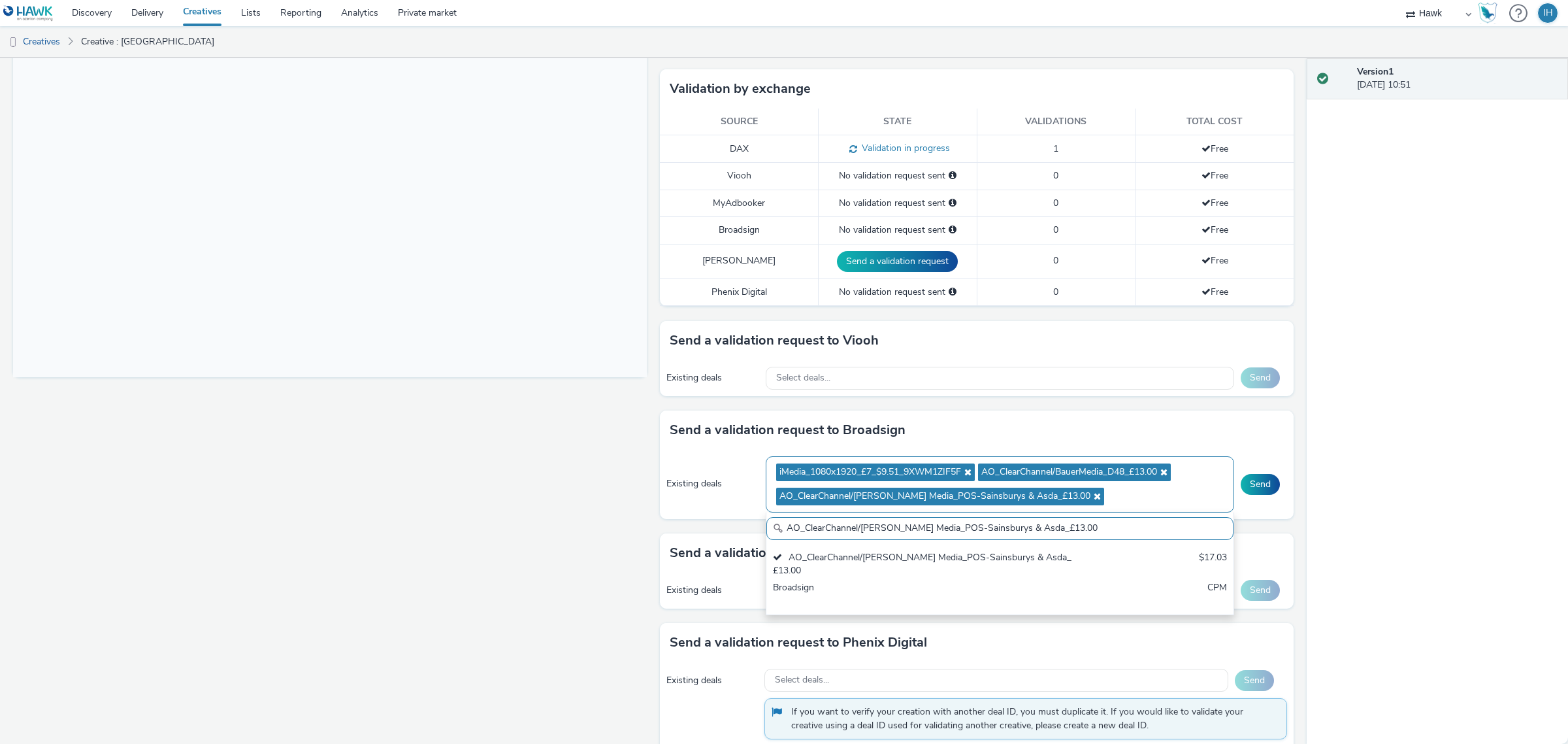
paste input "Media_All Frames_$18.01"
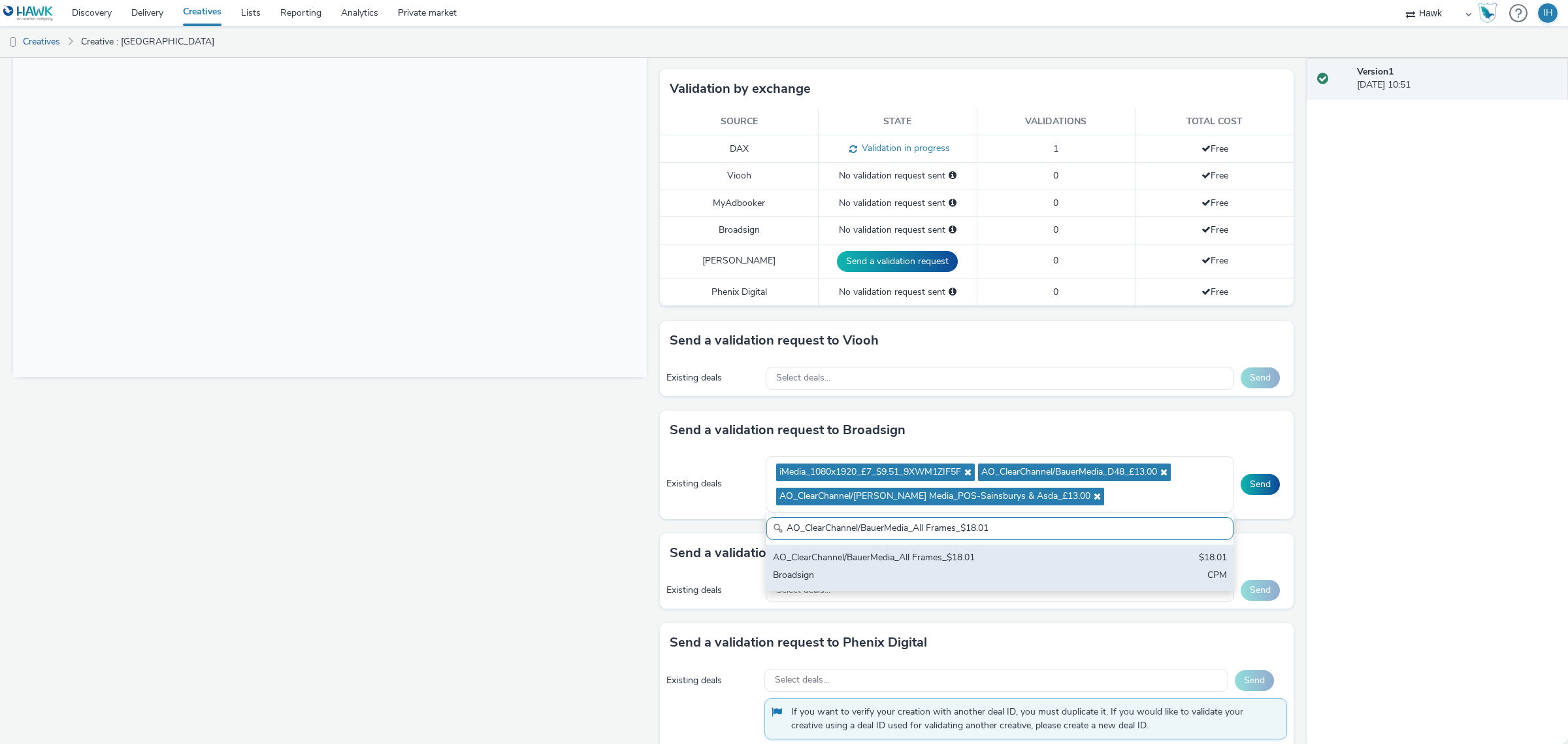
click at [1022, 573] on div "Broadsign" at bounding box center [923, 576] width 301 height 15
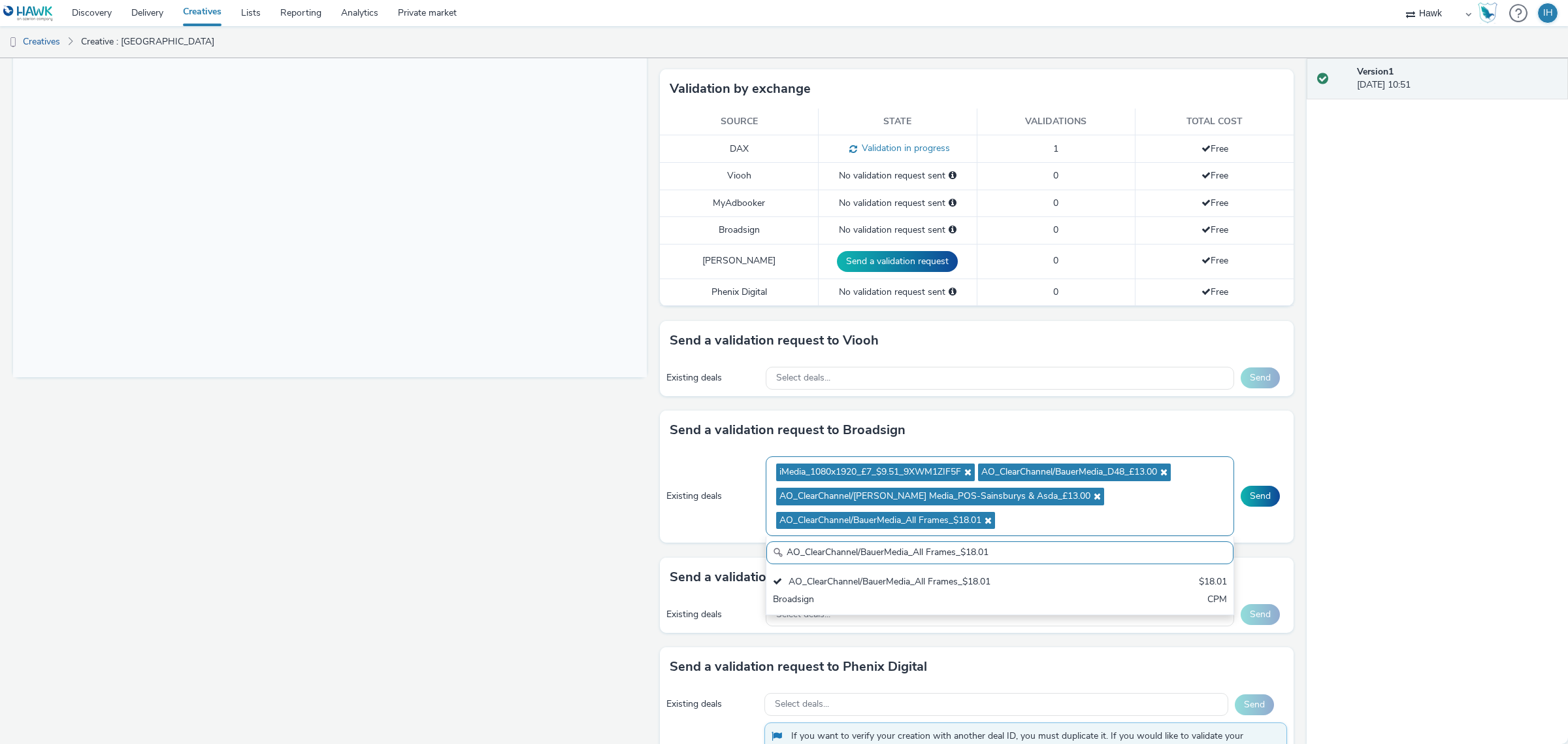
paste input "_Malls_$7.87"
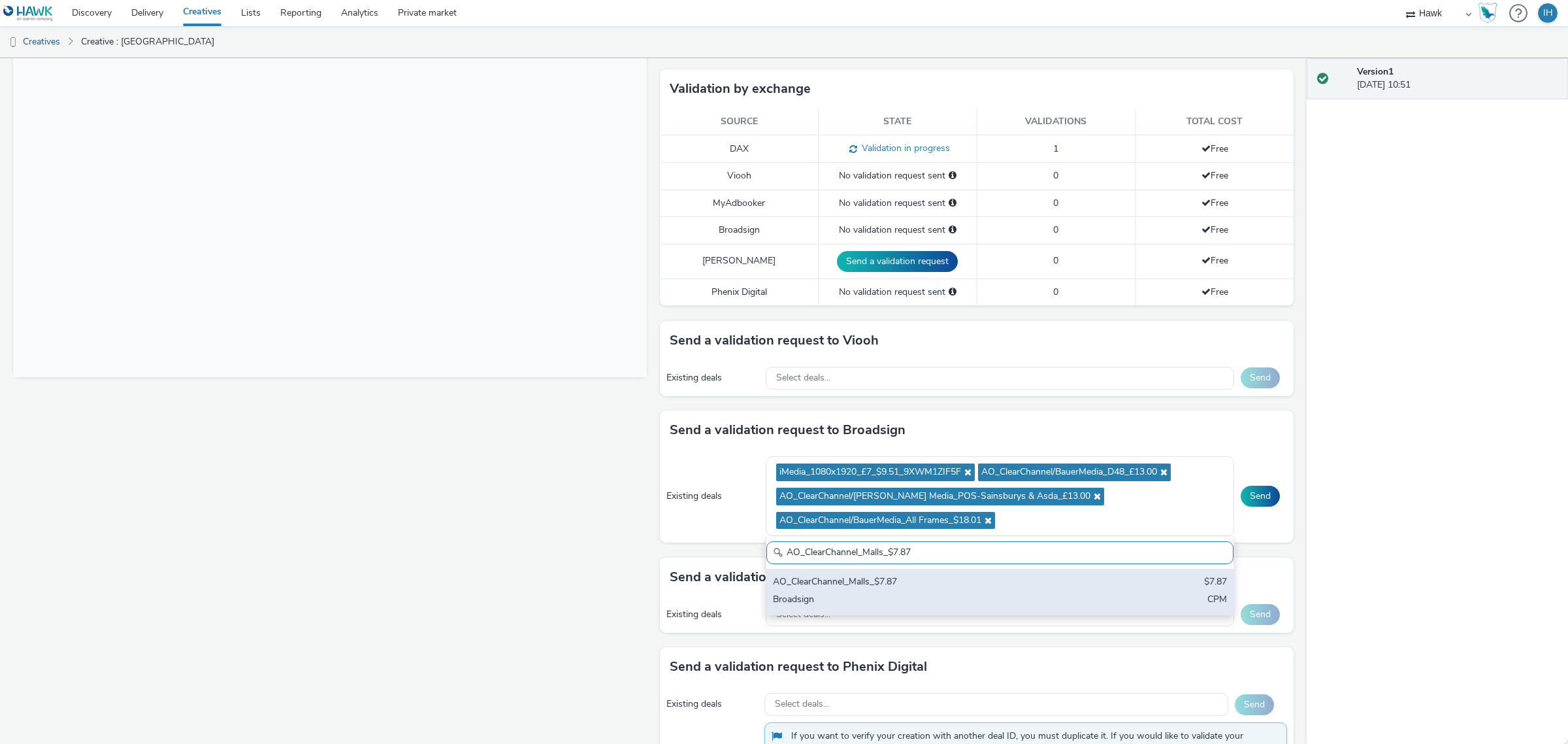
click at [970, 595] on div "Broadsign" at bounding box center [923, 600] width 301 height 15
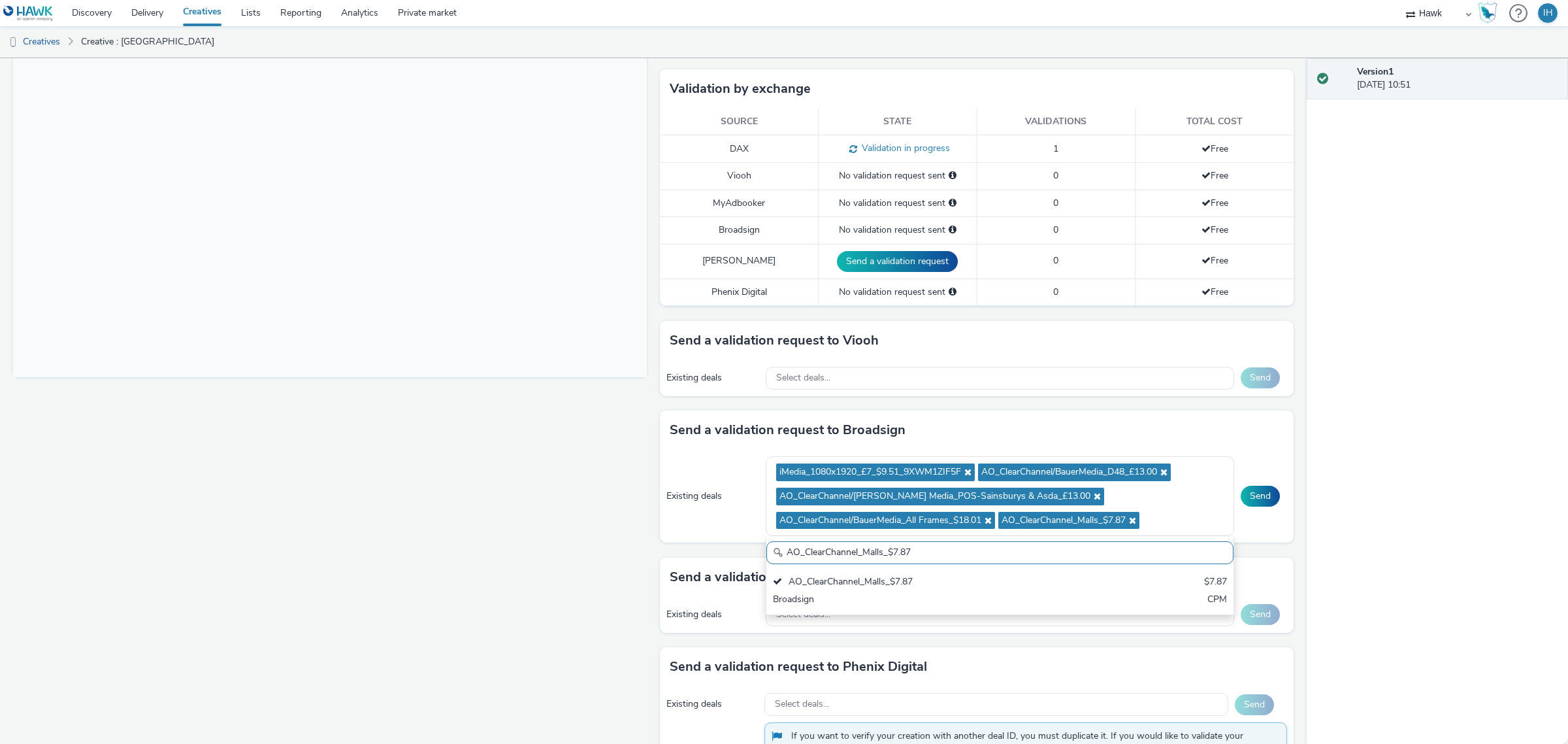
paste input "I-Media_All Frames_$10.01"
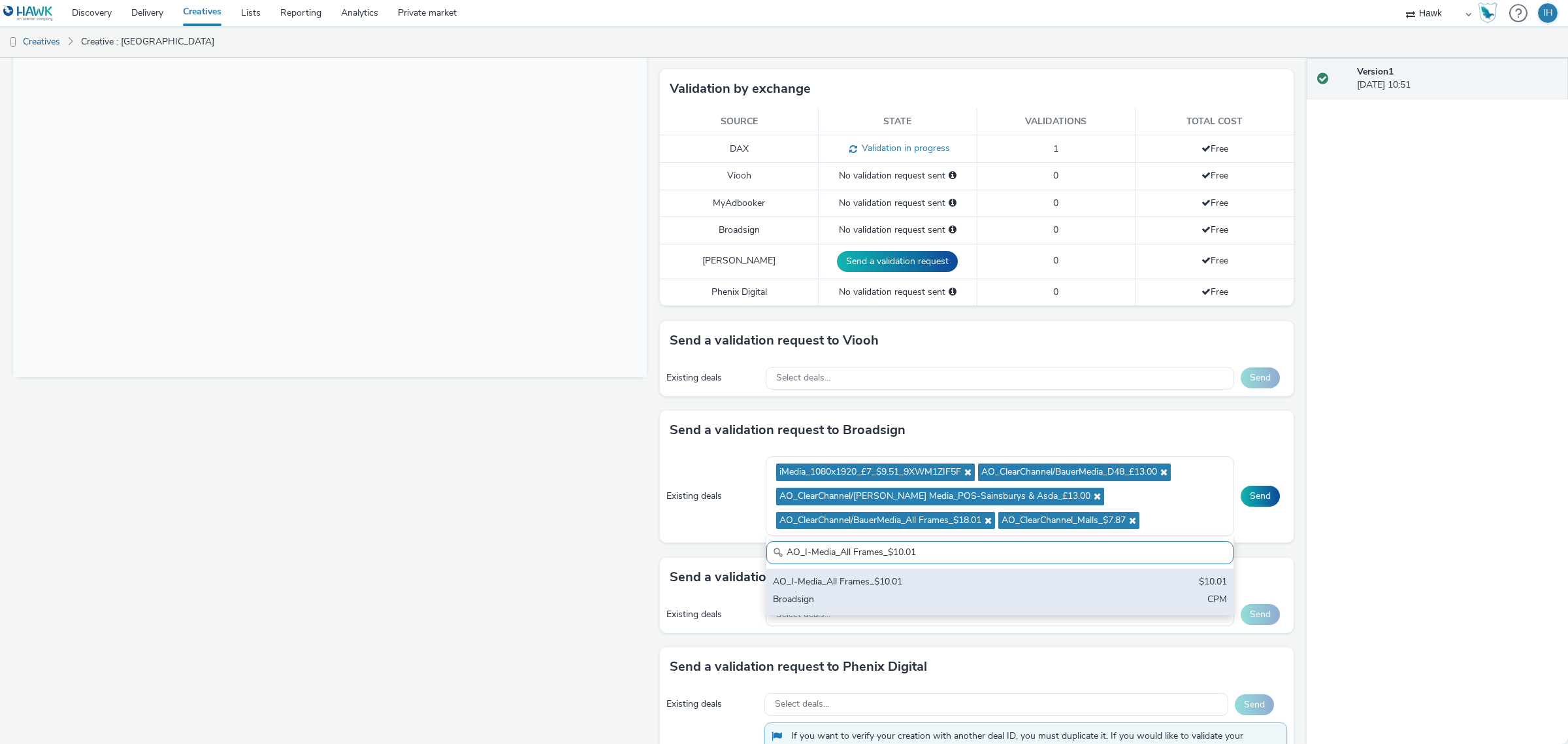
type input "AO_I-Media_All Frames_$10.01"
click at [1030, 597] on div "Broadsign" at bounding box center [923, 600] width 301 height 15
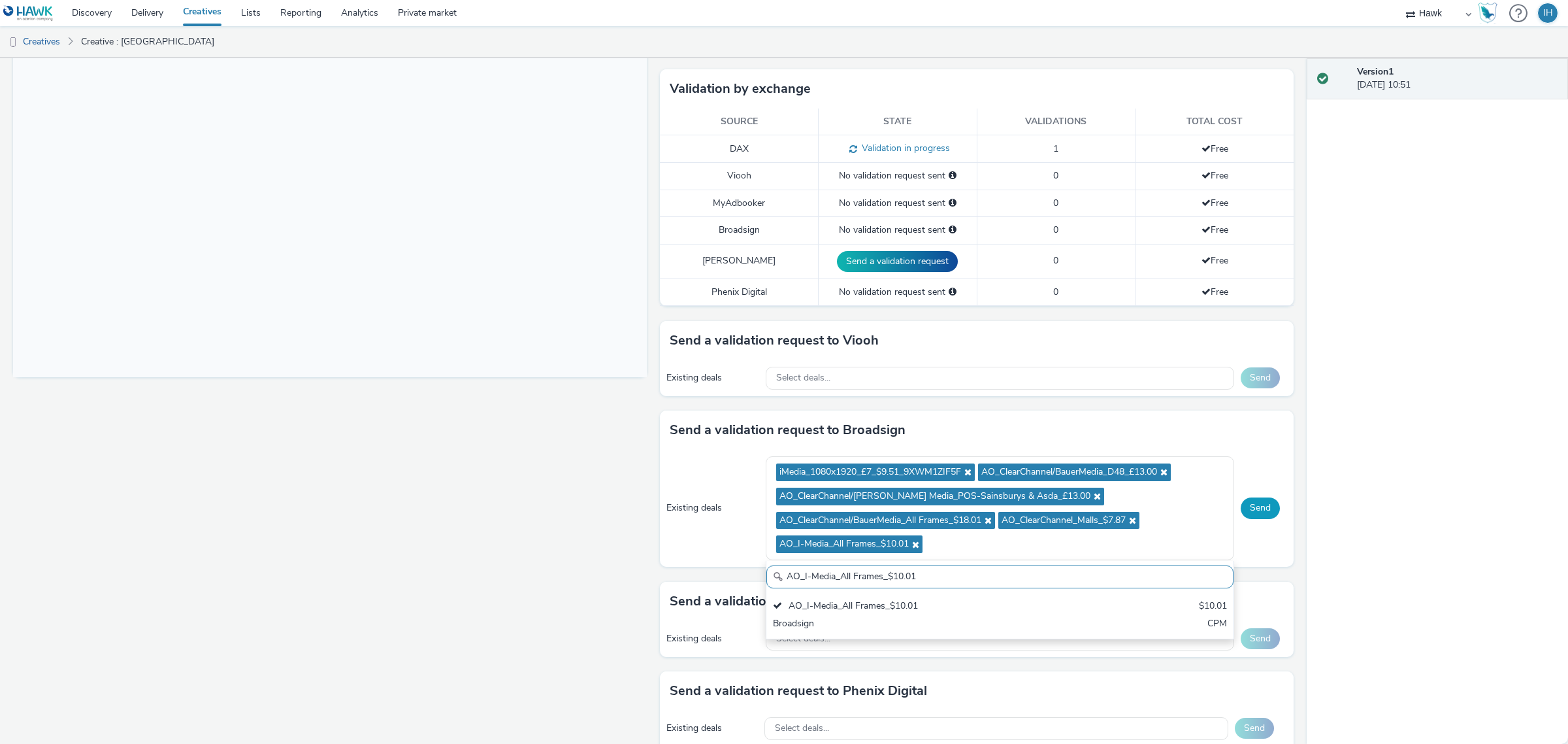
click at [1250, 509] on button "Send" at bounding box center [1261, 508] width 39 height 21
